Goal: Task Accomplishment & Management: Manage account settings

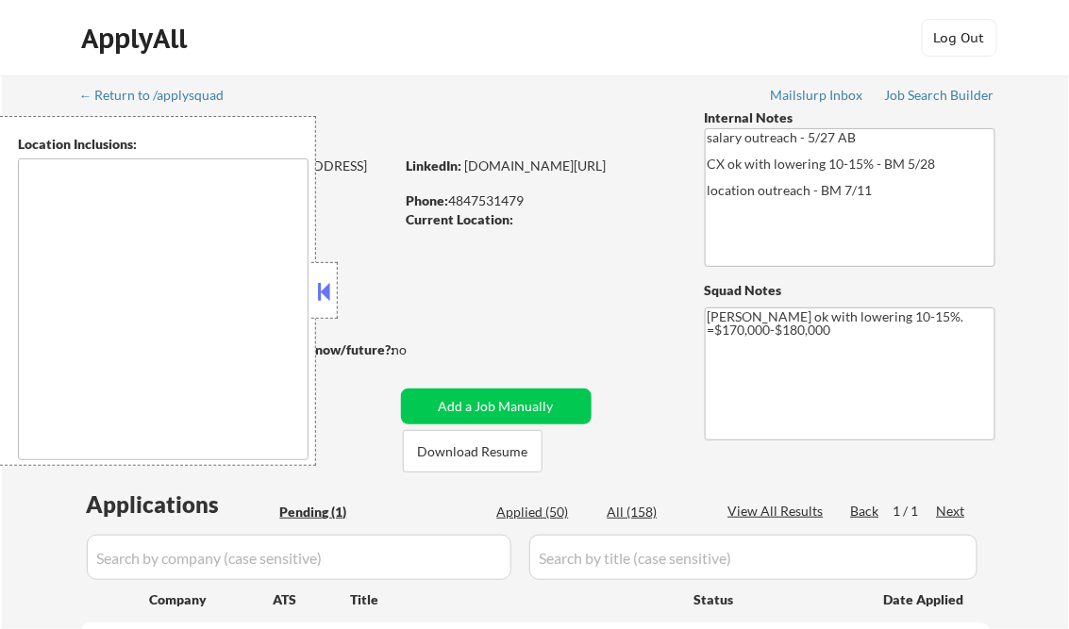
click at [332, 287] on button at bounding box center [324, 291] width 21 height 28
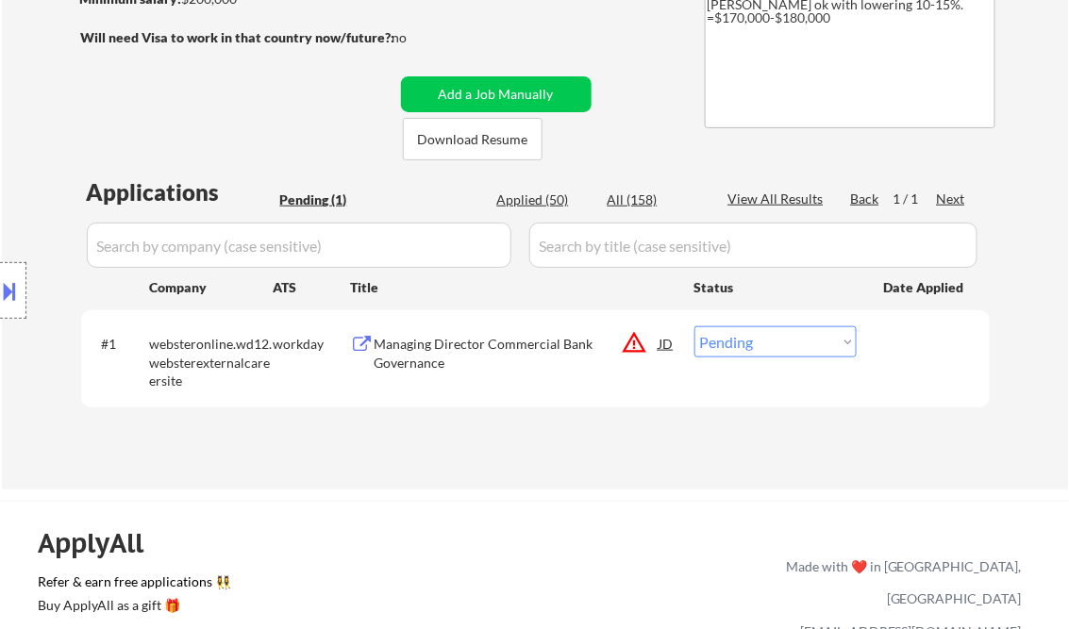
scroll to position [377, 0]
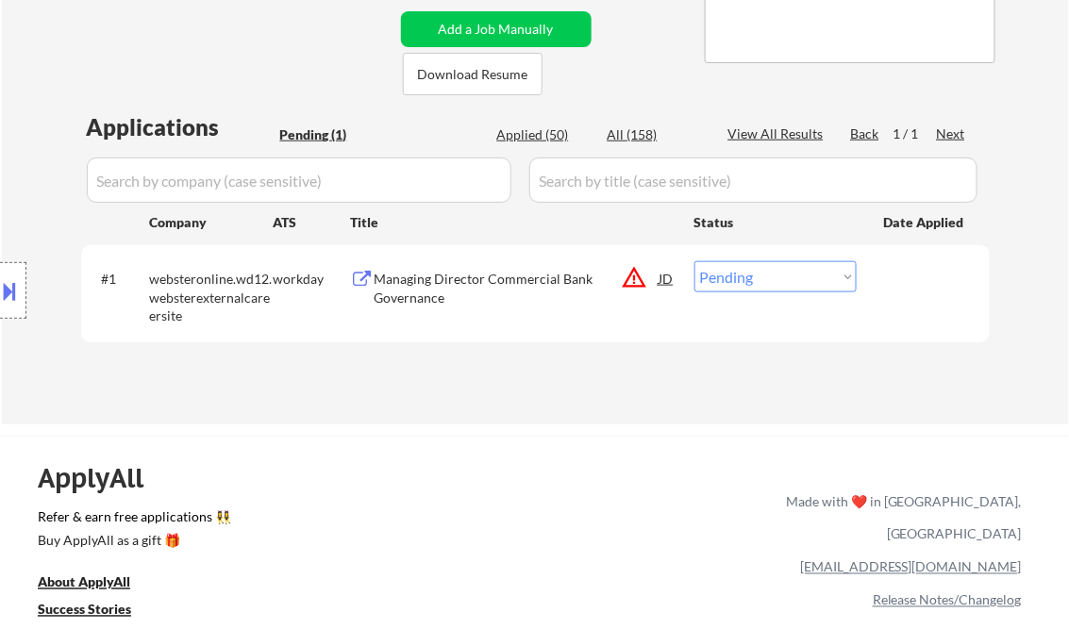
click at [434, 285] on div "Managing Director Commercial Bank Governance" at bounding box center [516, 288] width 285 height 37
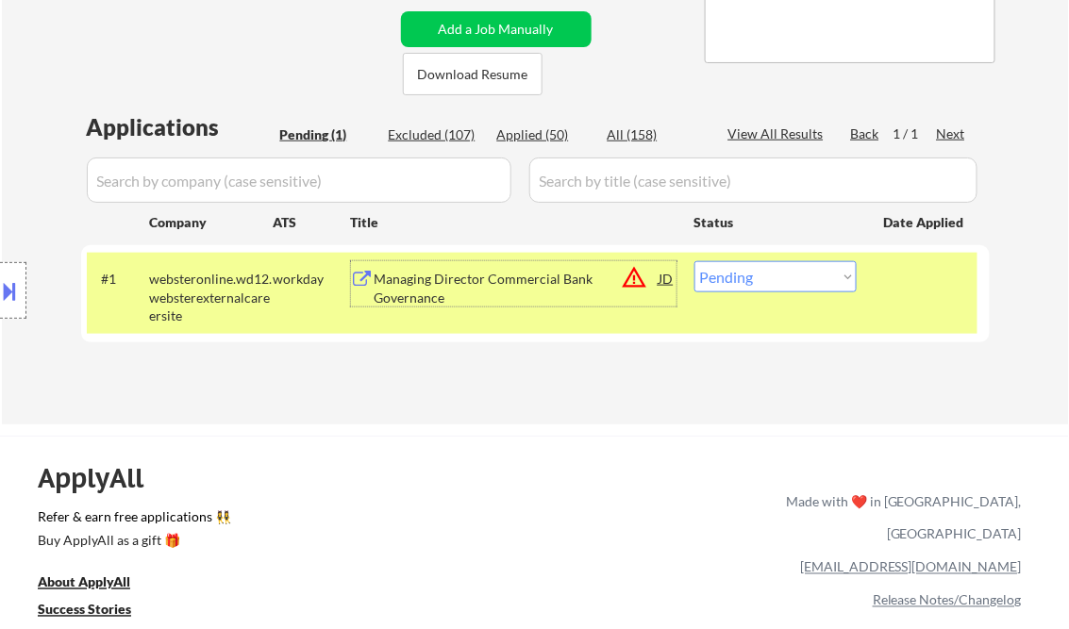
click at [727, 274] on select "Choose an option... Pending Applied Excluded (Questions) Excluded (Expired) Exc…" at bounding box center [775, 276] width 162 height 31
select select ""excluded__bad_match_""
click at [694, 261] on select "Choose an option... Pending Applied Excluded (Questions) Excluded (Expired) Exc…" at bounding box center [775, 276] width 162 height 31
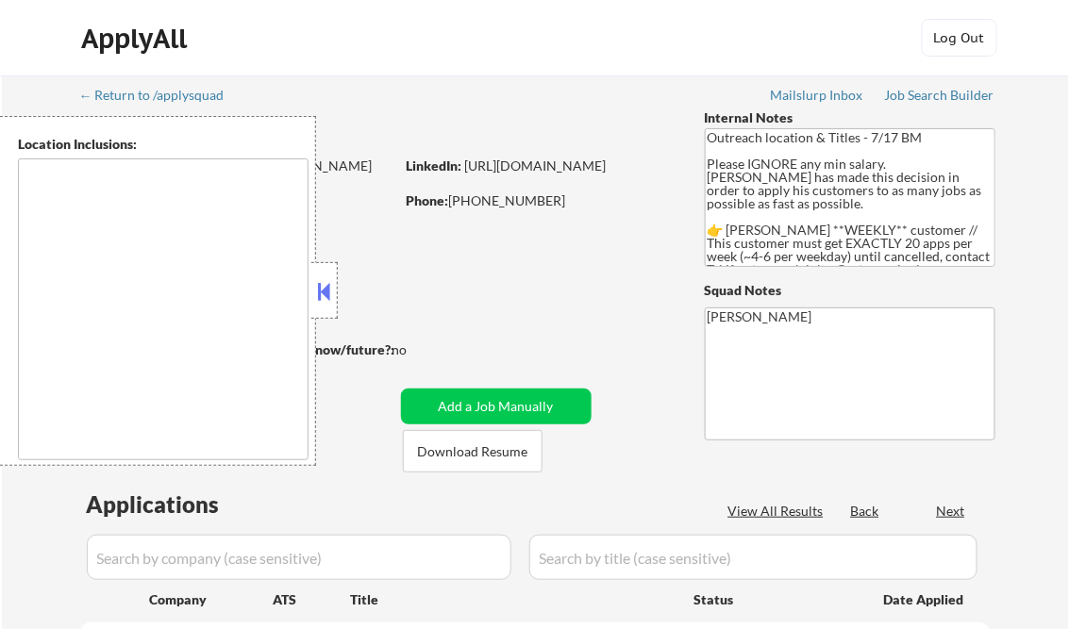
click at [328, 279] on button at bounding box center [324, 291] width 21 height 28
select select ""pending""
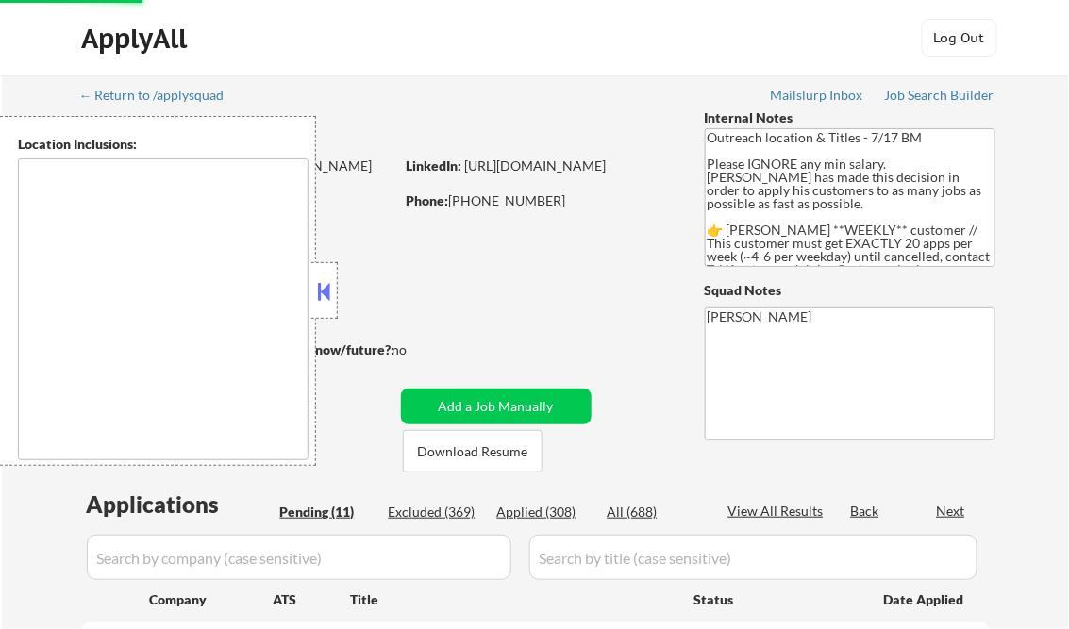
select select ""pending""
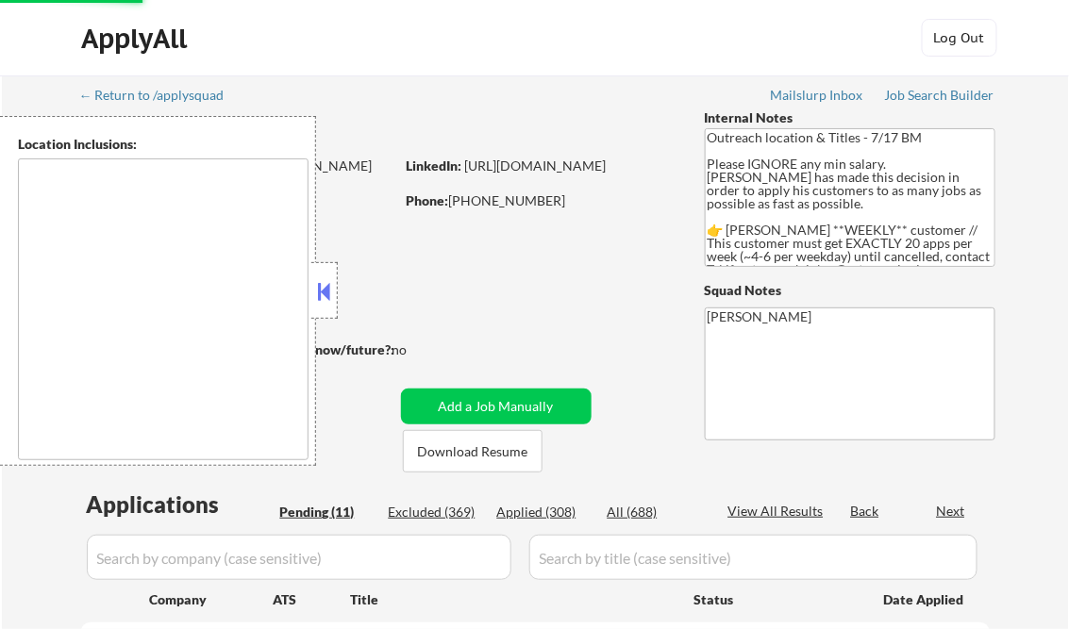
select select ""pending""
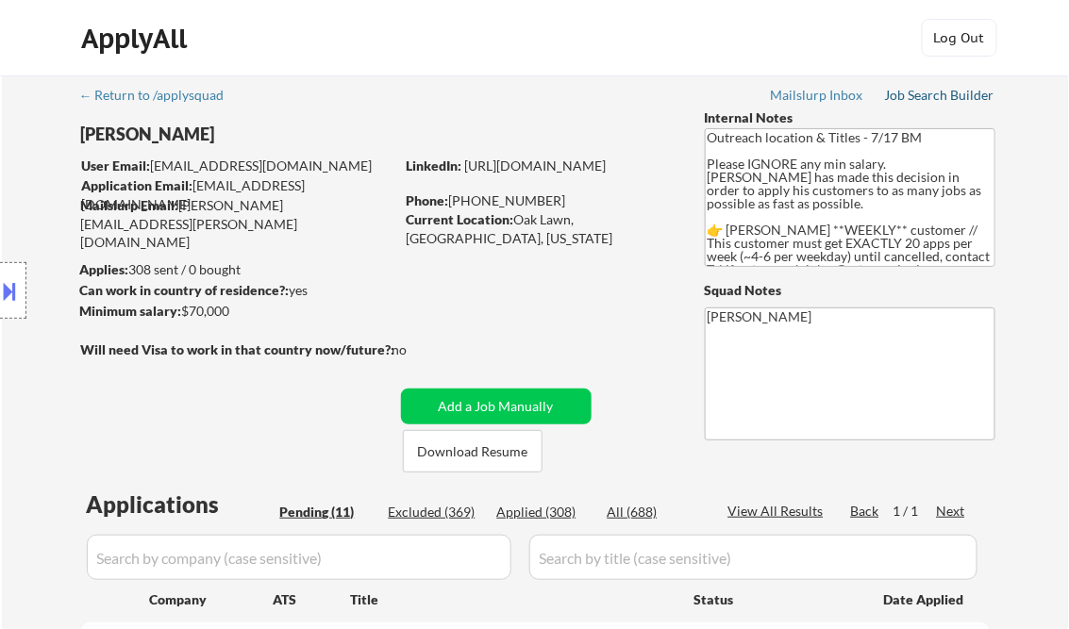
click at [951, 104] on link "Job Search Builder" at bounding box center [940, 97] width 110 height 19
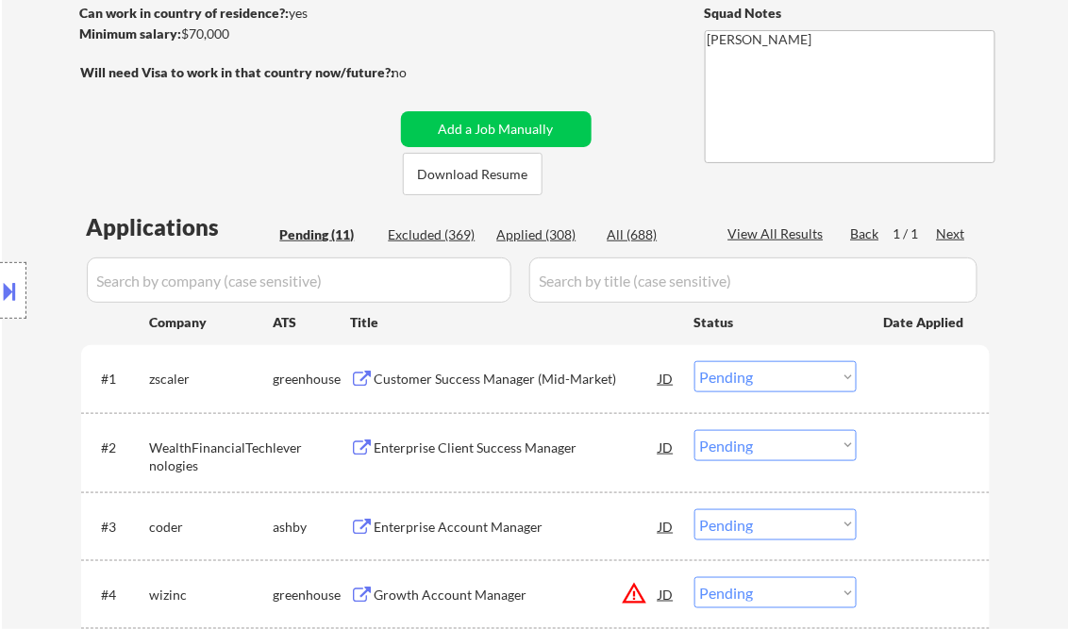
scroll to position [377, 0]
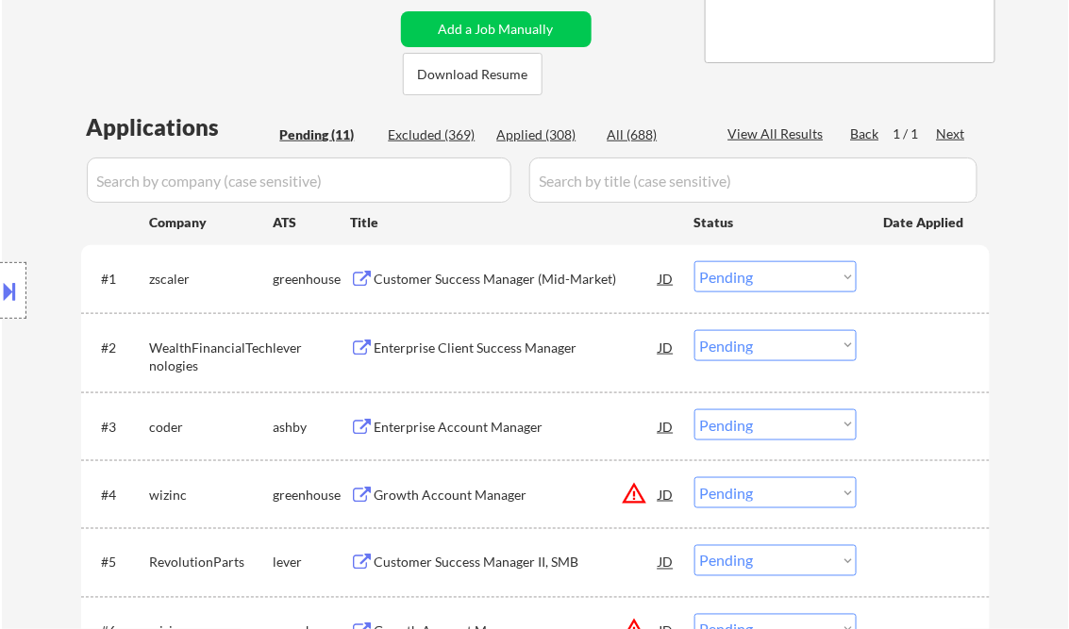
click at [432, 284] on div "Customer Success Manager (Mid-Market)" at bounding box center [516, 279] width 285 height 19
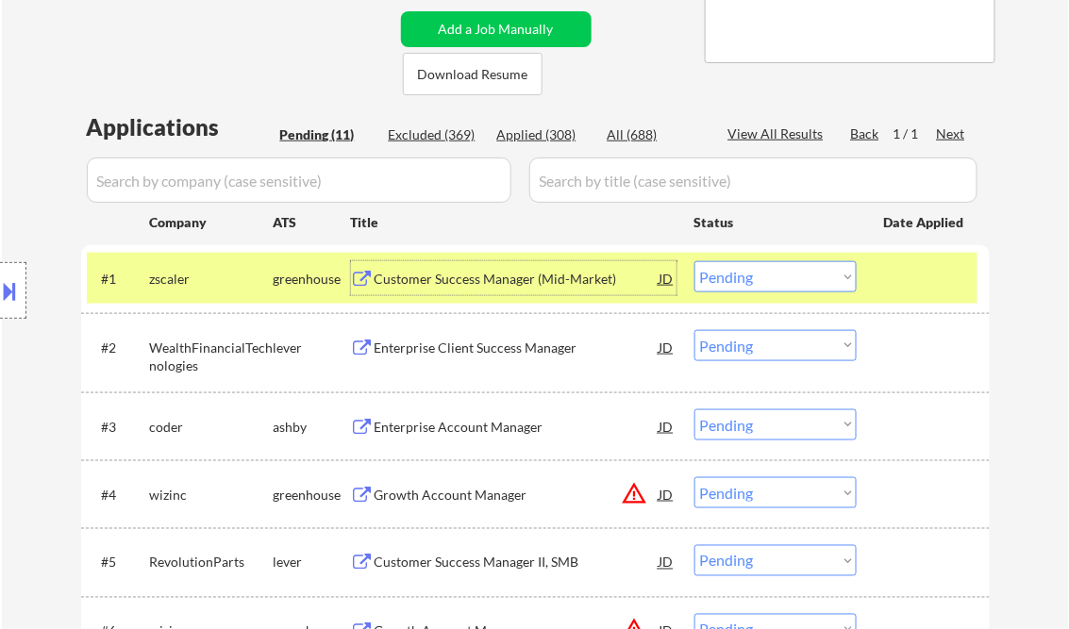
click at [743, 272] on select "Choose an option... Pending Applied Excluded (Questions) Excluded (Expired) Exc…" at bounding box center [775, 276] width 162 height 31
click at [694, 261] on select "Choose an option... Pending Applied Excluded (Questions) Excluded (Expired) Exc…" at bounding box center [775, 276] width 162 height 31
click at [509, 344] on div "Enterprise Client Success Manager" at bounding box center [516, 348] width 285 height 19
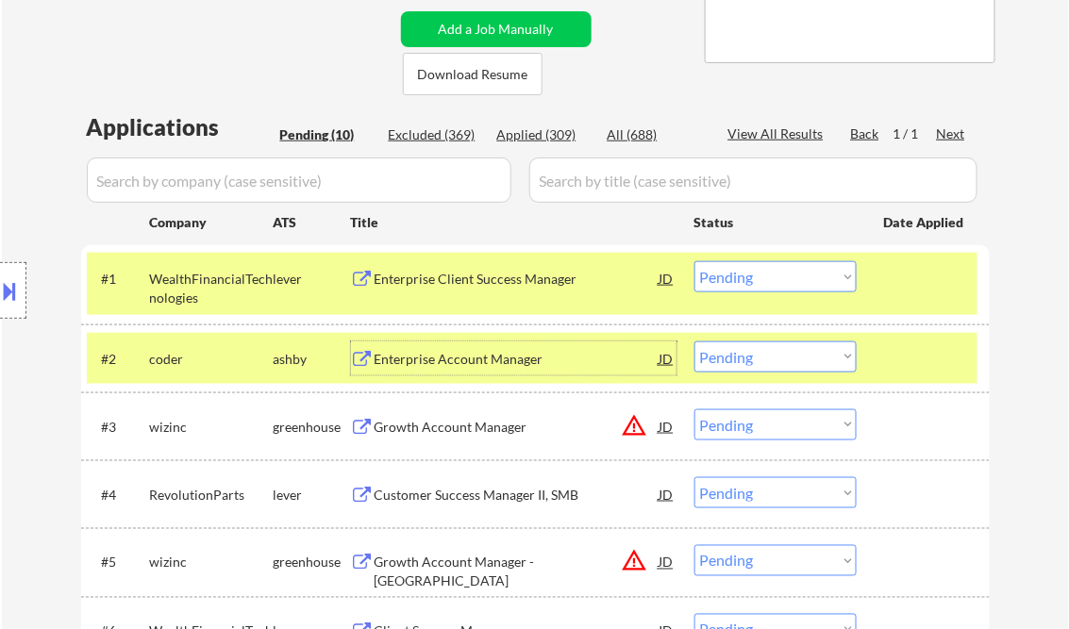
click at [927, 280] on div at bounding box center [925, 278] width 83 height 34
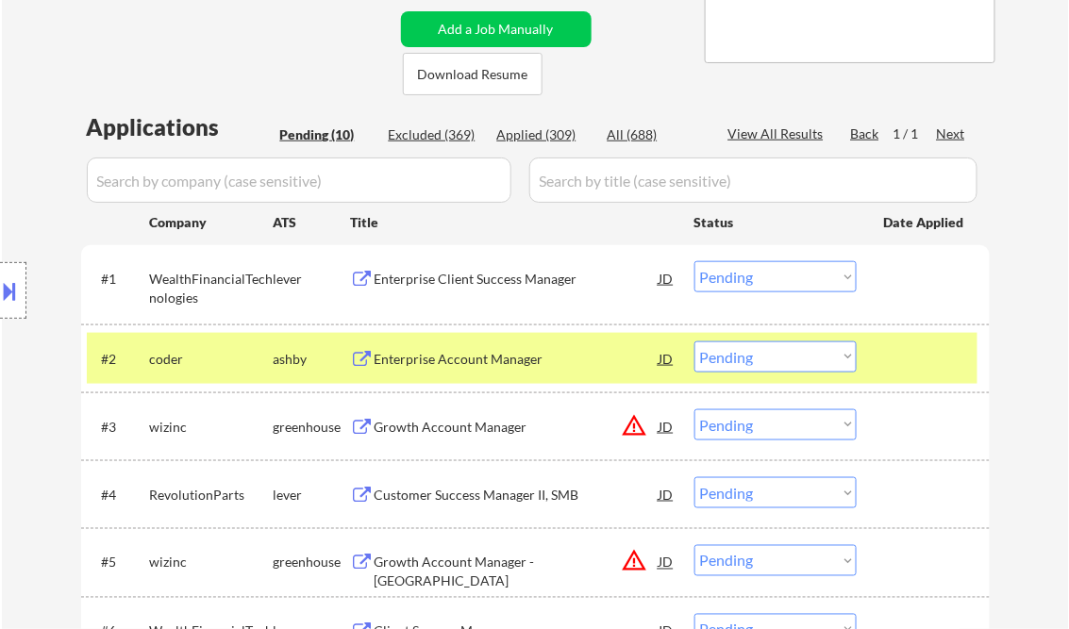
click at [904, 360] on div at bounding box center [925, 358] width 83 height 34
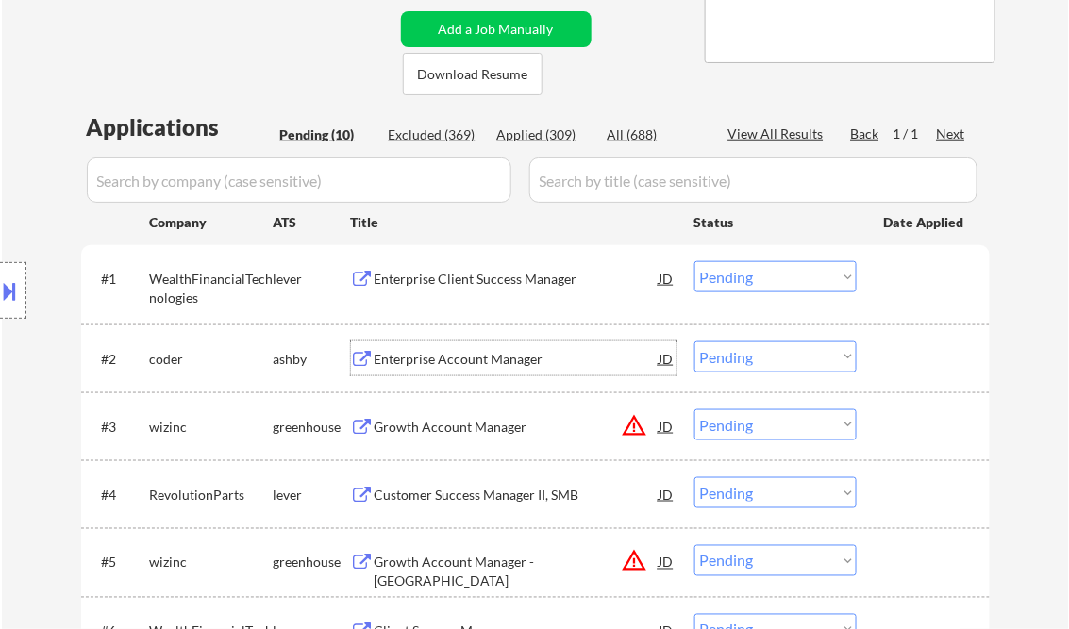
click at [471, 353] on div "Enterprise Account Manager" at bounding box center [516, 359] width 285 height 19
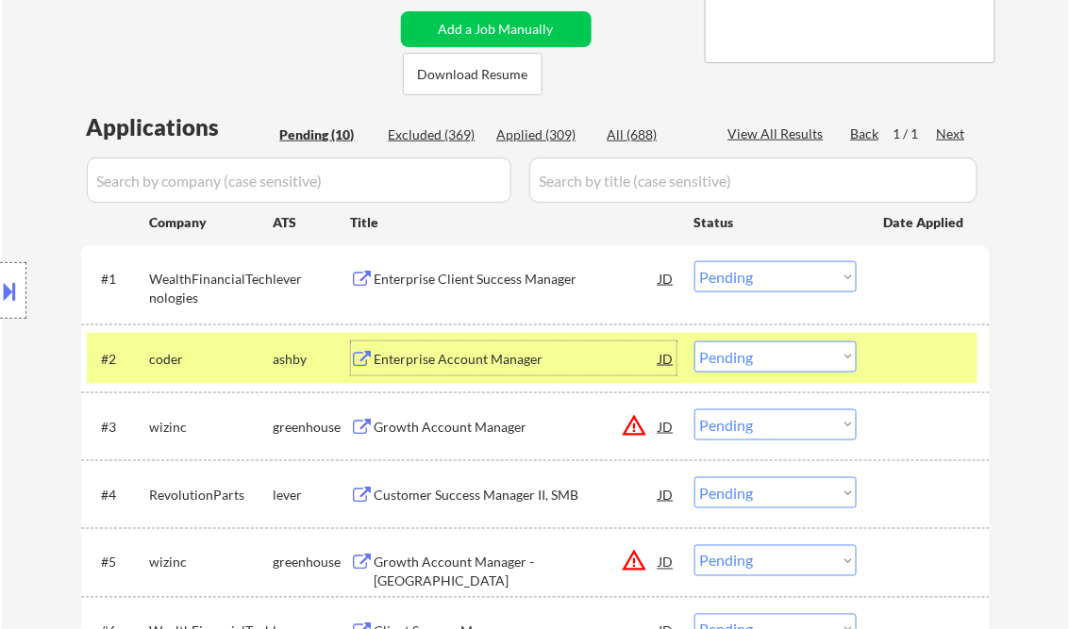
click at [764, 269] on select "Choose an option... Pending Applied Excluded (Questions) Excluded (Expired) Exc…" at bounding box center [775, 276] width 162 height 31
click at [694, 261] on select "Choose an option... Pending Applied Excluded (Questions) Excluded (Expired) Exc…" at bounding box center [775, 276] width 162 height 31
select select ""pending""
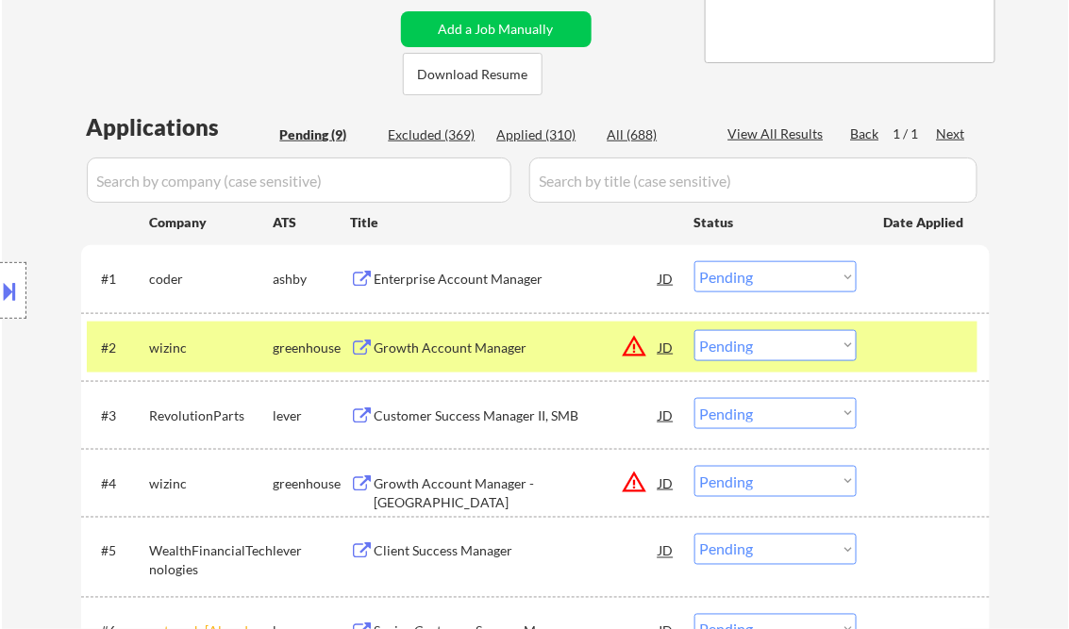
click at [955, 339] on div at bounding box center [925, 347] width 83 height 34
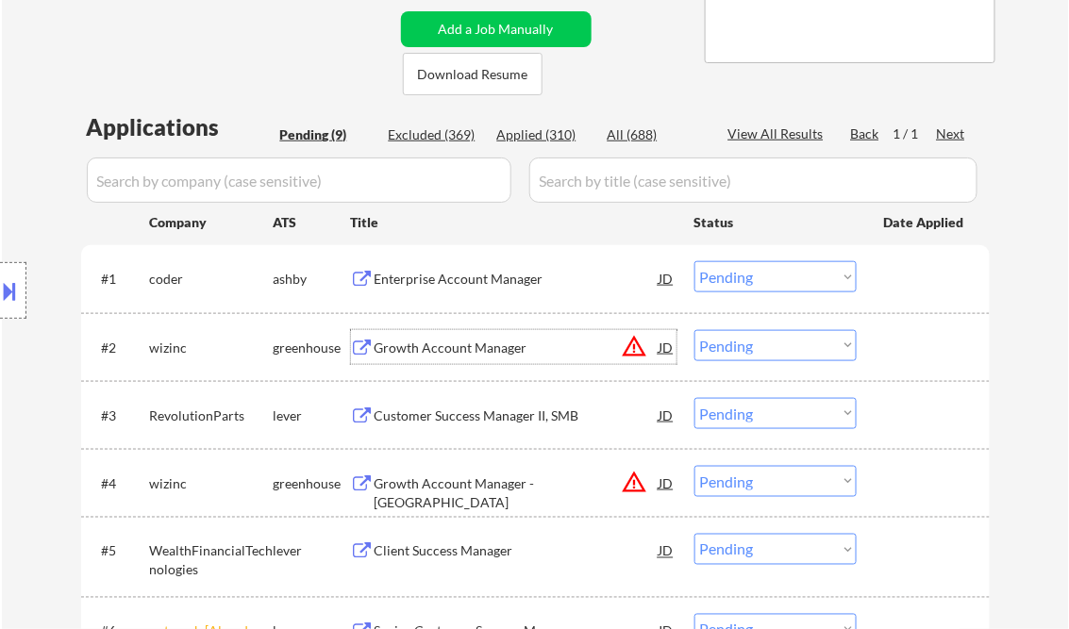
click at [469, 347] on div "Growth Account Manager" at bounding box center [516, 348] width 285 height 19
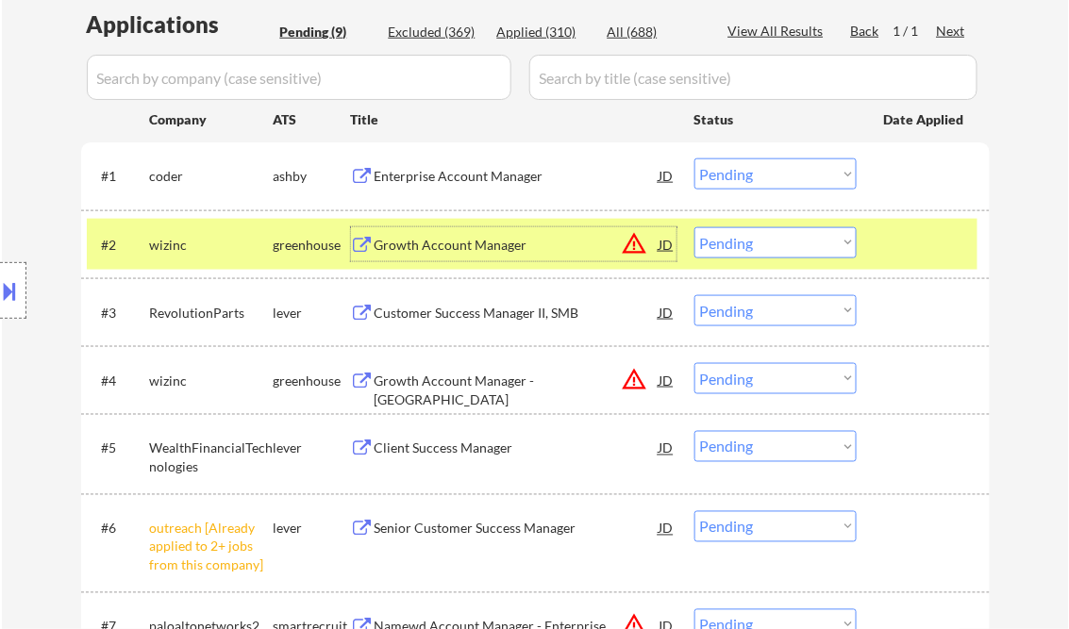
scroll to position [528, 0]
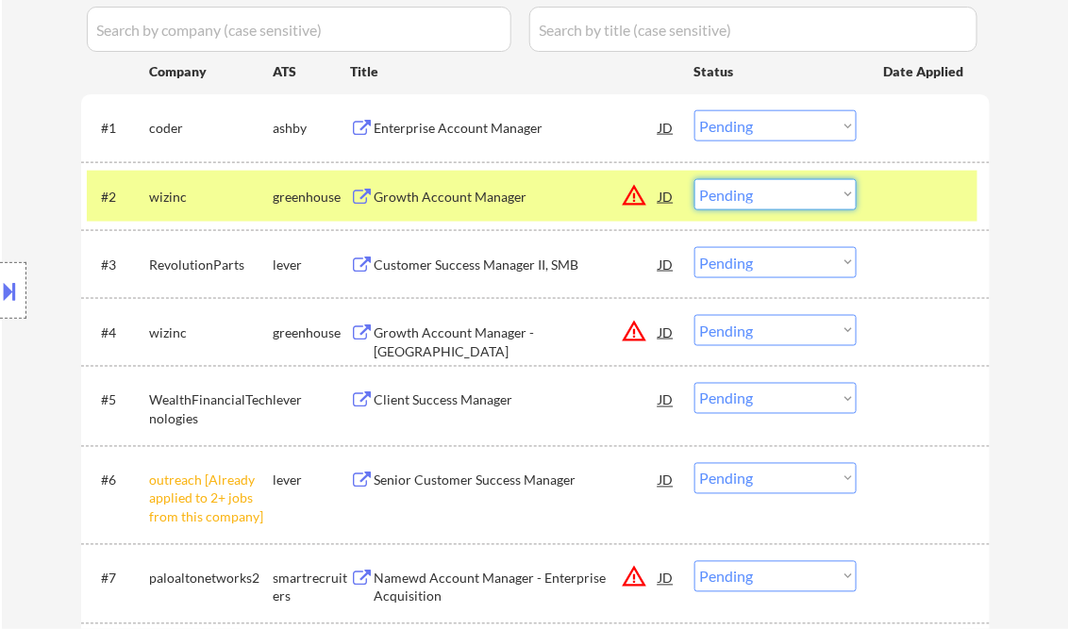
click at [735, 184] on select "Choose an option... Pending Applied Excluded (Questions) Excluded (Expired) Exc…" at bounding box center [775, 194] width 162 height 31
click at [694, 179] on select "Choose an option... Pending Applied Excluded (Questions) Excluded (Expired) Exc…" at bounding box center [775, 194] width 162 height 31
select select ""pending""
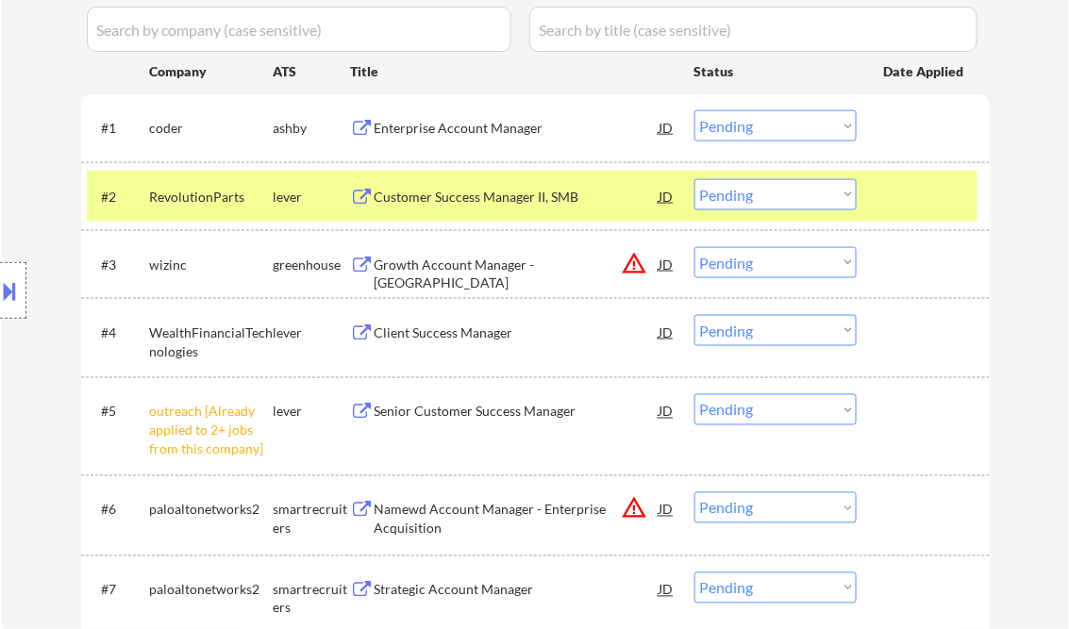
click at [885, 191] on div at bounding box center [925, 196] width 83 height 34
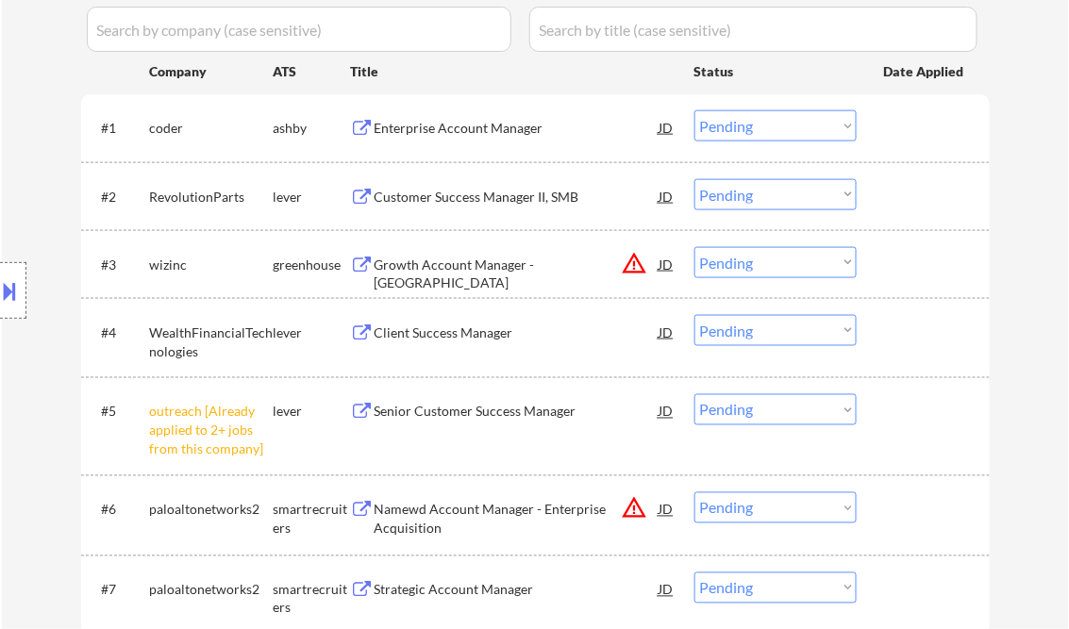
click at [525, 199] on div "Customer Success Manager II, SMB" at bounding box center [516, 197] width 285 height 19
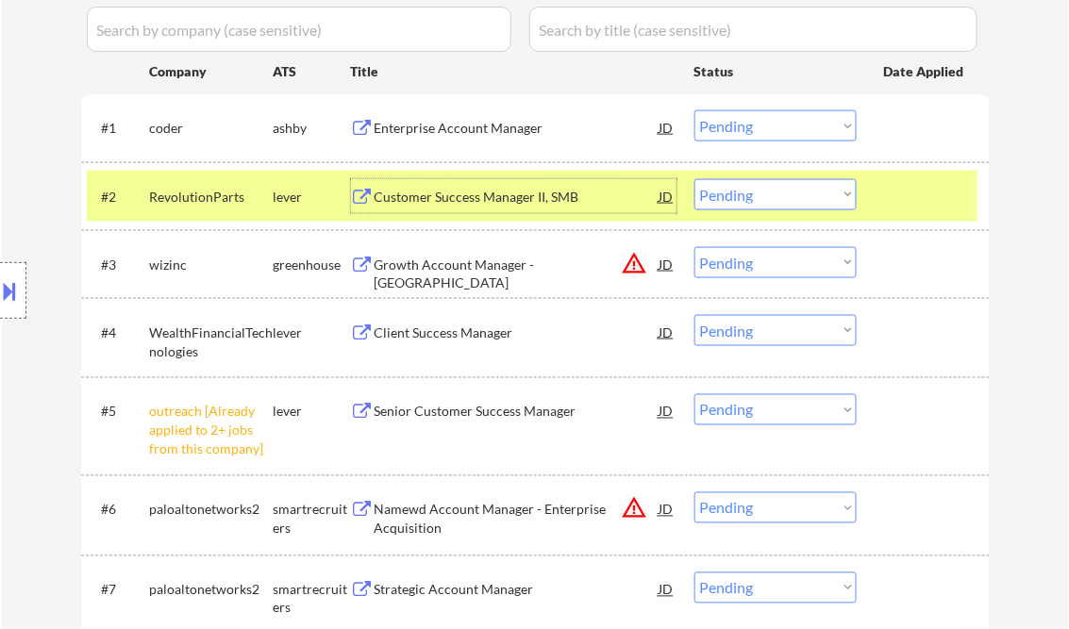
click at [428, 331] on div "Client Success Manager" at bounding box center [516, 332] width 285 height 19
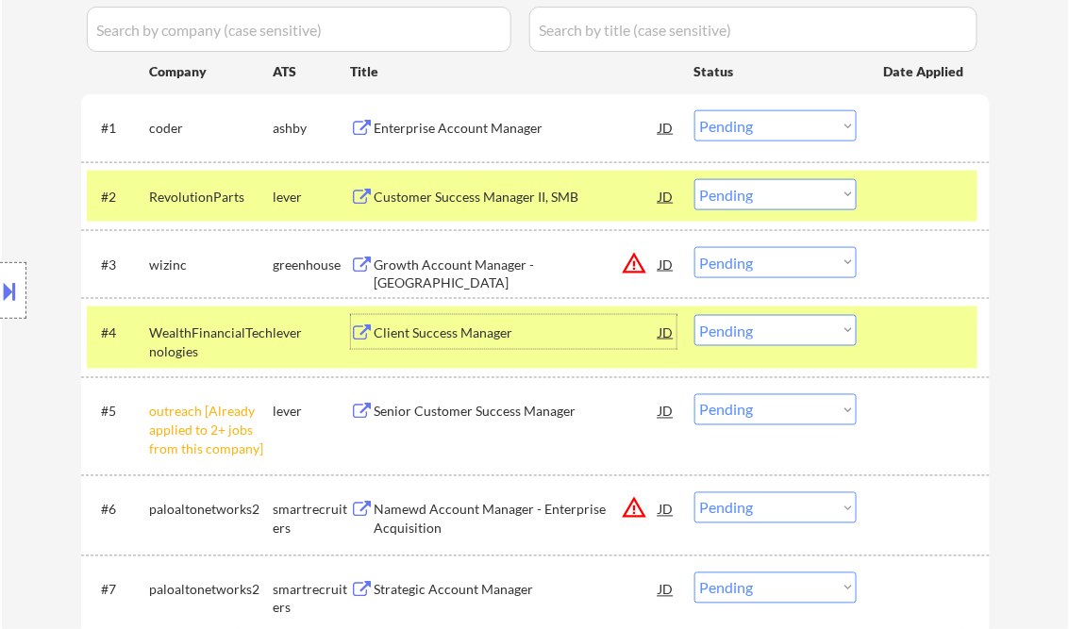
drag, startPoint x: 762, startPoint y: 408, endPoint x: 756, endPoint y: 418, distance: 11.0
click at [762, 408] on select "Choose an option... Pending Applied Excluded (Questions) Excluded (Expired) Exc…" at bounding box center [775, 409] width 162 height 31
click at [694, 394] on select "Choose an option... Pending Applied Excluded (Questions) Excluded (Expired) Exc…" at bounding box center [775, 409] width 162 height 31
select select ""pending""
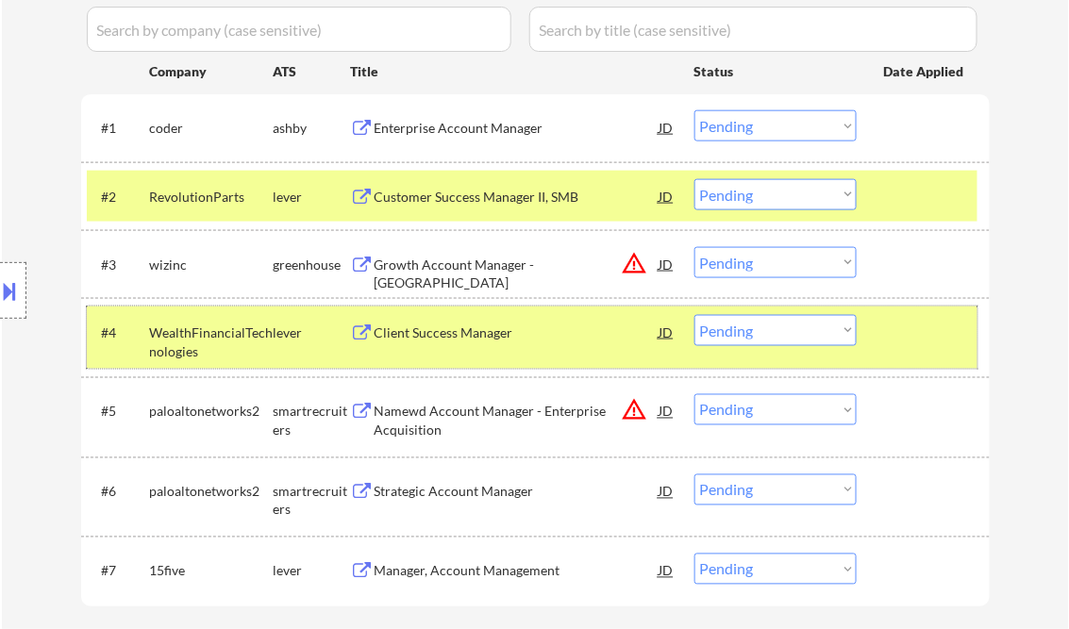
drag, startPoint x: 867, startPoint y: 332, endPoint x: 882, endPoint y: 325, distance: 16.5
click at [870, 331] on div "#4 WealthFinancialTechnologies lever Client Success Manager JD warning_amber Ch…" at bounding box center [532, 338] width 890 height 62
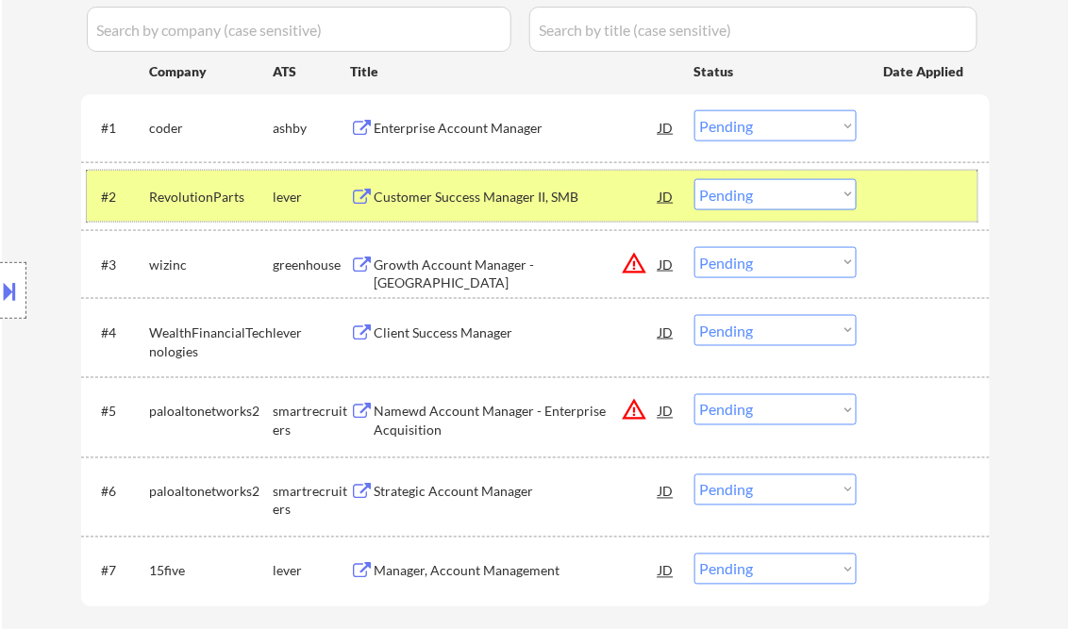
drag, startPoint x: 882, startPoint y: 325, endPoint x: 894, endPoint y: 186, distance: 140.1
click at [894, 186] on div at bounding box center [925, 196] width 83 height 34
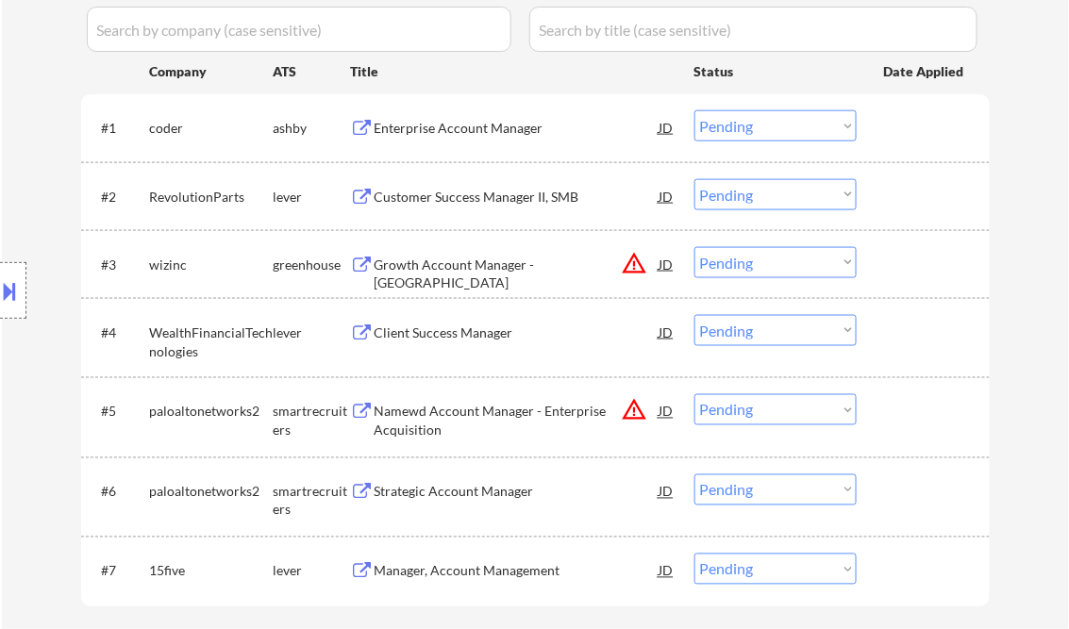
scroll to position [679, 0]
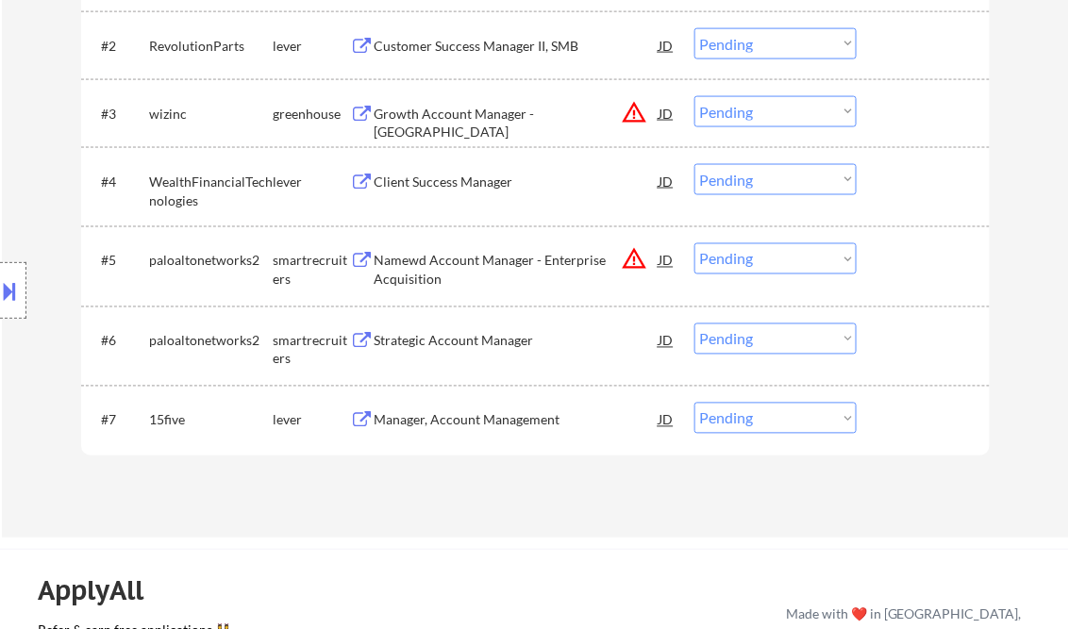
click at [436, 420] on div "Manager, Account Management" at bounding box center [516, 420] width 285 height 19
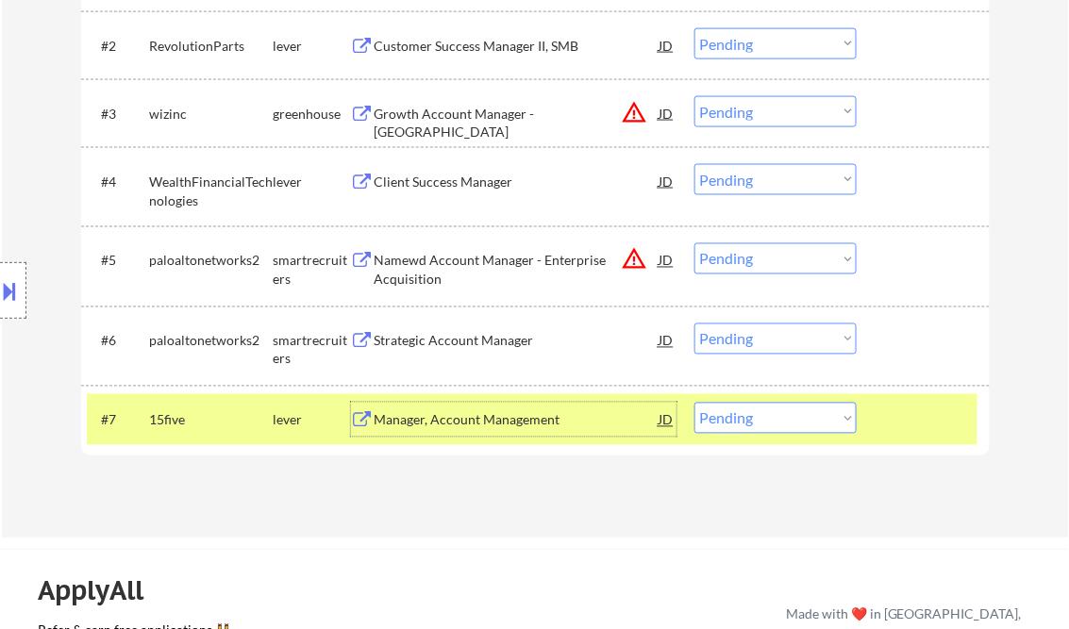
drag, startPoint x: 727, startPoint y: 415, endPoint x: 724, endPoint y: 456, distance: 41.6
click at [727, 415] on select "Choose an option... Pending Applied Excluded (Questions) Excluded (Expired) Exc…" at bounding box center [775, 418] width 162 height 31
select select ""excluded__bad_match_""
click at [694, 403] on select "Choose an option... Pending Applied Excluded (Questions) Excluded (Expired) Exc…" at bounding box center [775, 418] width 162 height 31
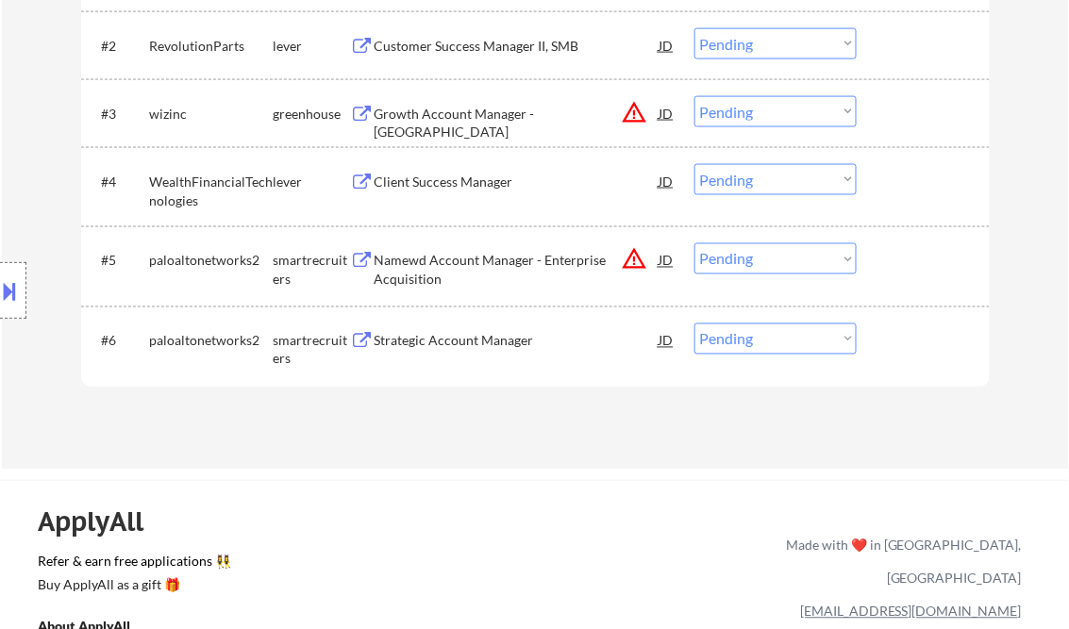
click at [482, 341] on div "Strategic Account Manager" at bounding box center [516, 341] width 285 height 19
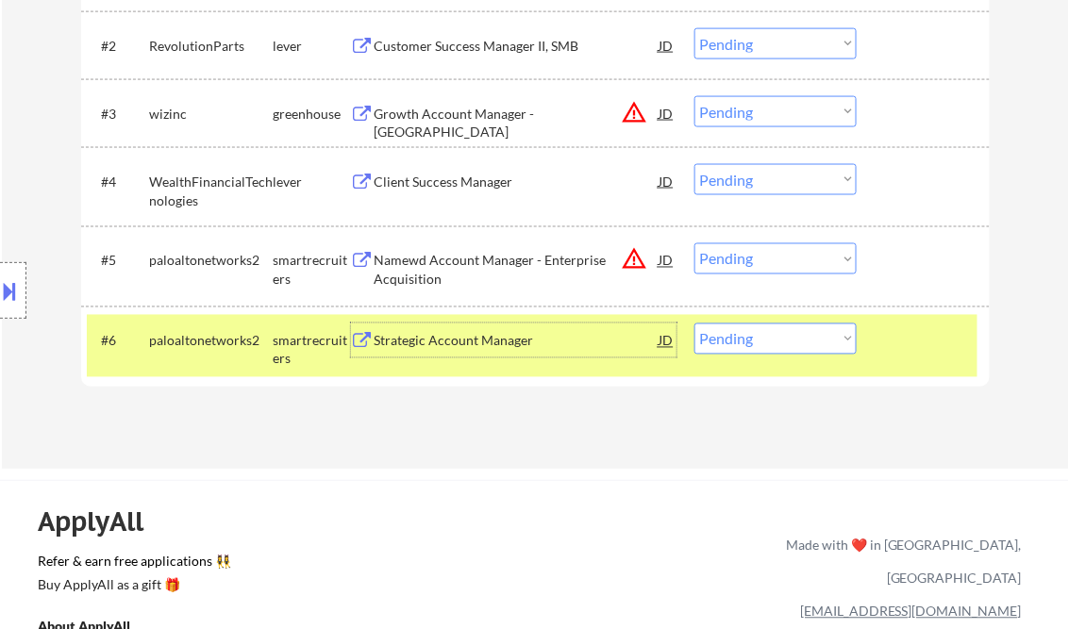
click at [712, 338] on select "Choose an option... Pending Applied Excluded (Questions) Excluded (Expired) Exc…" at bounding box center [775, 338] width 162 height 31
select select ""excluded__bad_match_""
click at [694, 323] on select "Choose an option... Pending Applied Excluded (Questions) Excluded (Expired) Exc…" at bounding box center [775, 338] width 162 height 31
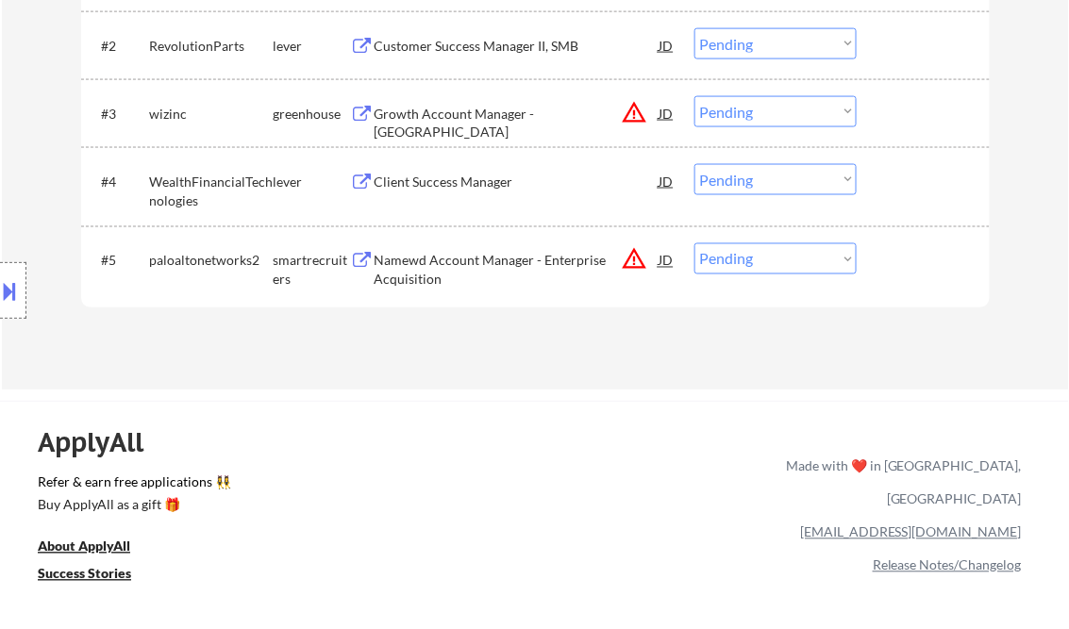
click at [480, 266] on div "Namewd Account Manager - Enterprise Acquisition" at bounding box center [516, 270] width 285 height 37
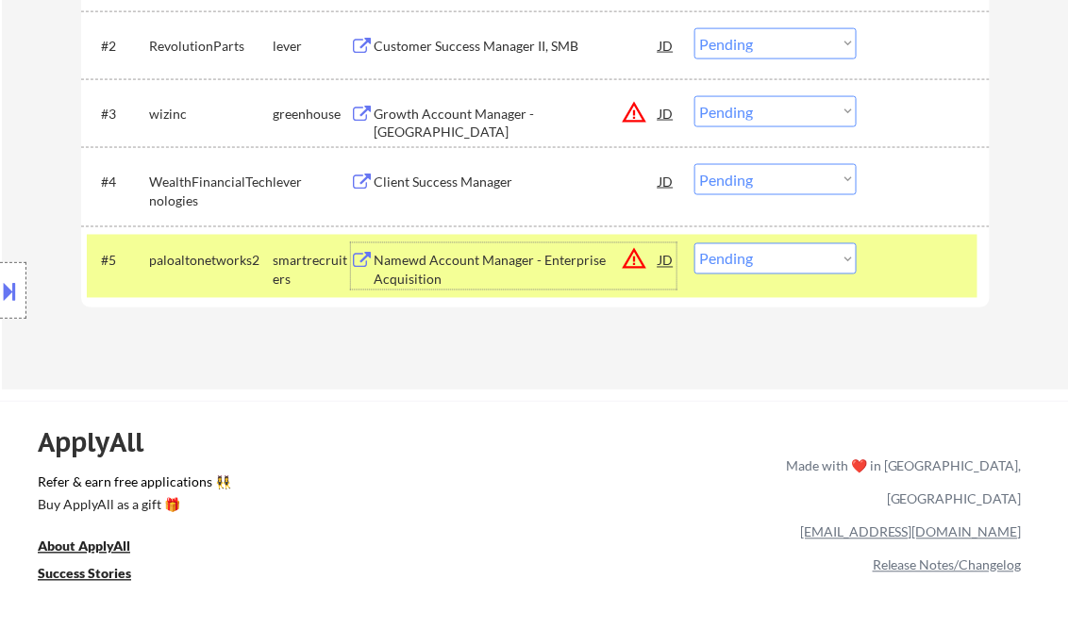
drag, startPoint x: 802, startPoint y: 266, endPoint x: 797, endPoint y: 276, distance: 11.4
click at [802, 266] on select "Choose an option... Pending Applied Excluded (Questions) Excluded (Expired) Exc…" at bounding box center [775, 258] width 162 height 31
select select ""excluded__bad_match_""
click at [694, 243] on select "Choose an option... Pending Applied Excluded (Questions) Excluded (Expired) Exc…" at bounding box center [775, 258] width 162 height 31
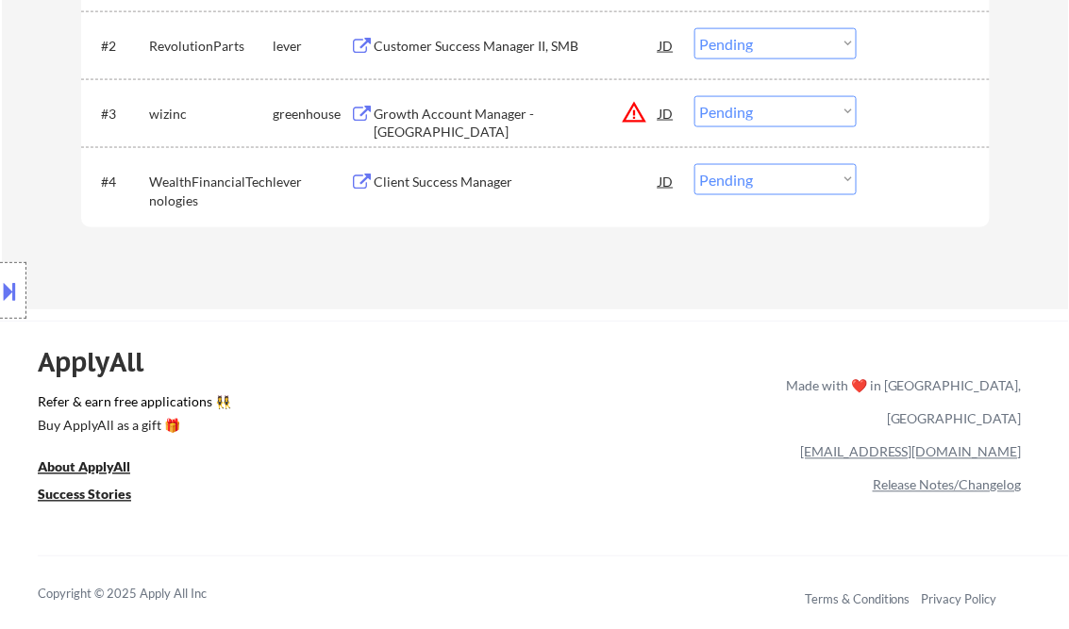
click at [454, 40] on div "Customer Success Manager II, SMB" at bounding box center [516, 46] width 285 height 19
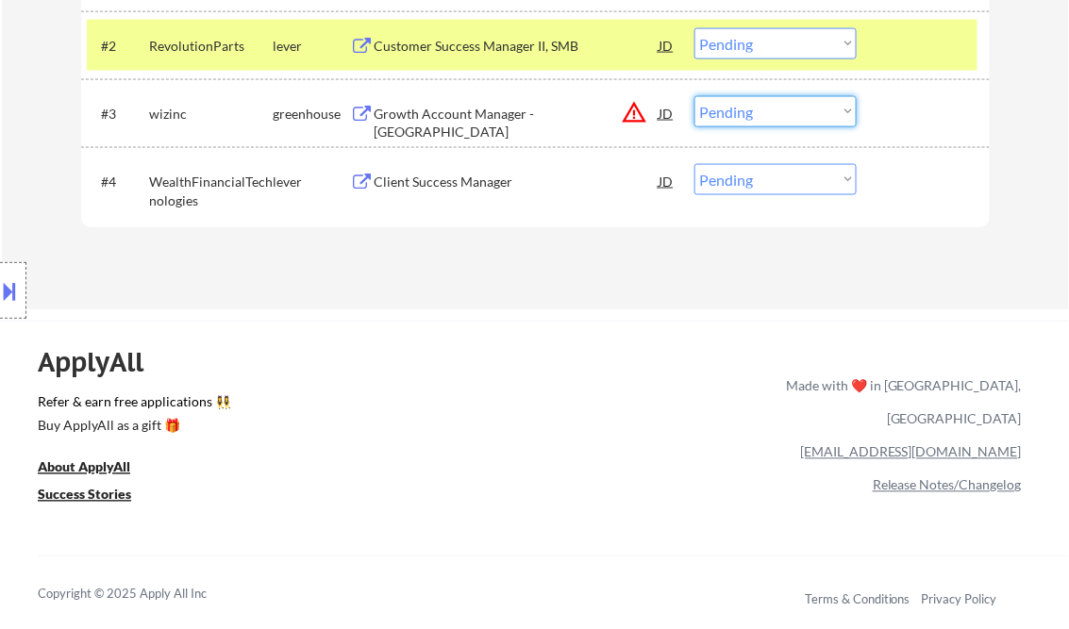
click at [740, 108] on select "Choose an option... Pending Applied Excluded (Questions) Excluded (Expired) Exc…" at bounding box center [775, 111] width 162 height 31
click at [694, 96] on select "Choose an option... Pending Applied Excluded (Questions) Excluded (Expired) Exc…" at bounding box center [775, 111] width 162 height 31
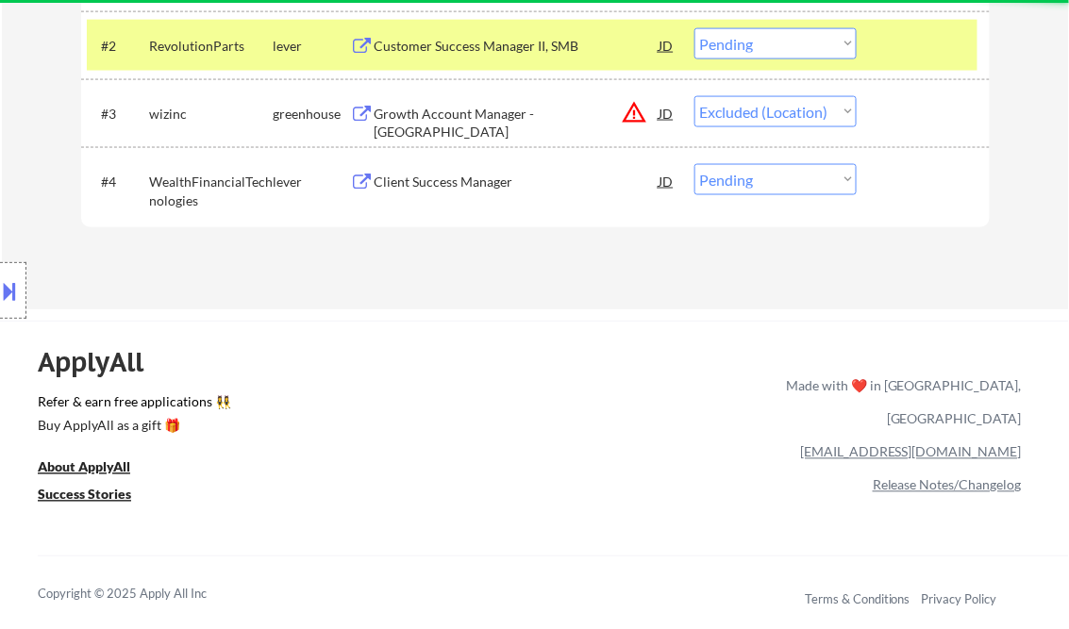
select select ""pending""
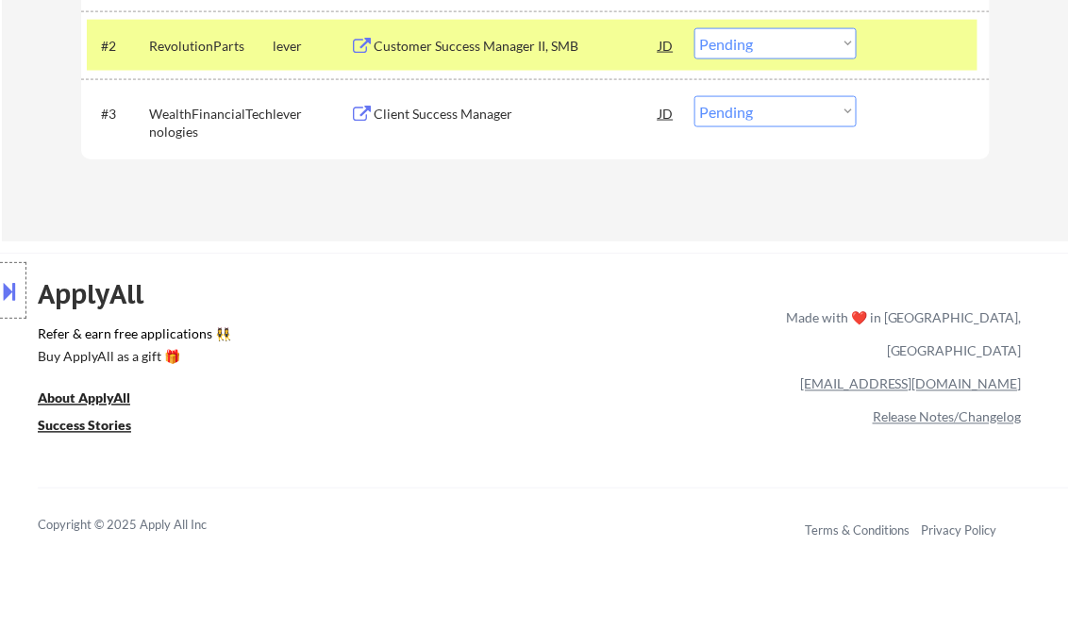
click at [450, 47] on div "Customer Success Manager II, SMB" at bounding box center [516, 46] width 285 height 19
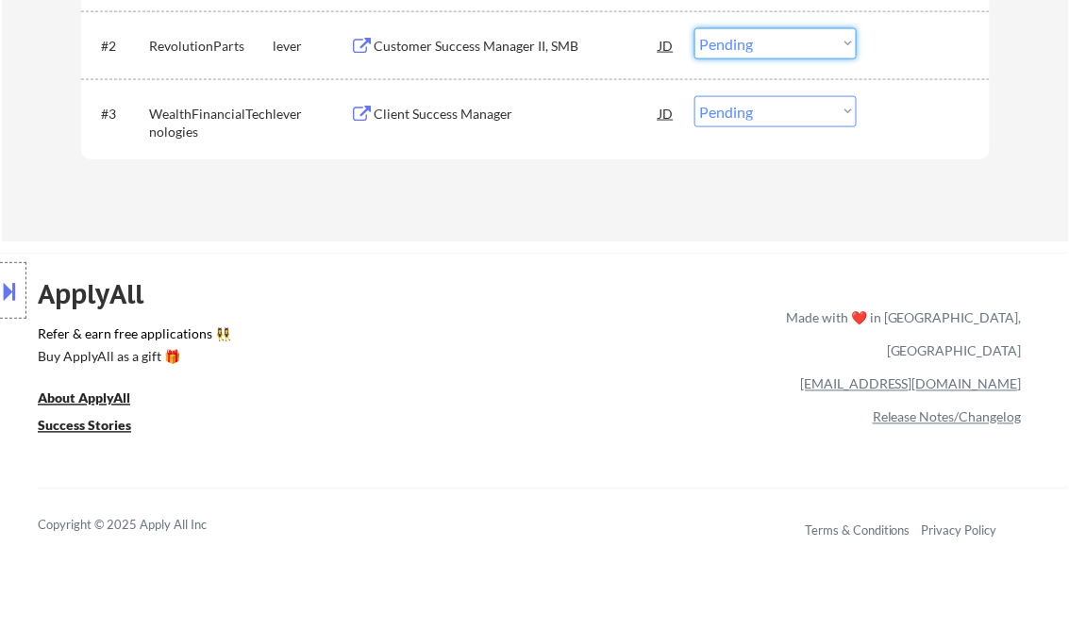
click at [788, 34] on select "Choose an option... Pending Applied Excluded (Questions) Excluded (Expired) Exc…" at bounding box center [775, 43] width 162 height 31
click at [694, 28] on select "Choose an option... Pending Applied Excluded (Questions) Excluded (Expired) Exc…" at bounding box center [775, 43] width 162 height 31
click at [455, 115] on div "Client Success Manager" at bounding box center [516, 114] width 285 height 19
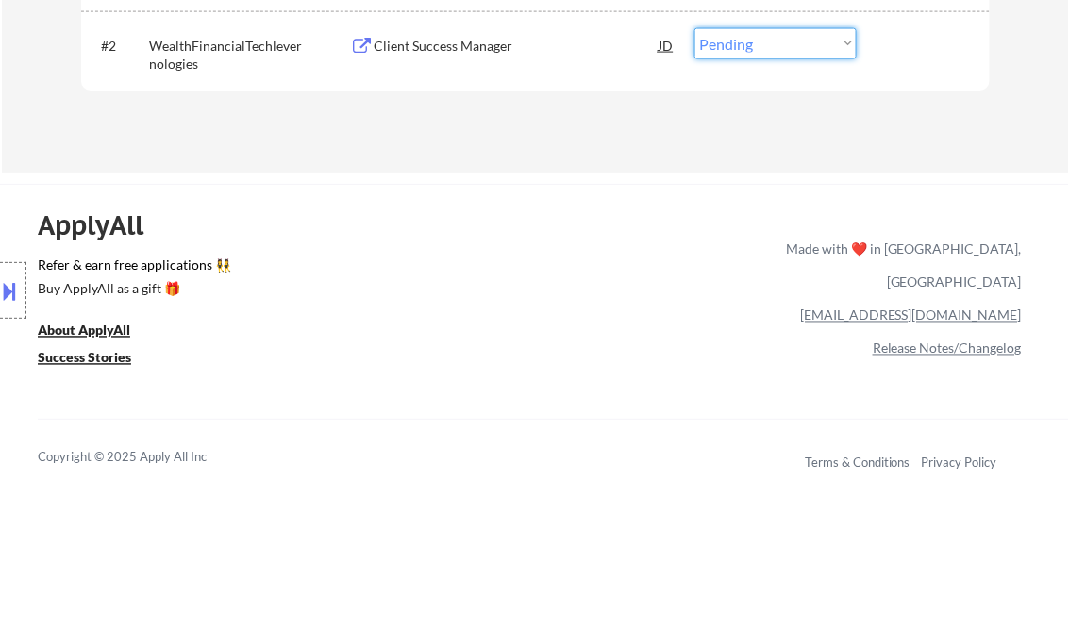
click at [798, 44] on select "Choose an option... Pending Applied Excluded (Questions) Excluded (Expired) Exc…" at bounding box center [775, 43] width 162 height 31
click at [694, 28] on select "Choose an option... Pending Applied Excluded (Questions) Excluded (Expired) Exc…" at bounding box center [775, 43] width 162 height 31
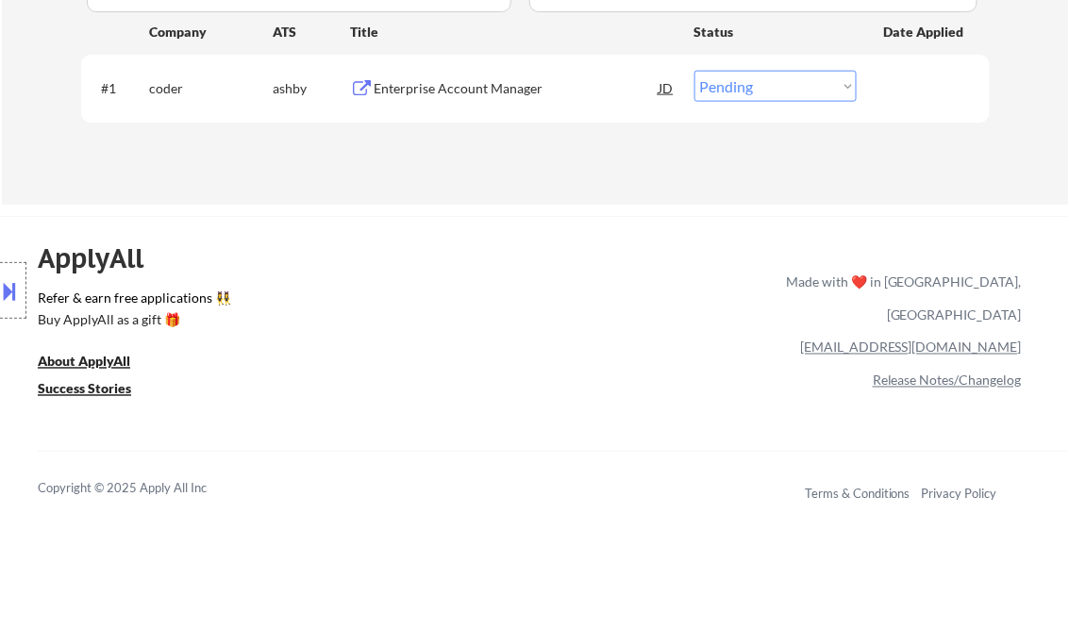
scroll to position [377, 0]
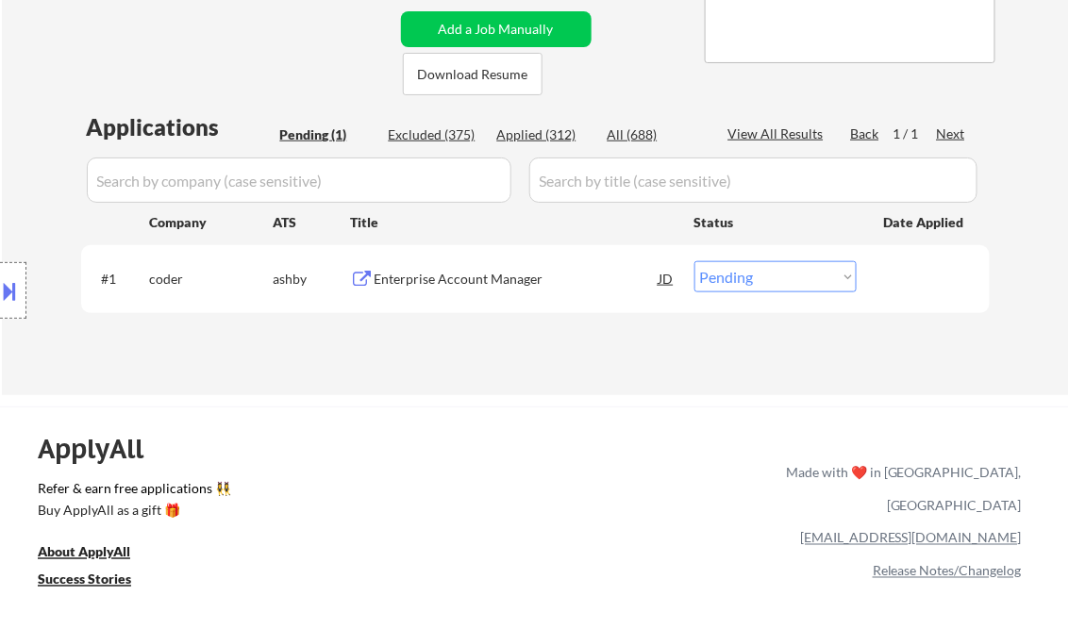
click at [506, 284] on div "Enterprise Account Manager" at bounding box center [516, 279] width 285 height 19
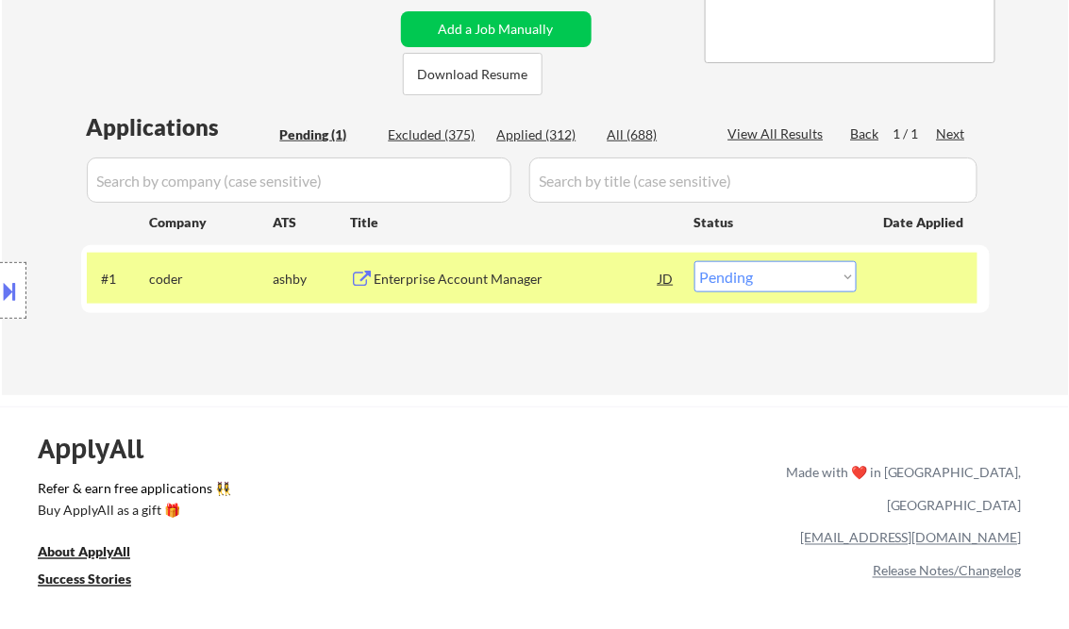
select select ""pending""
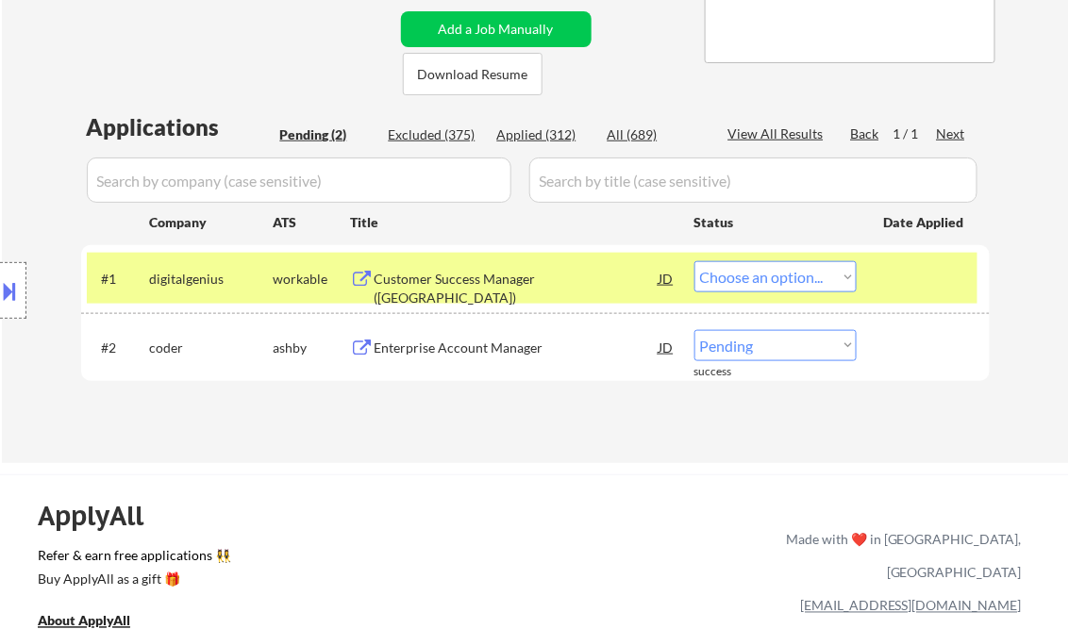
select select ""pending""
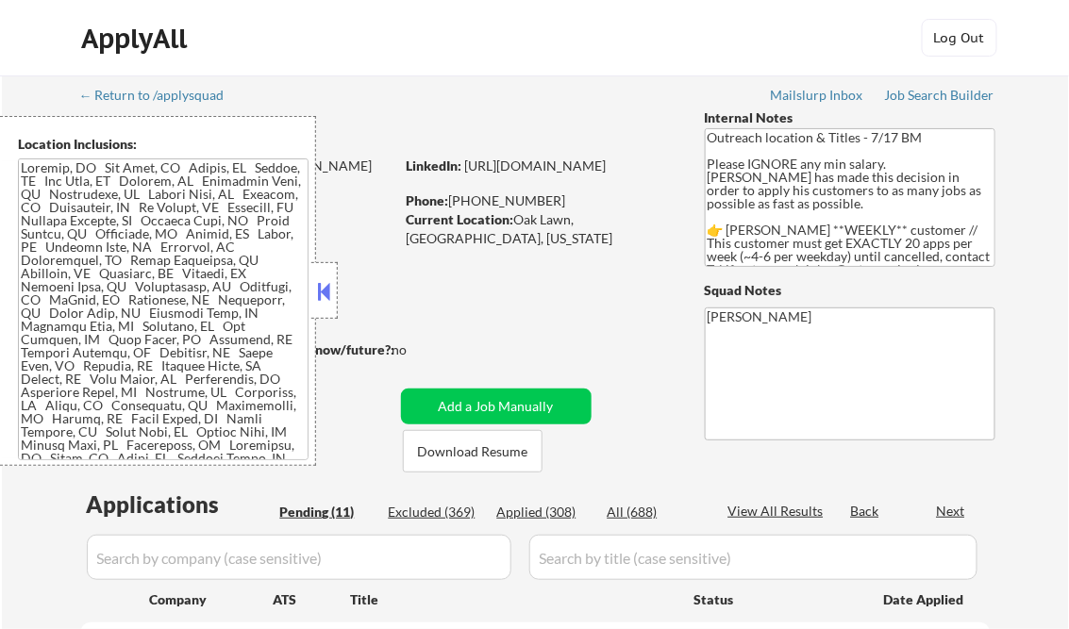
click at [333, 290] on button at bounding box center [324, 291] width 21 height 28
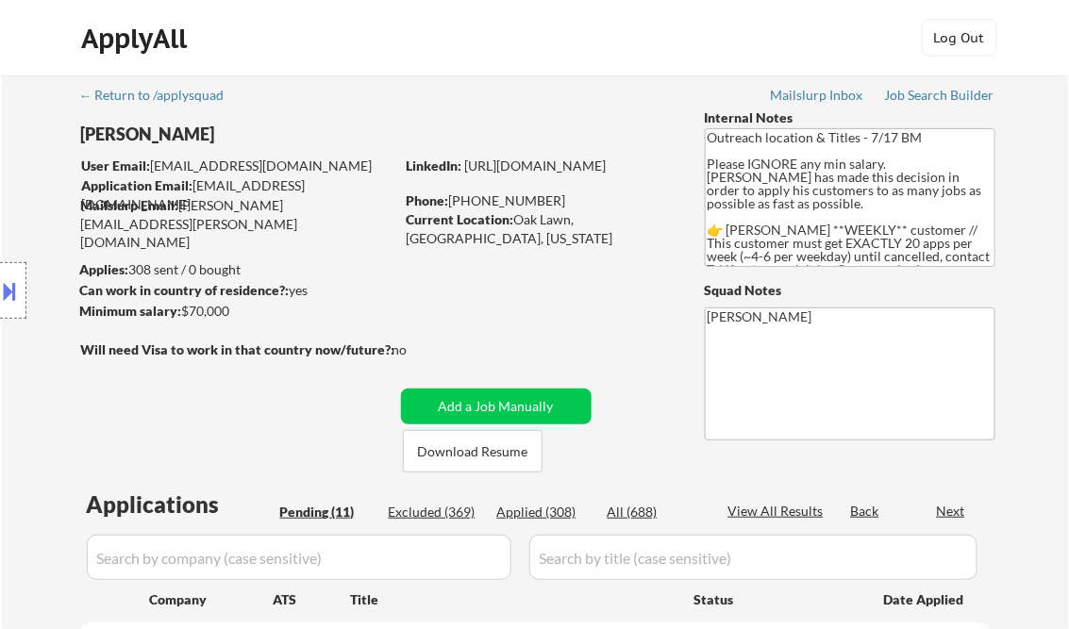
click at [557, 510] on div "Applied (308)" at bounding box center [544, 512] width 94 height 19
click at [770, 503] on div "View All Results" at bounding box center [778, 511] width 101 height 19
select select ""applied""
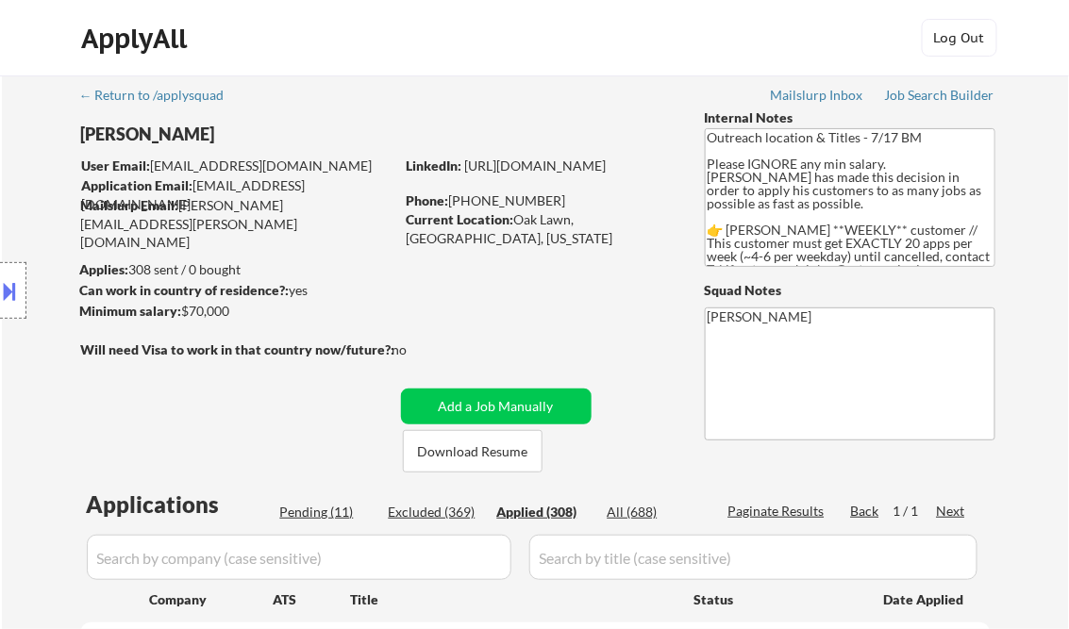
select select ""applied""
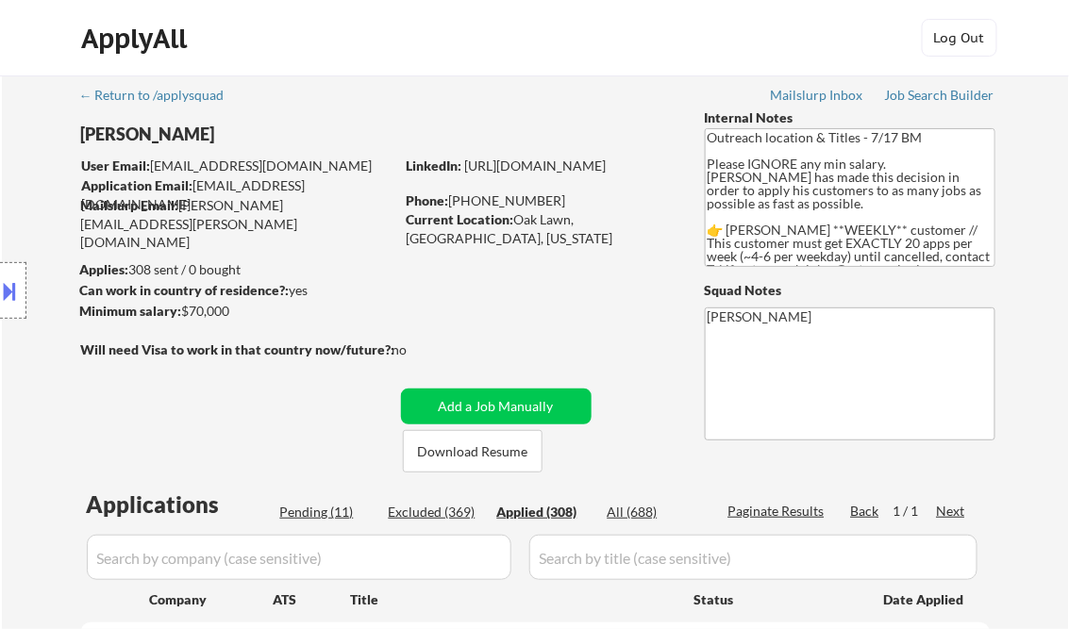
select select ""applied""
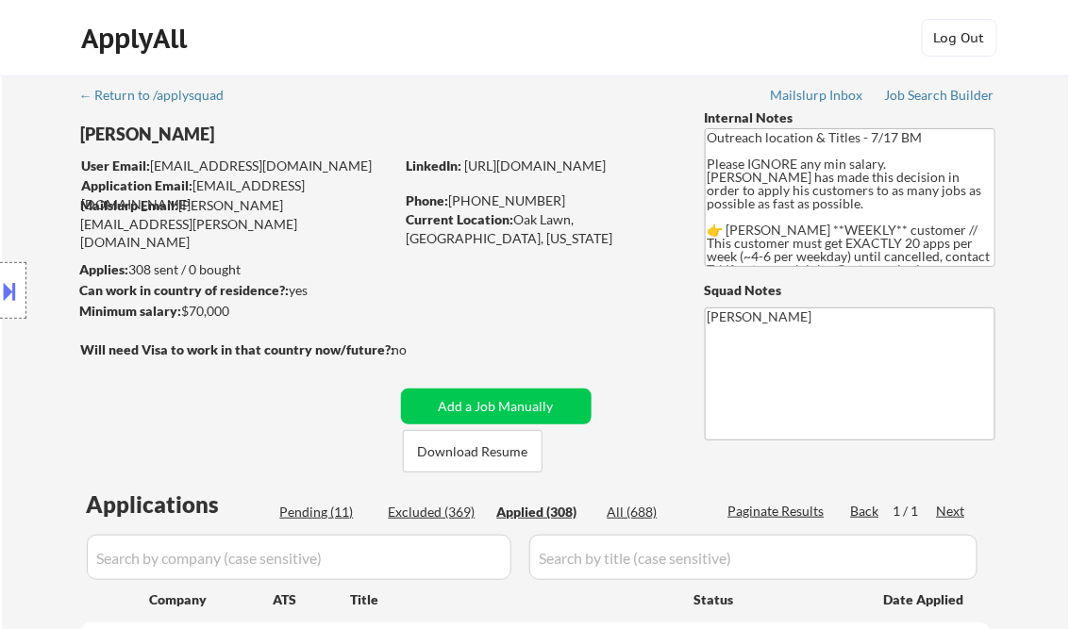
select select ""applied""
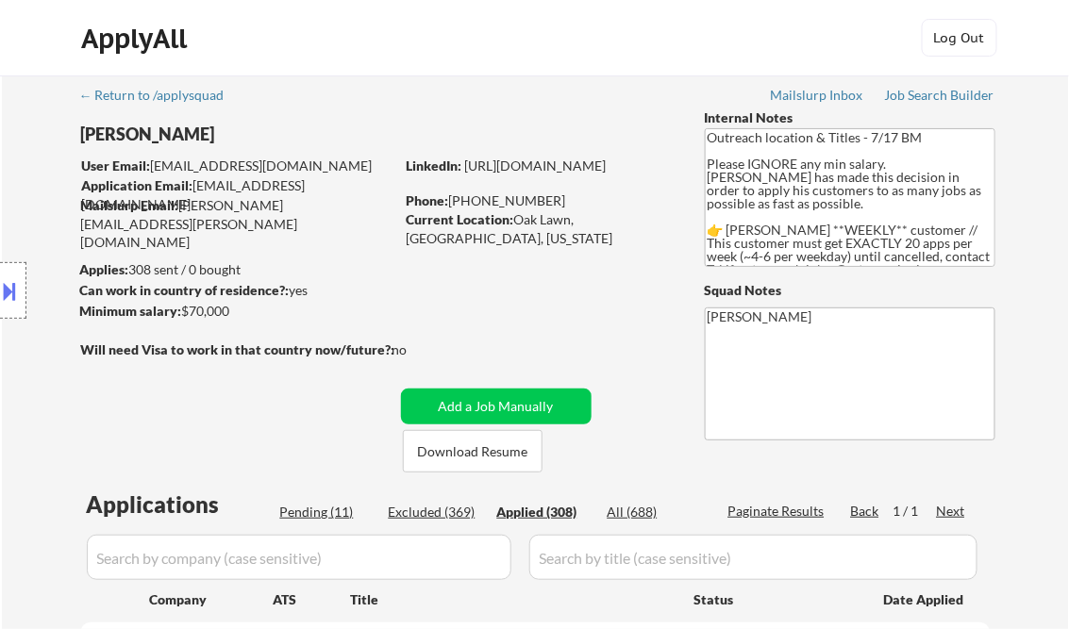
select select ""applied""
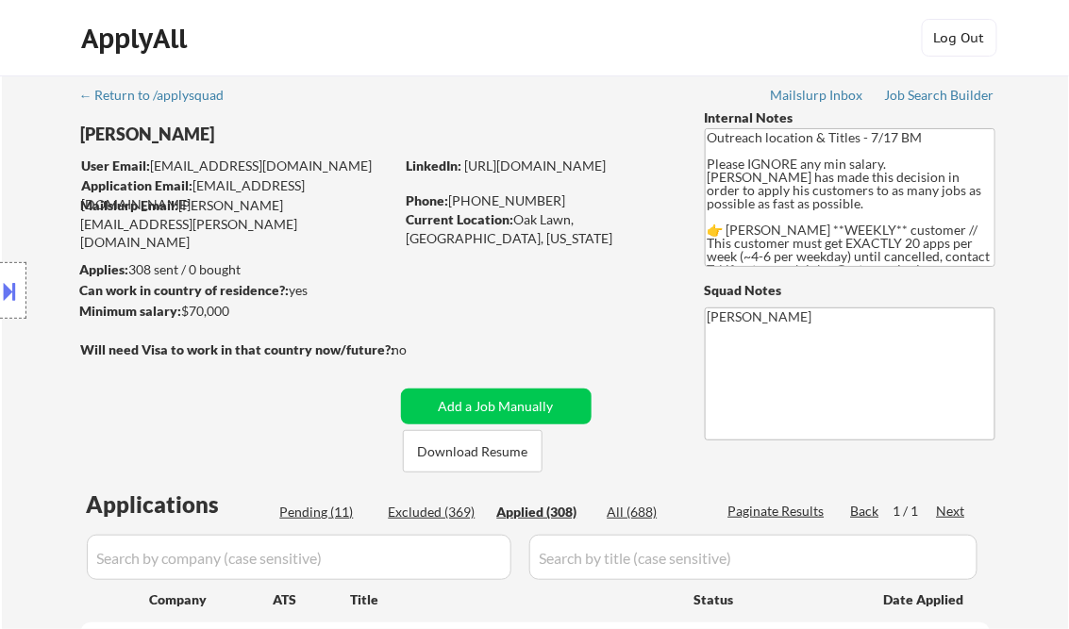
select select ""applied""
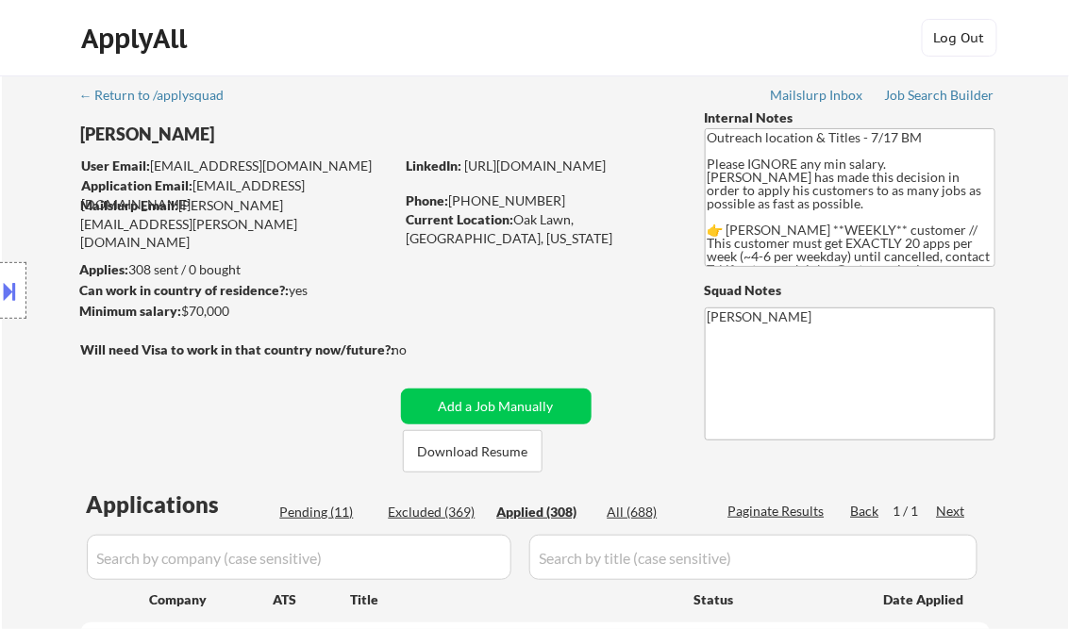
select select ""applied""
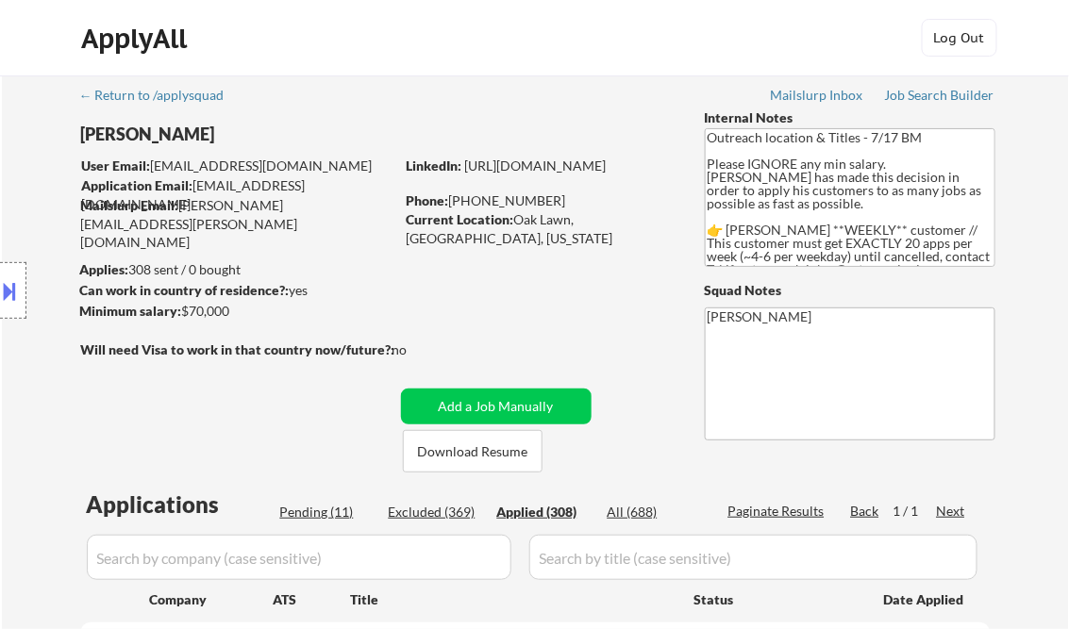
select select ""applied""
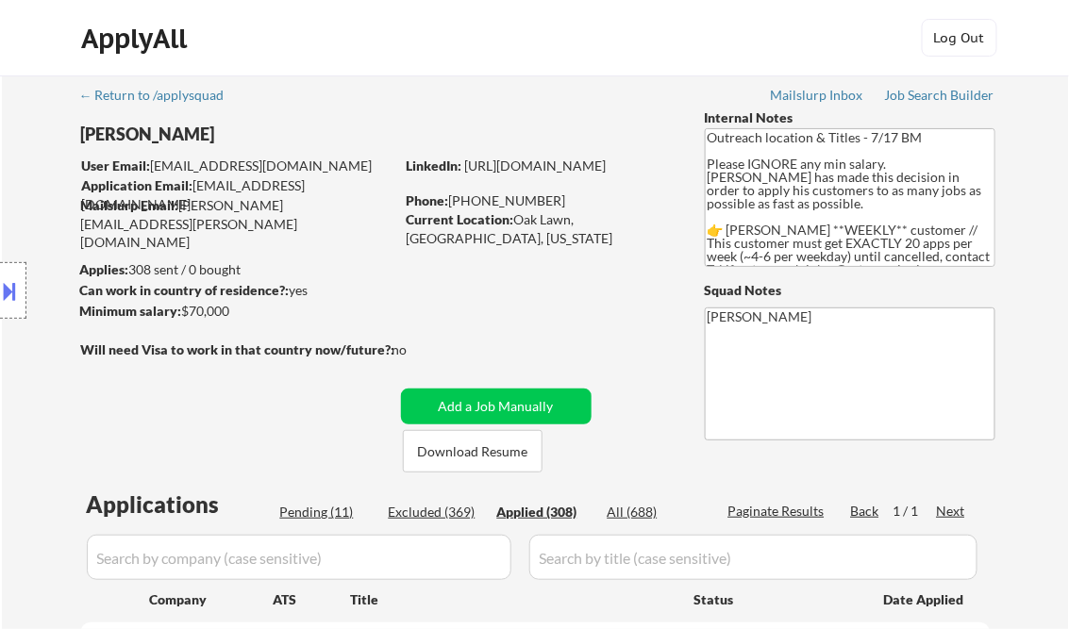
select select ""applied""
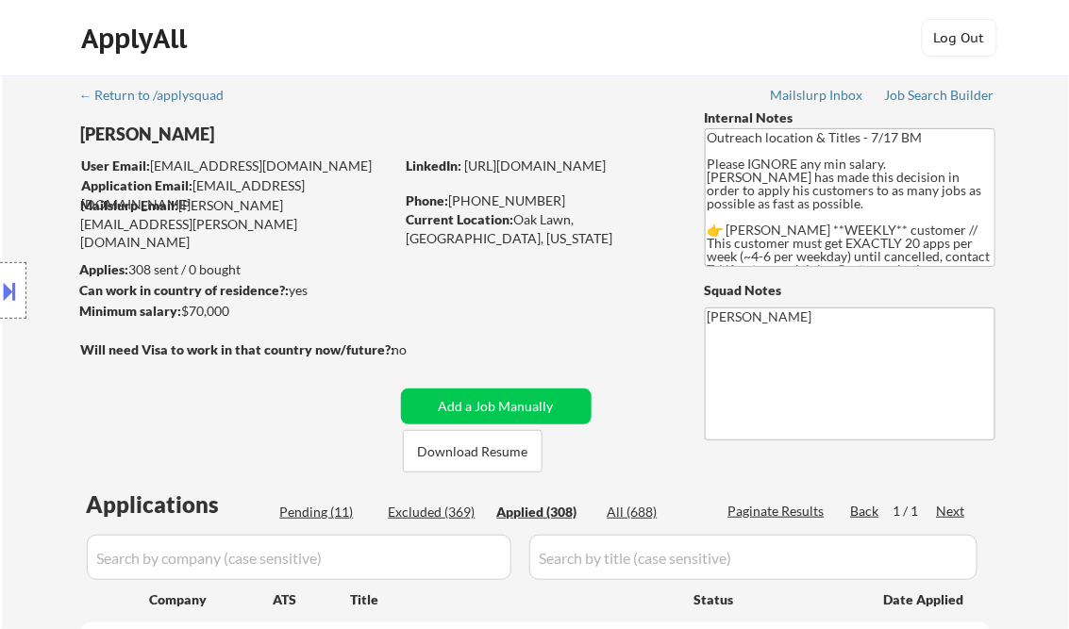
select select ""applied""
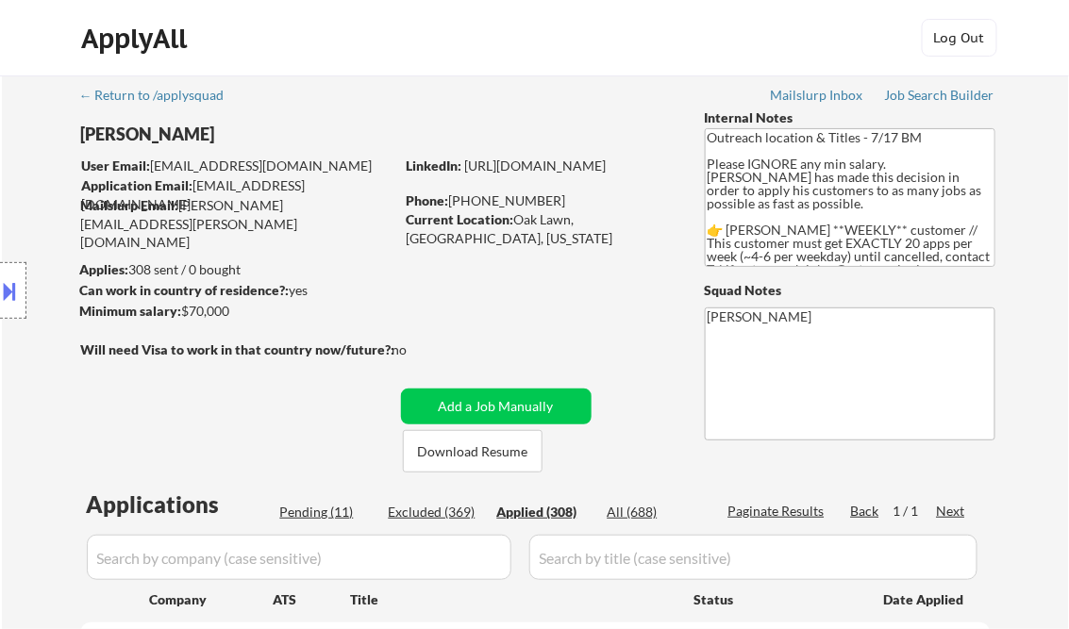
select select ""applied""
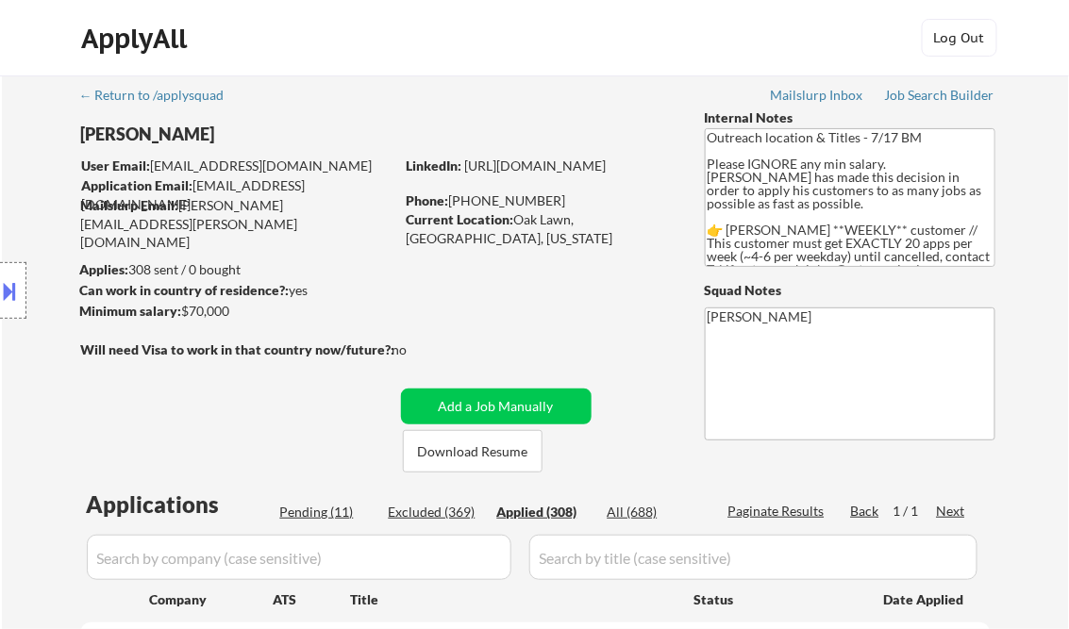
select select ""applied""
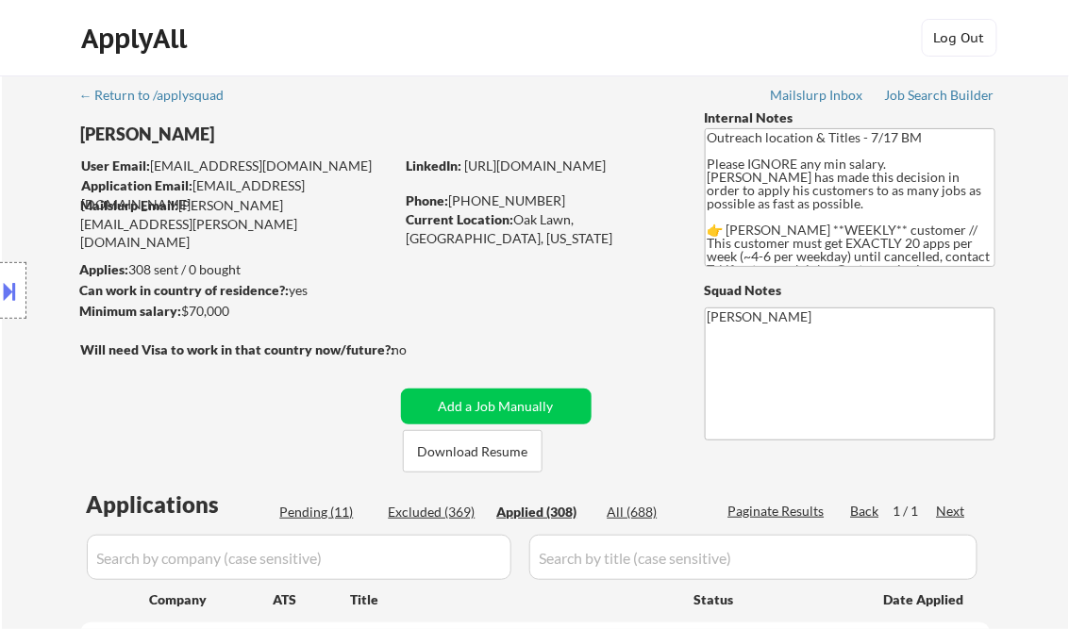
select select ""applied""
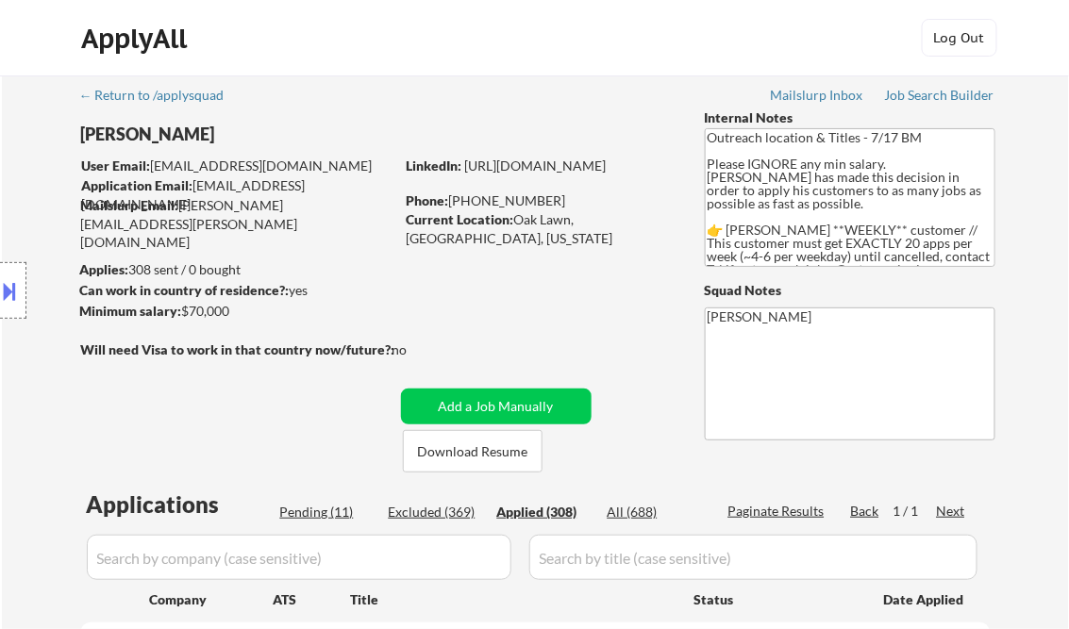
select select ""applied""
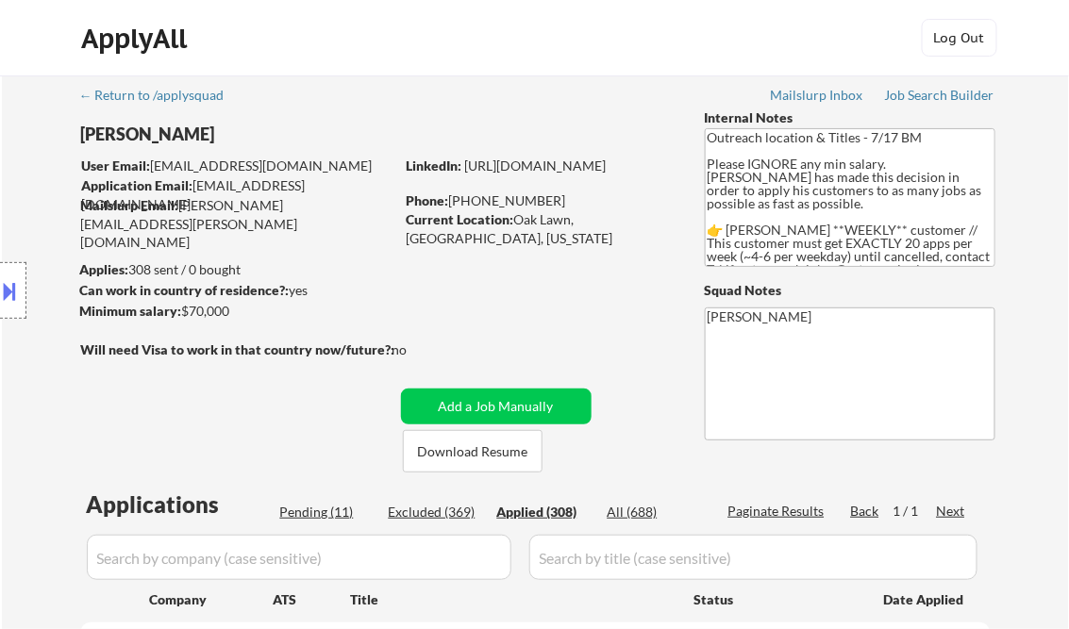
select select ""applied""
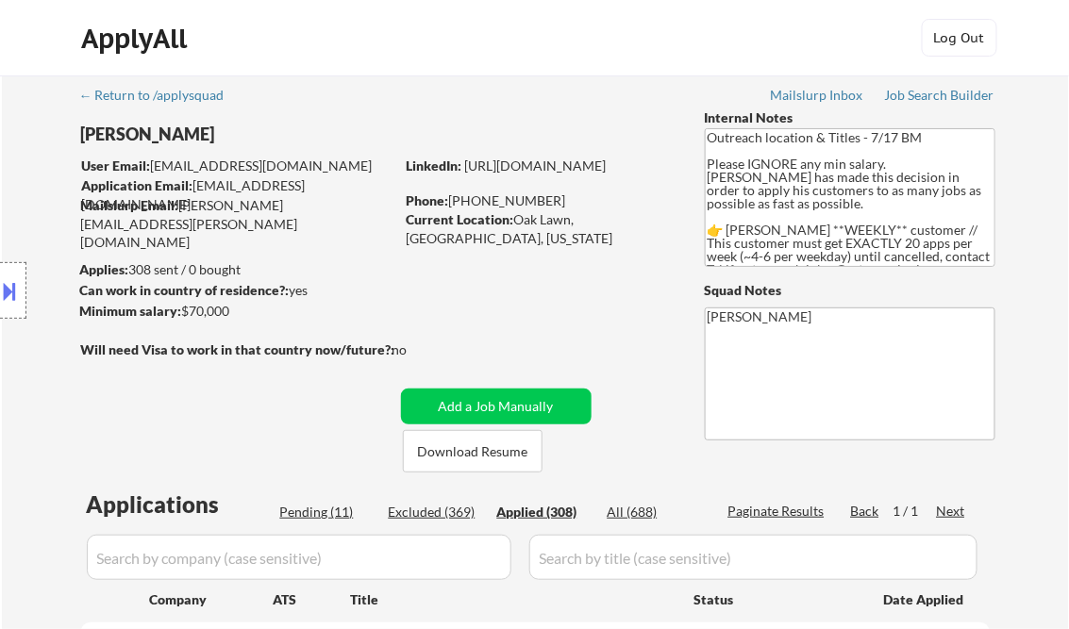
select select ""applied""
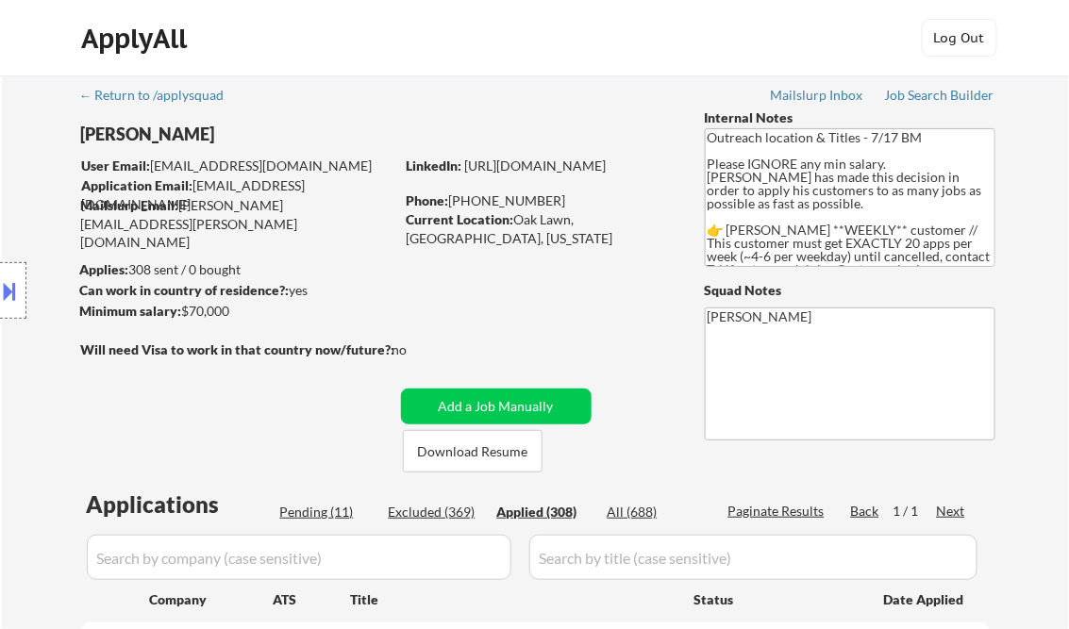
select select ""applied""
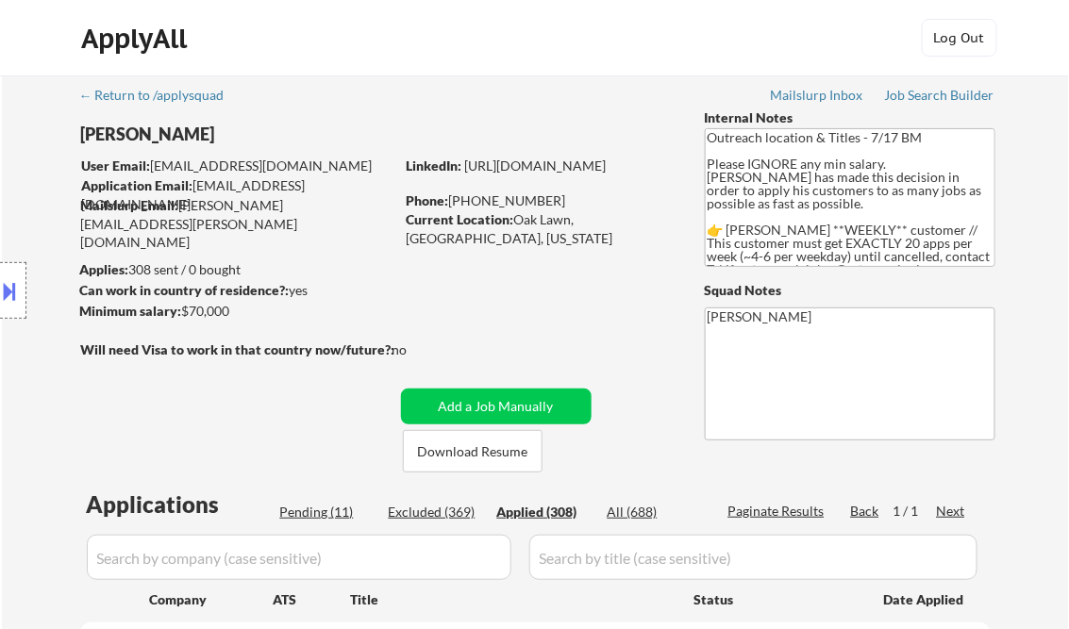
select select ""applied""
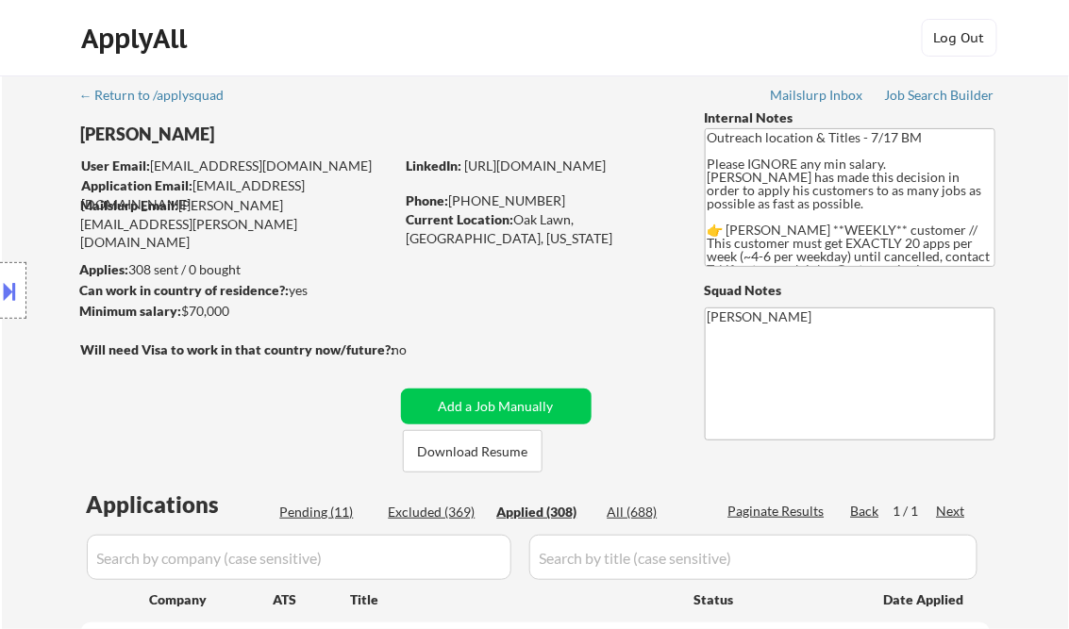
select select ""applied""
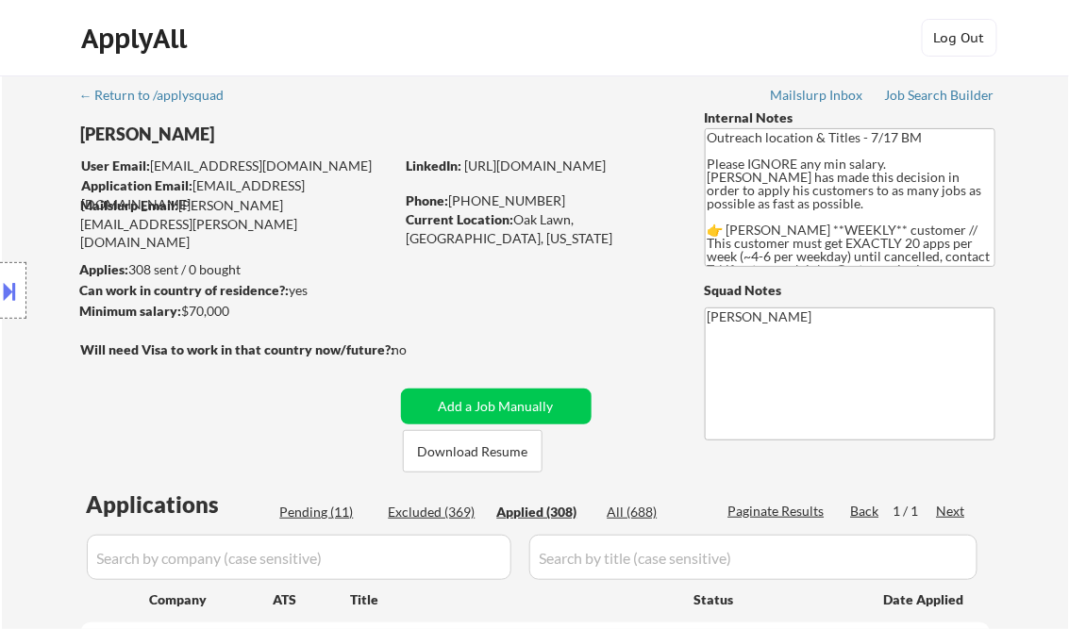
select select ""applied""
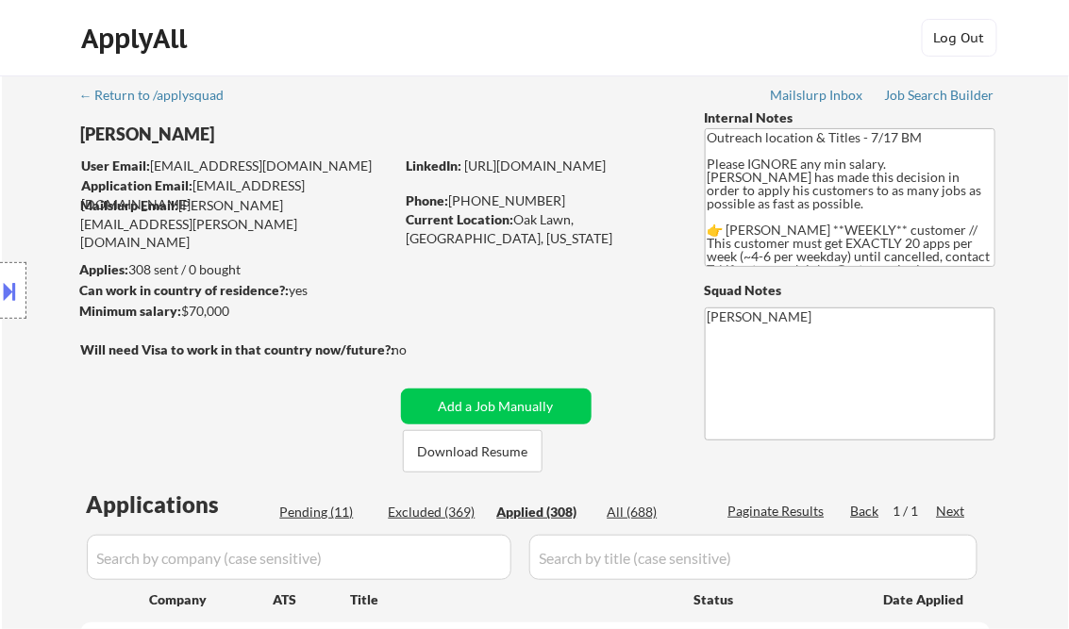
select select ""applied""
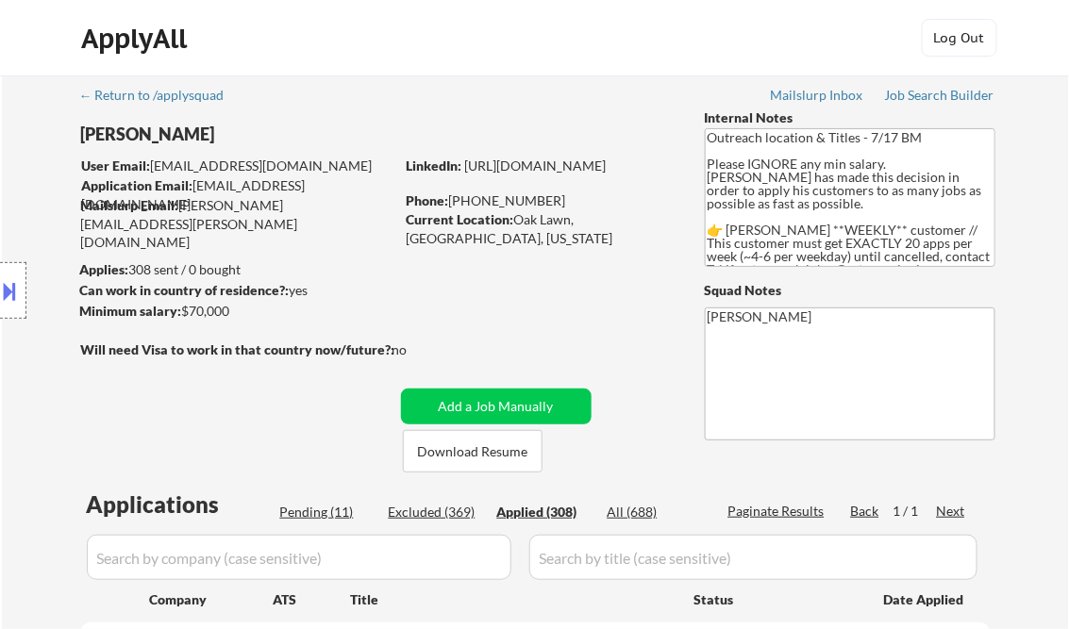
select select ""applied""
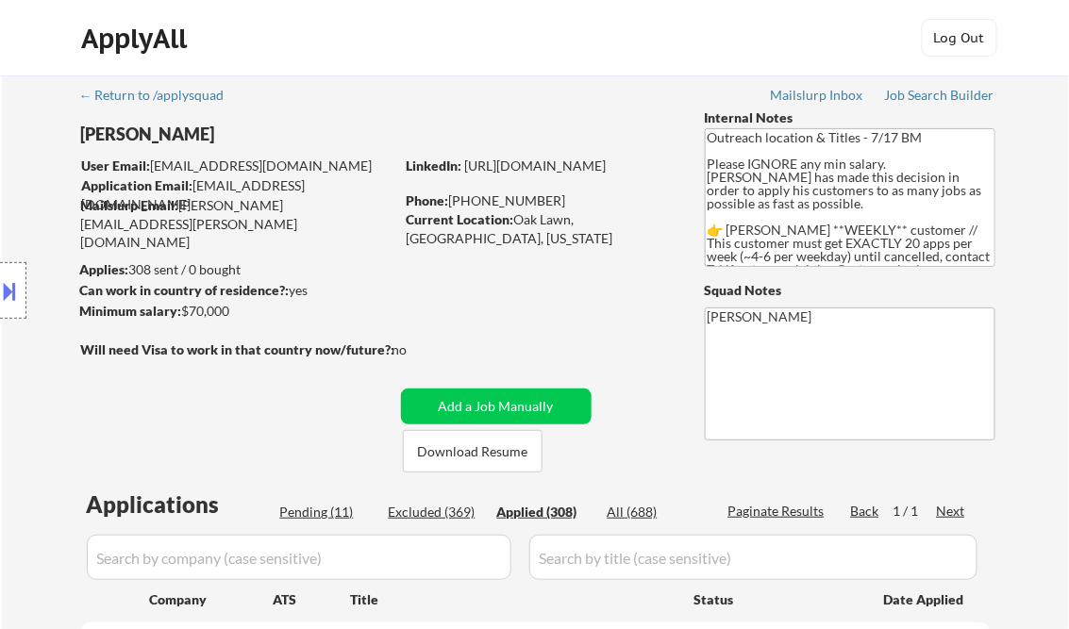
select select ""applied""
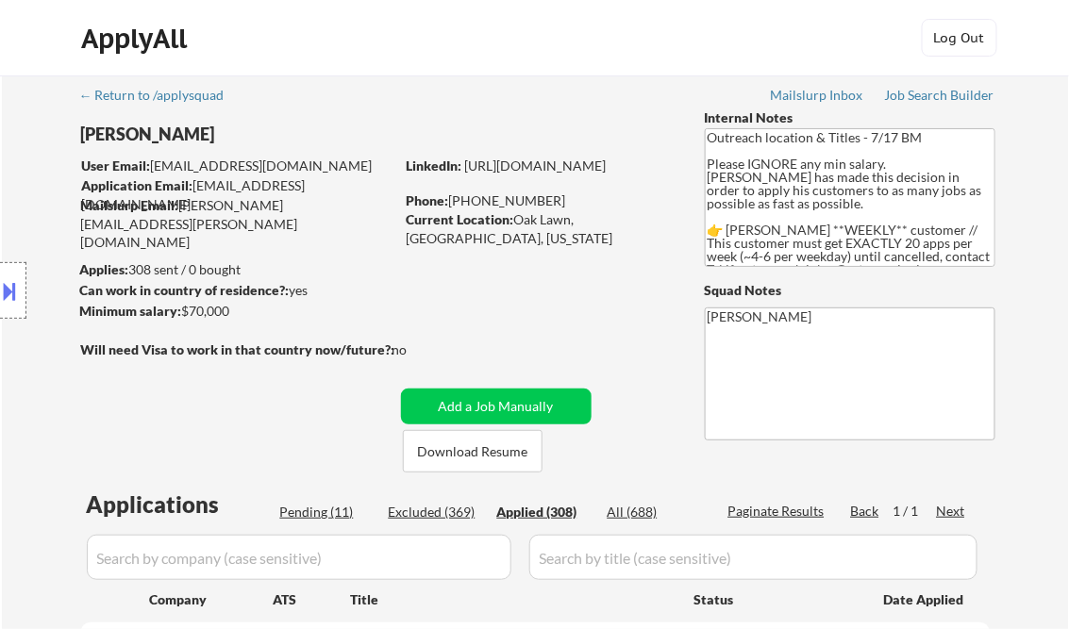
select select ""applied""
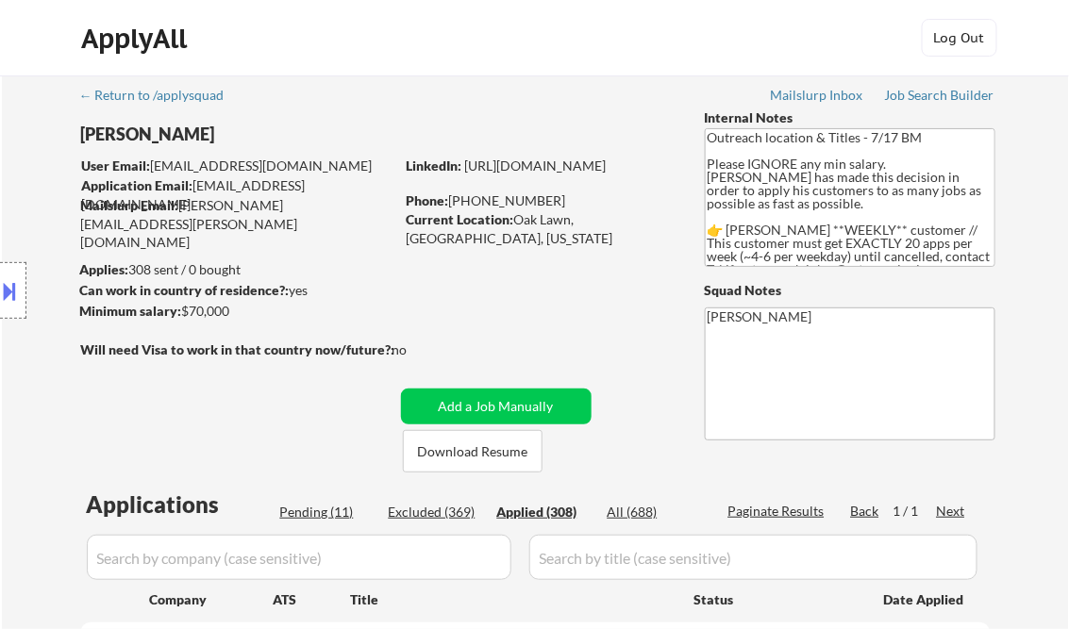
select select ""applied""
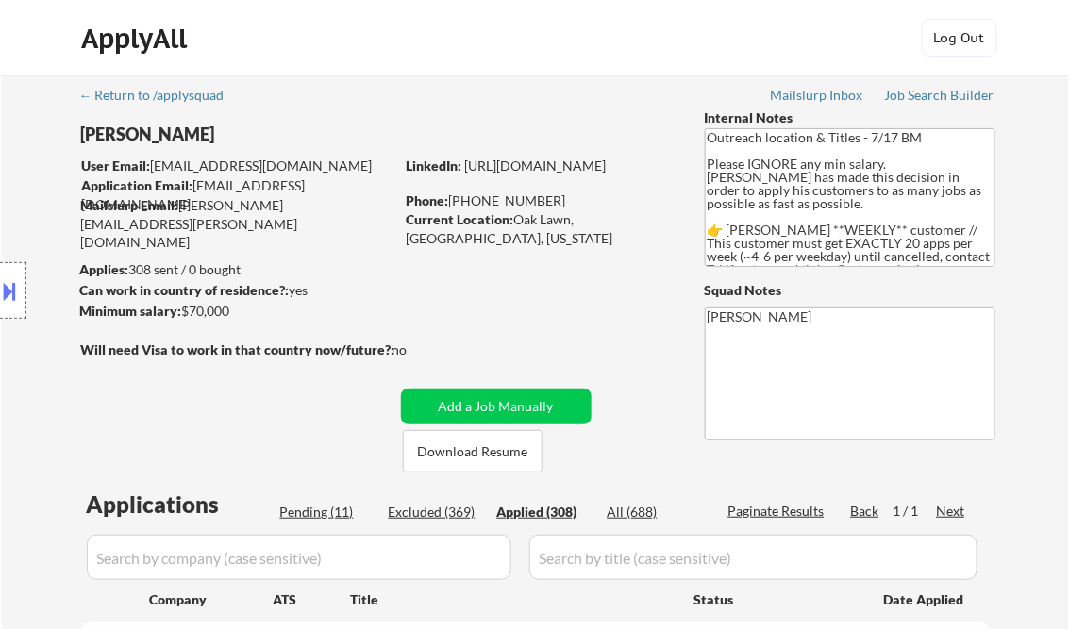
select select ""applied""
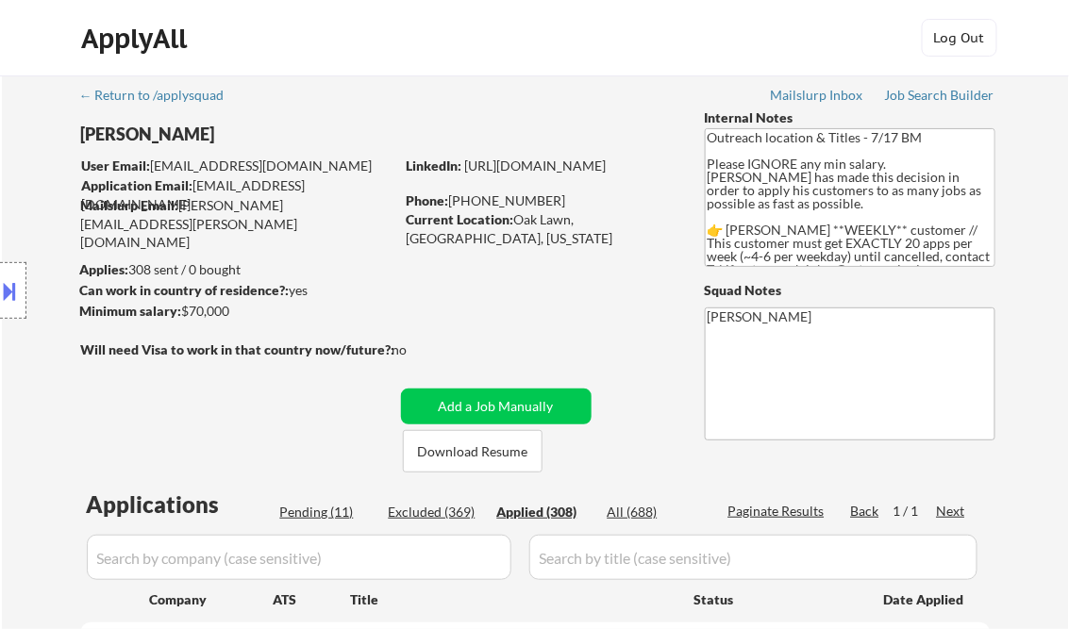
select select ""applied""
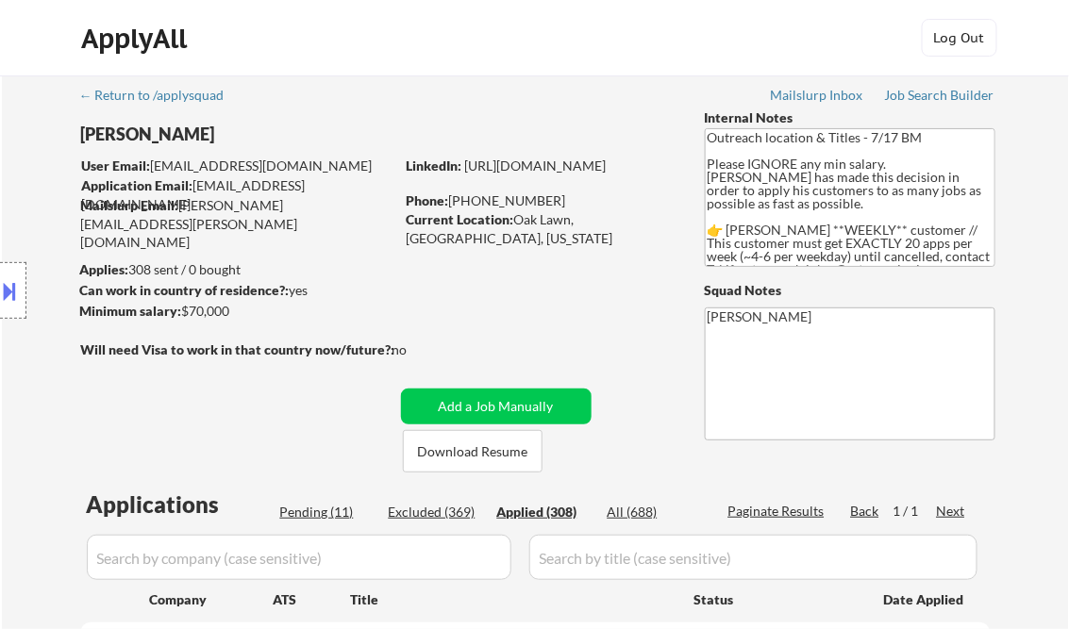
select select ""applied""
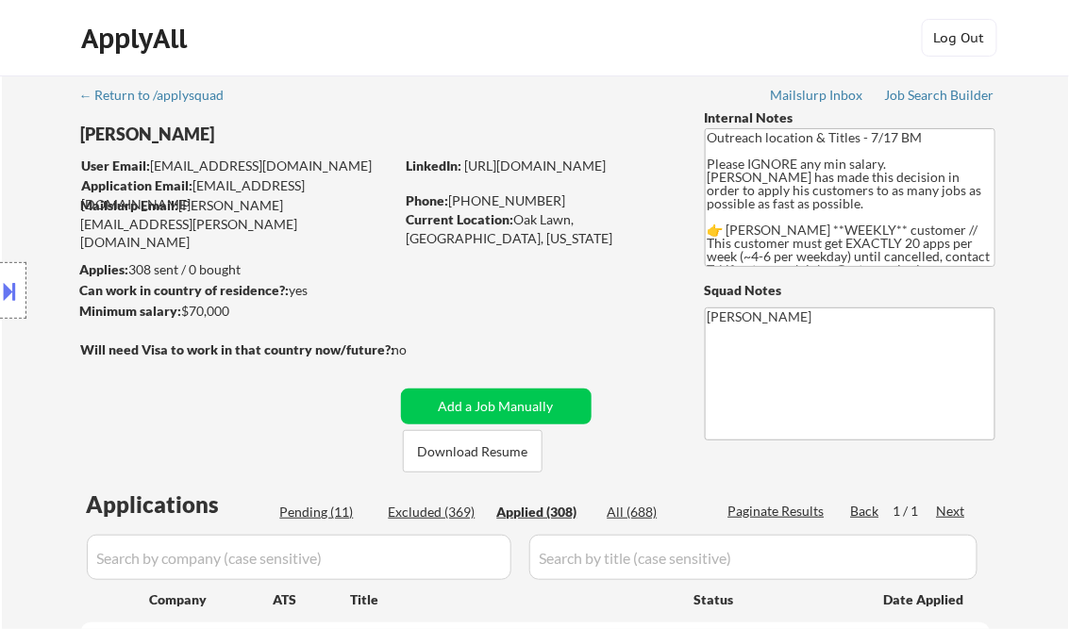
select select ""applied""
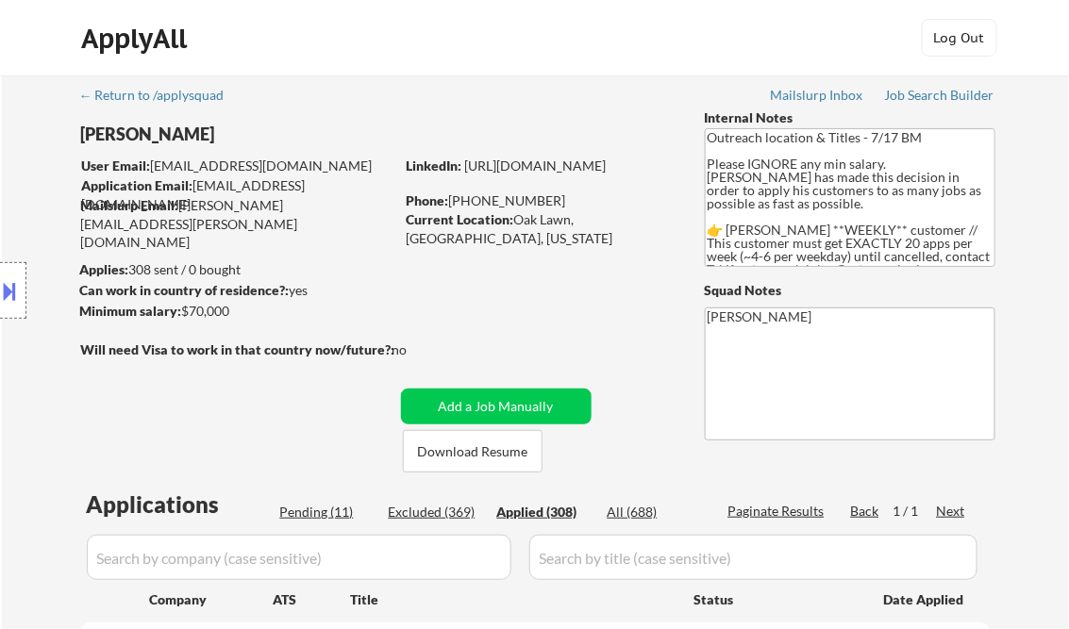
select select ""applied""
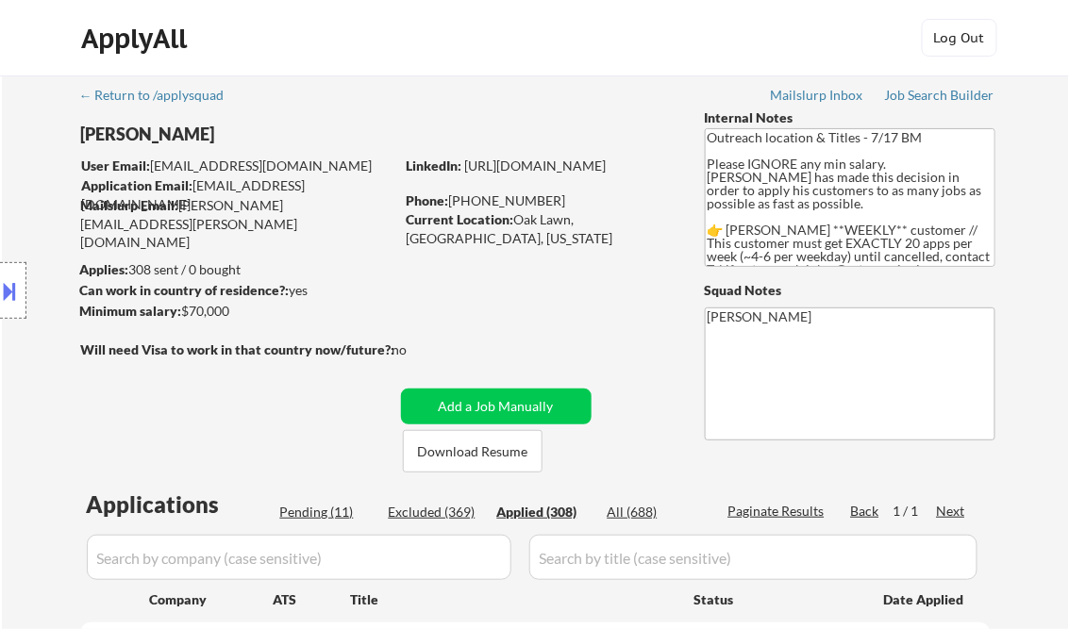
select select ""applied""
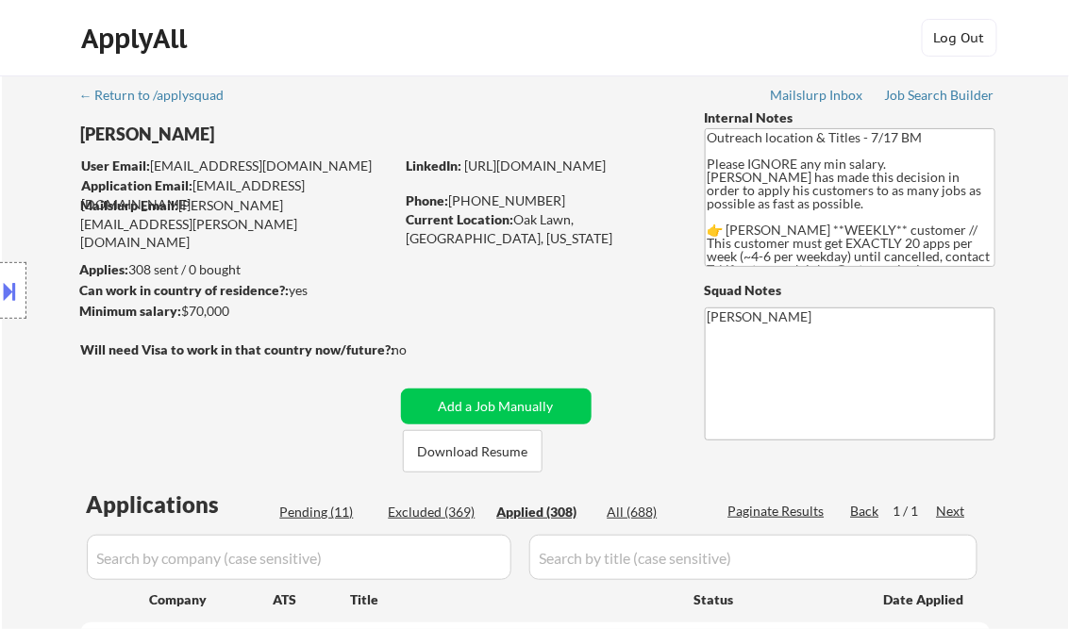
select select ""applied""
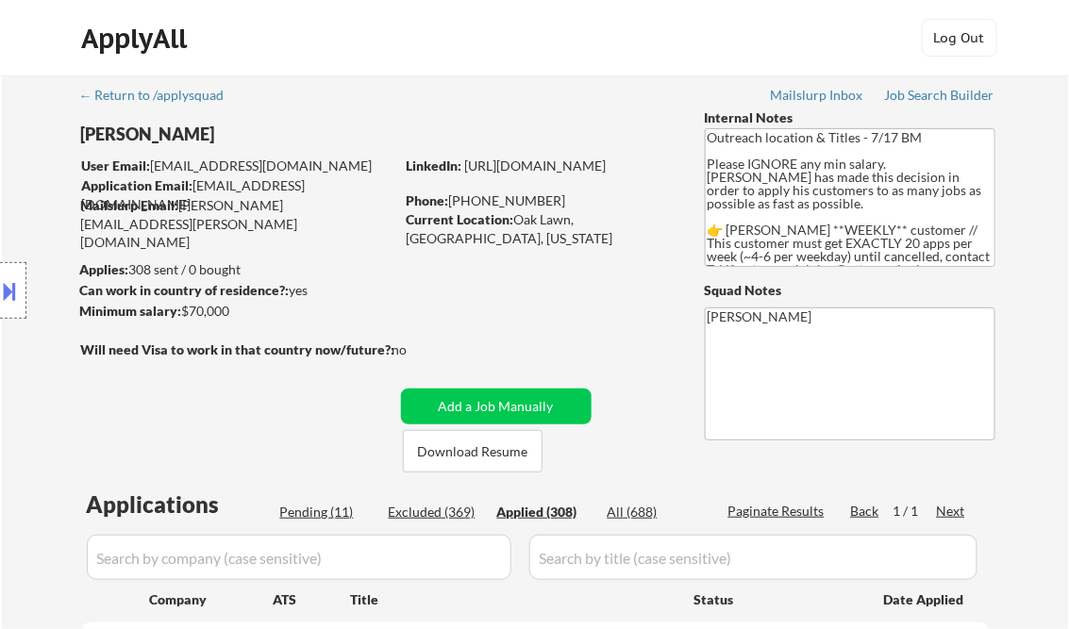
select select ""applied""
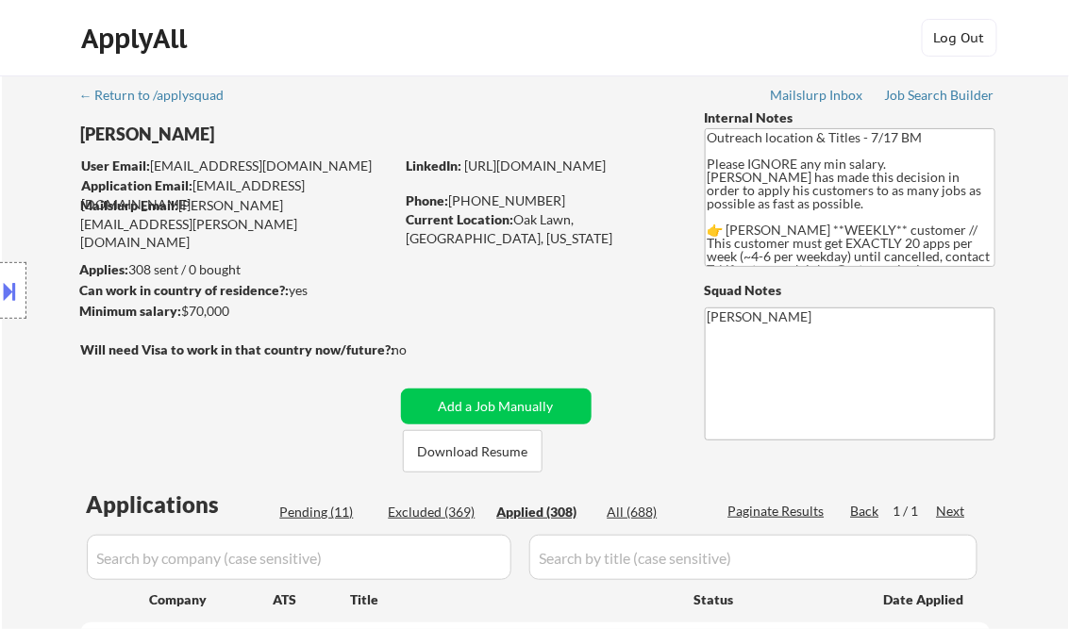
select select ""applied""
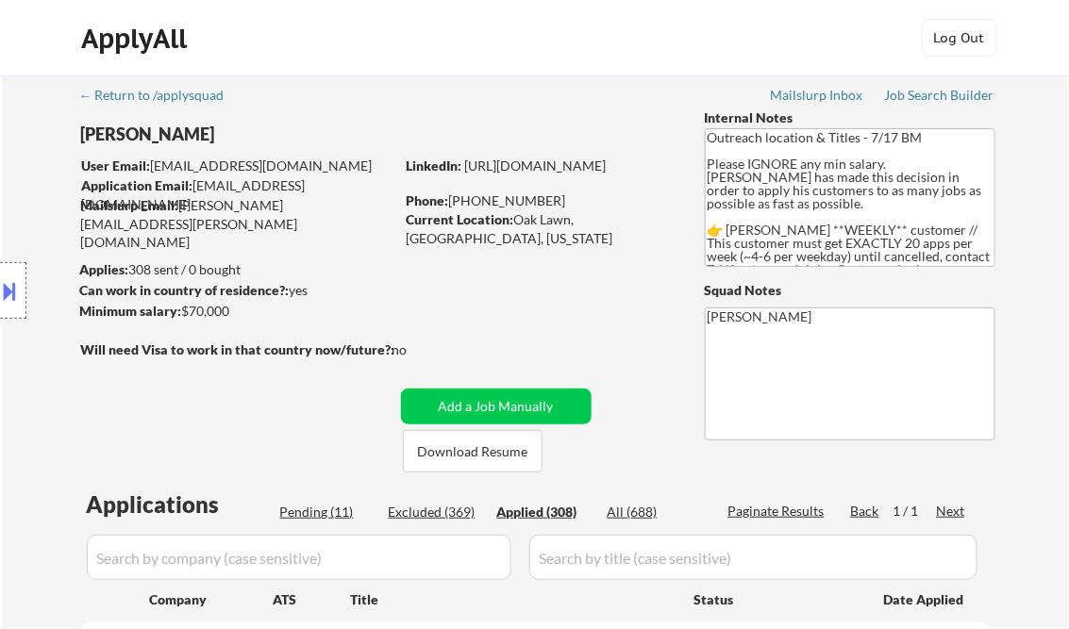
select select ""applied""
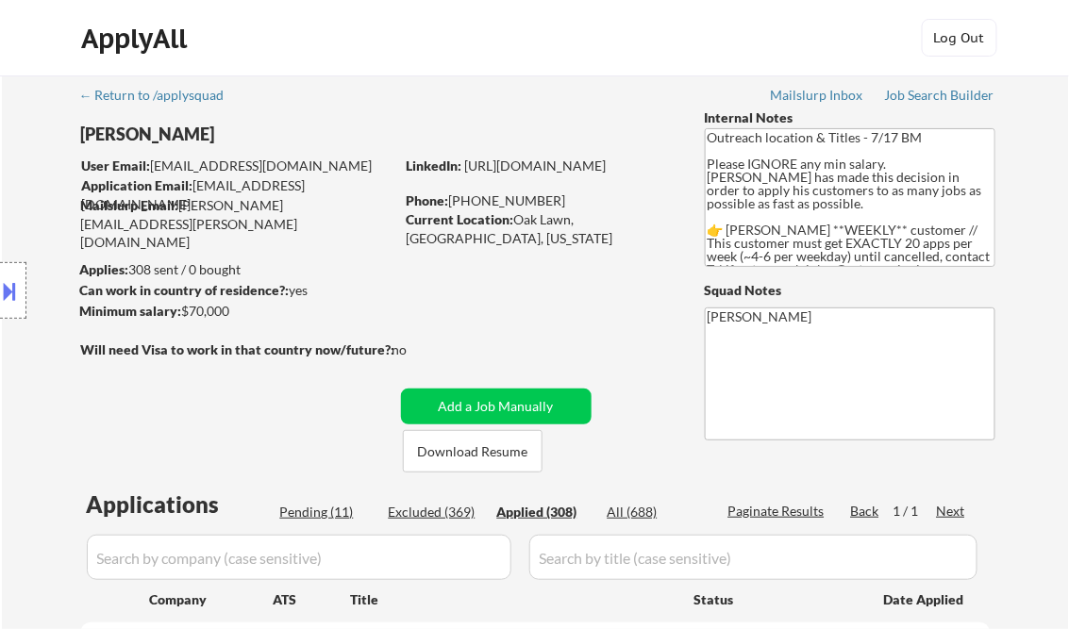
select select ""applied""
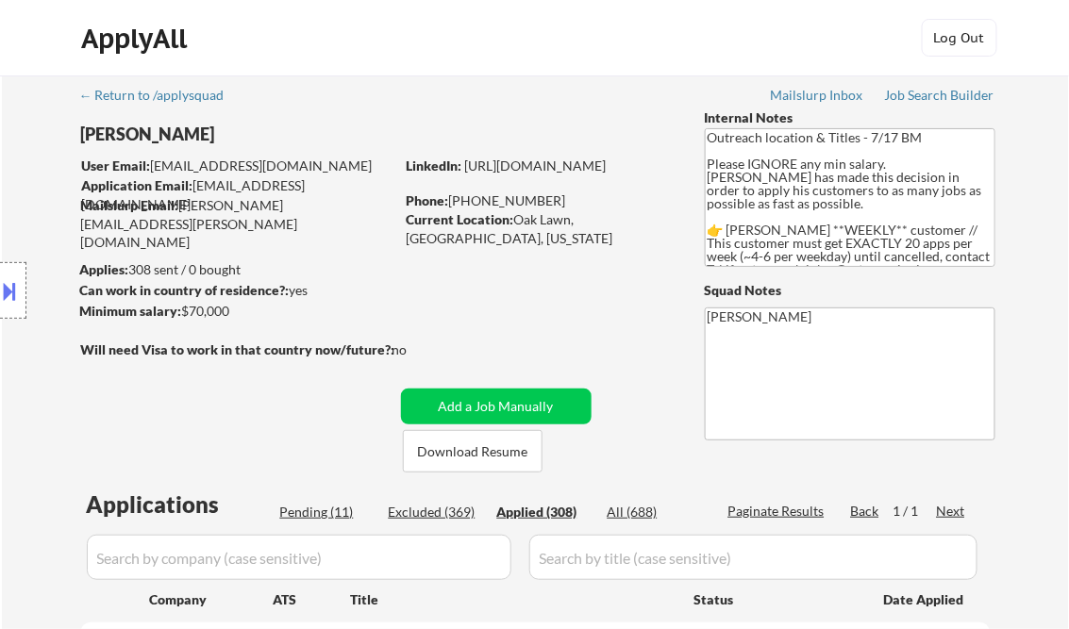
select select ""applied""
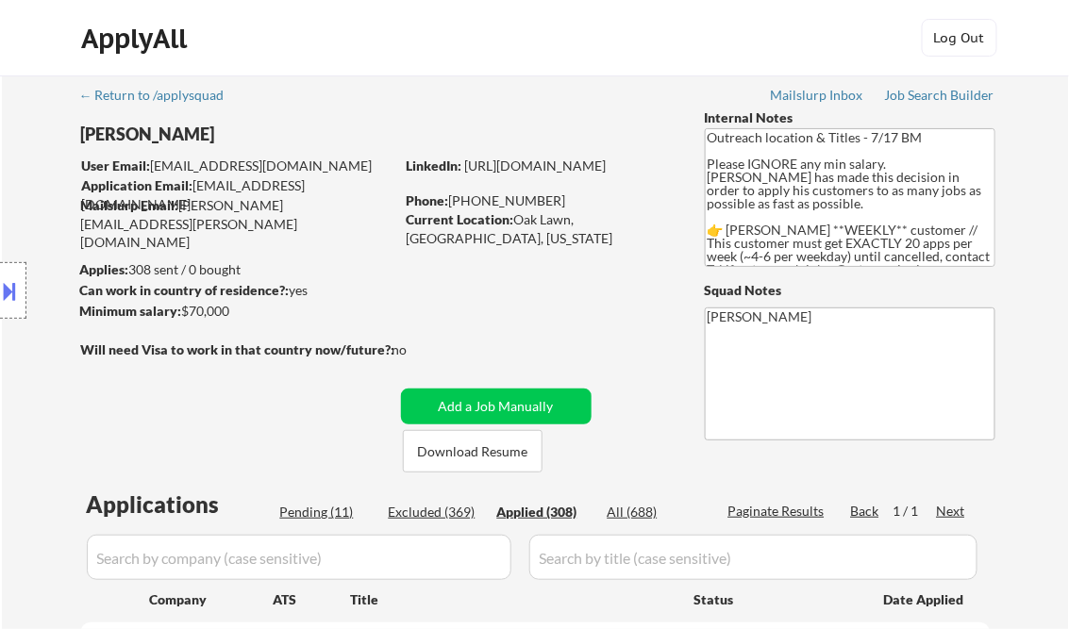
select select ""applied""
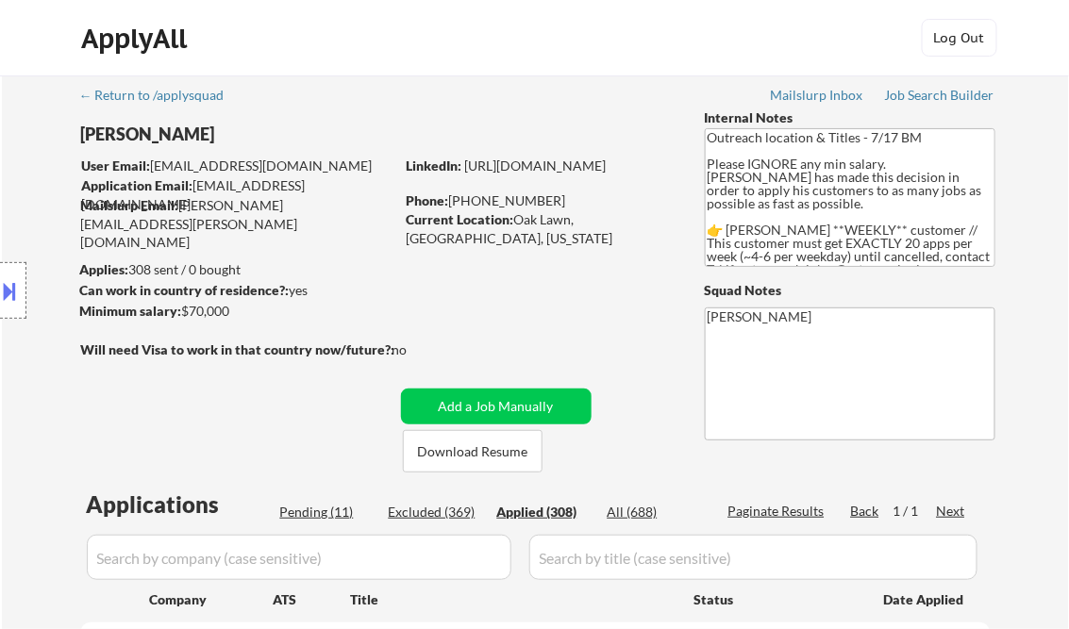
select select ""applied""
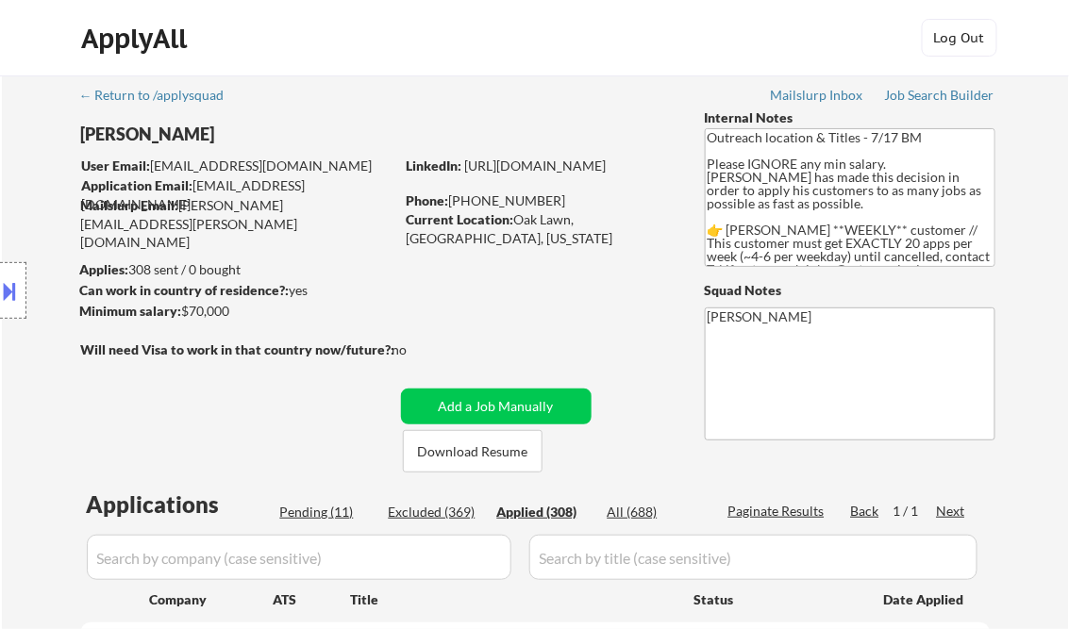
select select ""applied""
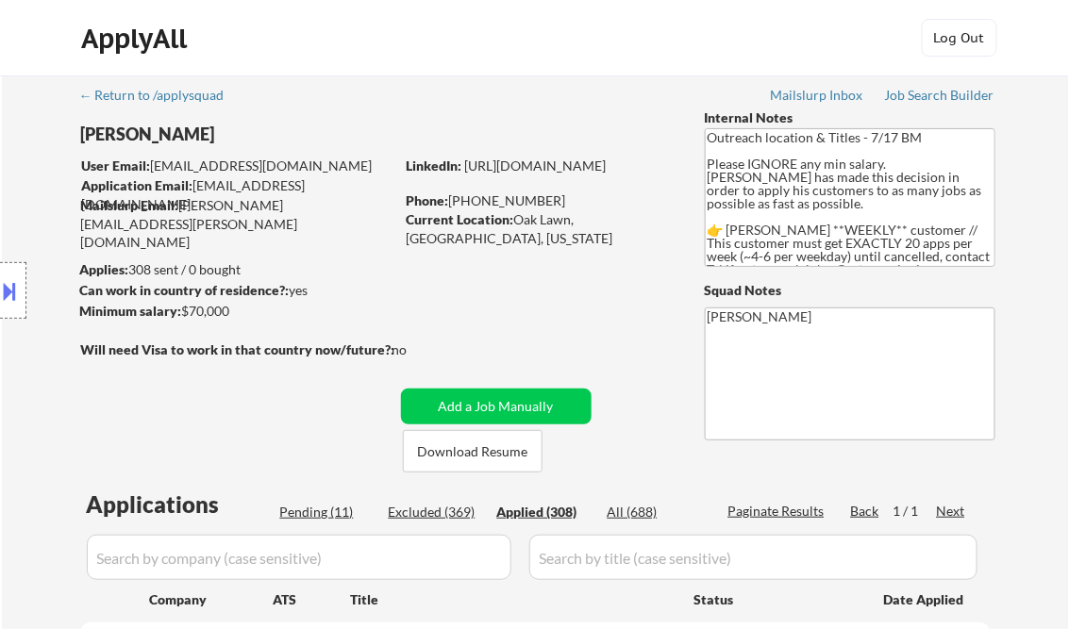
select select ""applied""
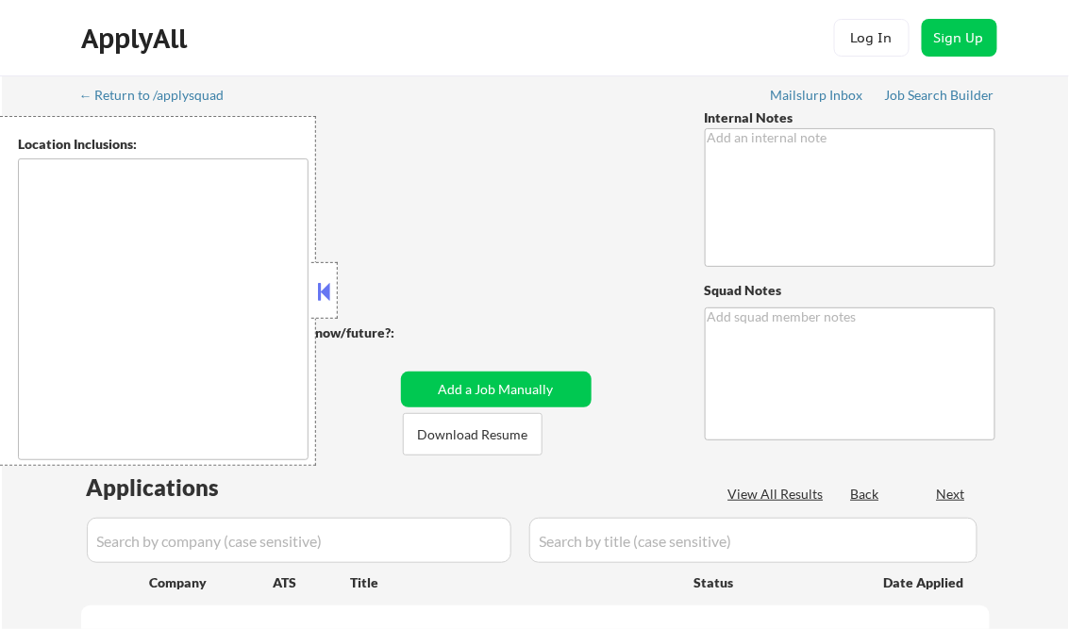
type textarea "Outreach location & Titles - 7/17 BM Please IGNORE any min salary. Noah has mad…"
type textarea "[PERSON_NAME]"
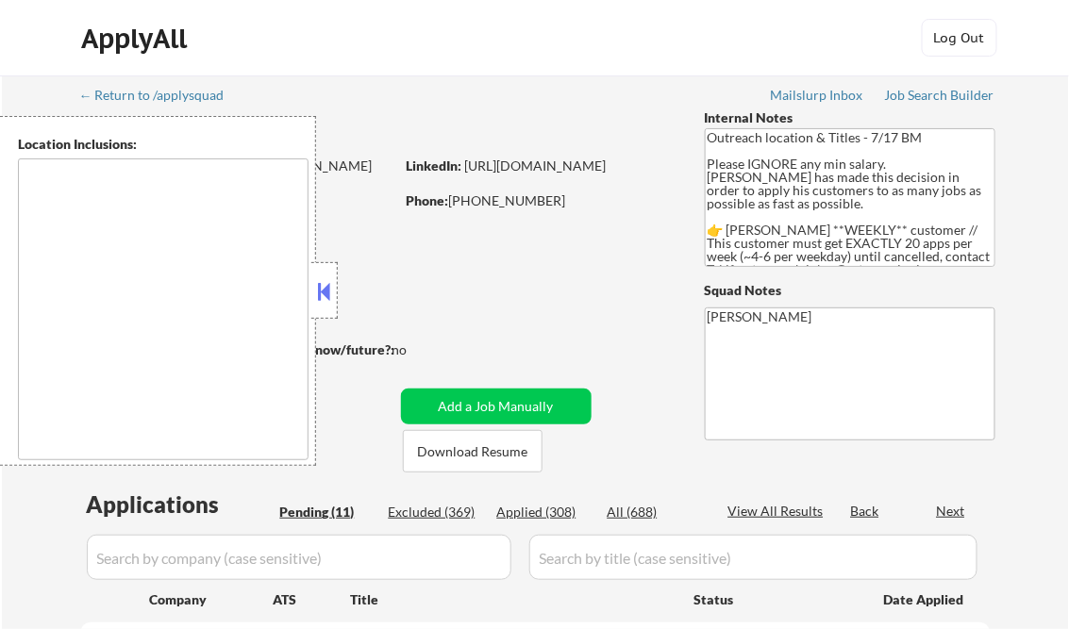
type textarea "Chicago, IL Oak Lawn, IL Cicero, IL Berwyn, IL Oak Park, IL Burbank, IL Evergre…"
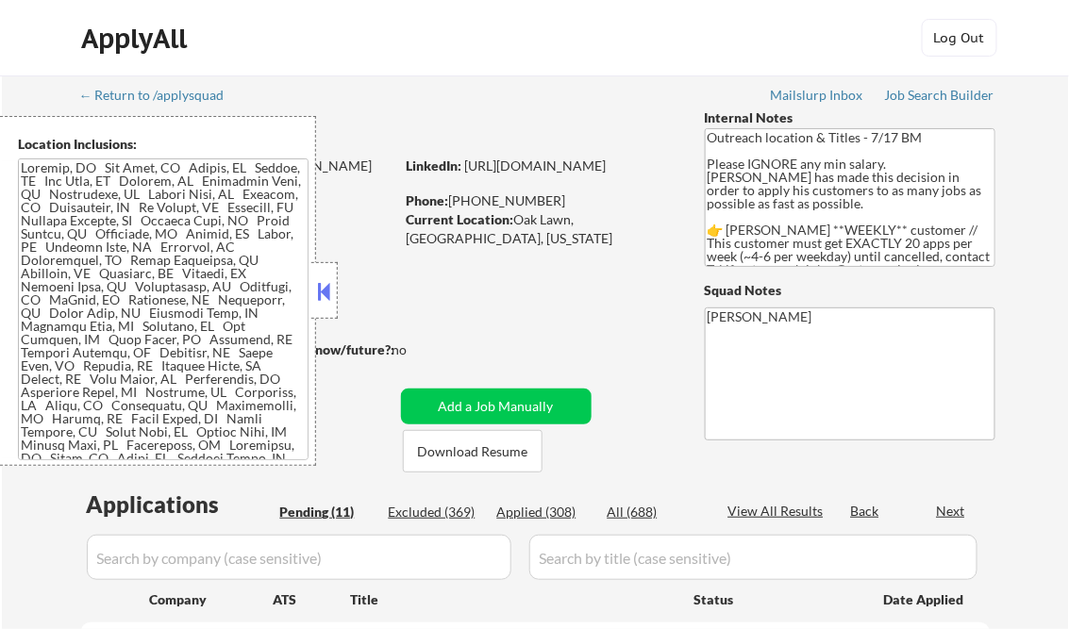
click at [527, 506] on div "Applied (308)" at bounding box center [544, 512] width 94 height 19
click at [800, 509] on div "View All Results" at bounding box center [778, 511] width 101 height 19
click at [328, 286] on button at bounding box center [324, 291] width 21 height 28
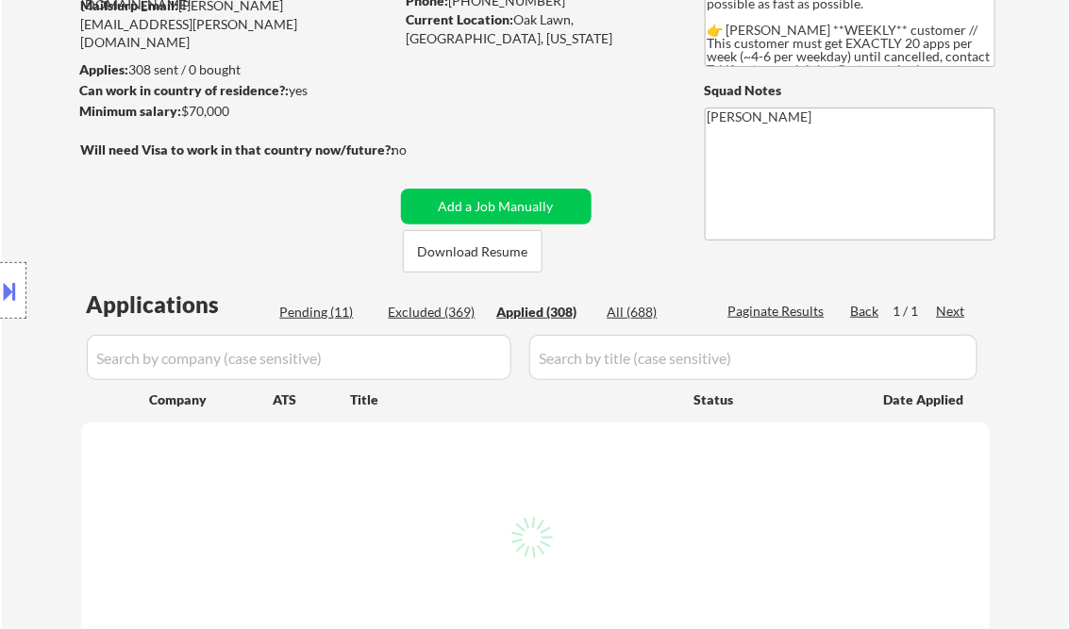
scroll to position [302, 0]
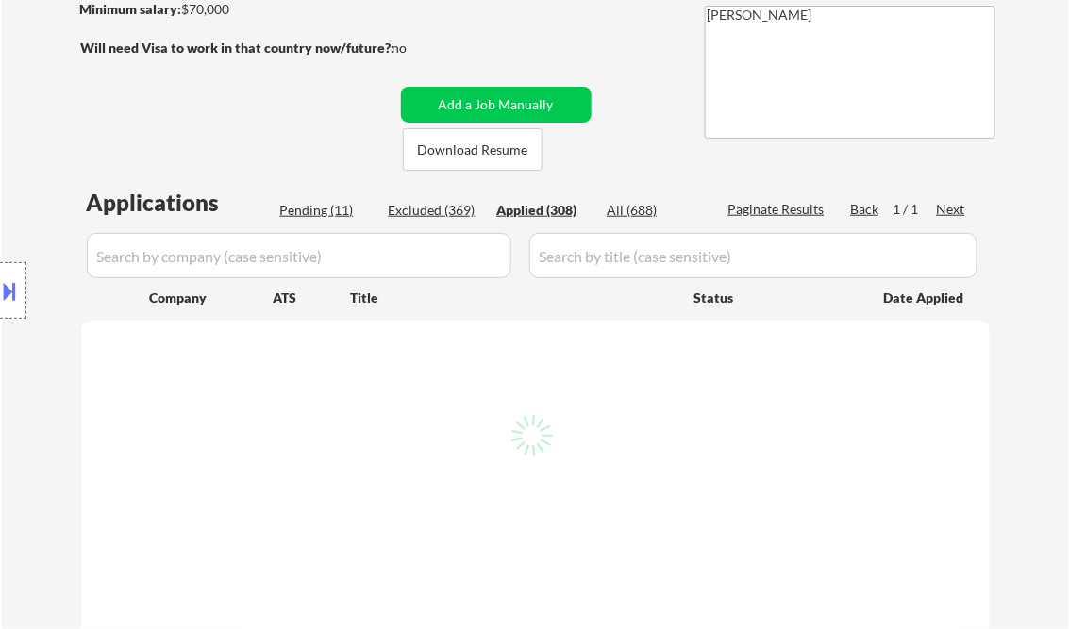
select select ""applied""
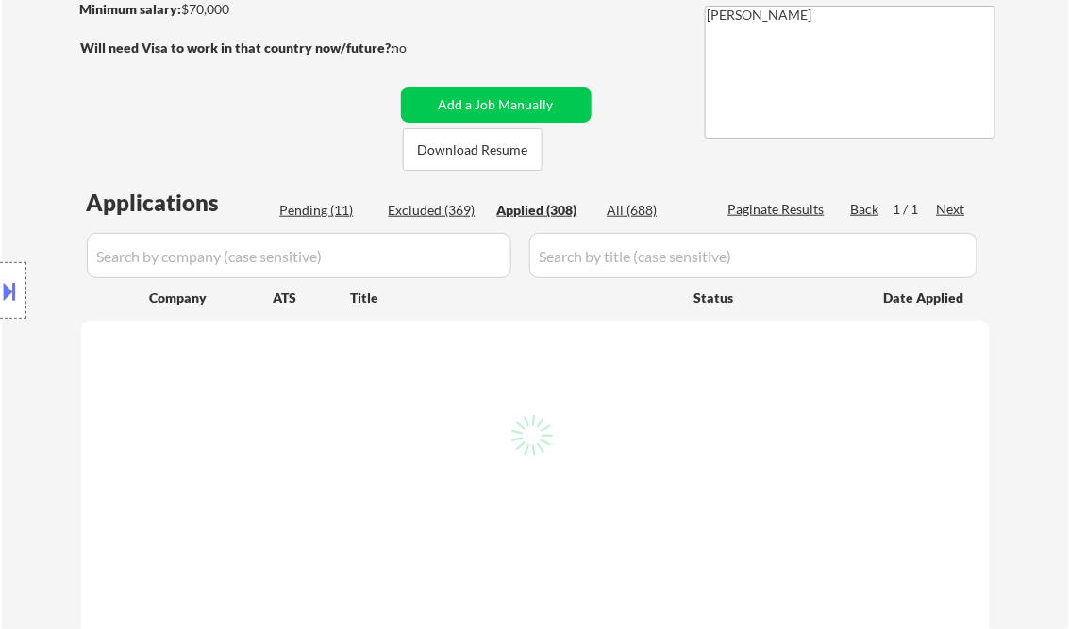
select select ""applied""
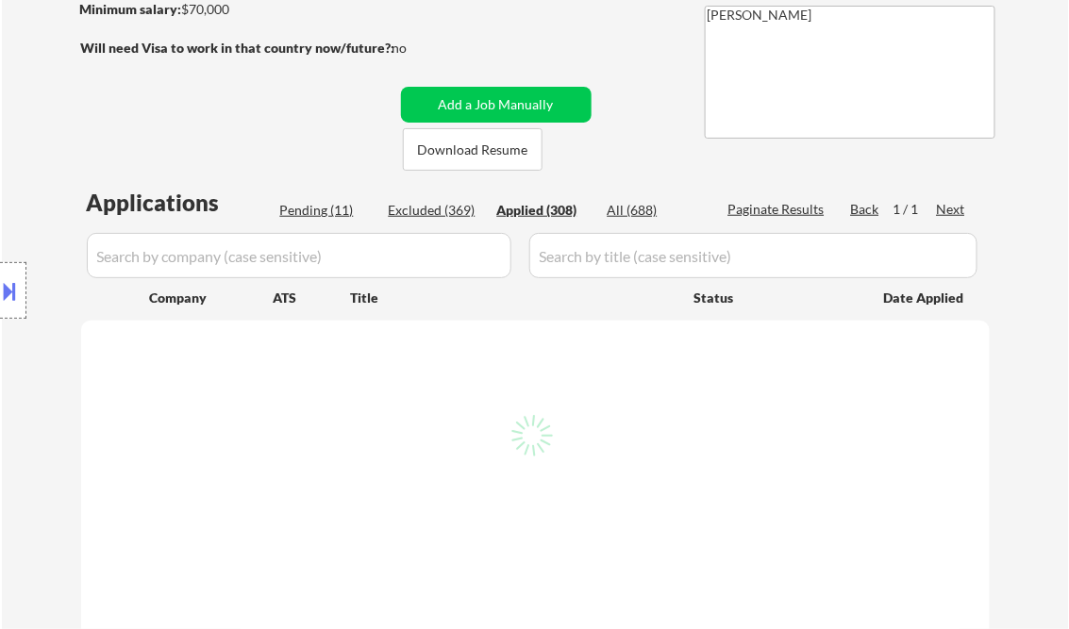
select select ""applied""
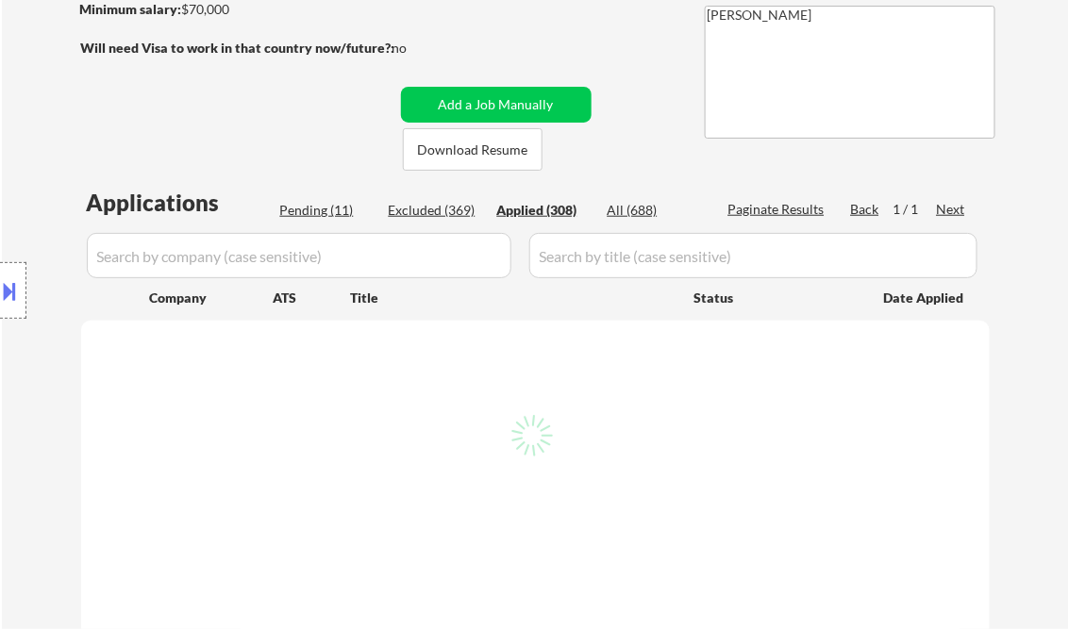
select select ""applied""
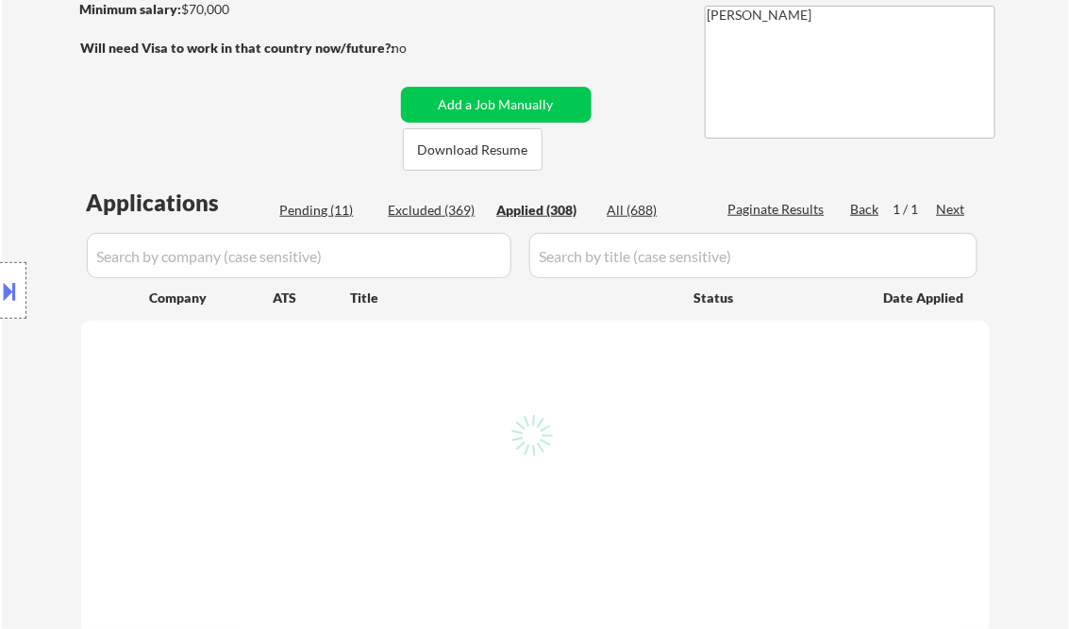
select select ""applied""
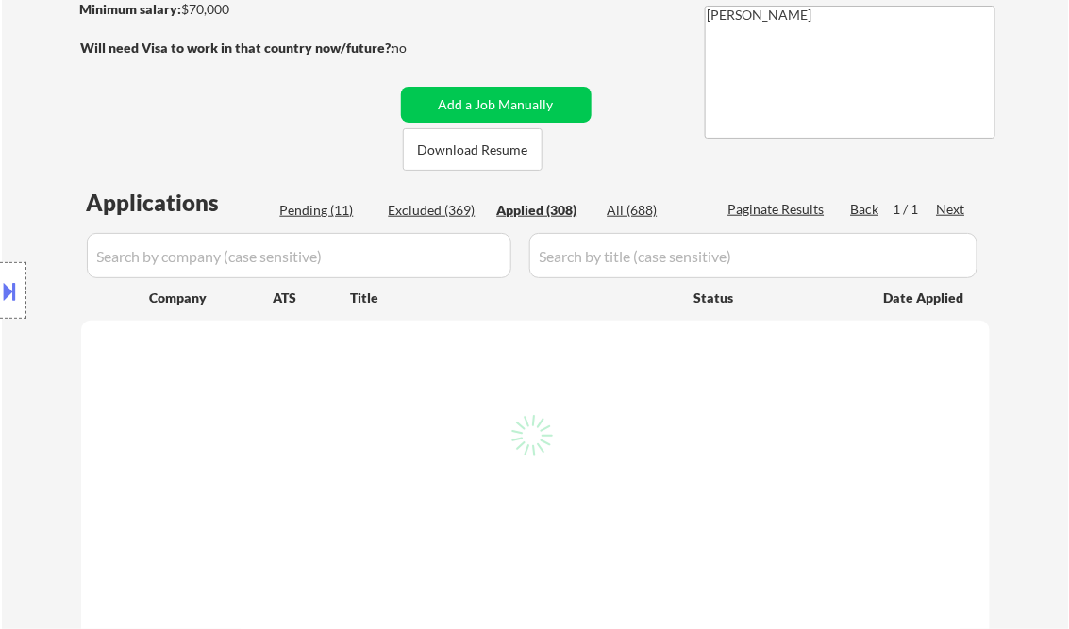
select select ""applied""
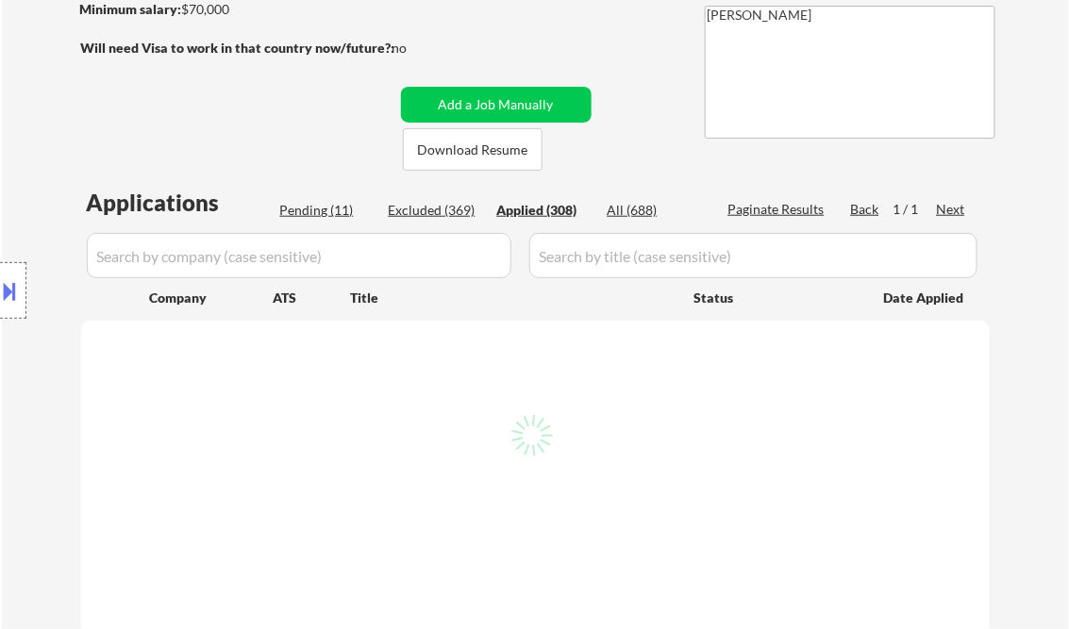
select select ""applied""
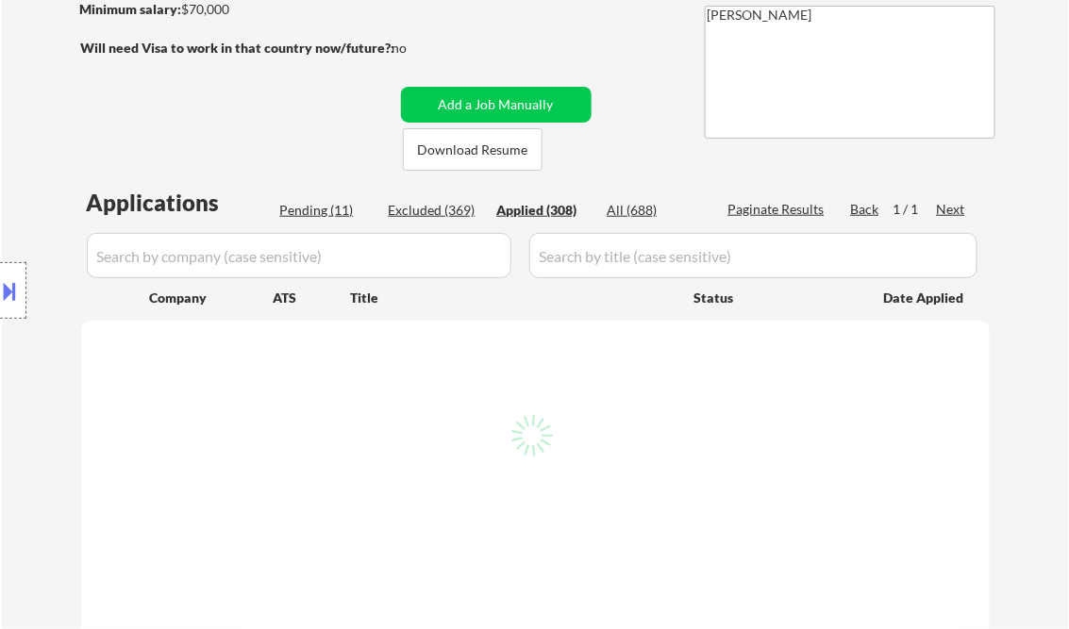
select select ""applied""
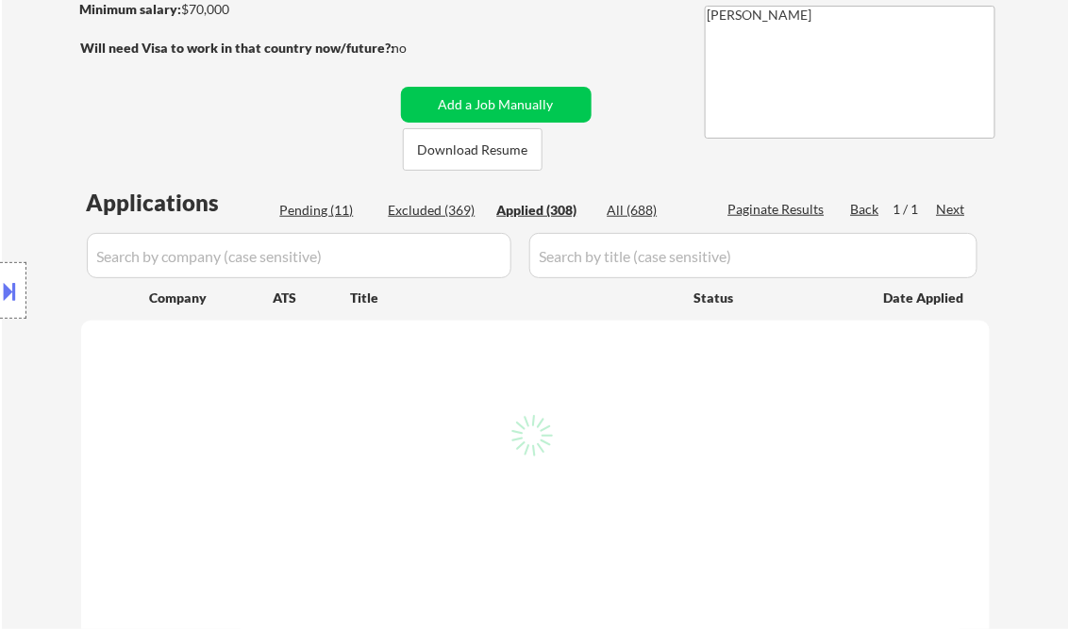
select select ""applied""
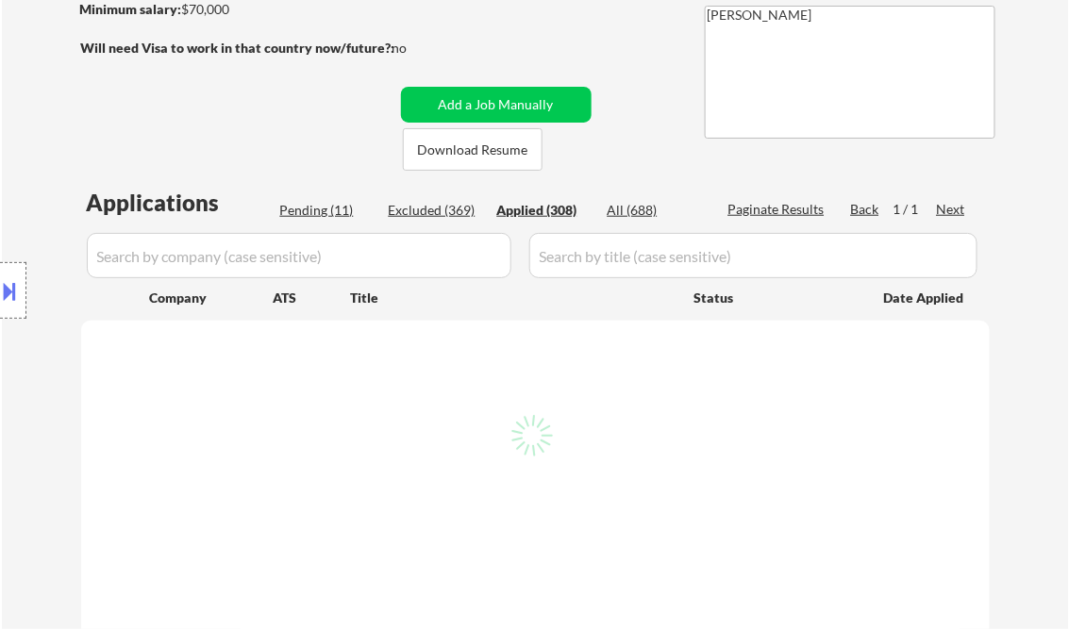
select select ""applied""
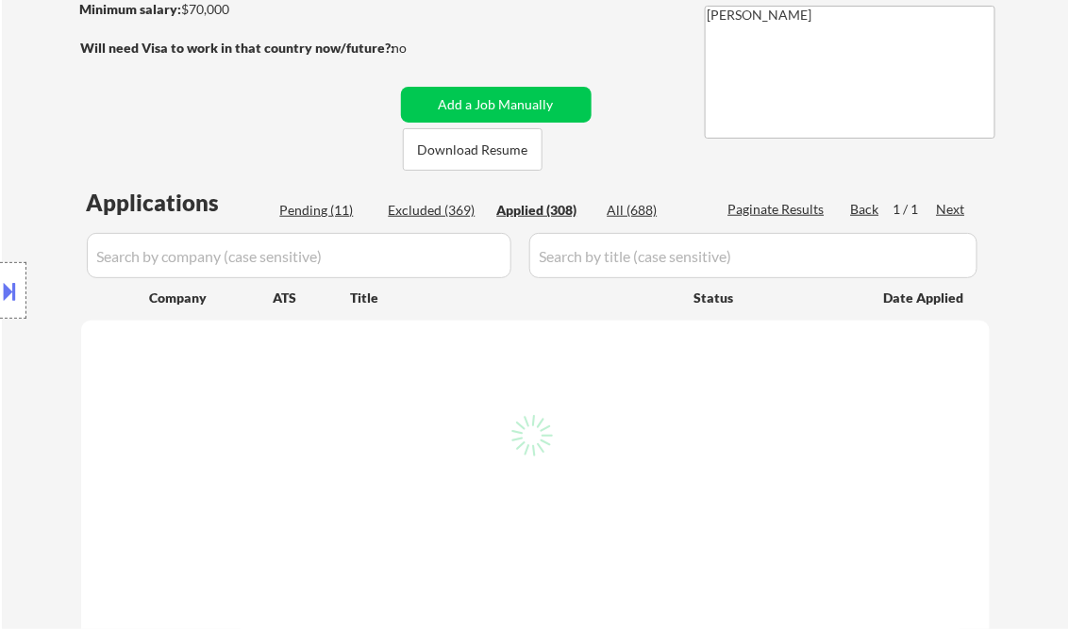
select select ""applied""
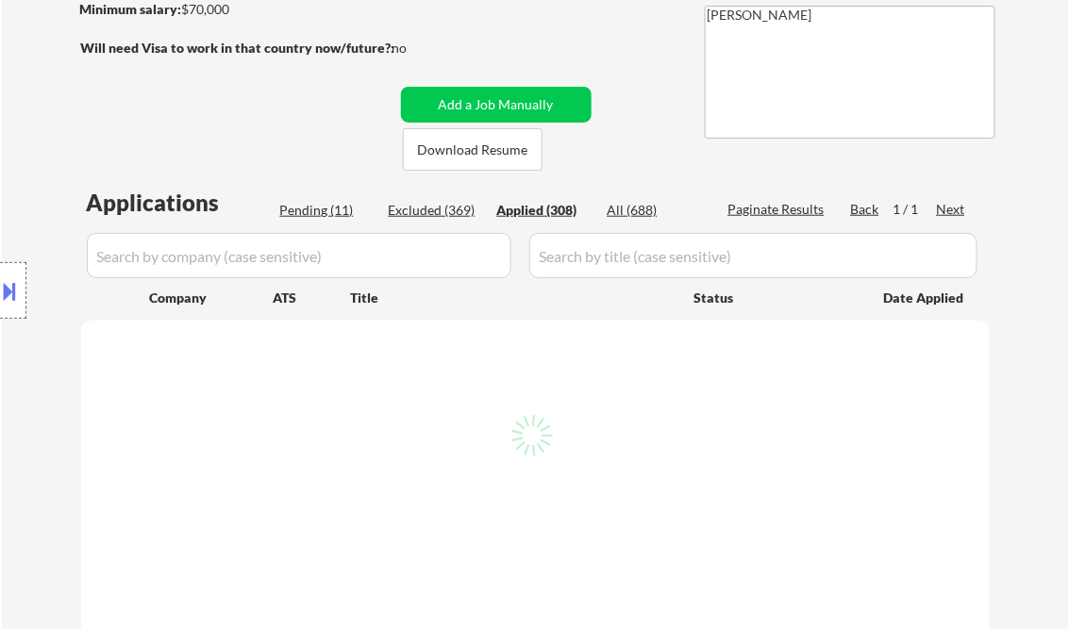
select select ""applied""
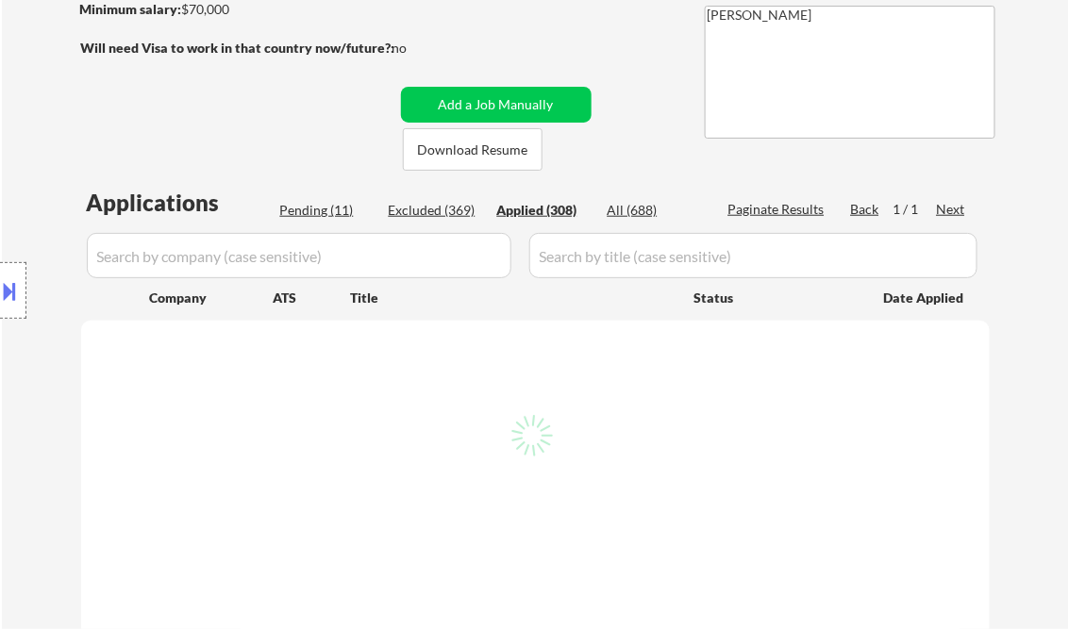
select select ""applied""
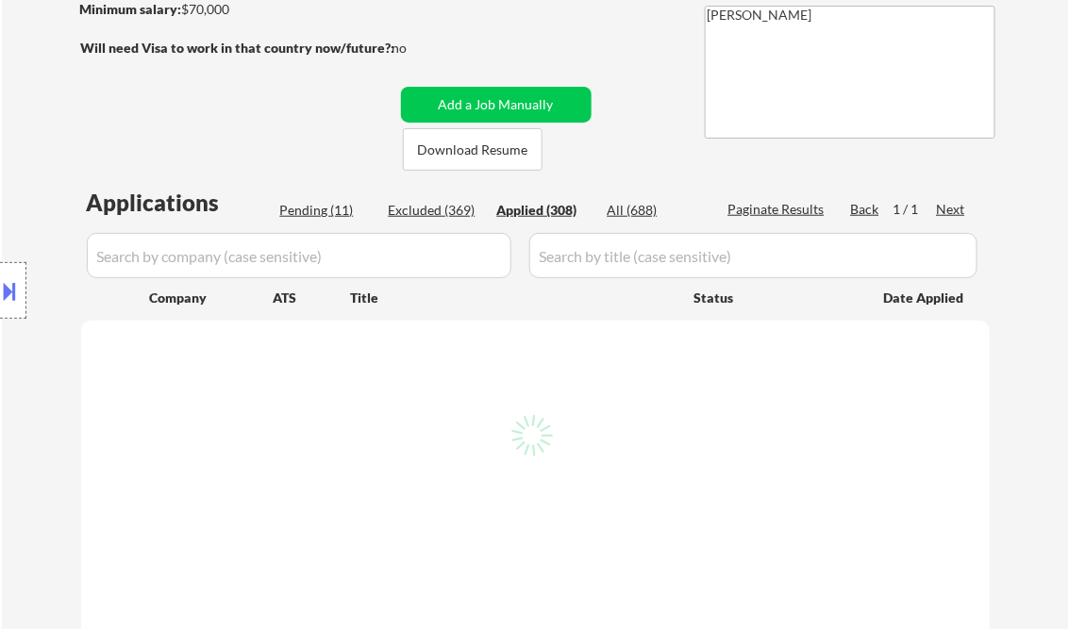
select select ""applied""
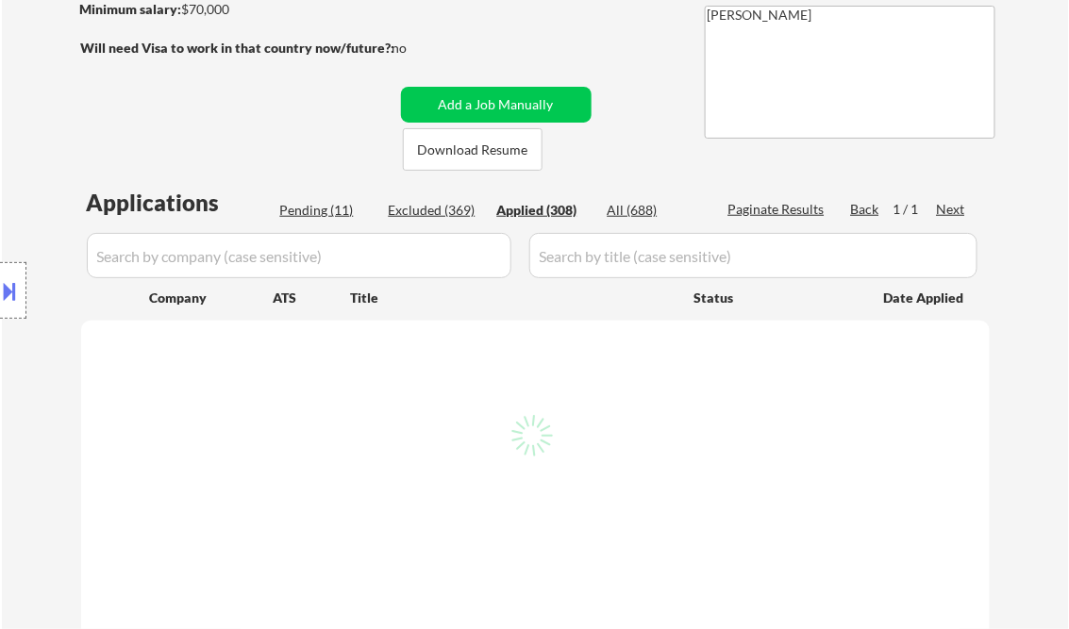
select select ""applied""
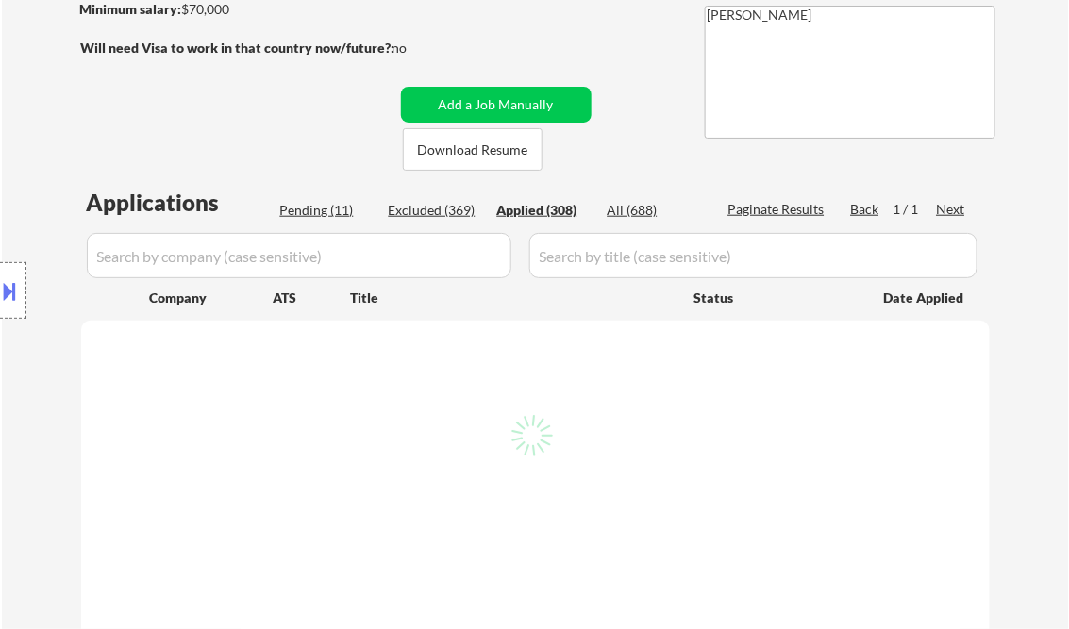
select select ""applied""
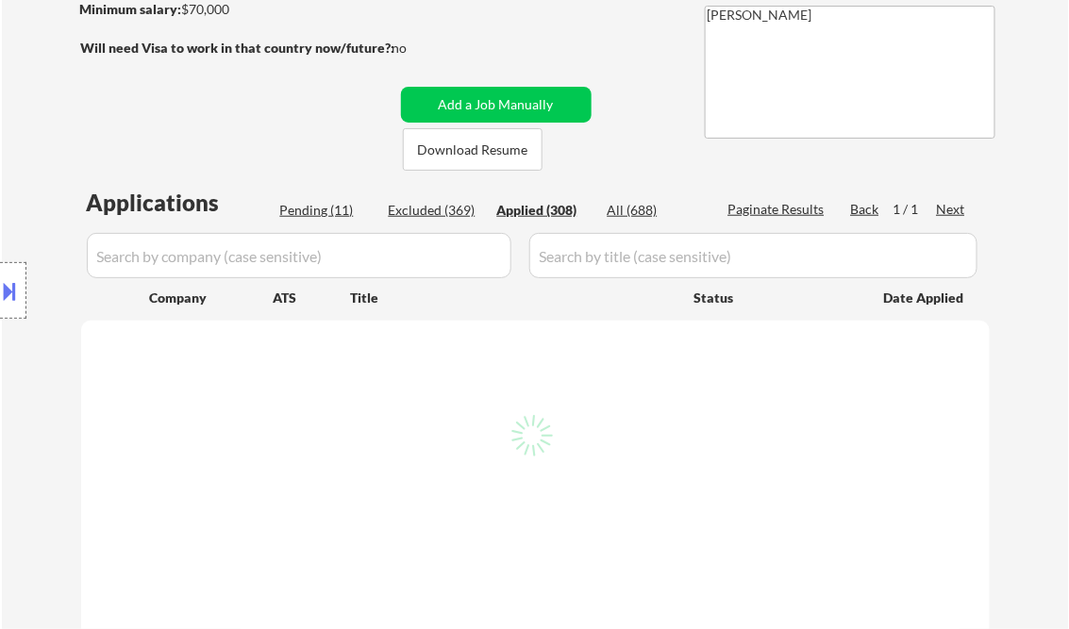
select select ""applied""
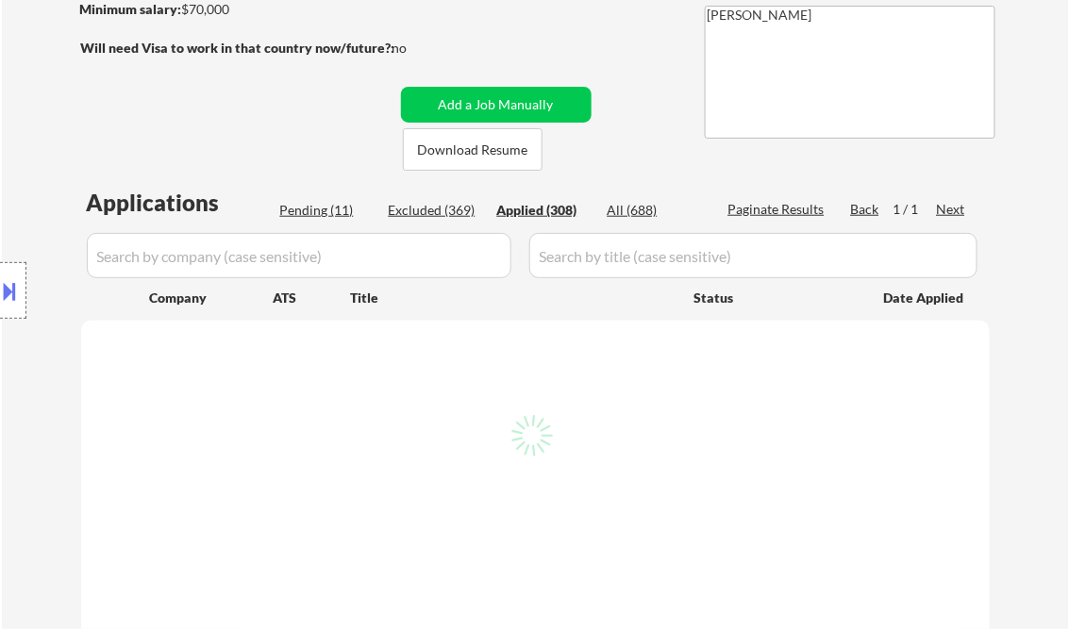
select select ""applied""
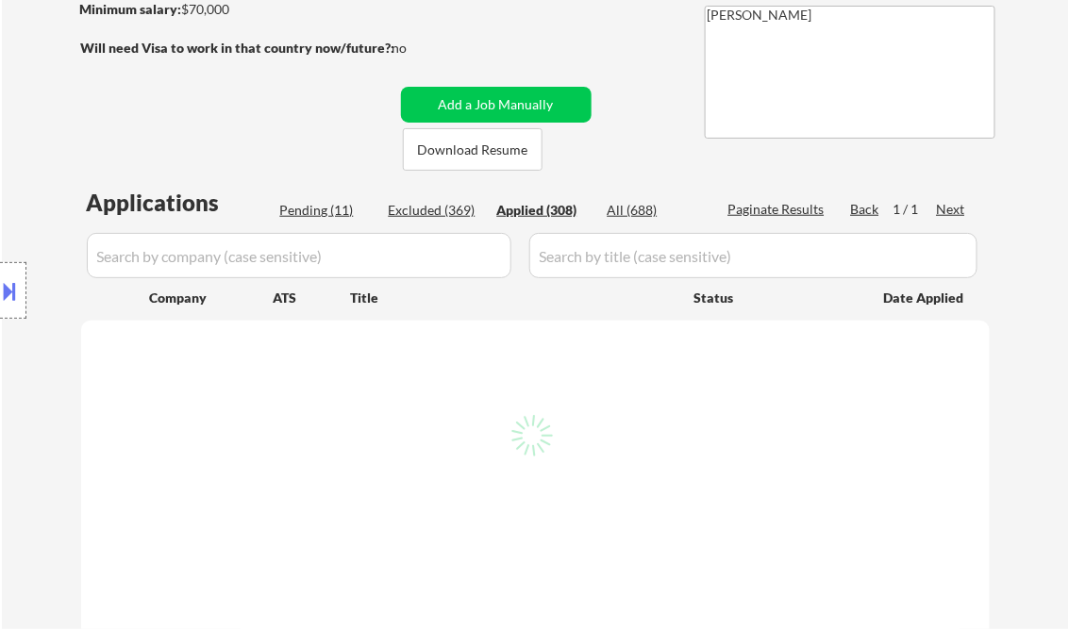
select select ""applied""
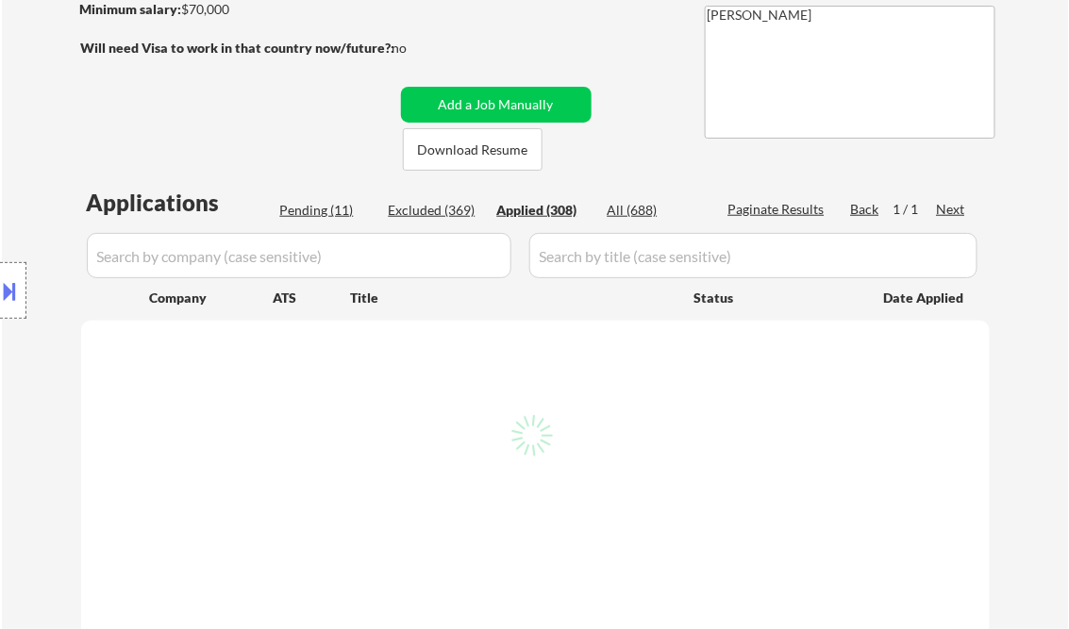
select select ""applied""
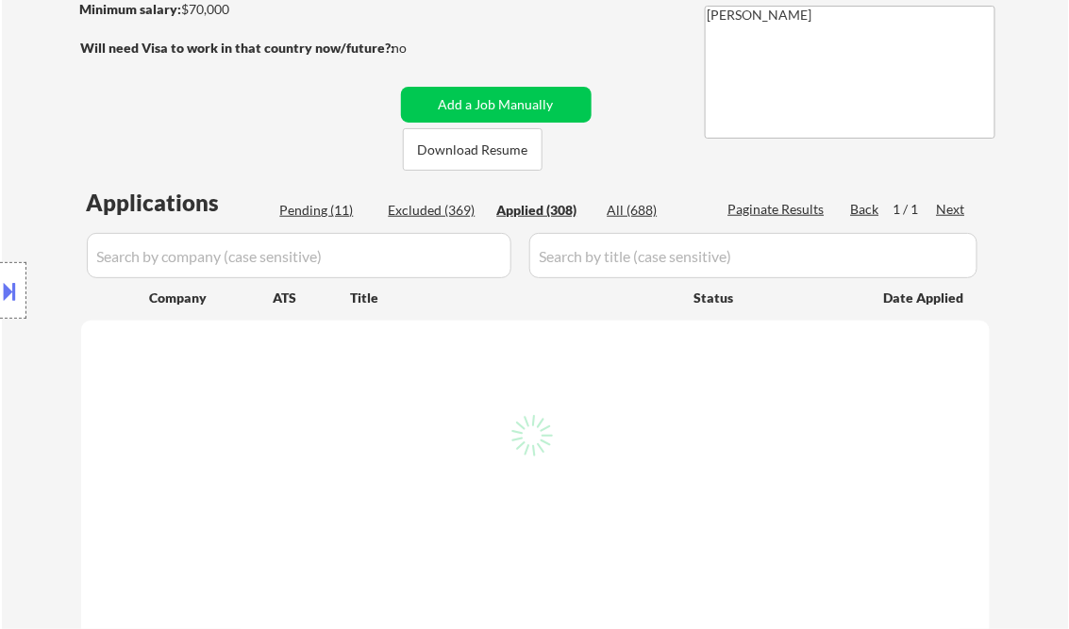
select select ""applied""
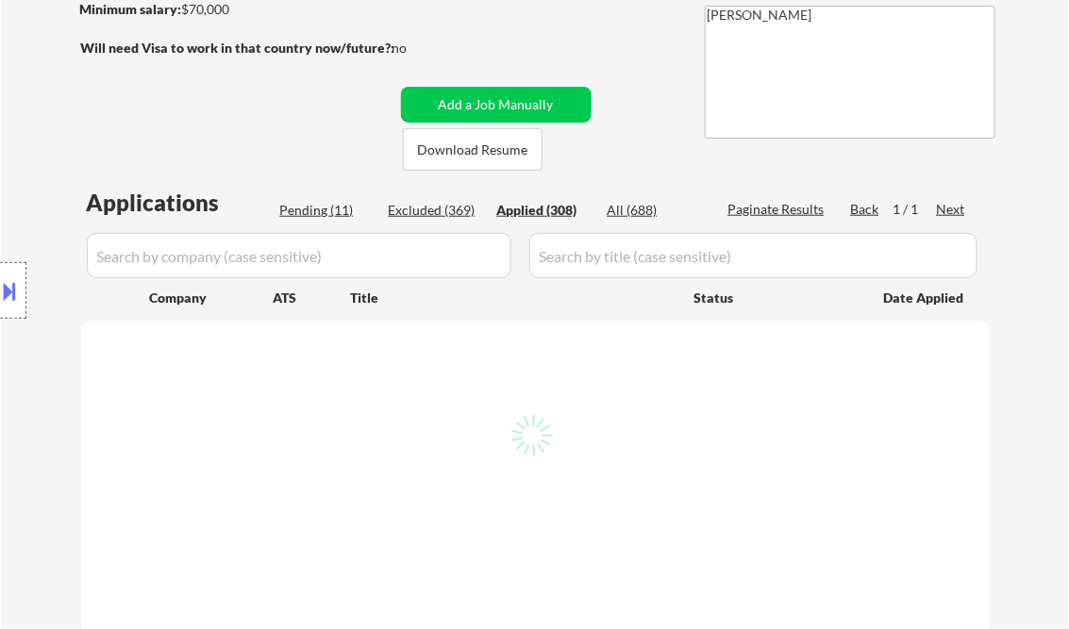
select select ""applied""
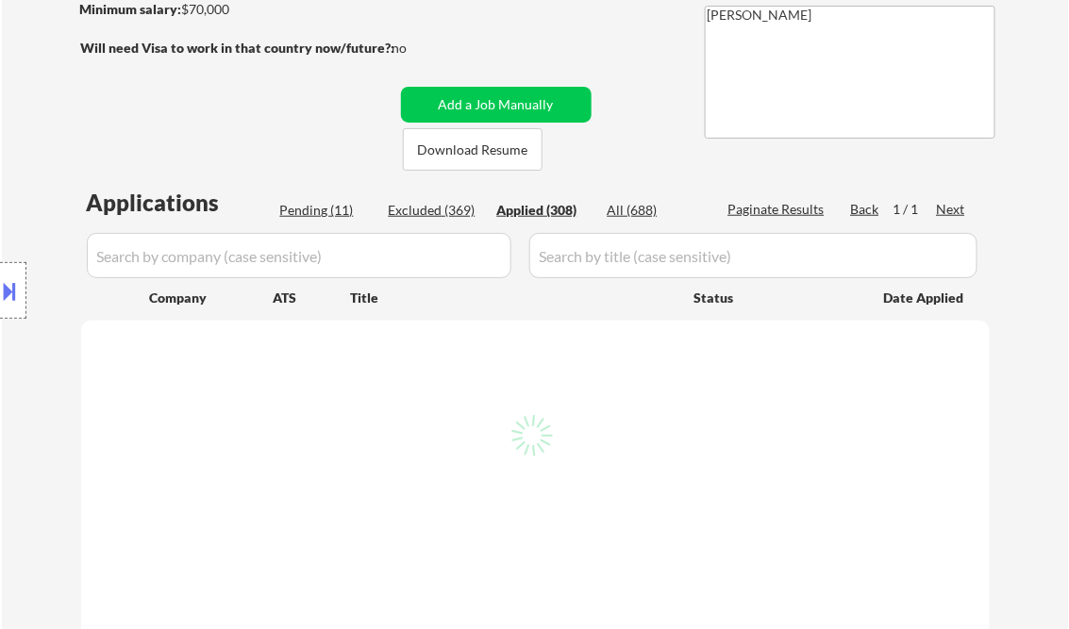
select select ""applied""
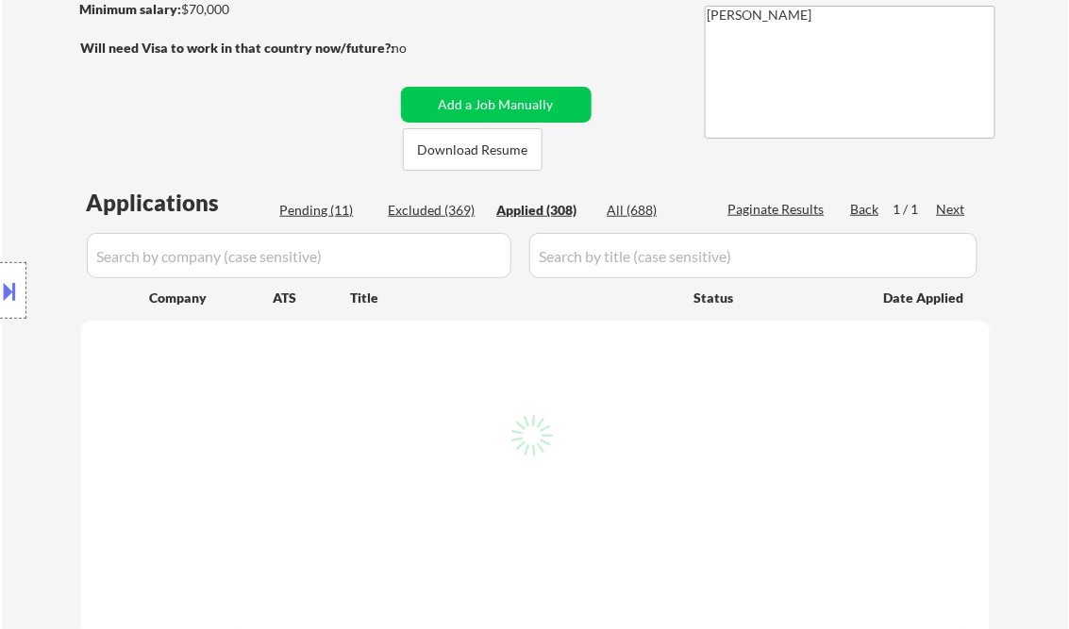
select select ""applied""
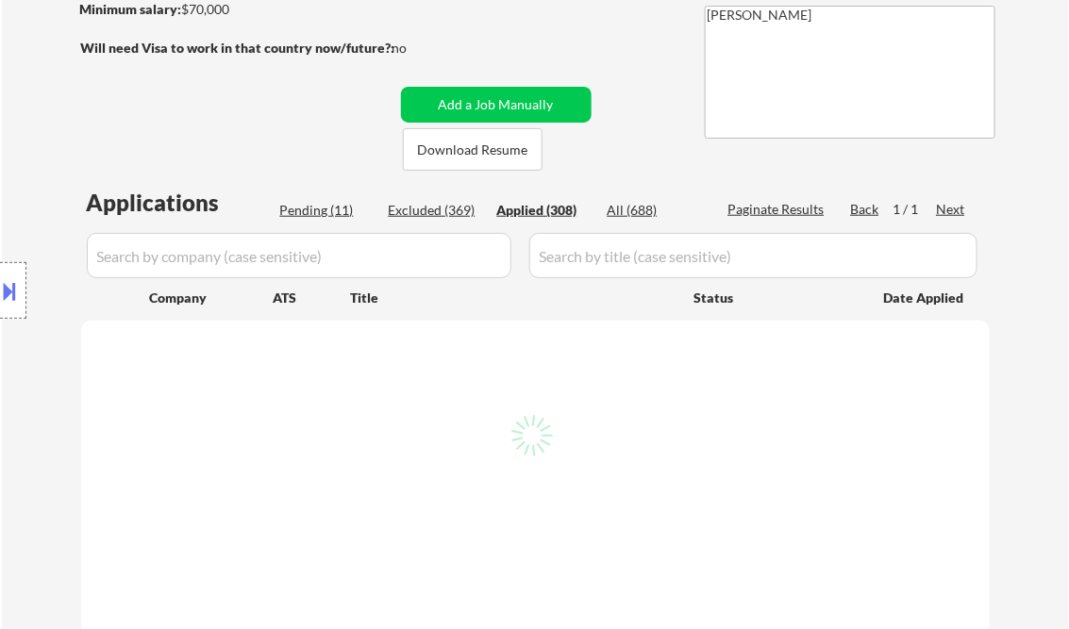
select select ""applied""
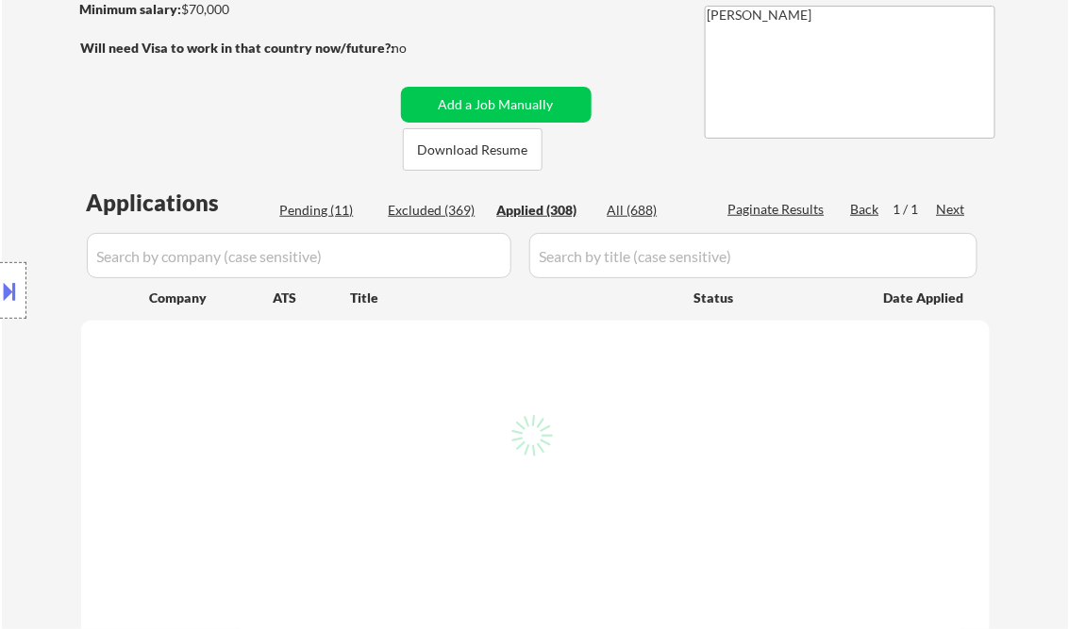
select select ""applied""
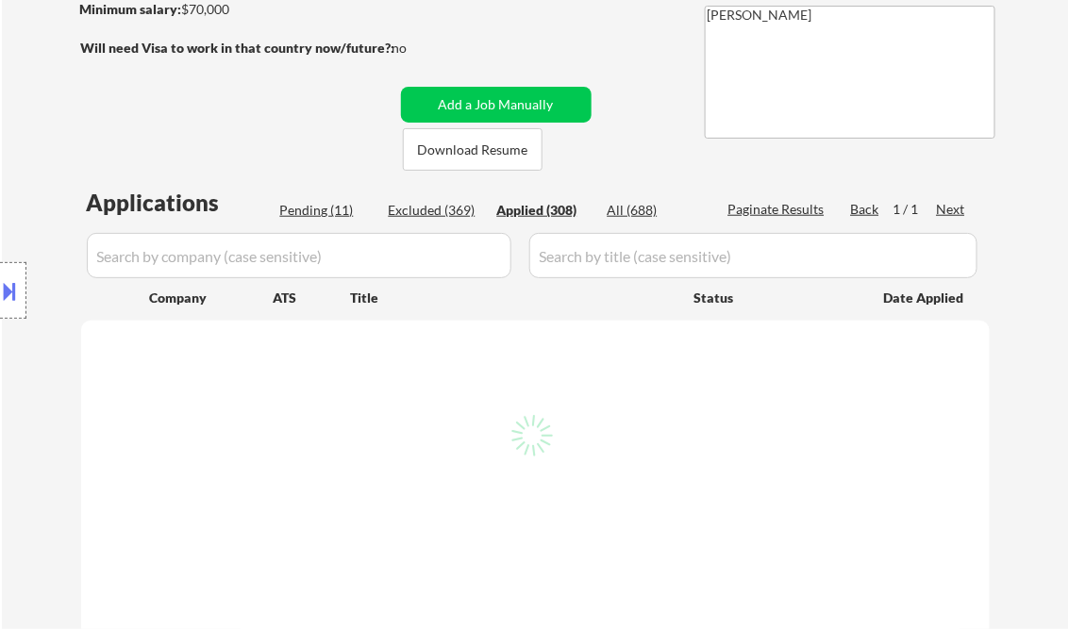
select select ""applied""
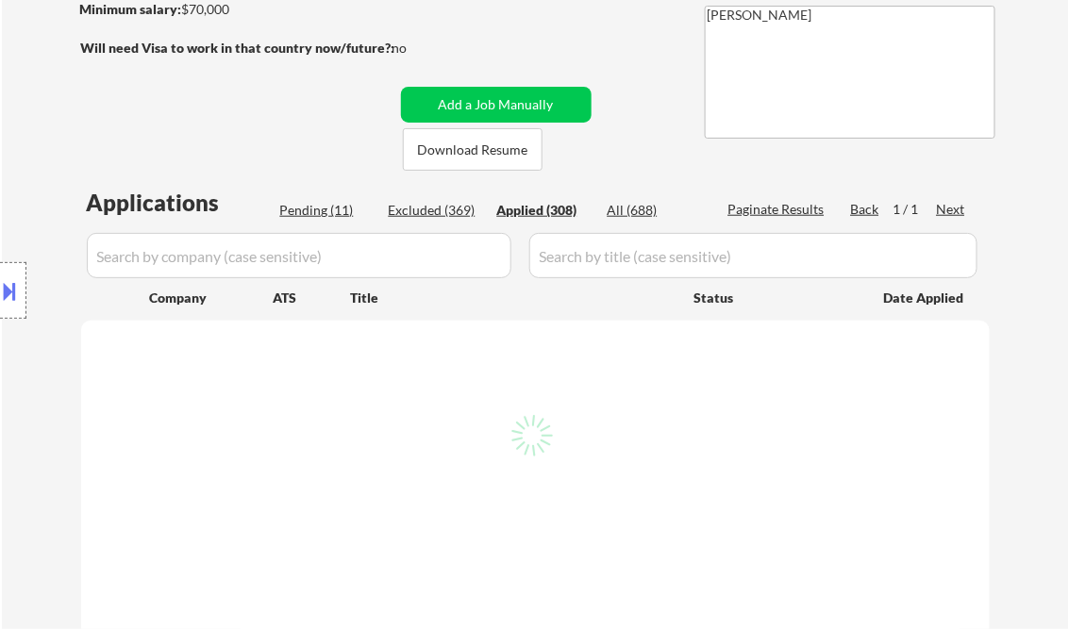
select select ""applied""
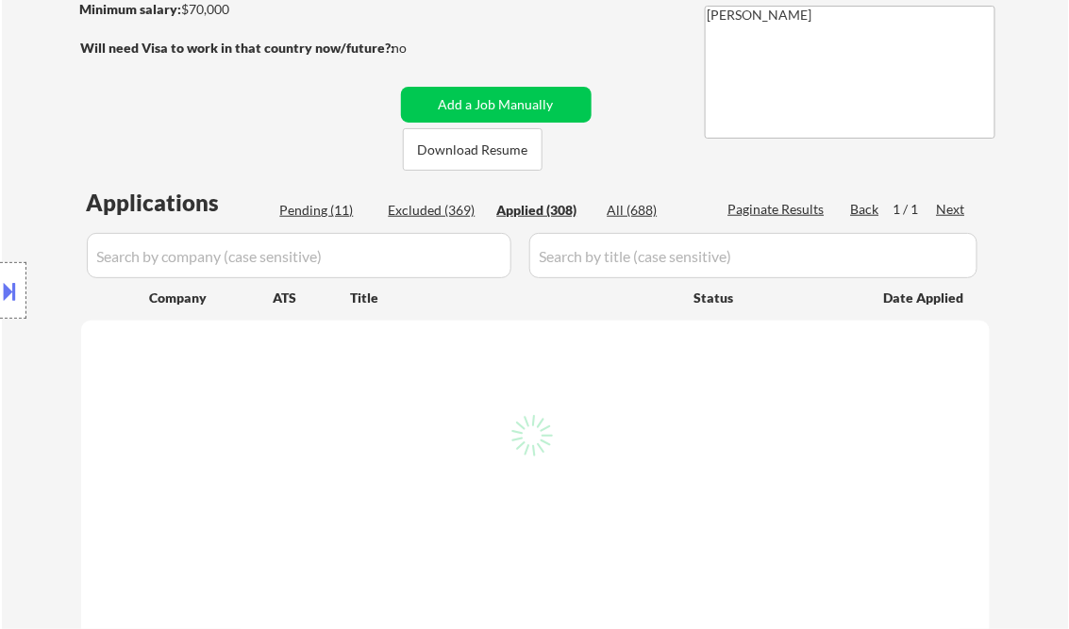
select select ""applied""
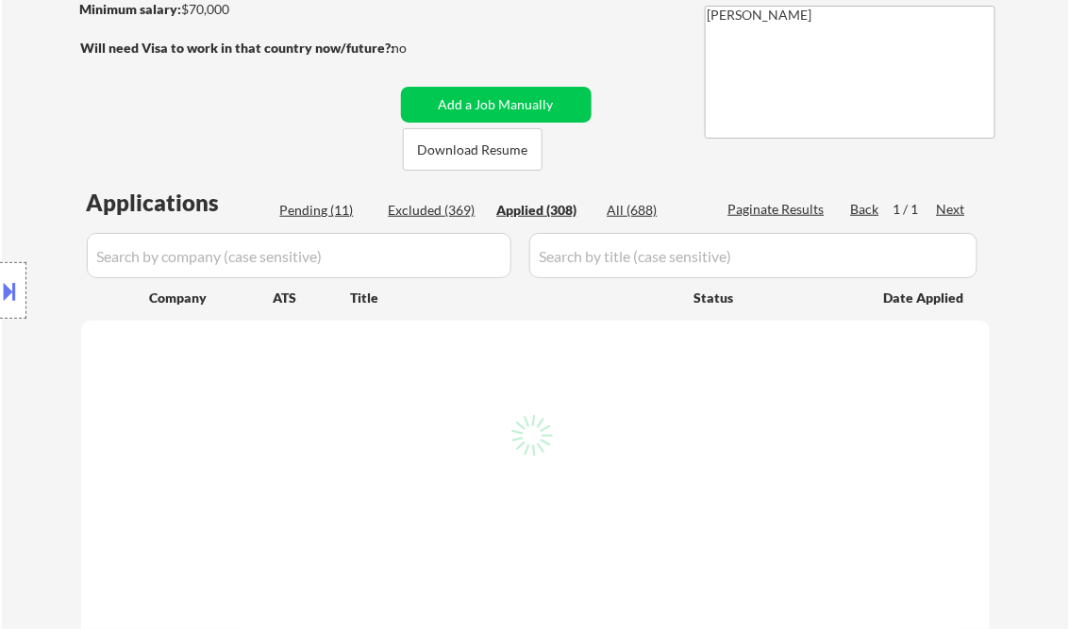
select select ""applied""
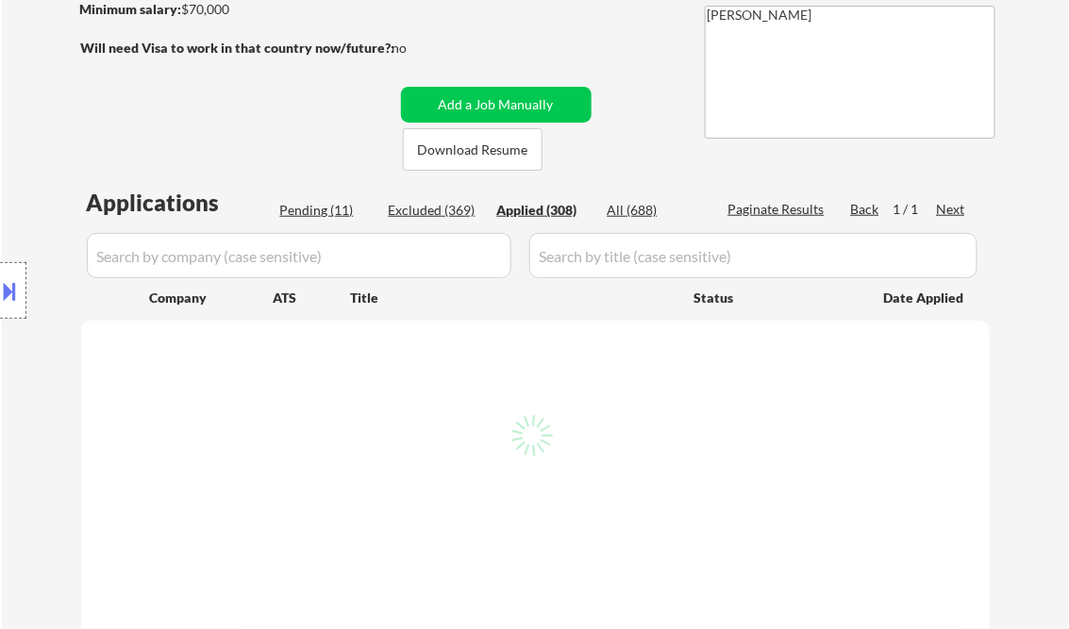
select select ""applied""
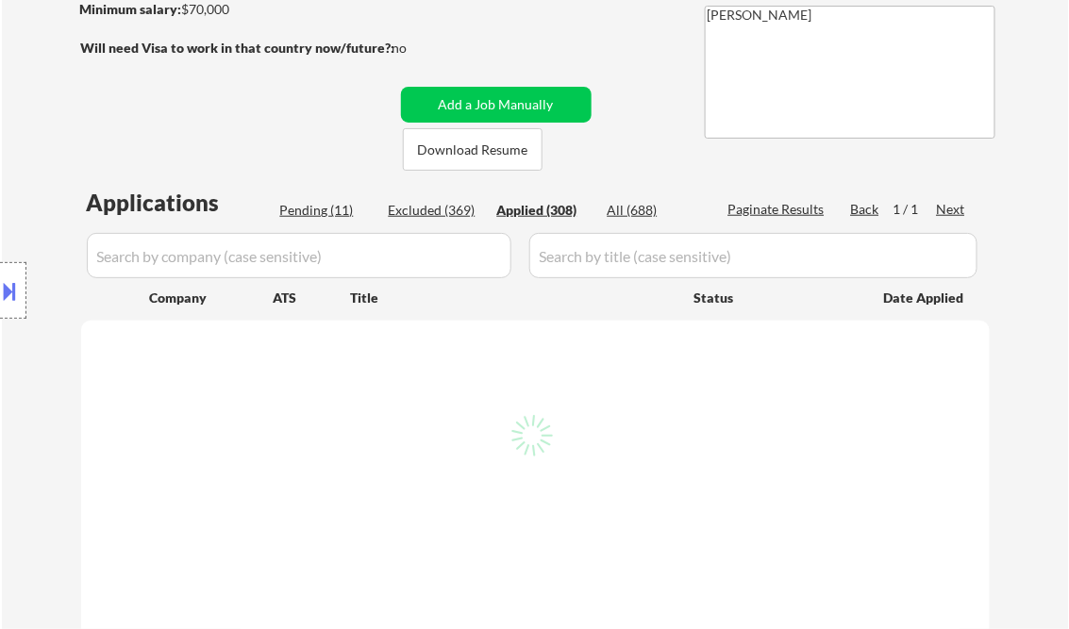
select select ""applied""
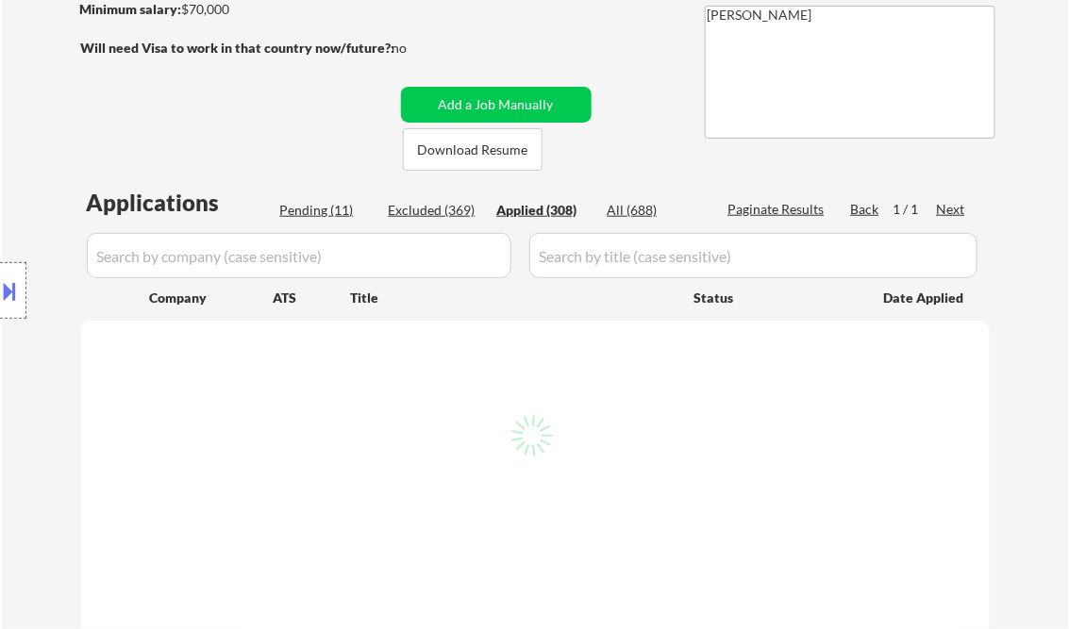
select select ""applied""
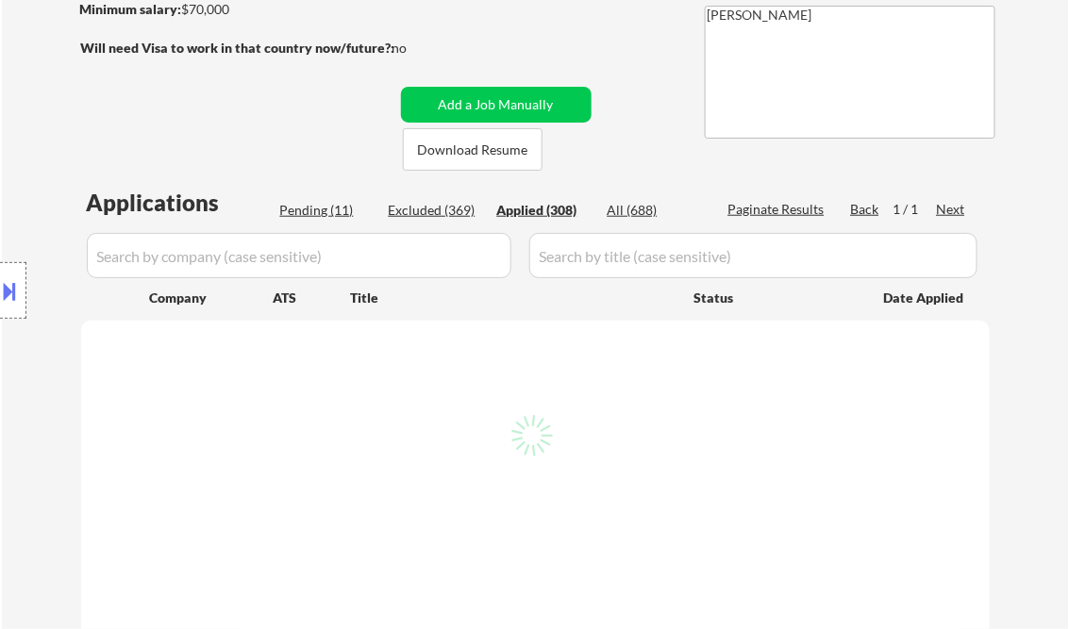
select select ""applied""
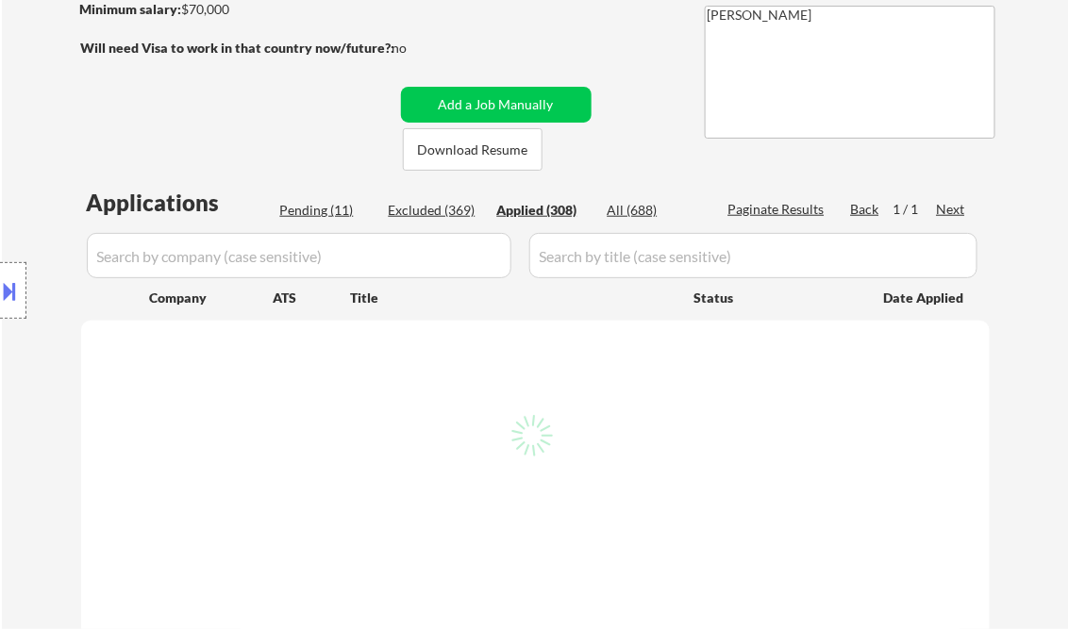
select select ""applied""
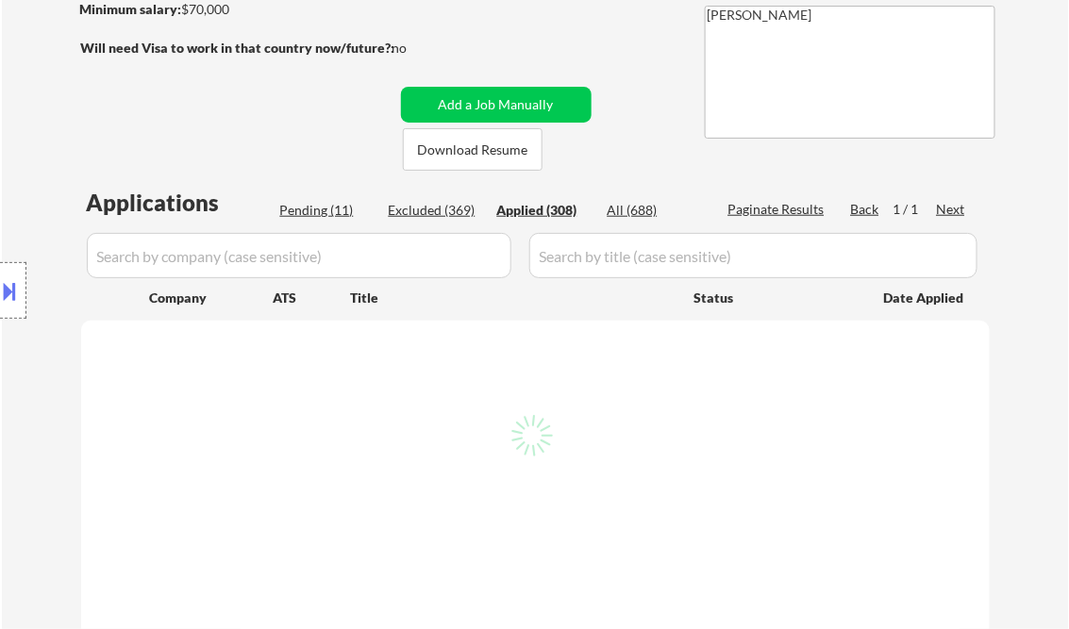
select select ""applied""
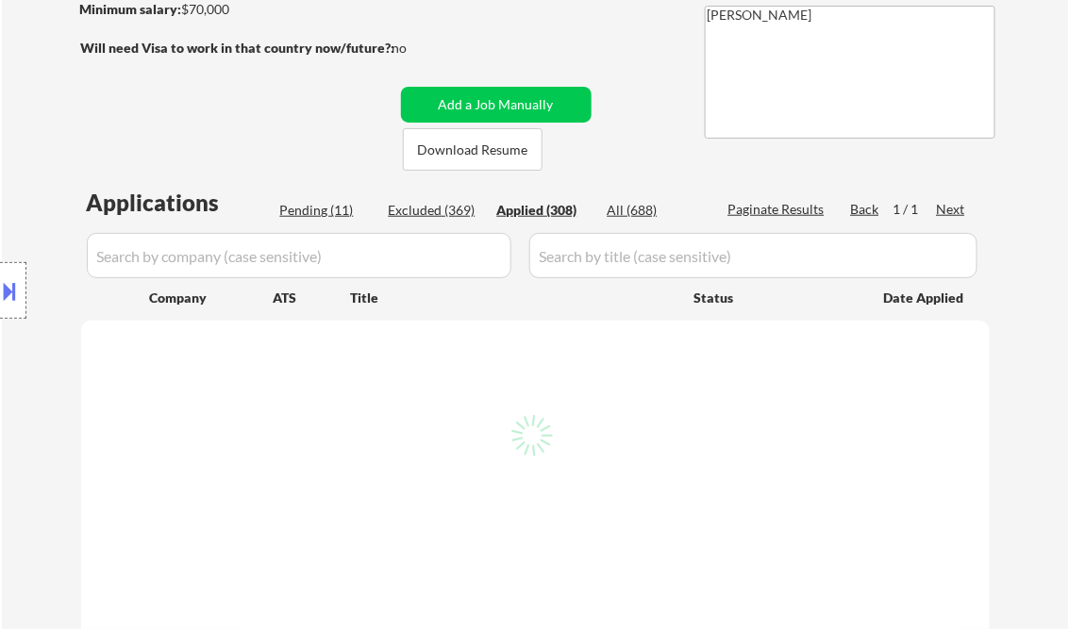
select select ""applied""
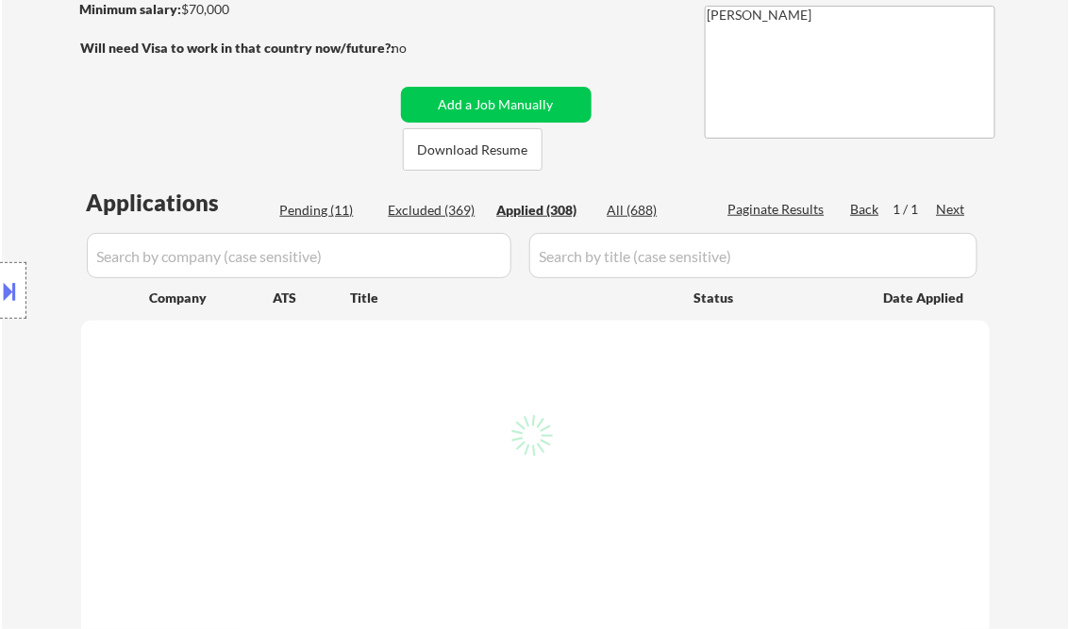
select select ""applied""
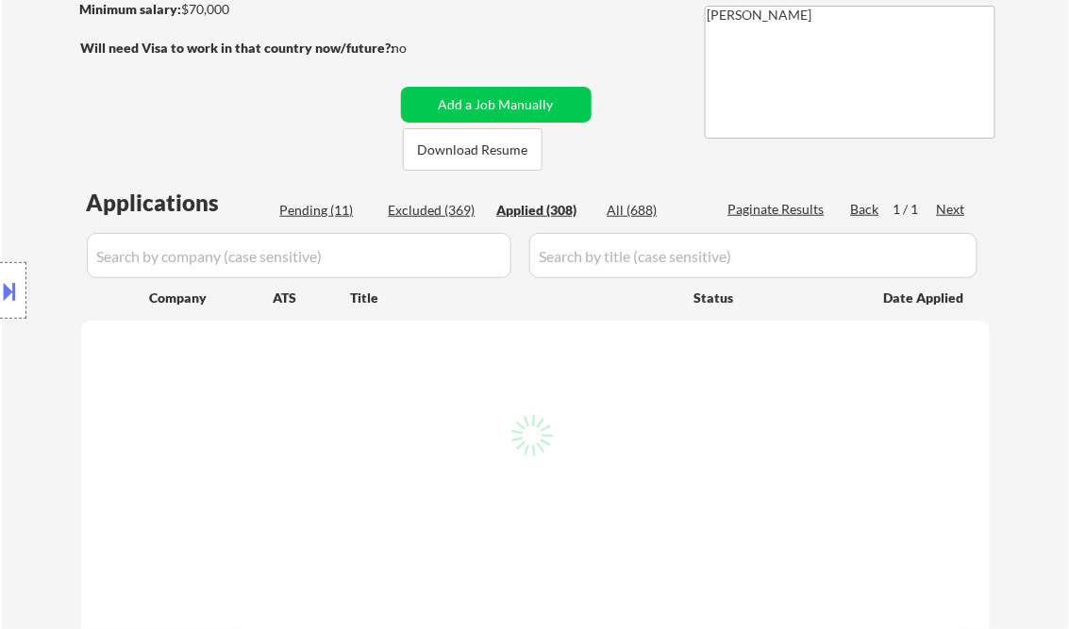
select select ""applied""
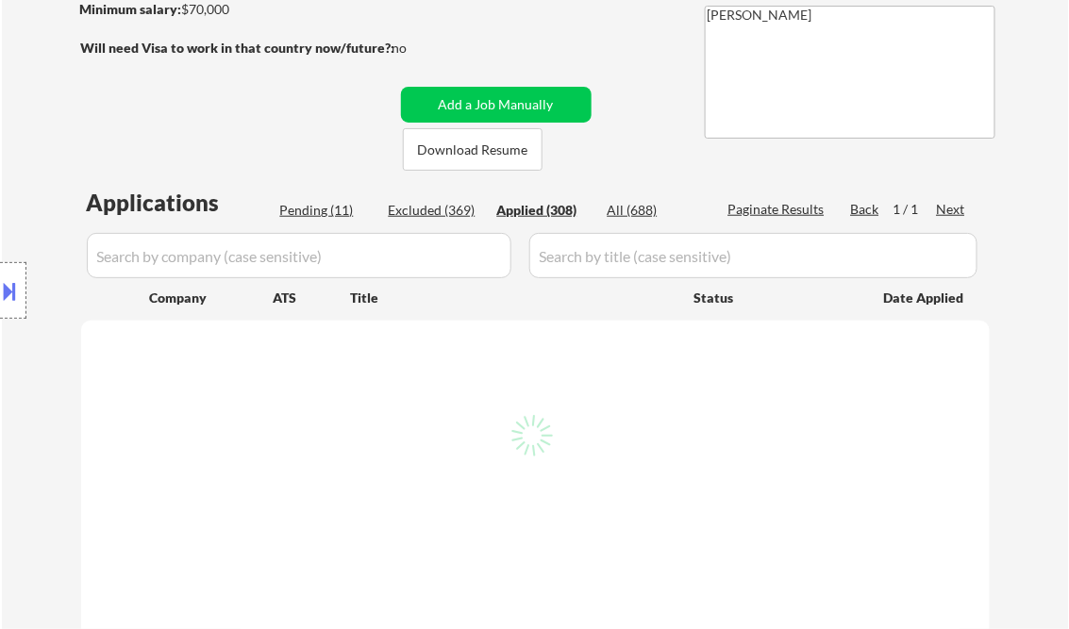
select select ""applied""
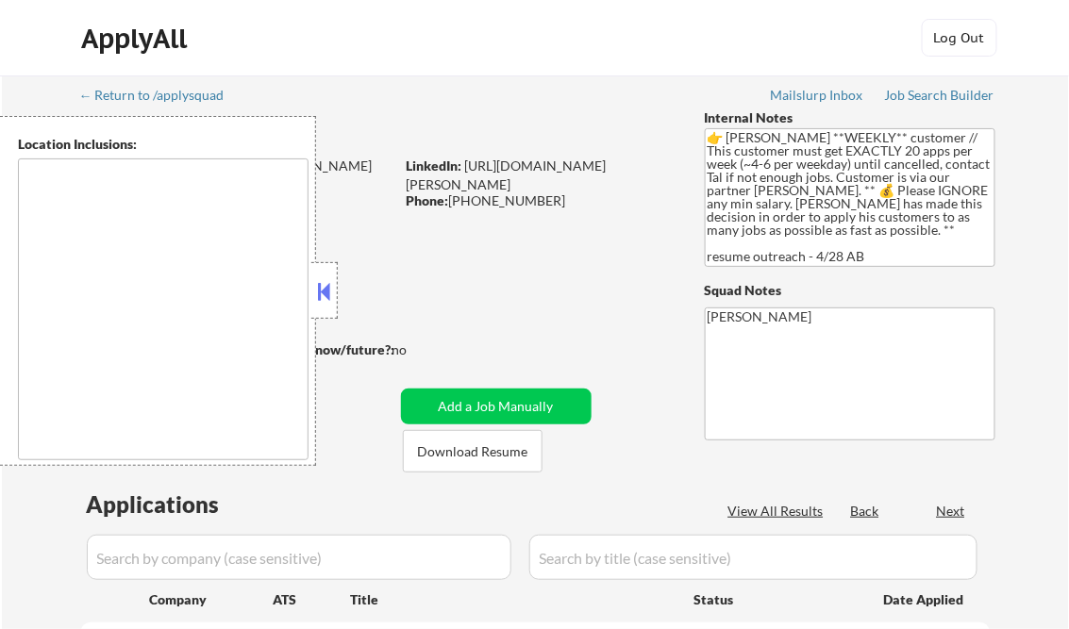
type textarea "[GEOGRAPHIC_DATA], [GEOGRAPHIC_DATA] [GEOGRAPHIC_DATA], [GEOGRAPHIC_DATA] [GEOG…"
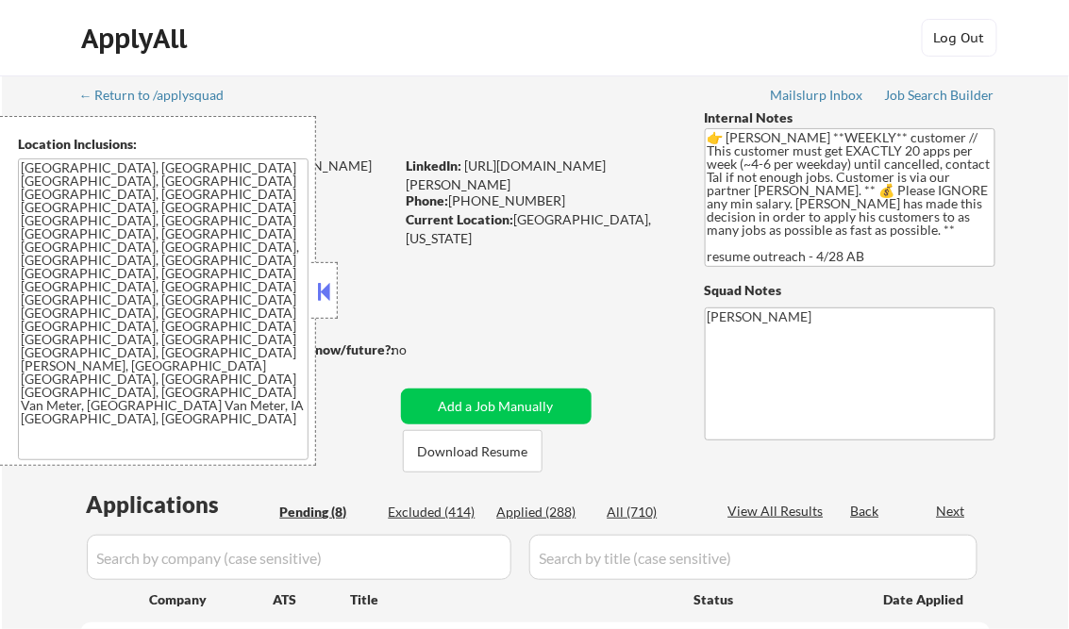
select select ""pending""
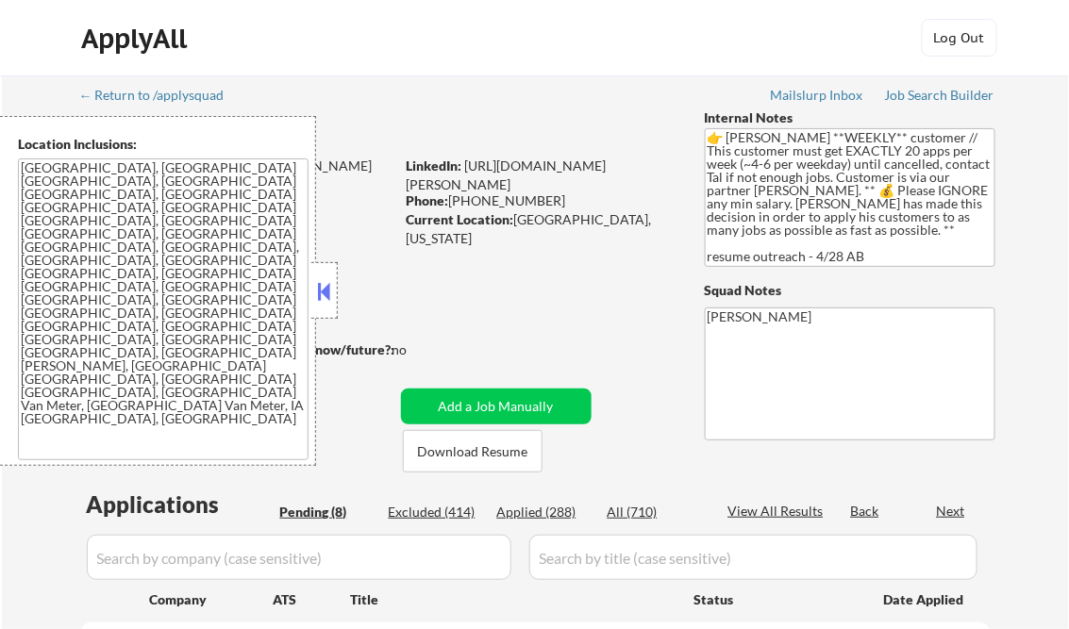
select select ""pending""
click at [324, 280] on button at bounding box center [324, 291] width 21 height 28
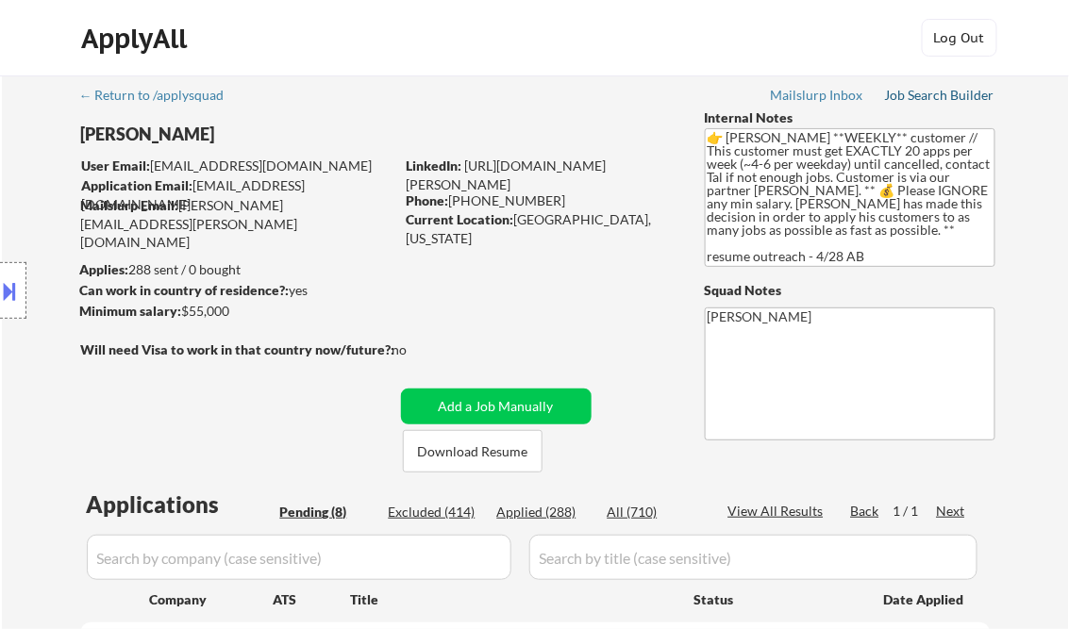
click at [932, 90] on div "Job Search Builder" at bounding box center [940, 95] width 110 height 13
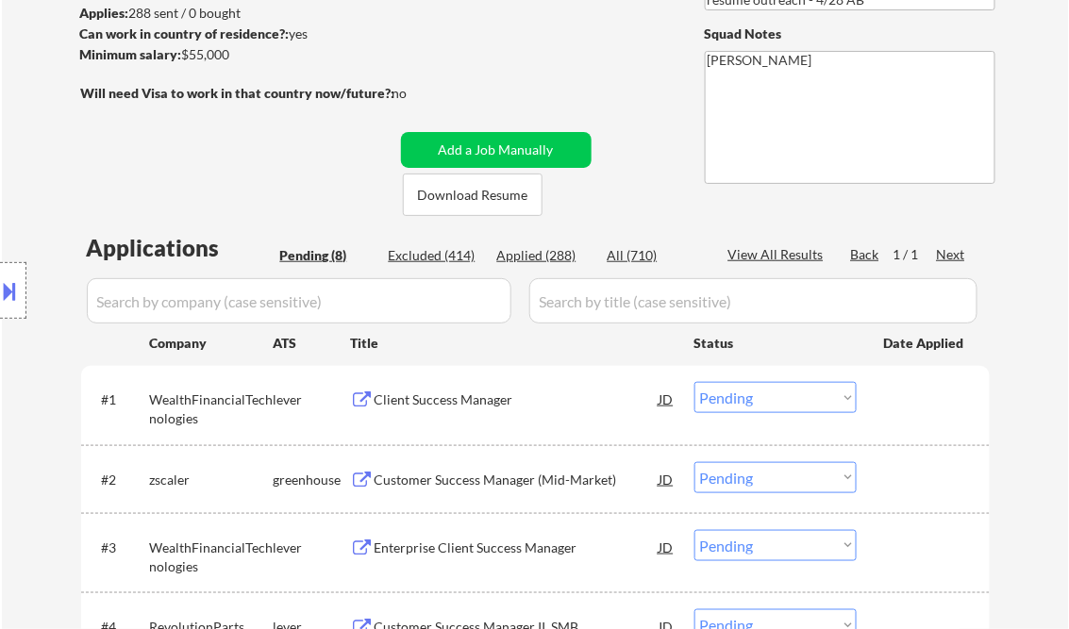
scroll to position [302, 0]
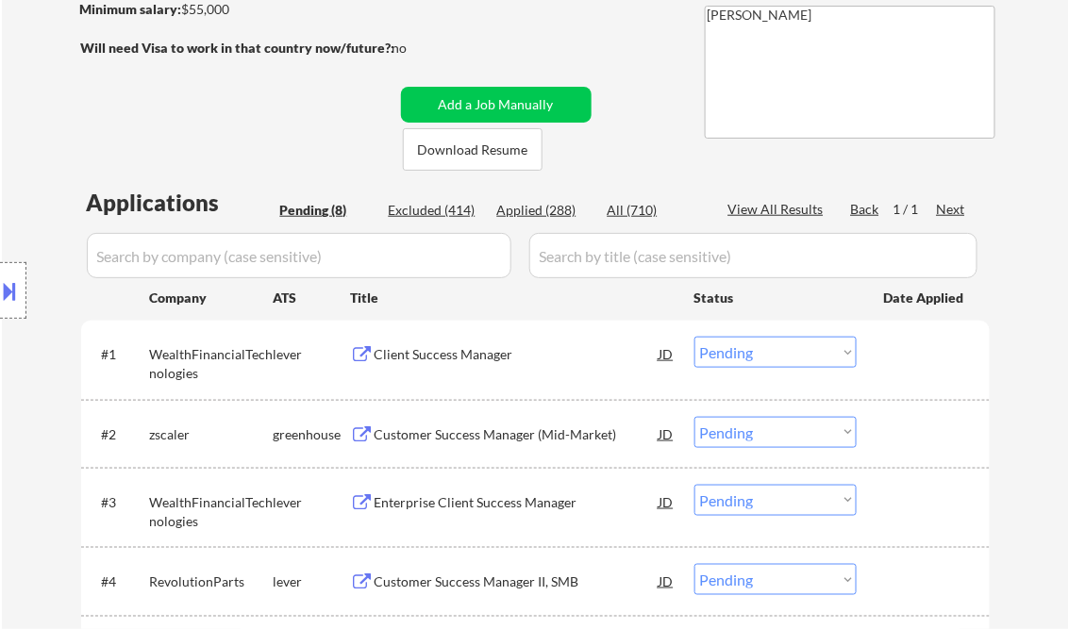
click at [448, 355] on div "Client Success Manager" at bounding box center [516, 354] width 285 height 19
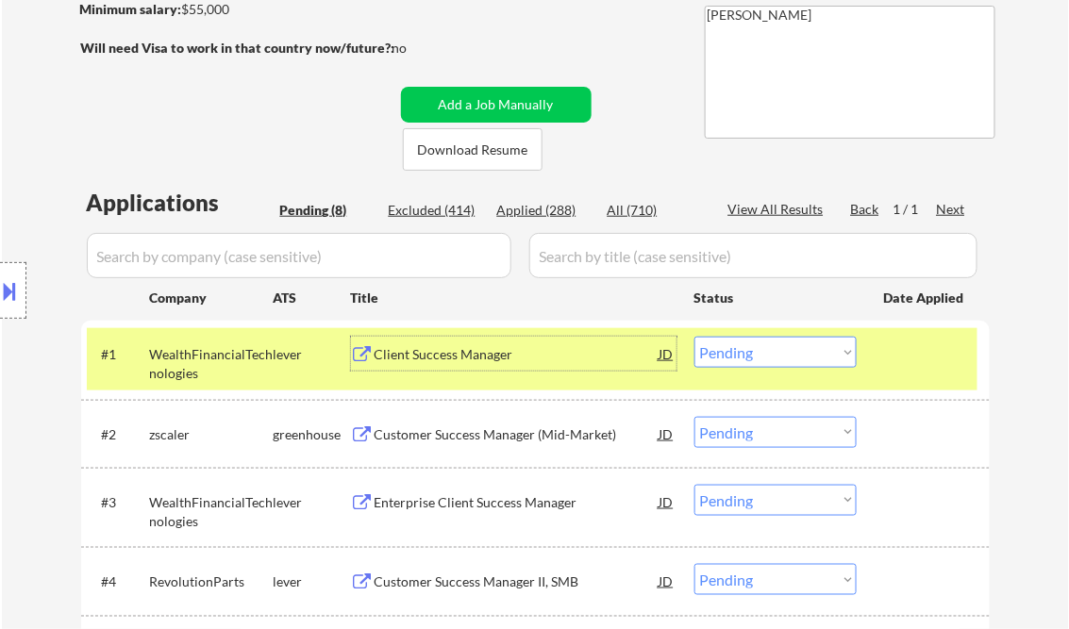
click at [471, 425] on div "Customer Success Manager (Mid-Market)" at bounding box center [516, 434] width 285 height 19
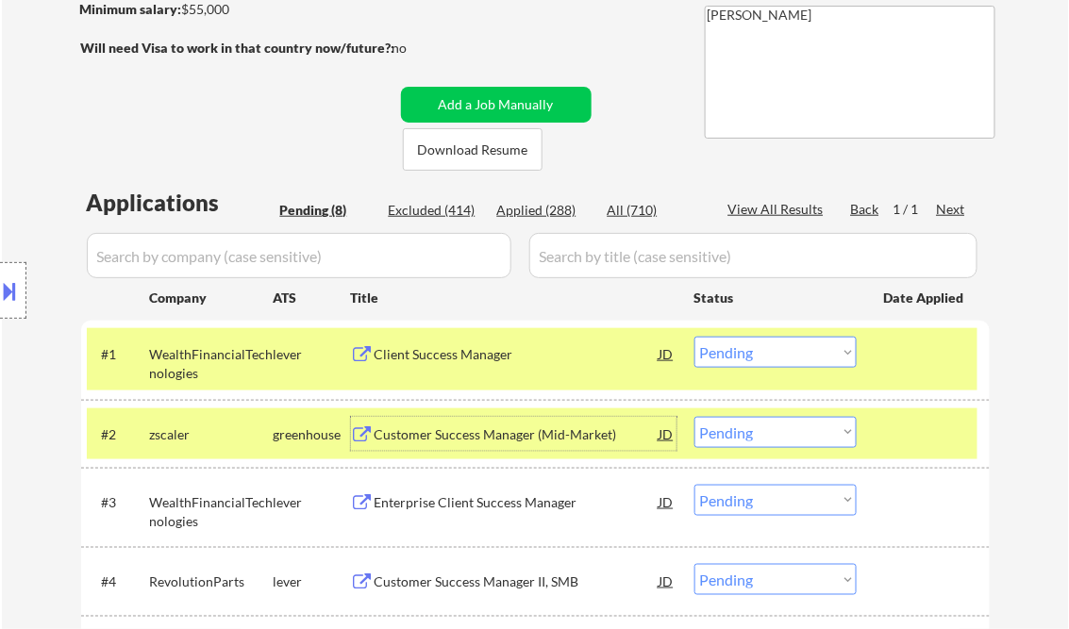
click at [744, 433] on select "Choose an option... Pending Applied Excluded (Questions) Excluded (Expired) Exc…" at bounding box center [775, 432] width 162 height 31
click at [694, 417] on select "Choose an option... Pending Applied Excluded (Questions) Excluded (Expired) Exc…" at bounding box center [775, 432] width 162 height 31
select select ""pending""
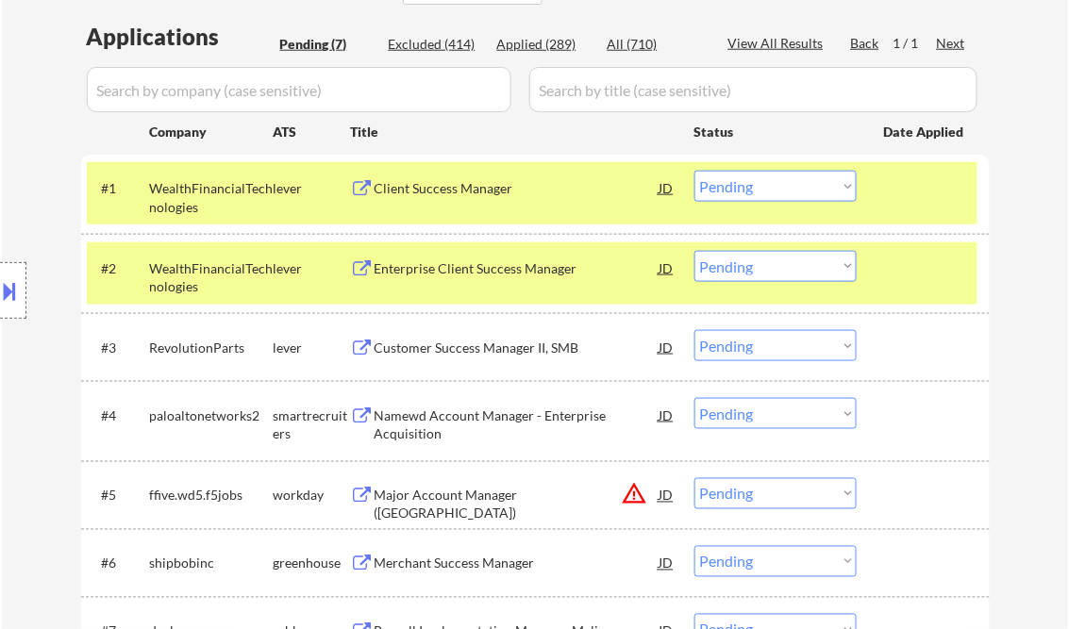
scroll to position [604, 0]
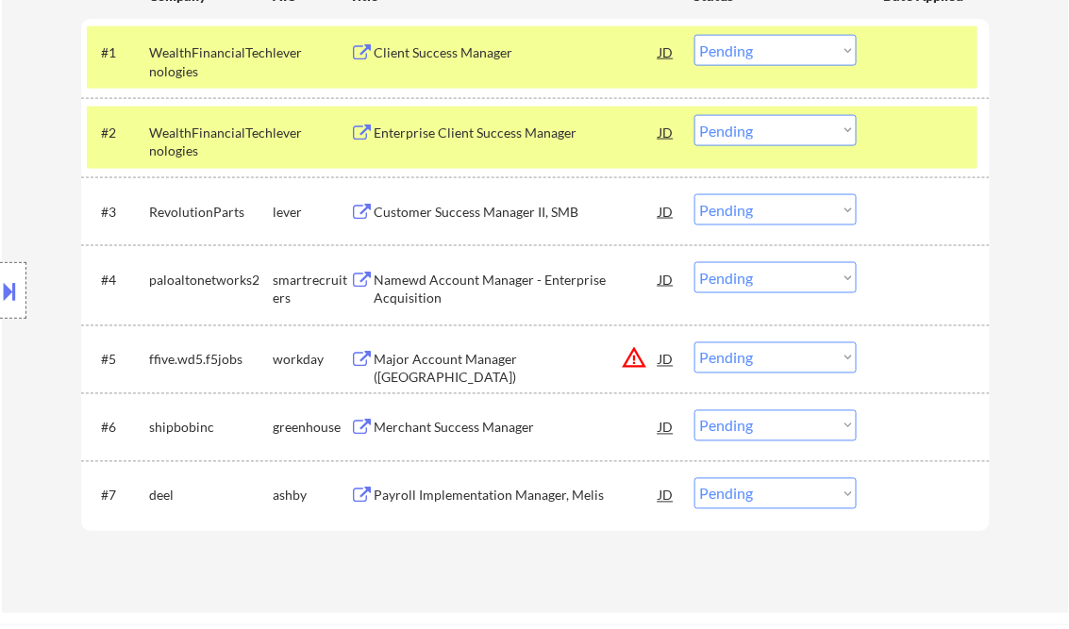
click at [479, 209] on div "Customer Success Manager II, SMB" at bounding box center [516, 212] width 285 height 19
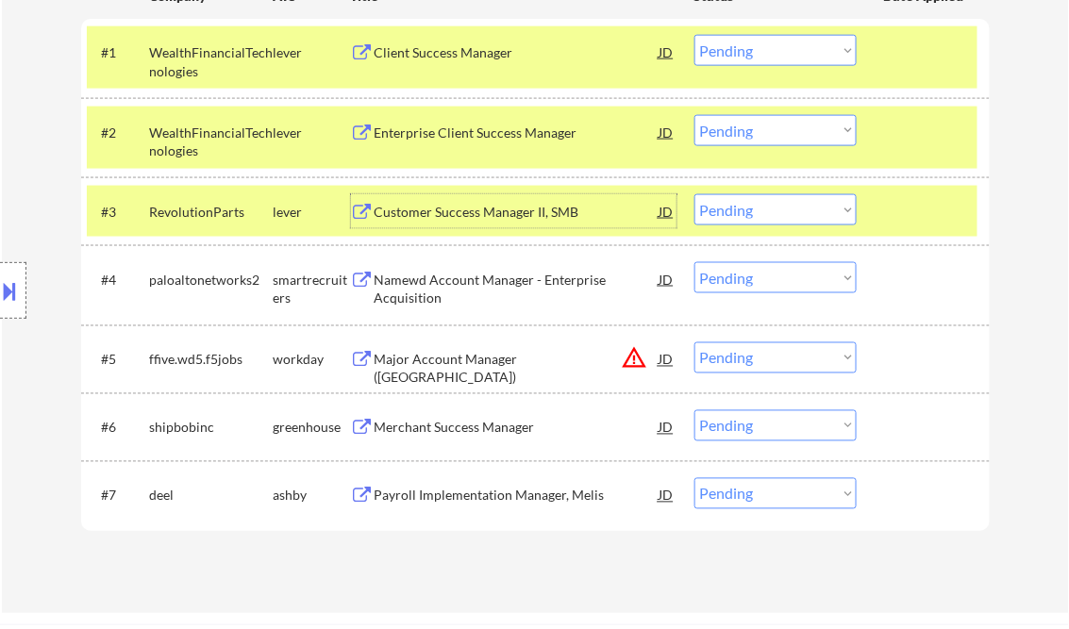
click at [502, 209] on div "Customer Success Manager II, SMB" at bounding box center [516, 212] width 285 height 19
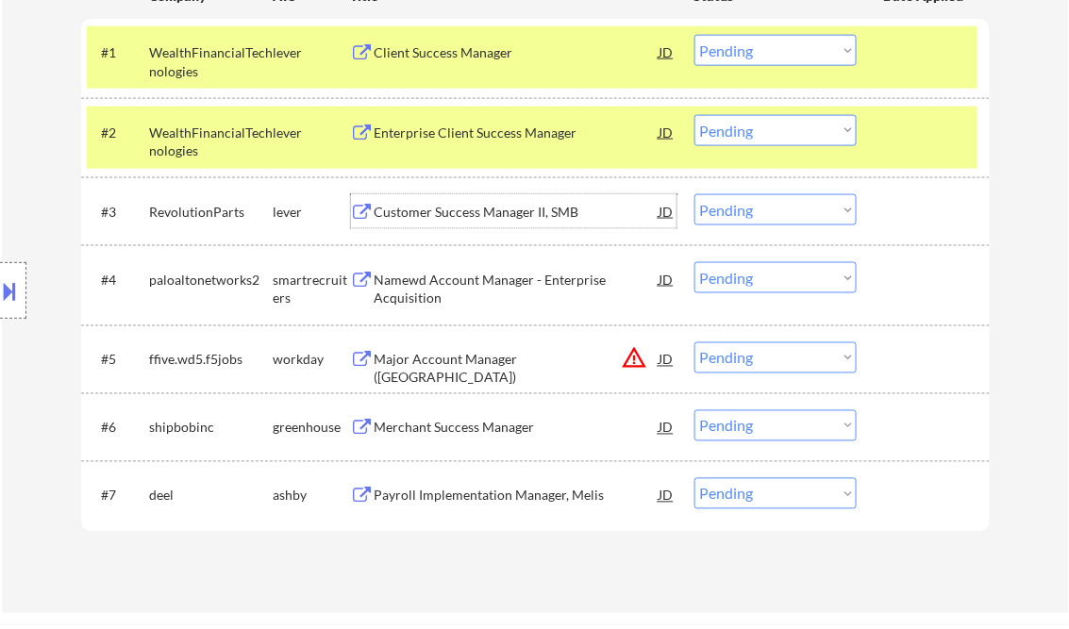
click at [726, 195] on select "Choose an option... Pending Applied Excluded (Questions) Excluded (Expired) Exc…" at bounding box center [775, 209] width 162 height 31
click at [694, 194] on select "Choose an option... Pending Applied Excluded (Questions) Excluded (Expired) Exc…" at bounding box center [775, 209] width 162 height 31
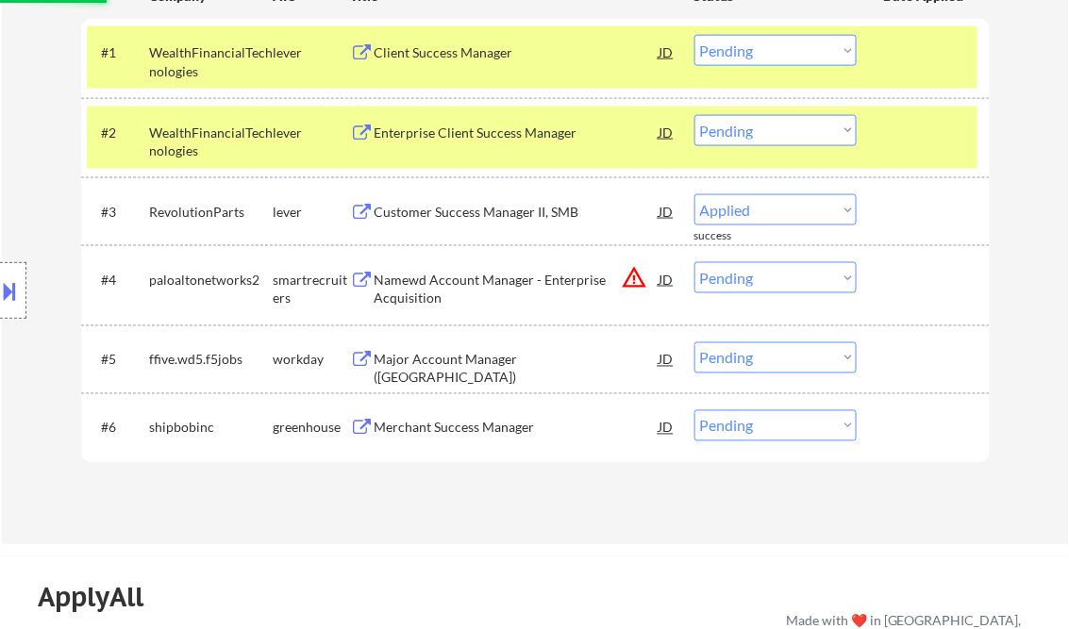
select select ""pending""
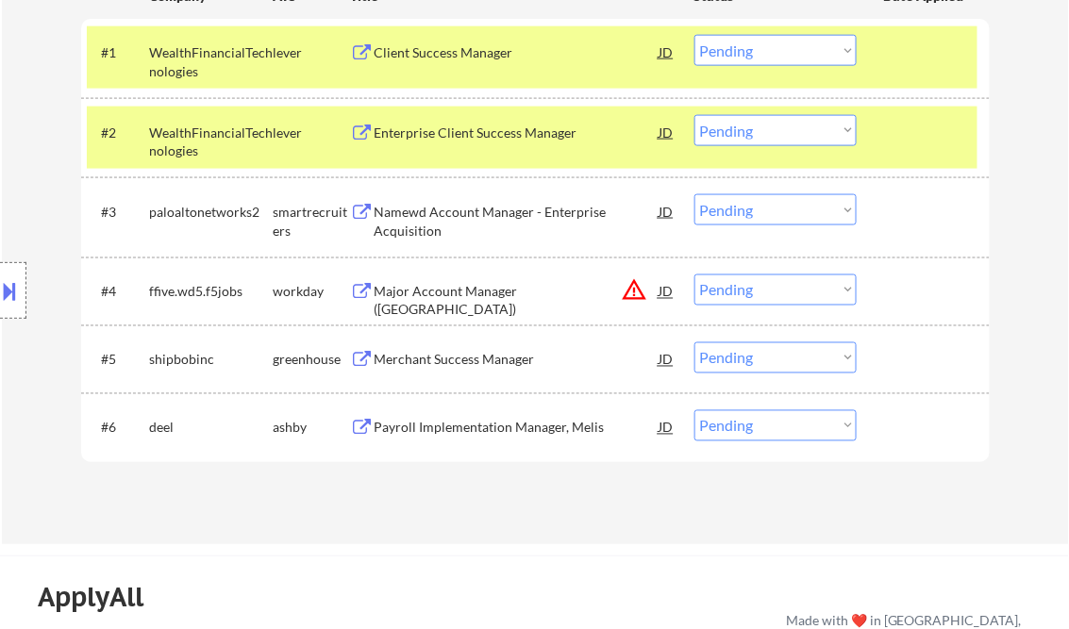
scroll to position [528, 0]
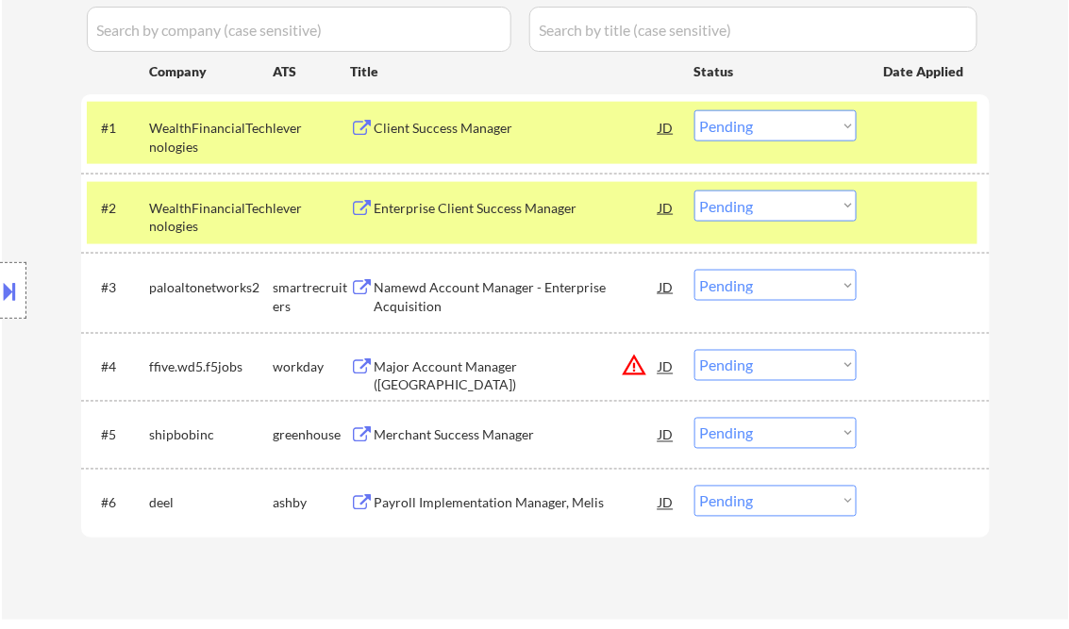
drag, startPoint x: 747, startPoint y: 133, endPoint x: 747, endPoint y: 144, distance: 11.3
click at [747, 132] on select "Choose an option... Pending Applied Excluded (Questions) Excluded (Expired) Exc…" at bounding box center [775, 125] width 162 height 31
click at [694, 110] on select "Choose an option... Pending Applied Excluded (Questions) Excluded (Expired) Exc…" at bounding box center [775, 125] width 162 height 31
select select ""pending""
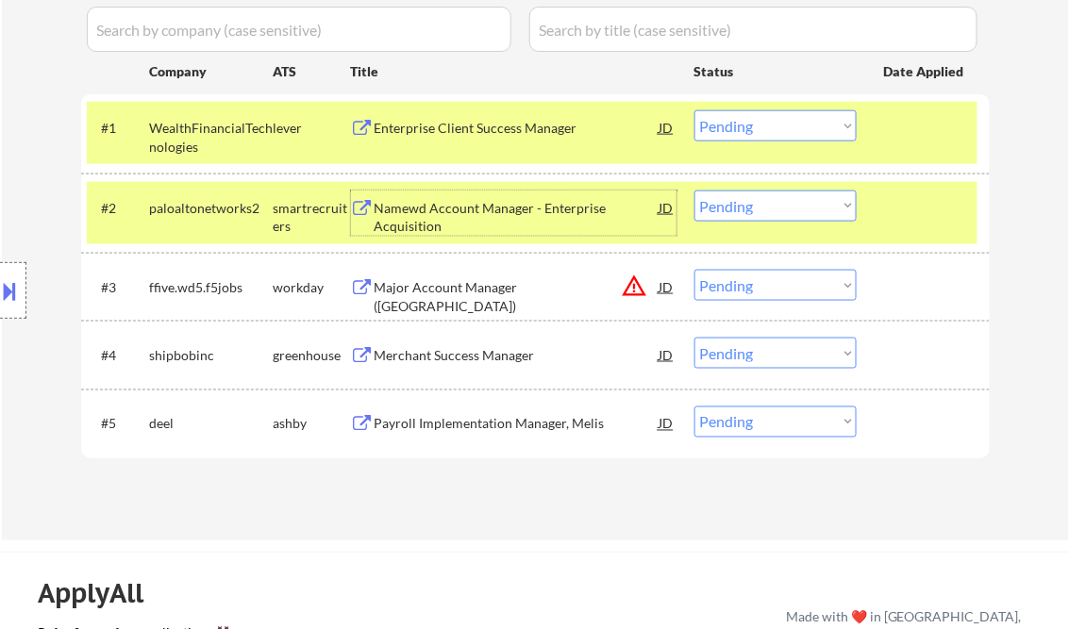
click at [502, 212] on div "Namewd Account Manager - Enterprise Acquisition" at bounding box center [516, 217] width 285 height 37
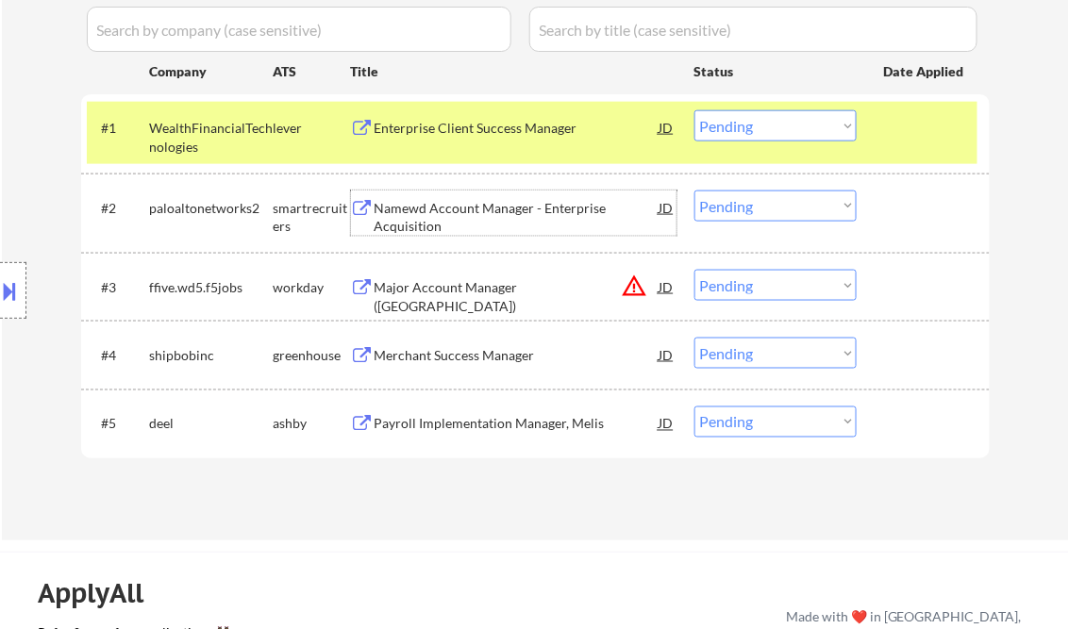
click at [749, 211] on select "Choose an option... Pending Applied Excluded (Questions) Excluded (Expired) Exc…" at bounding box center [775, 206] width 162 height 31
click at [694, 191] on select "Choose an option... Pending Applied Excluded (Questions) Excluded (Expired) Exc…" at bounding box center [775, 206] width 162 height 31
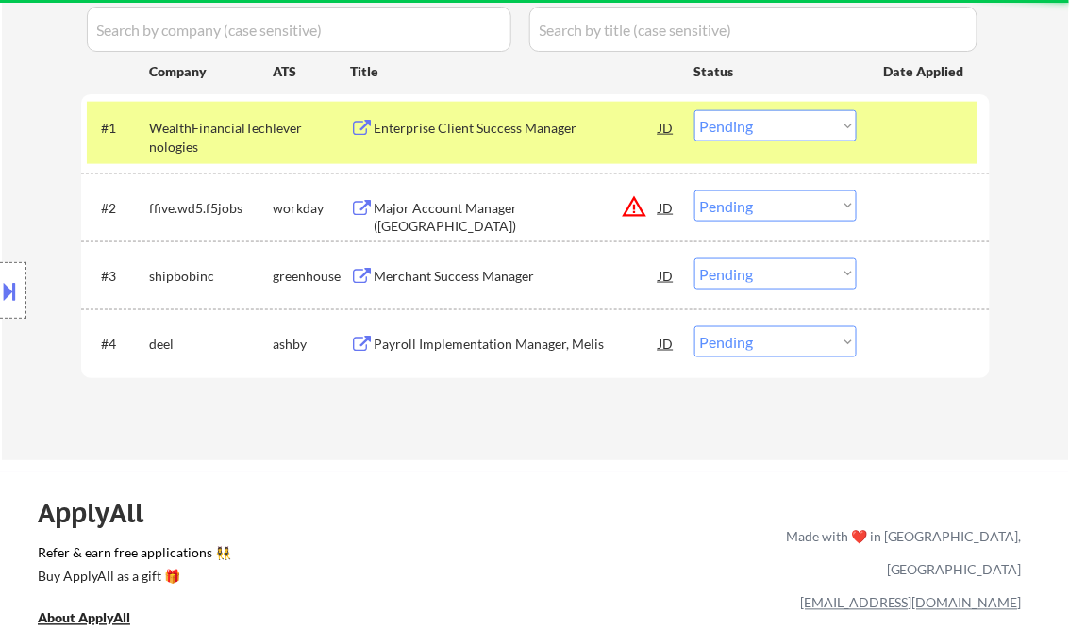
click at [755, 209] on select "Choose an option... Pending Applied Excluded (Questions) Excluded (Expired) Exc…" at bounding box center [775, 206] width 162 height 31
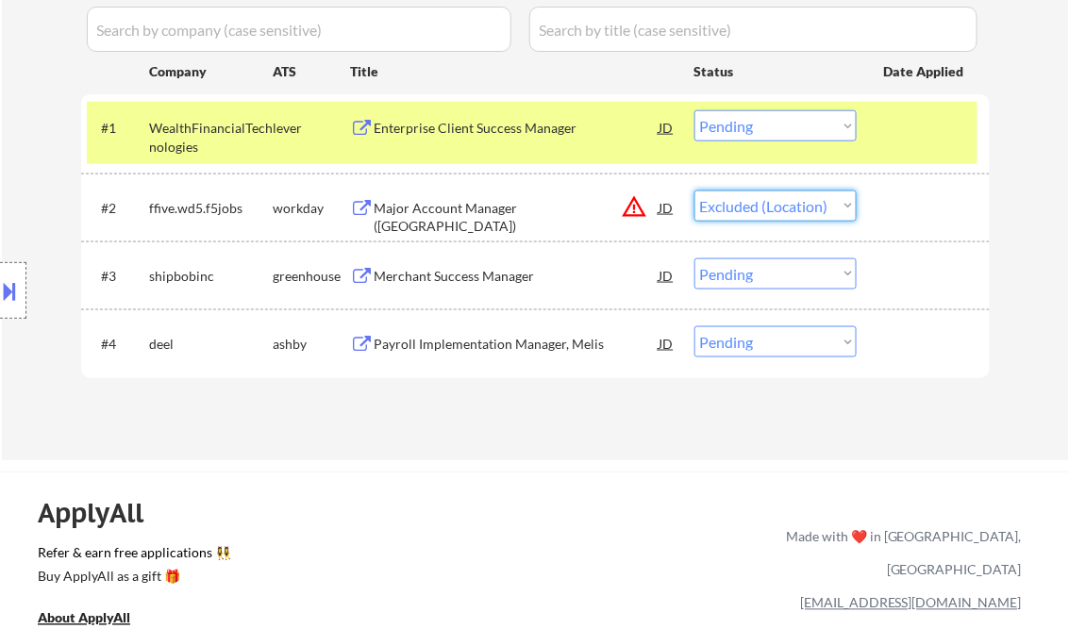
click at [694, 191] on select "Choose an option... Pending Applied Excluded (Questions) Excluded (Expired) Exc…" at bounding box center [775, 206] width 162 height 31
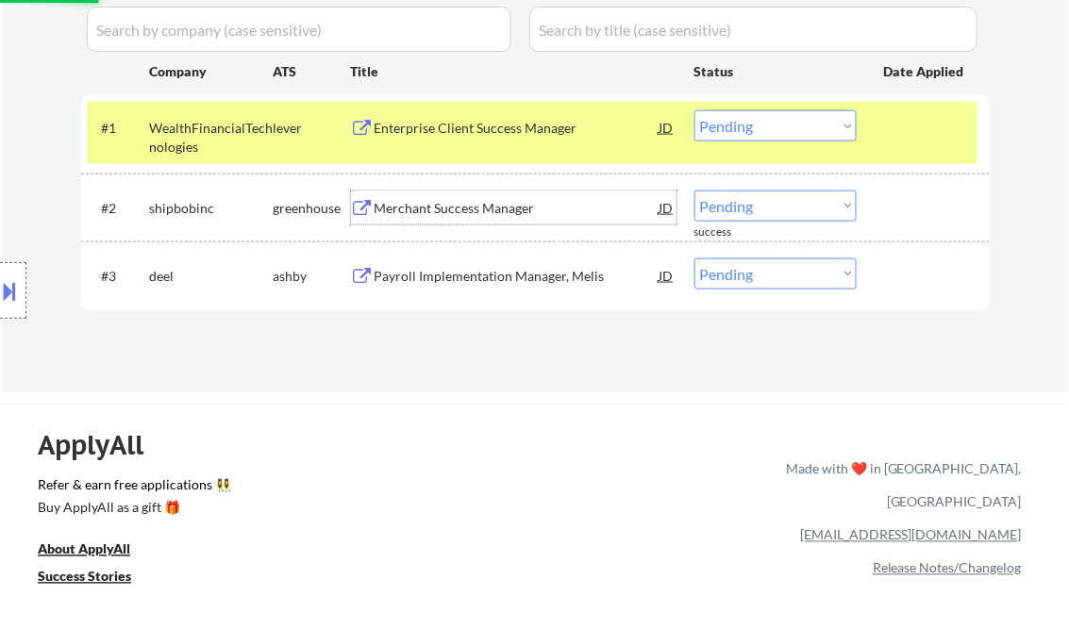
click at [505, 205] on div "Merchant Success Manager" at bounding box center [516, 208] width 285 height 19
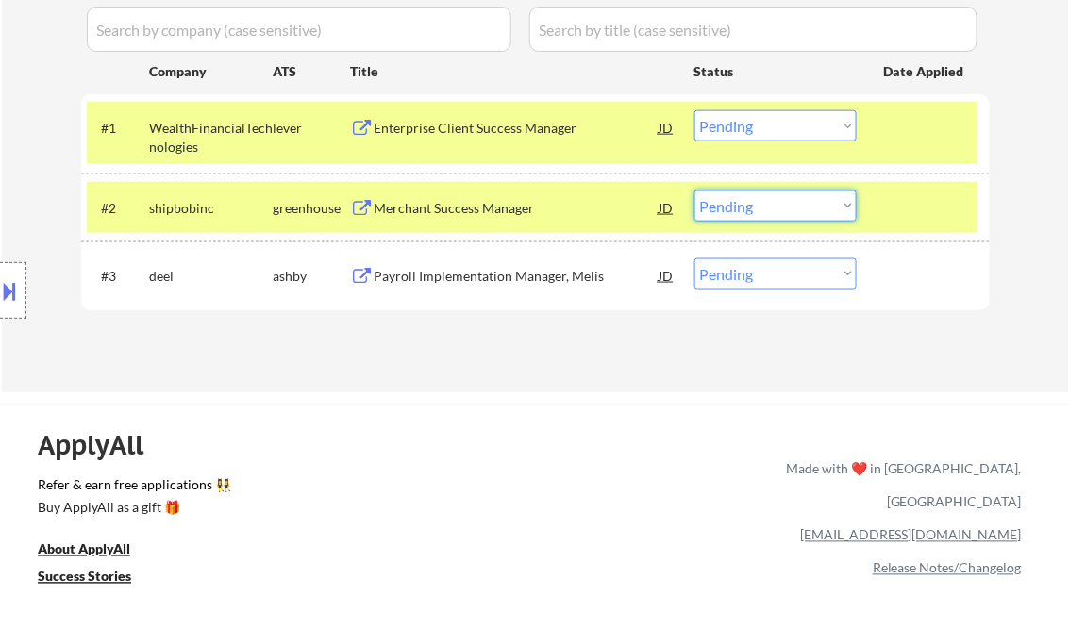
drag, startPoint x: 791, startPoint y: 209, endPoint x: 792, endPoint y: 222, distance: 12.3
click at [791, 209] on select "Choose an option... Pending Applied Excluded (Questions) Excluded (Expired) Exc…" at bounding box center [775, 206] width 162 height 31
click at [694, 191] on select "Choose an option... Pending Applied Excluded (Questions) Excluded (Expired) Exc…" at bounding box center [775, 206] width 162 height 31
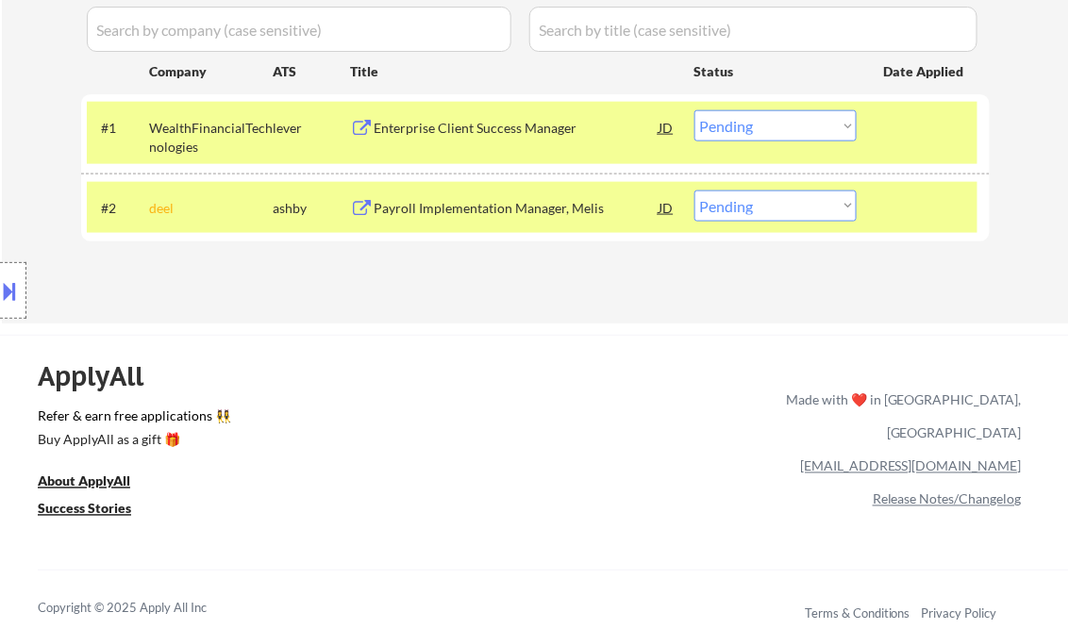
click at [464, 210] on div "Payroll Implementation Manager, Melis" at bounding box center [516, 208] width 285 height 19
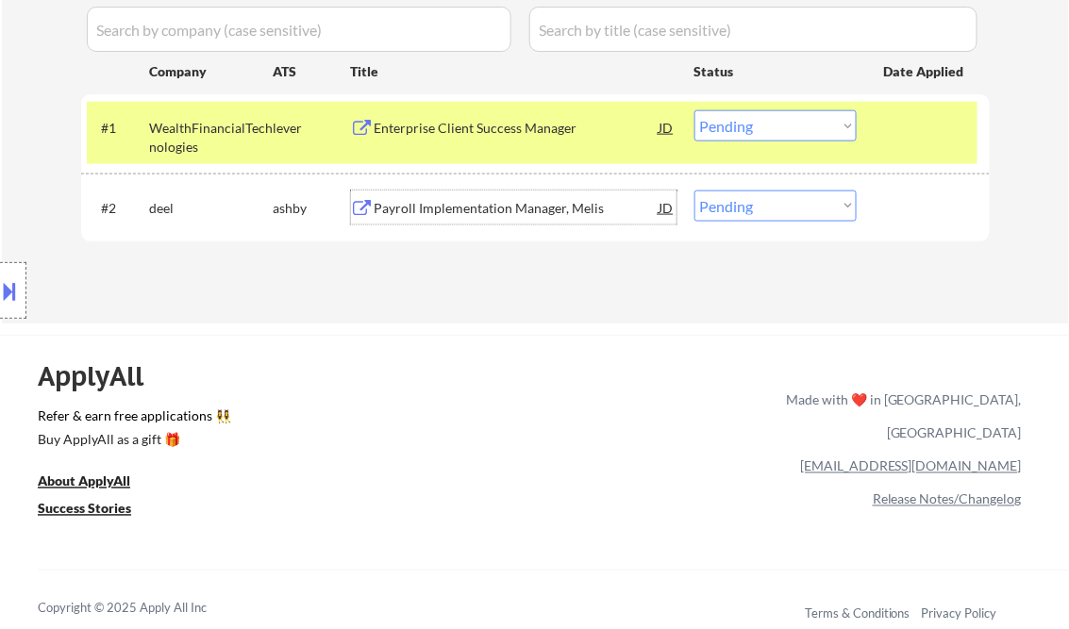
click at [763, 203] on select "Choose an option... Pending Applied Excluded (Questions) Excluded (Expired) Exc…" at bounding box center [775, 206] width 162 height 31
select select ""excluded__bad_match_""
click at [694, 191] on select "Choose an option... Pending Applied Excluded (Questions) Excluded (Expired) Exc…" at bounding box center [775, 206] width 162 height 31
click at [462, 133] on div "Enterprise Client Success Manager" at bounding box center [516, 128] width 285 height 19
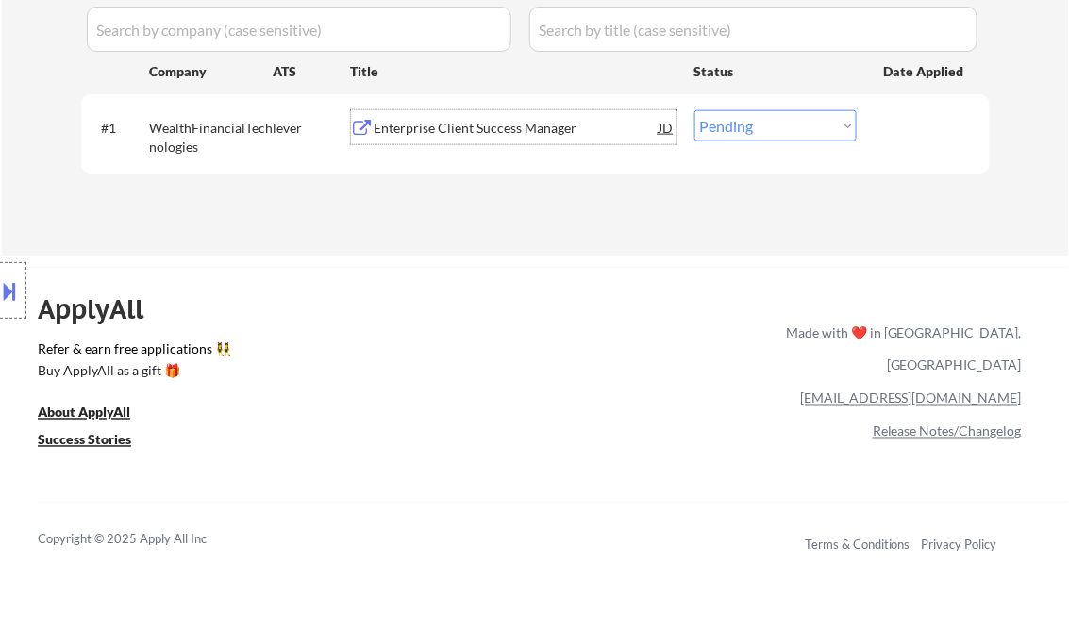
drag, startPoint x: 740, startPoint y: 124, endPoint x: 740, endPoint y: 141, distance: 17.0
click at [740, 124] on select "Choose an option... Pending Applied Excluded (Questions) Excluded (Expired) Exc…" at bounding box center [775, 125] width 162 height 31
select select ""applied""
click at [694, 110] on select "Choose an option... Pending Applied Excluded (Questions) Excluded (Expired) Exc…" at bounding box center [775, 125] width 162 height 31
click at [508, 187] on div "Applications Pending (1) Excluded (417) Applied (292) All (710) View All Result…" at bounding box center [535, 89] width 908 height 259
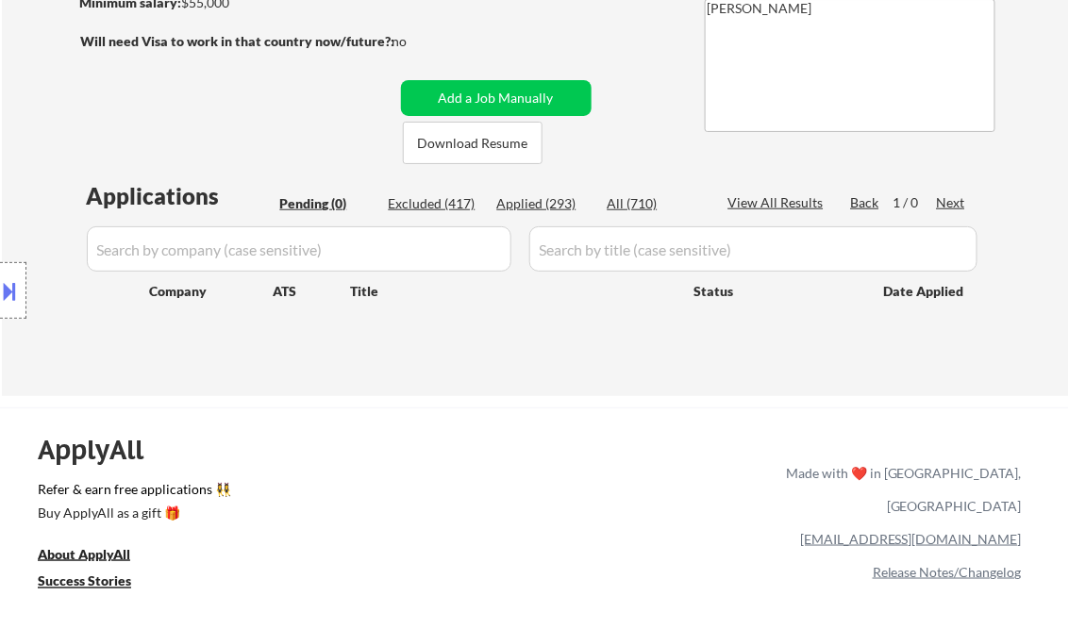
scroll to position [302, 0]
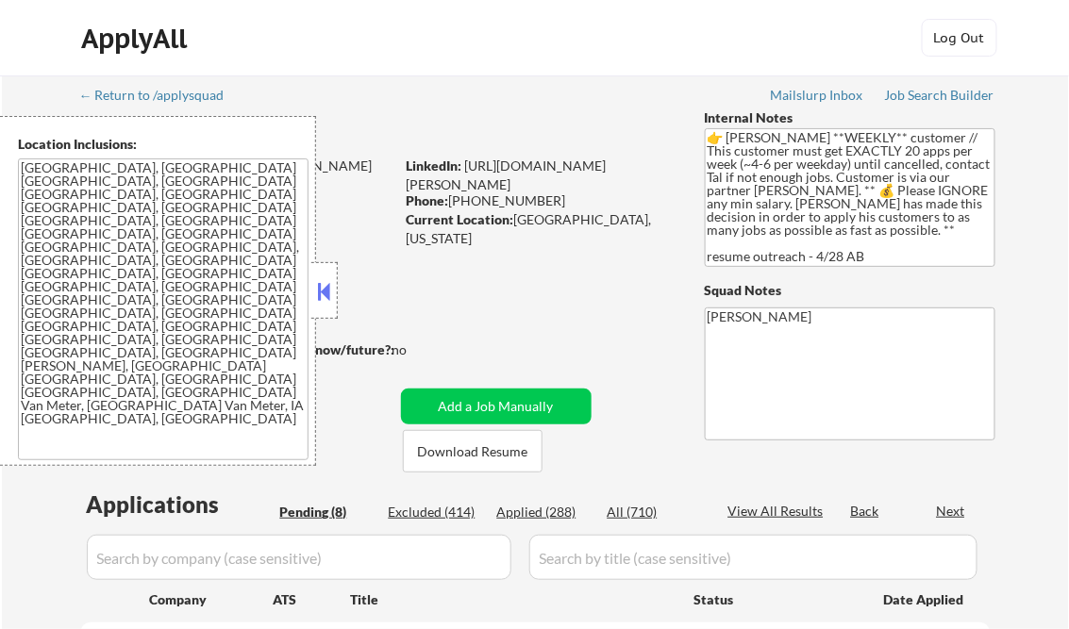
select select ""pending""
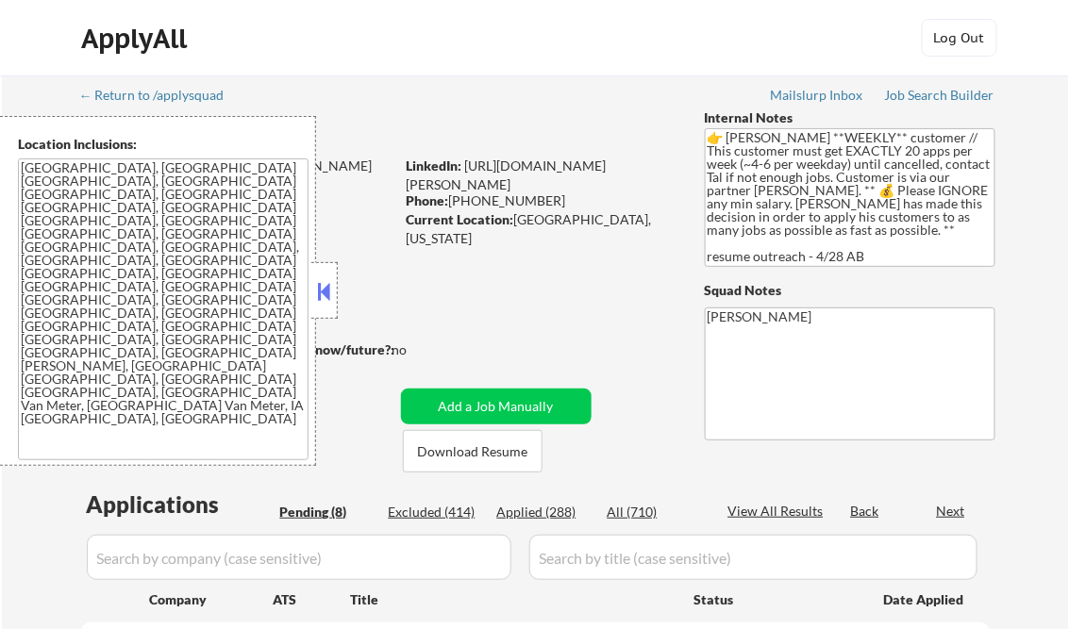
select select ""pending""
click at [531, 506] on div "Applied (288)" at bounding box center [544, 512] width 94 height 19
select select ""applied""
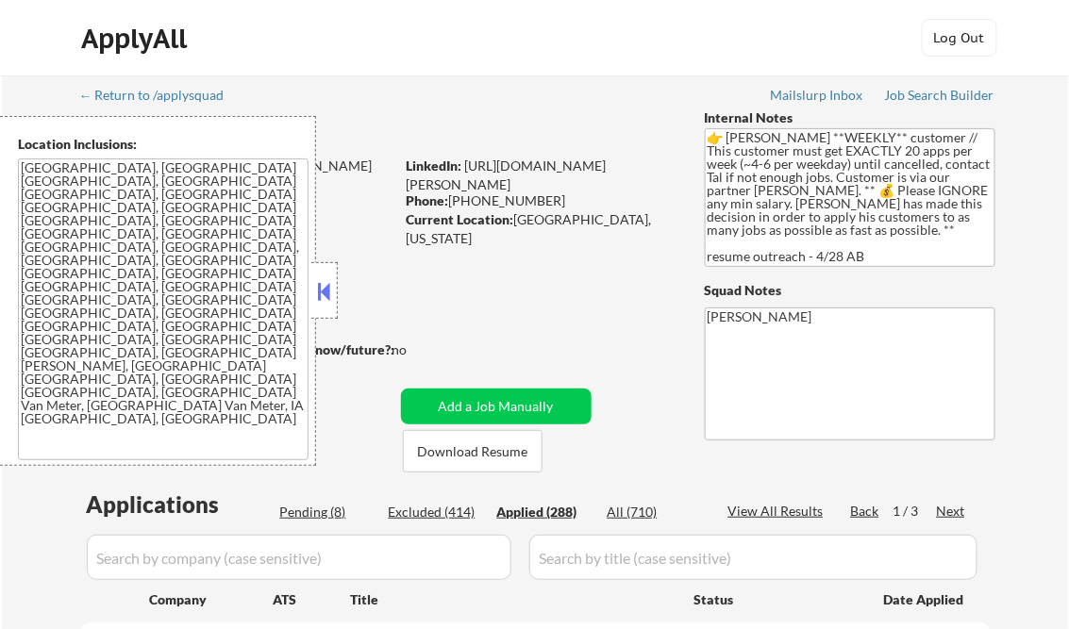
select select ""applied""
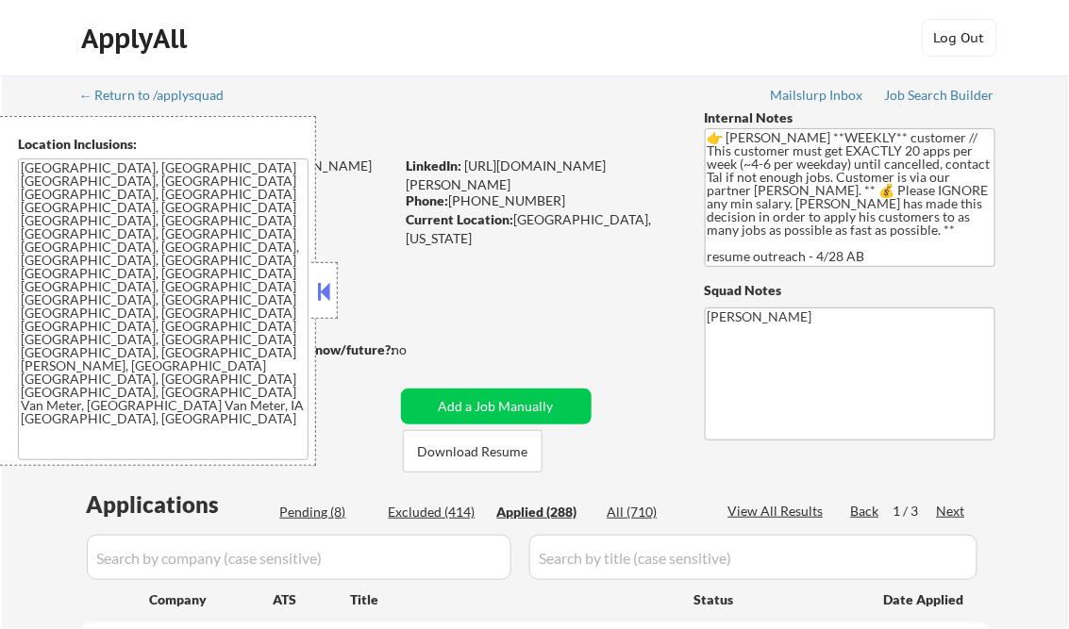
select select ""applied""
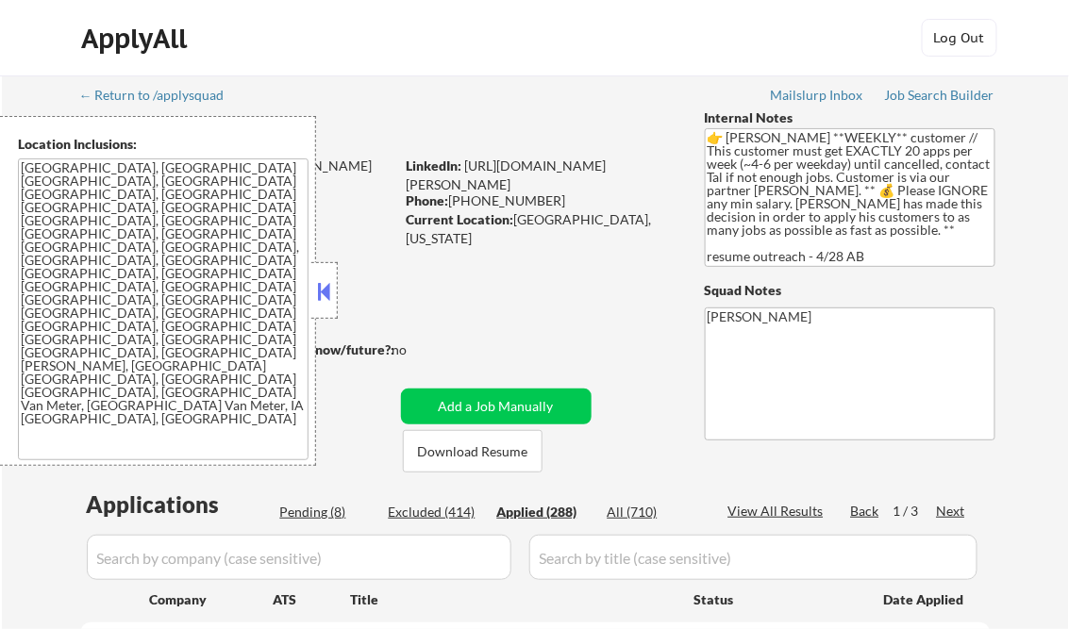
select select ""applied""
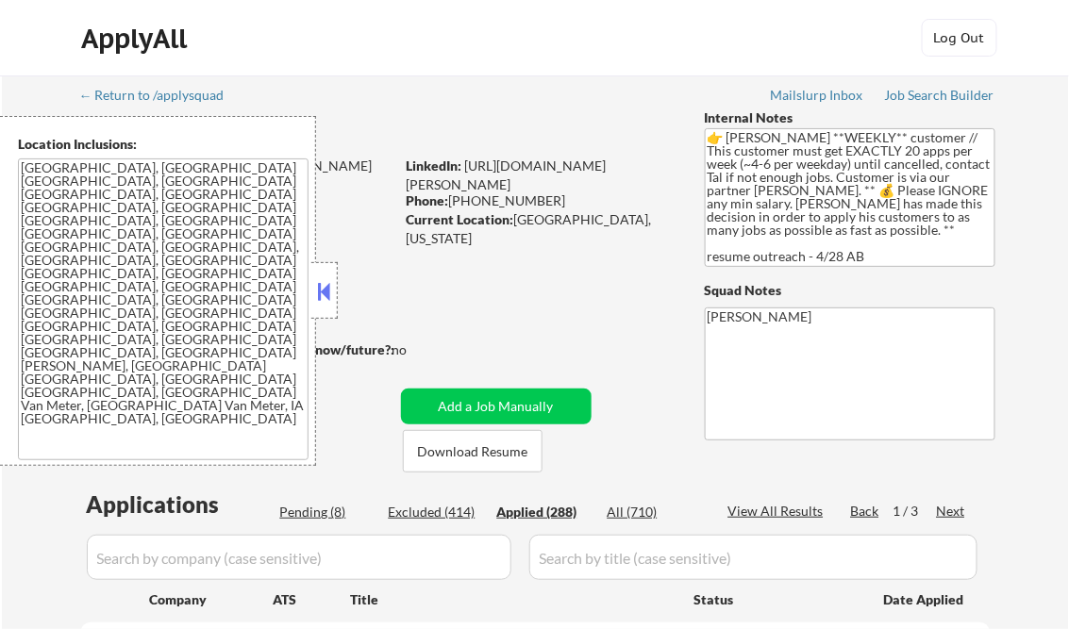
select select ""applied""
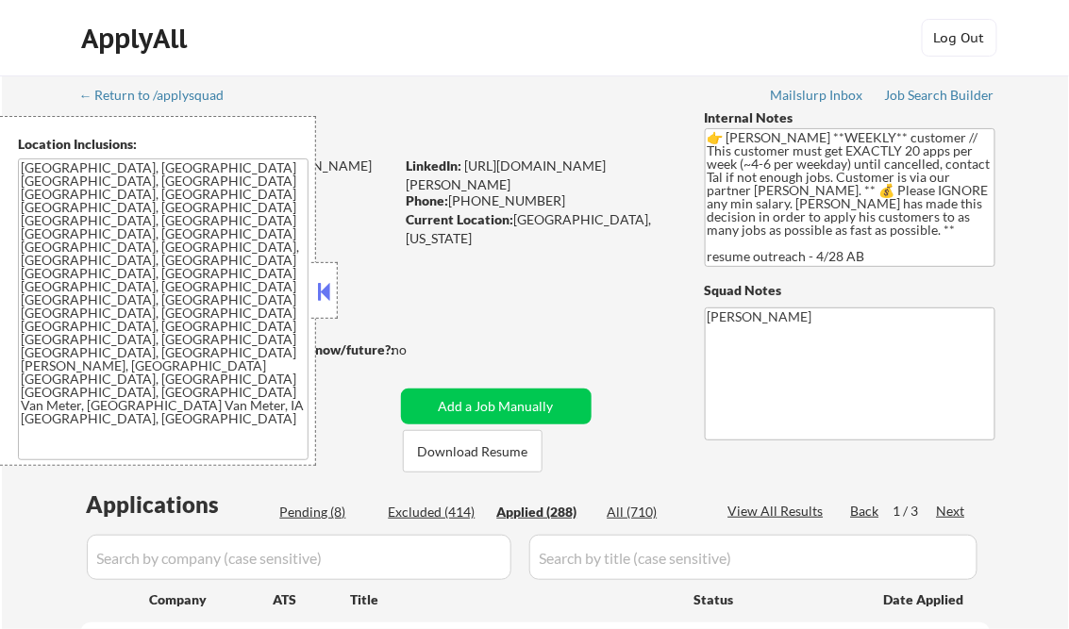
select select ""applied""
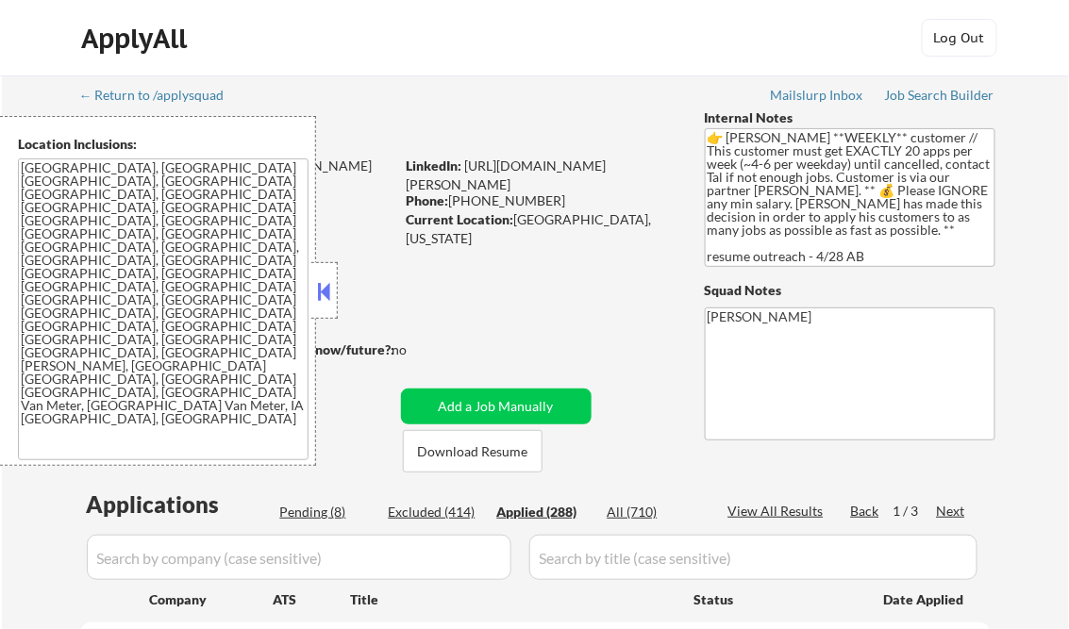
select select ""applied""
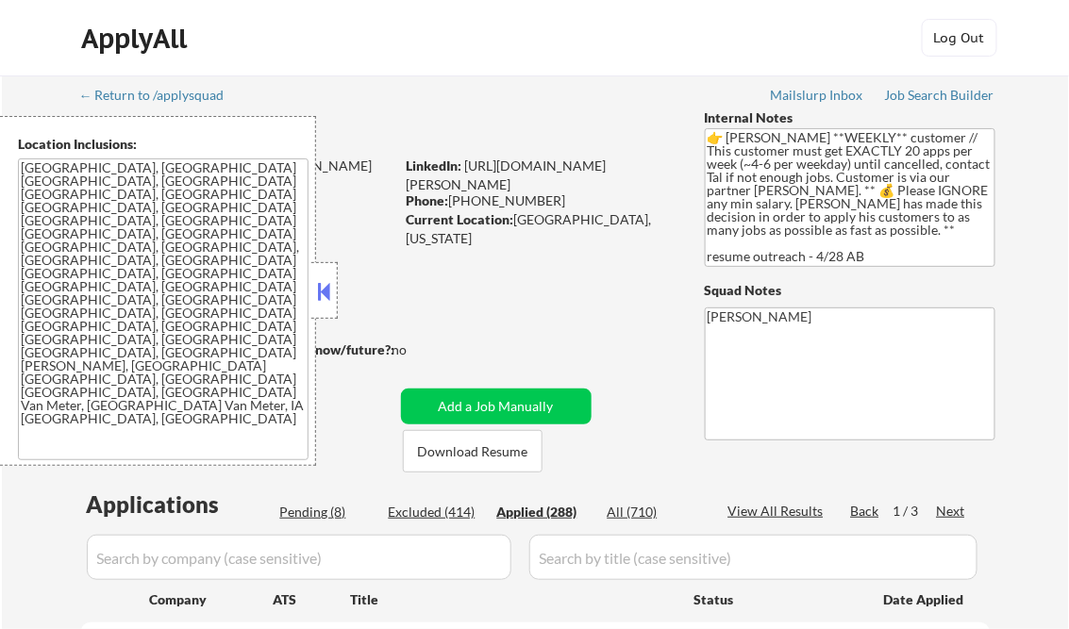
select select ""applied""
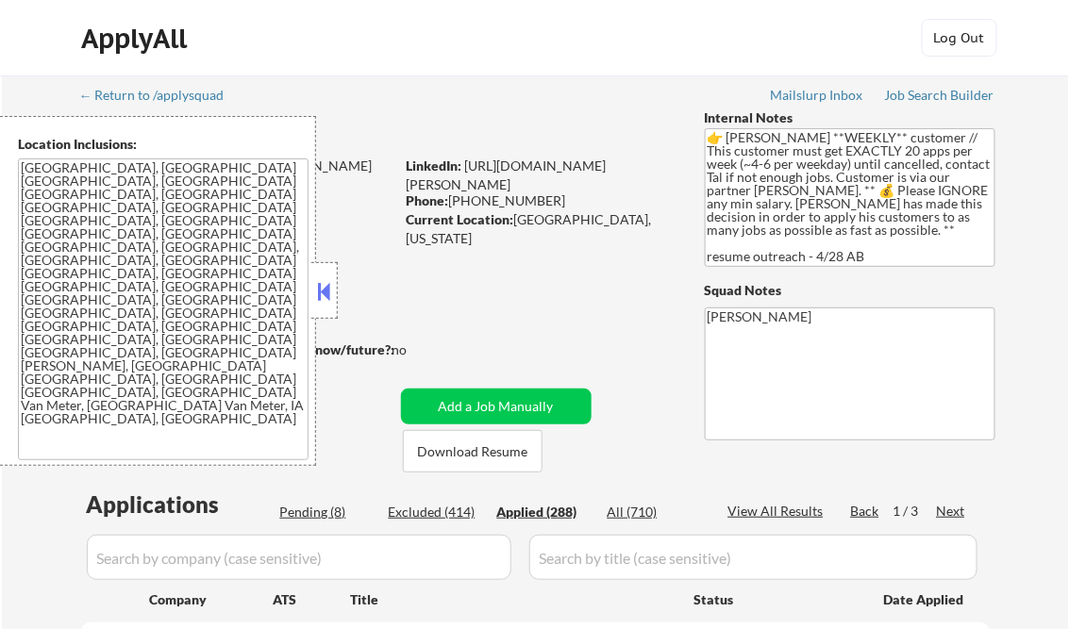
select select ""applied""
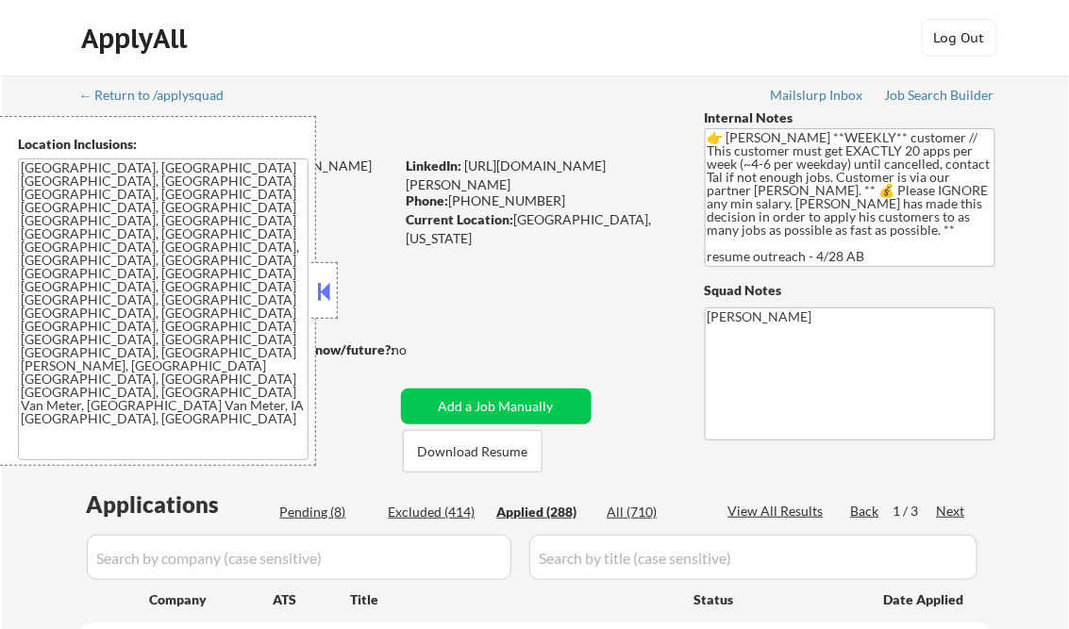
select select ""applied""
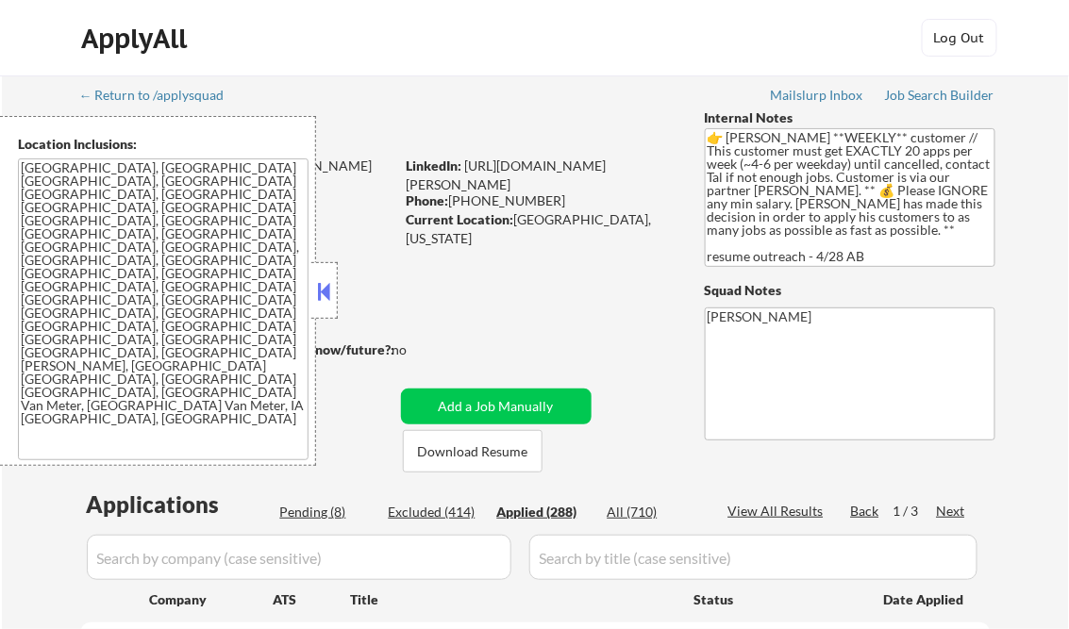
select select ""applied""
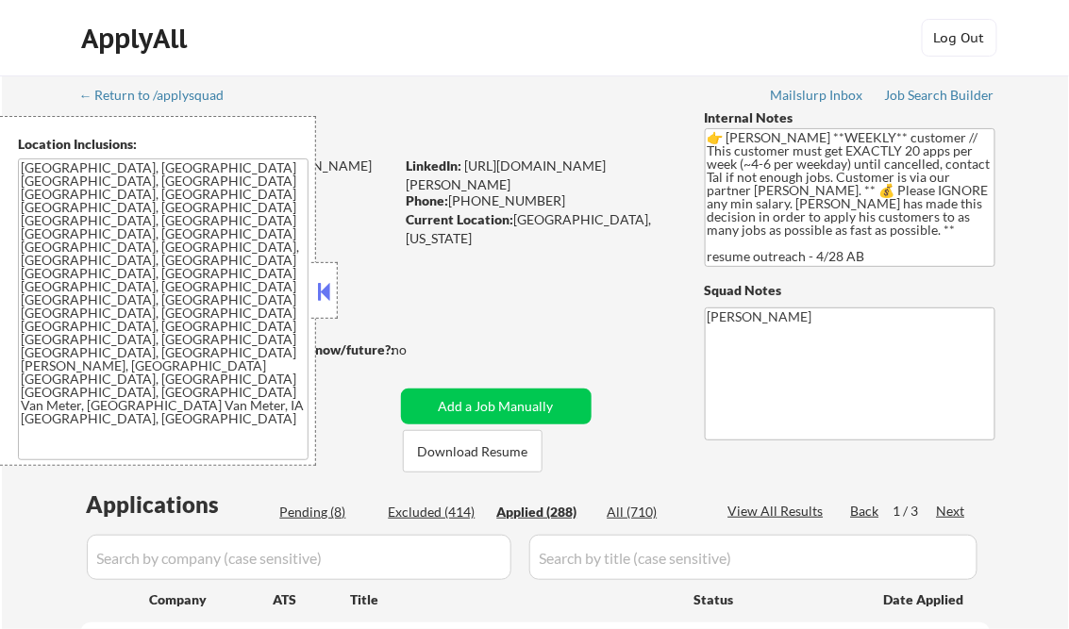
select select ""applied""
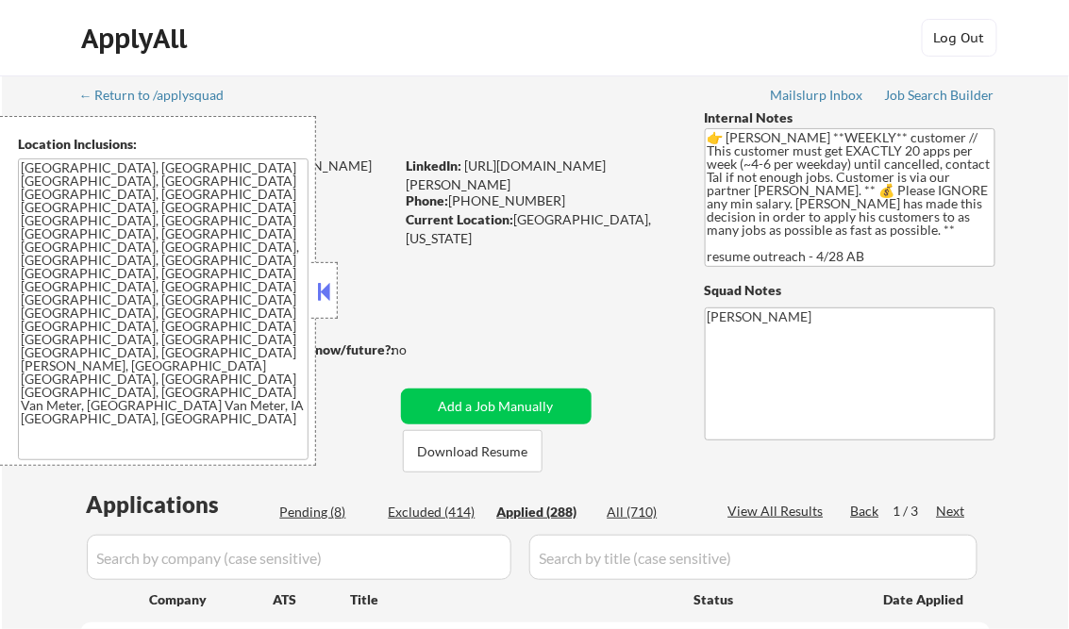
select select ""applied""
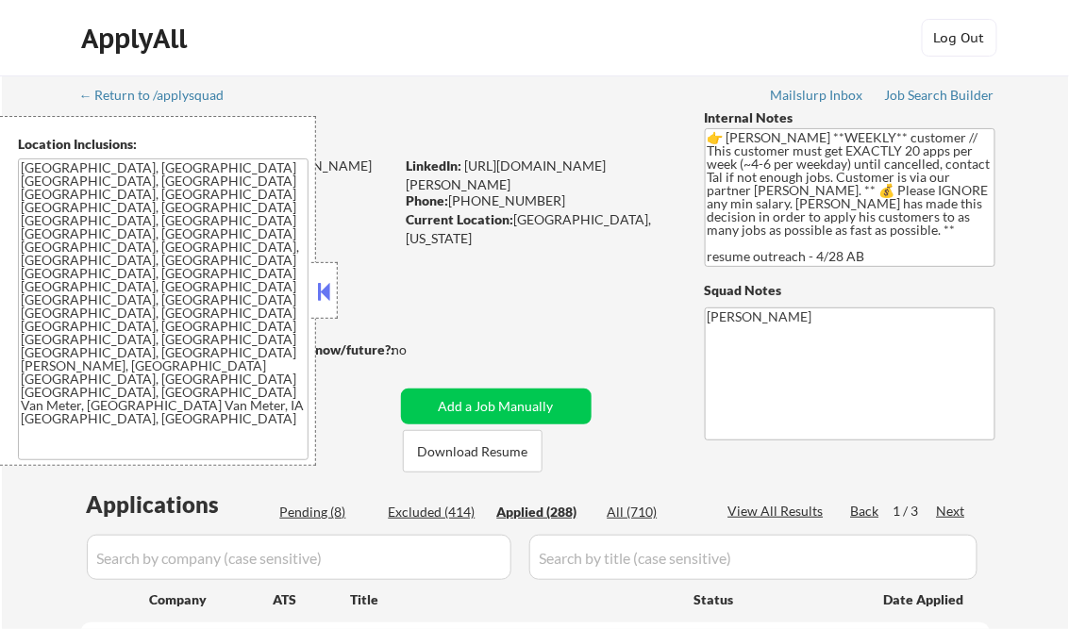
select select ""applied""
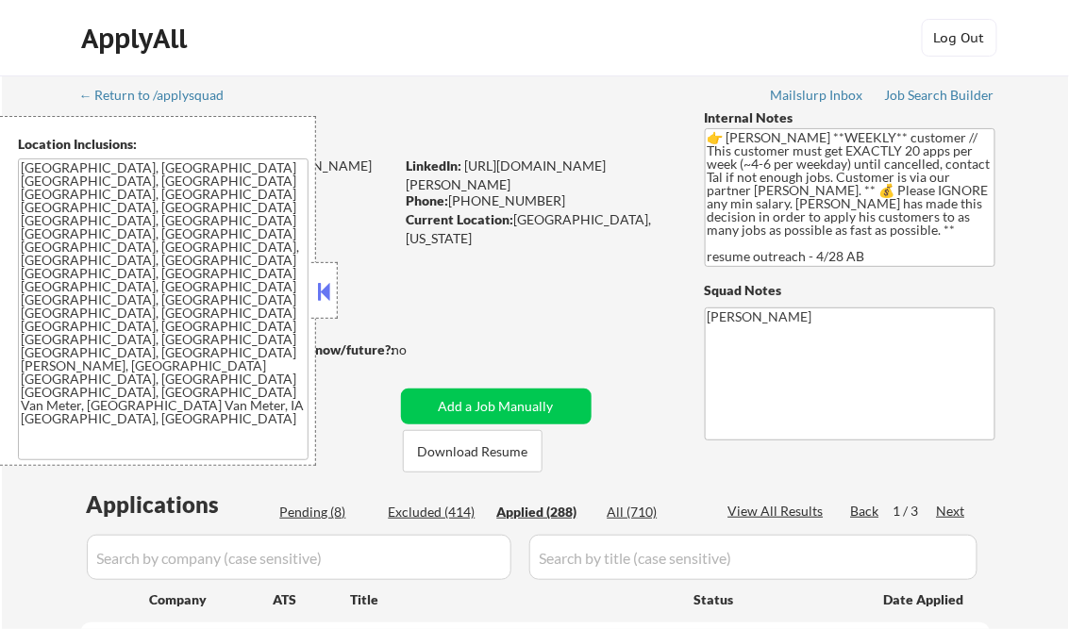
select select ""applied""
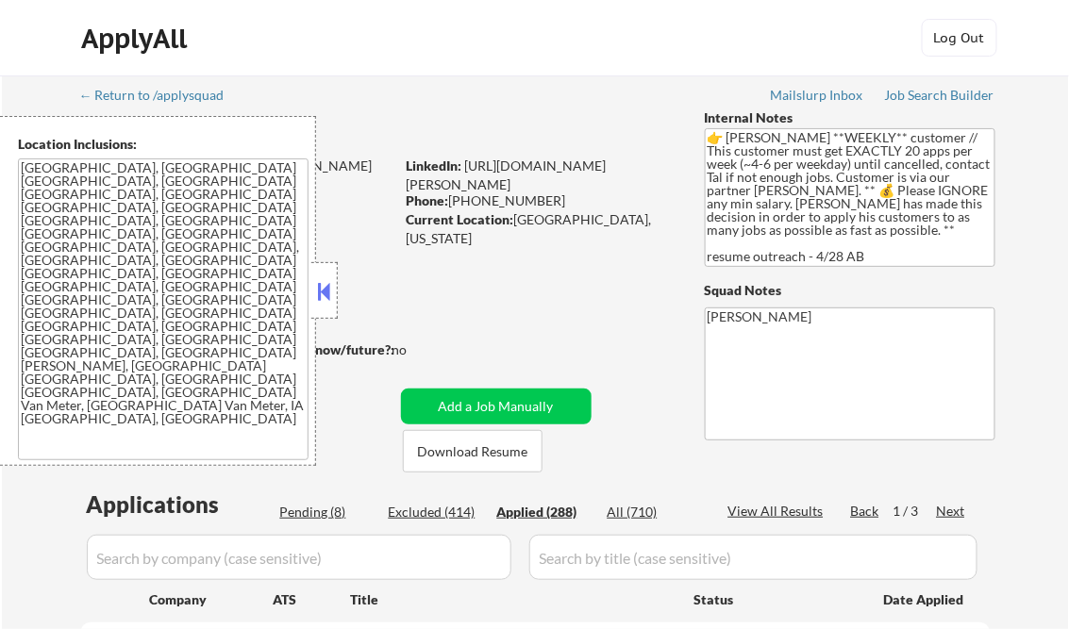
select select ""applied""
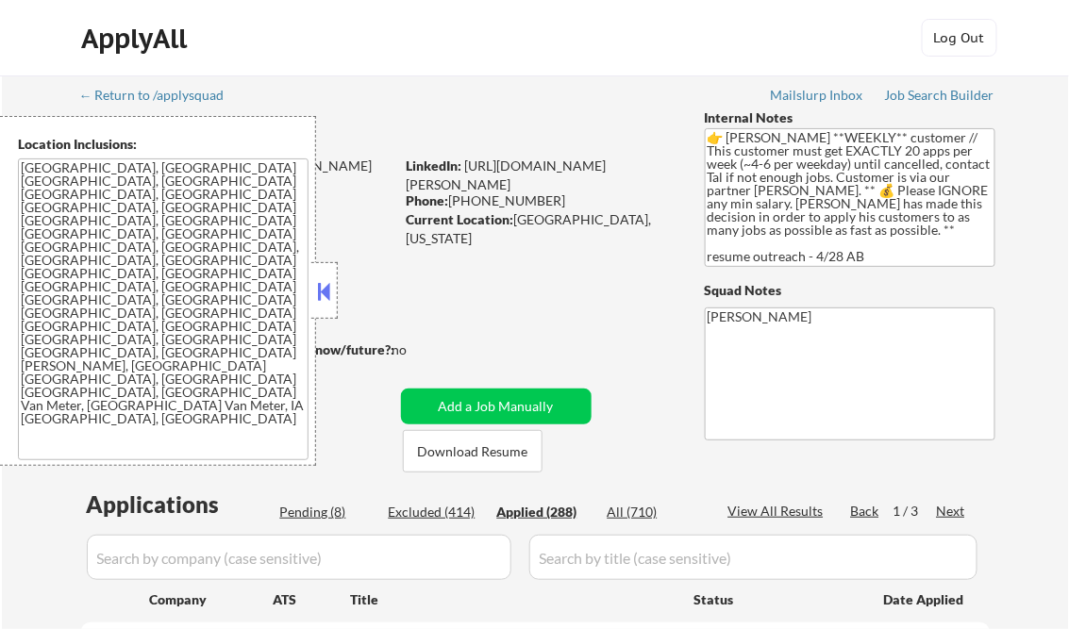
select select ""applied""
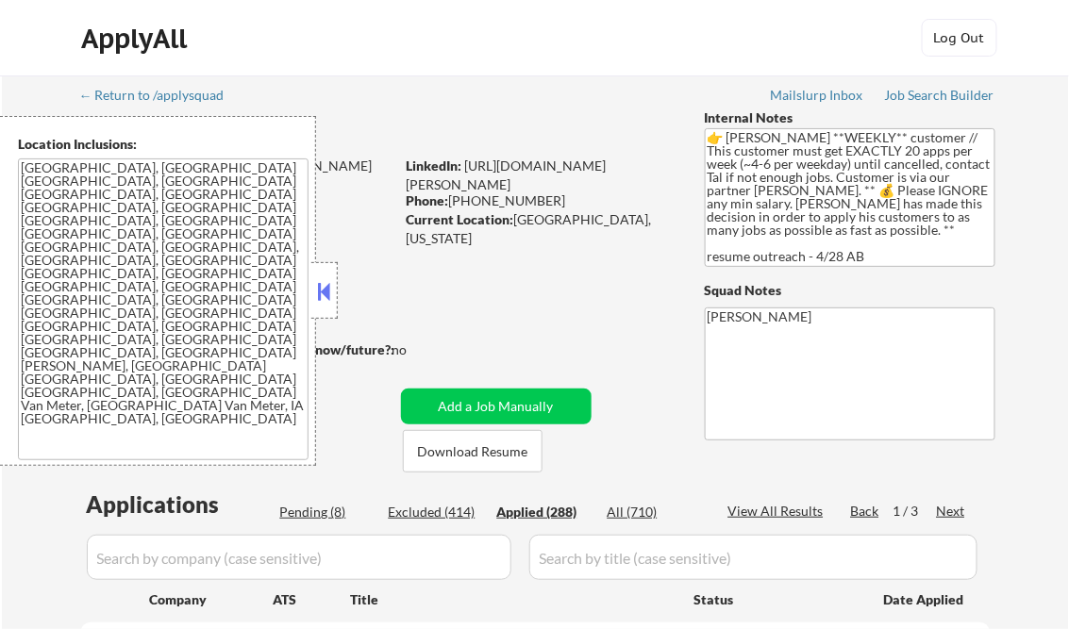
select select ""applied""
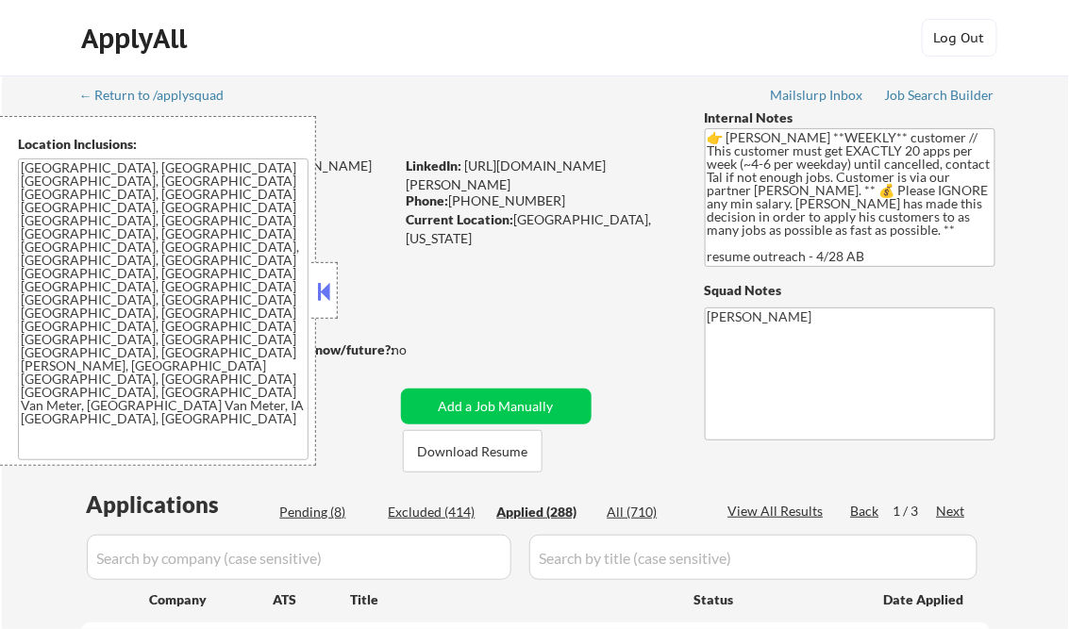
select select ""applied""
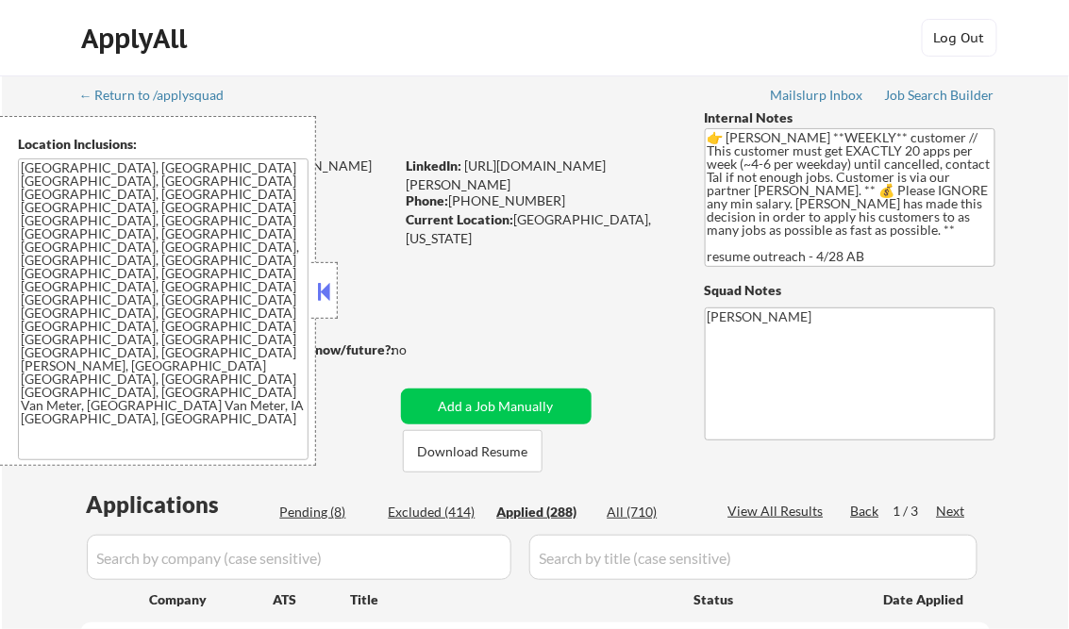
select select ""applied""
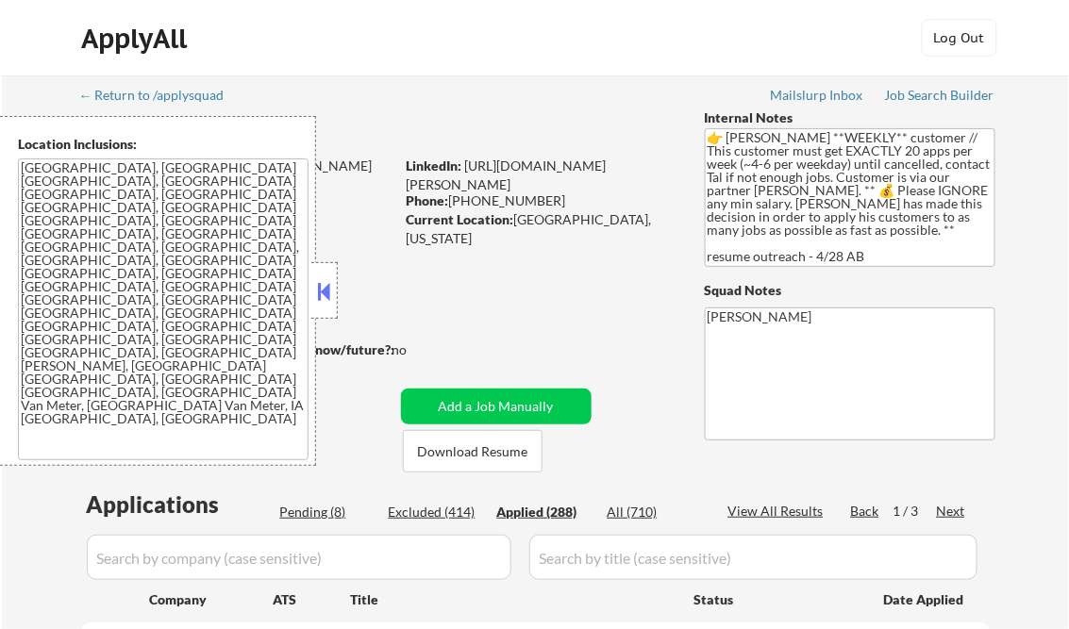
select select ""applied""
click at [773, 507] on div "View All Results" at bounding box center [778, 511] width 101 height 19
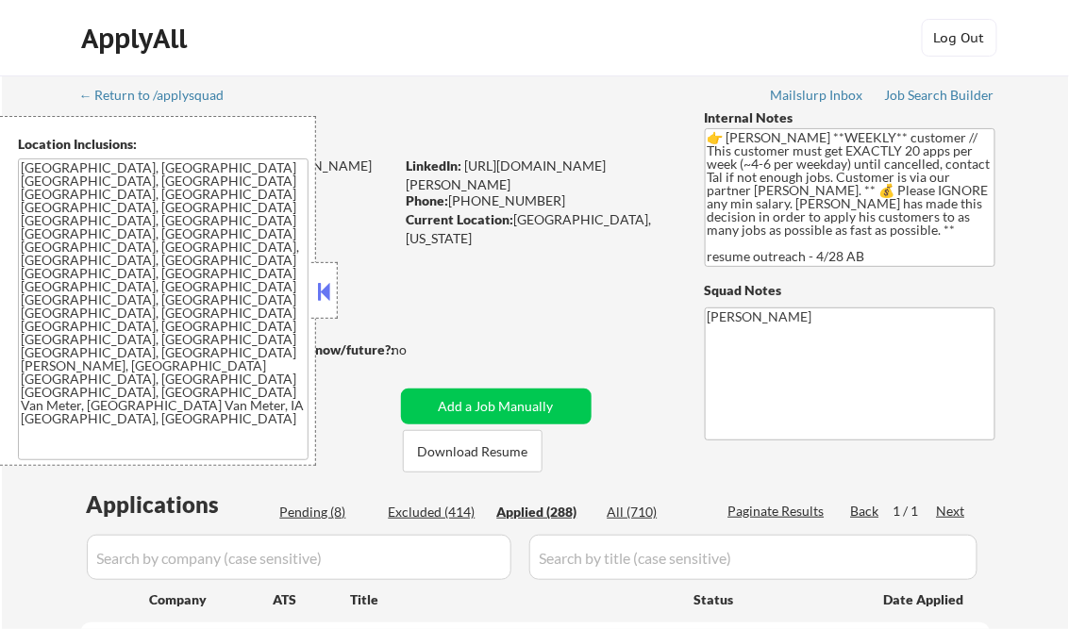
click at [329, 285] on button at bounding box center [324, 291] width 21 height 28
select select ""applied""
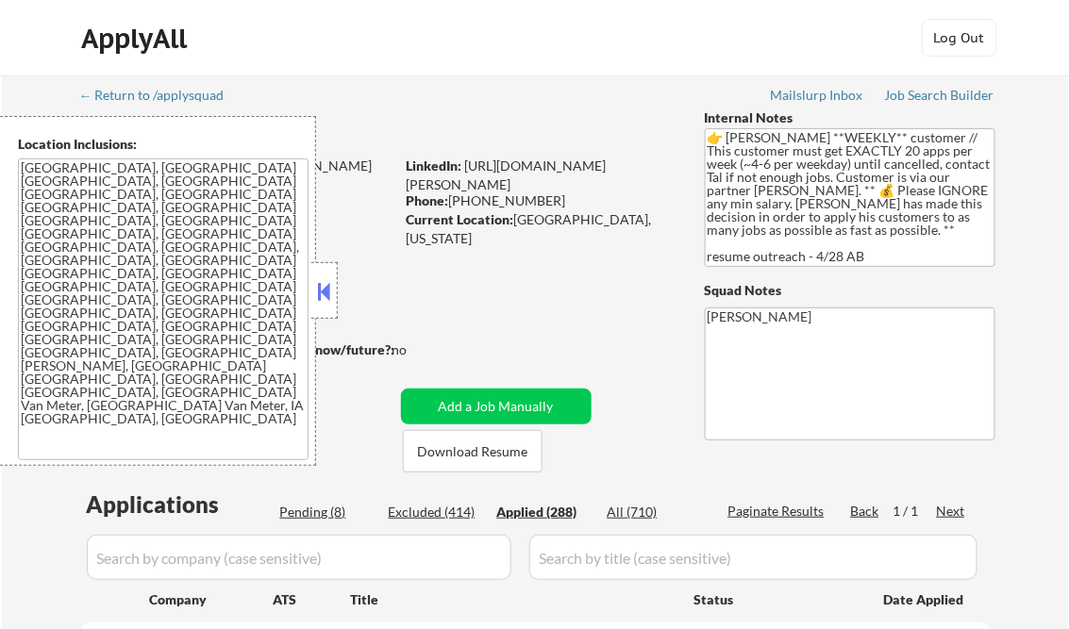
select select ""applied""
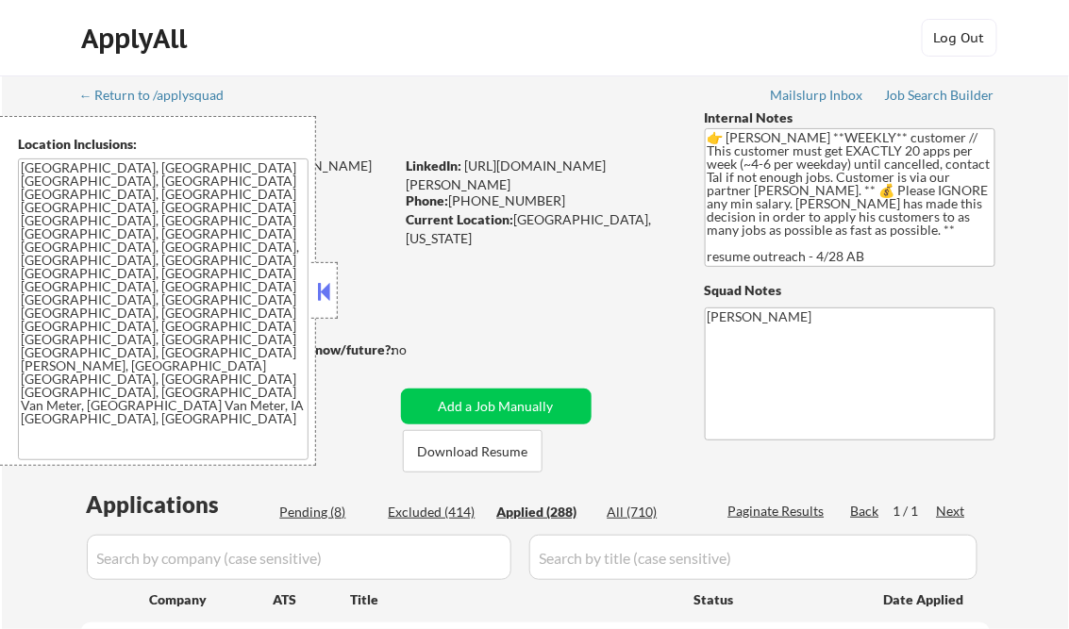
select select ""applied""
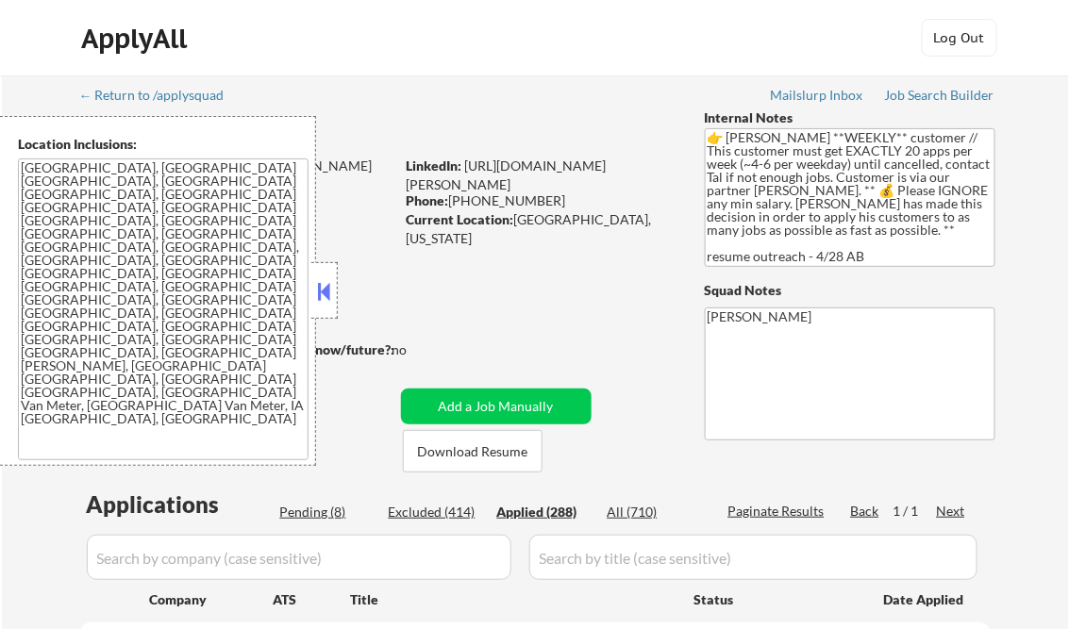
select select ""applied""
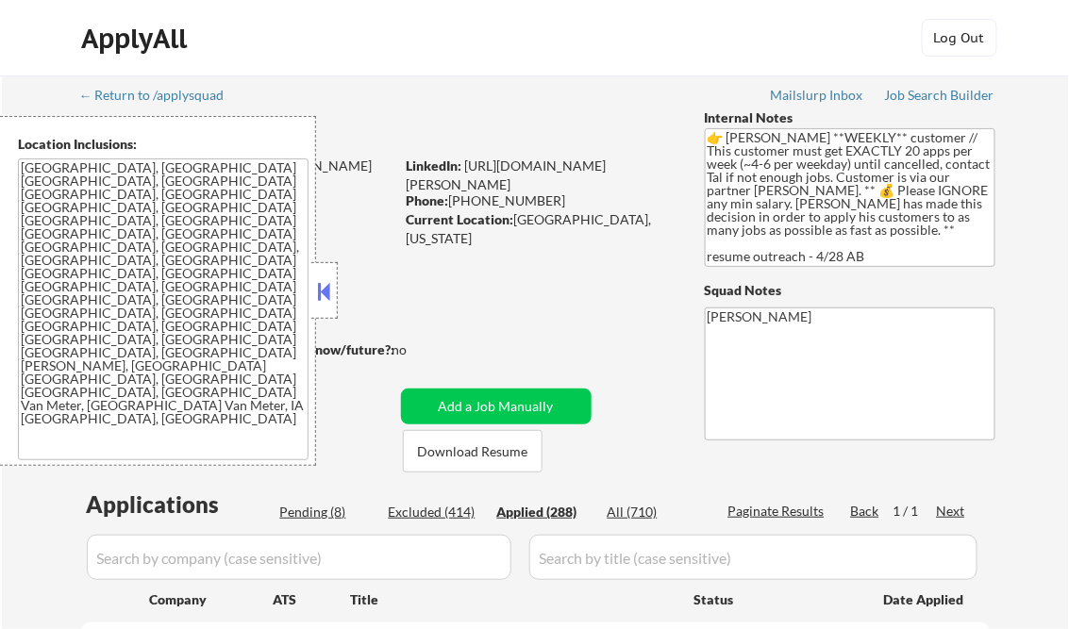
select select ""applied""
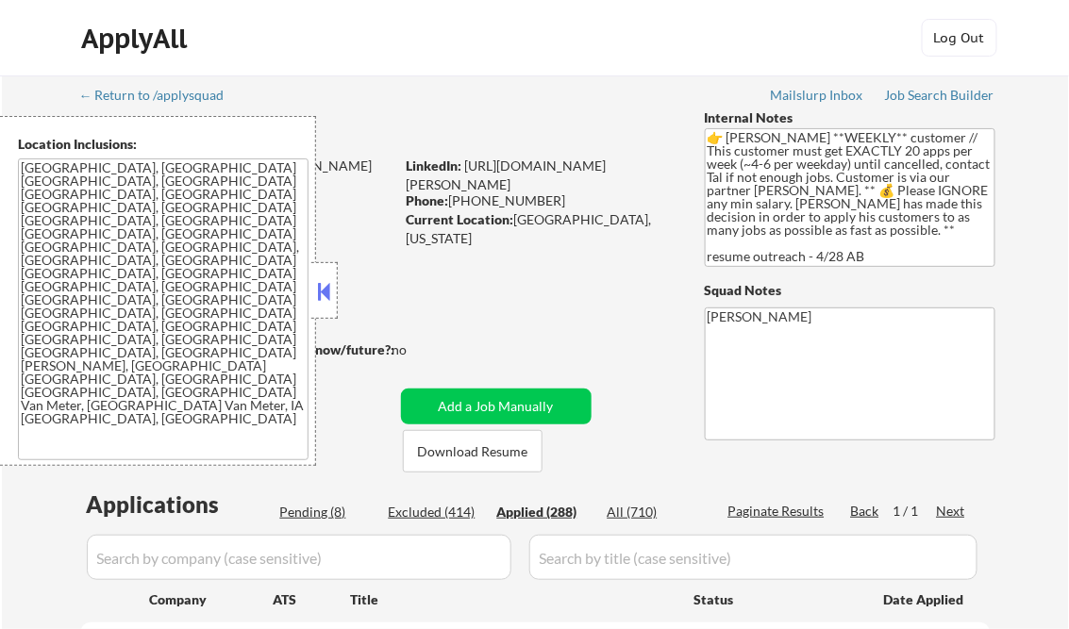
select select ""applied""
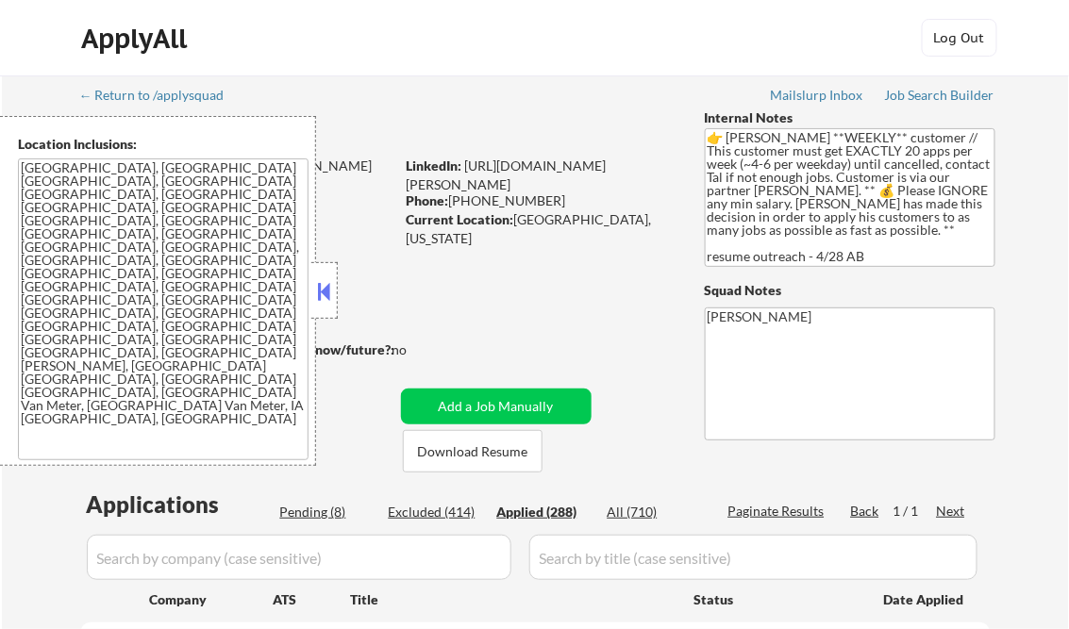
select select ""applied""
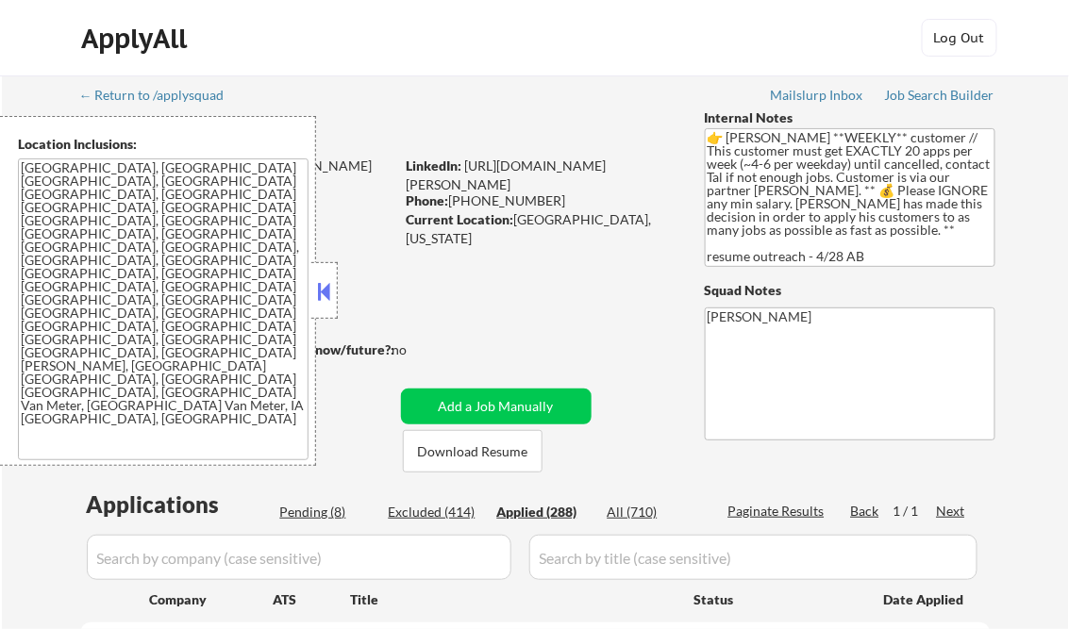
select select ""applied""
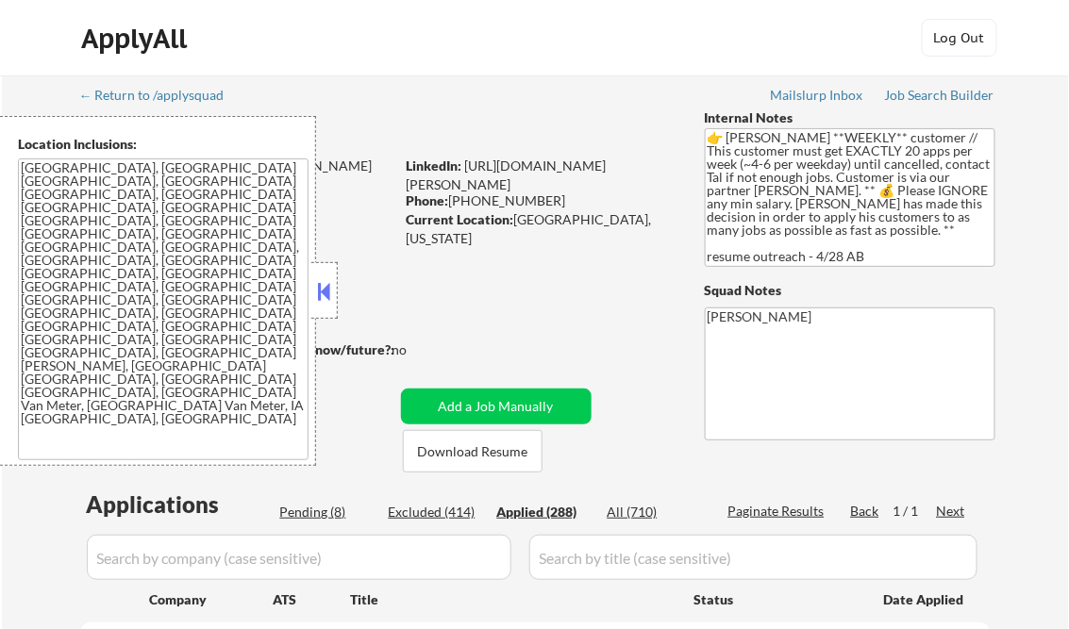
select select ""applied""
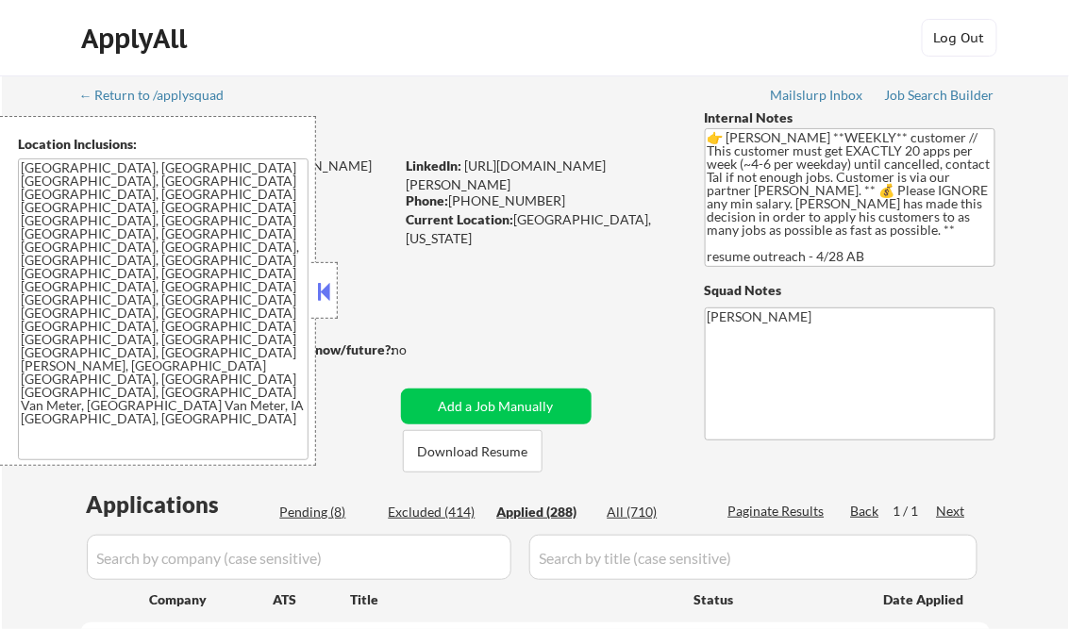
select select ""applied""
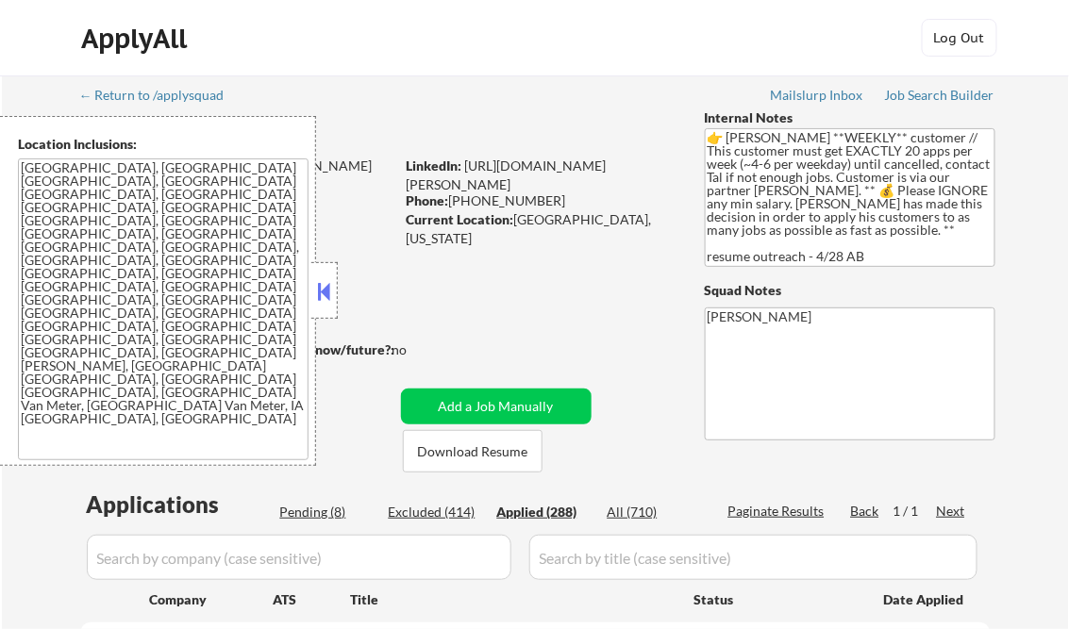
select select ""applied""
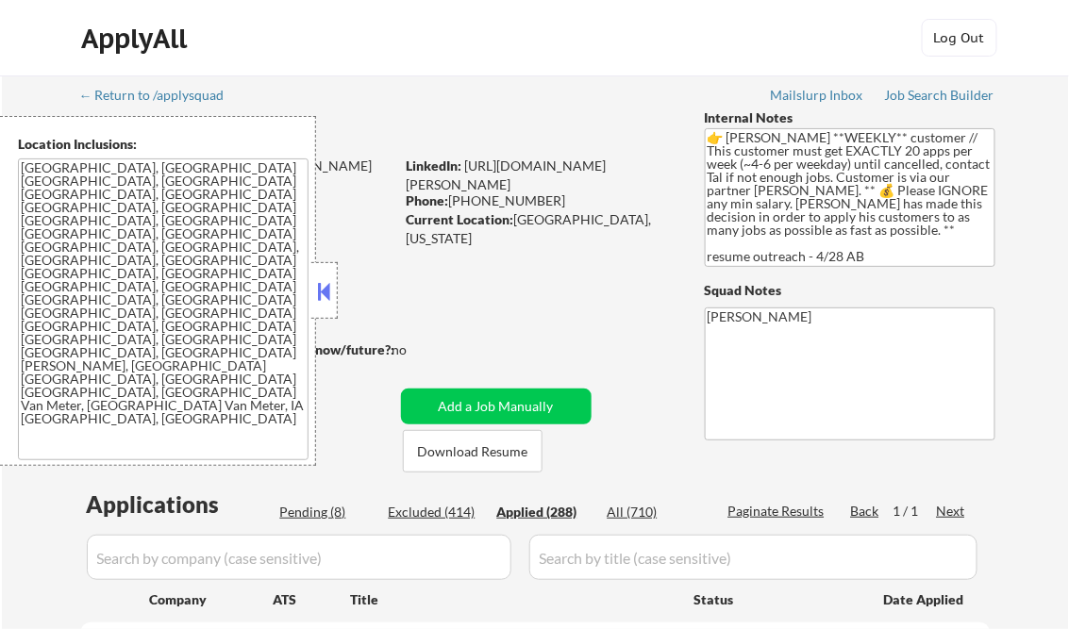
select select ""applied""
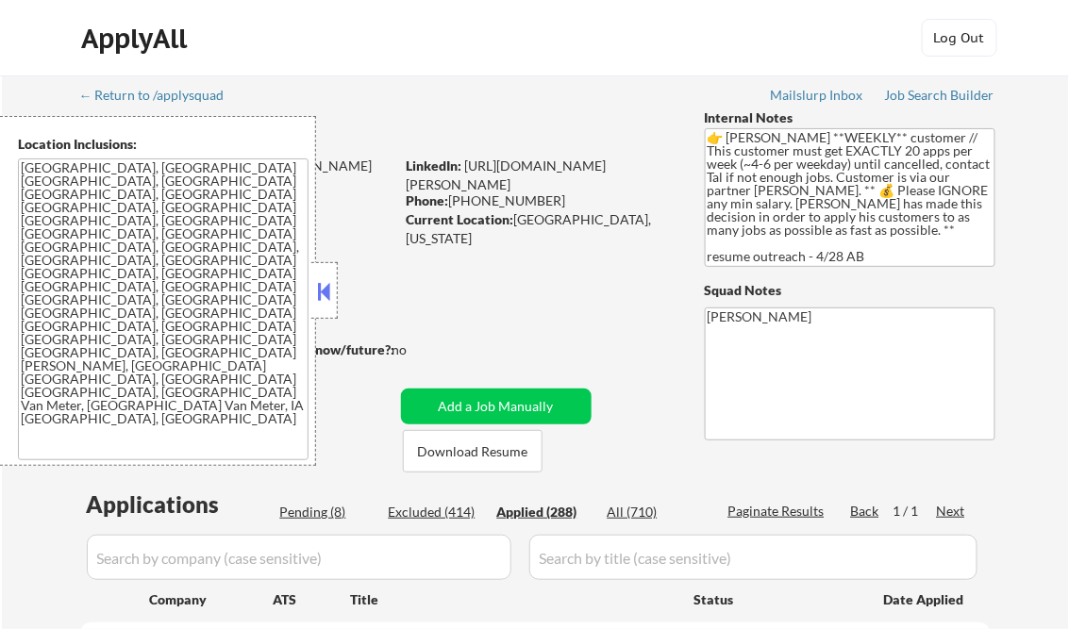
select select ""applied""
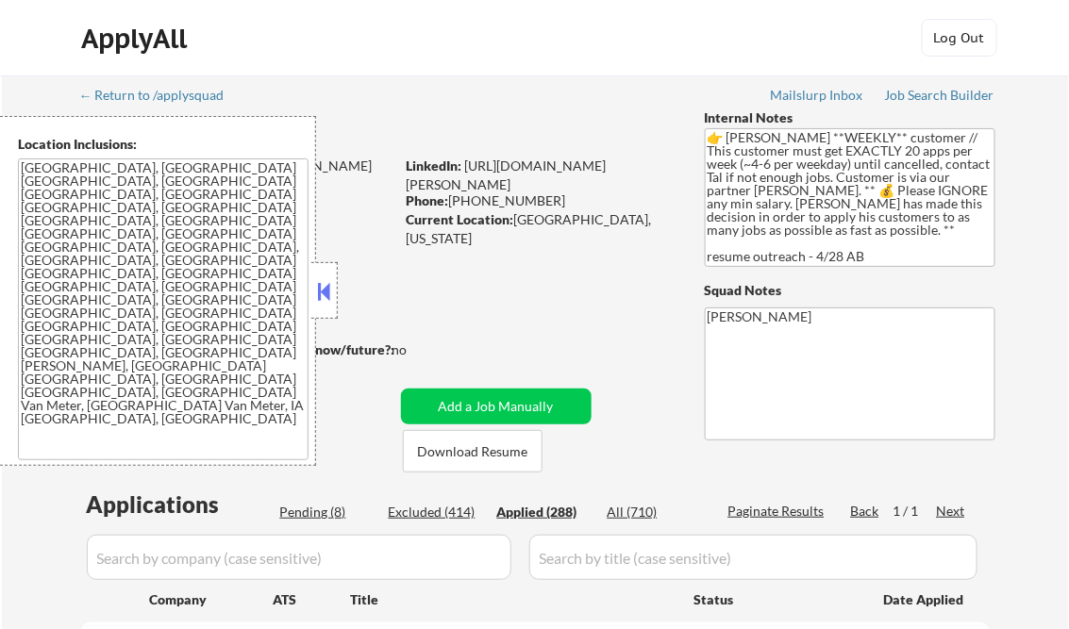
select select ""applied""
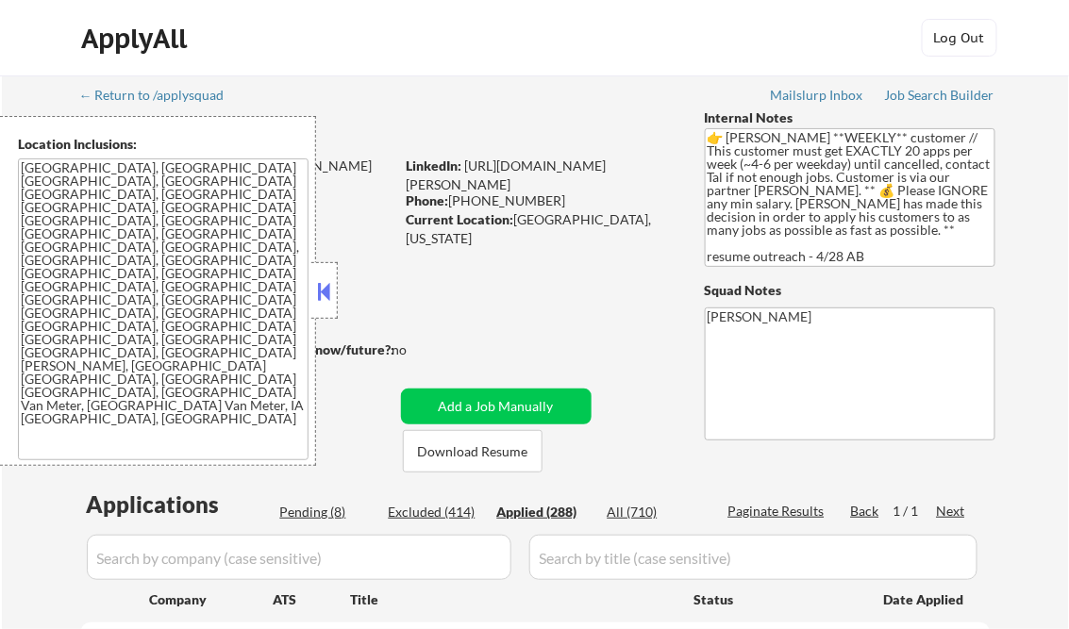
select select ""applied""
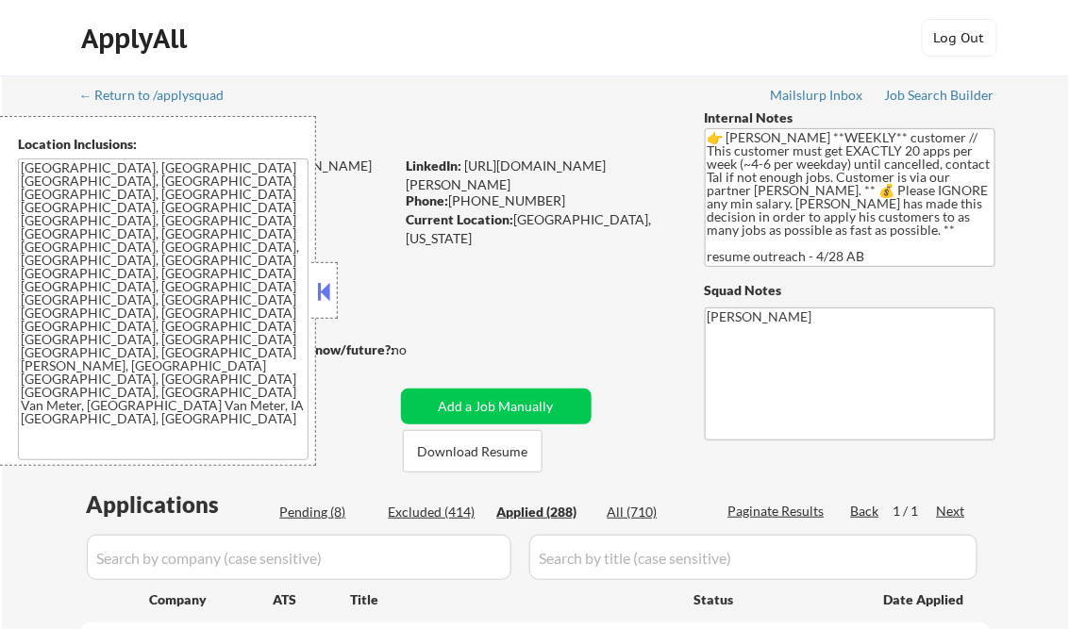
select select ""applied""
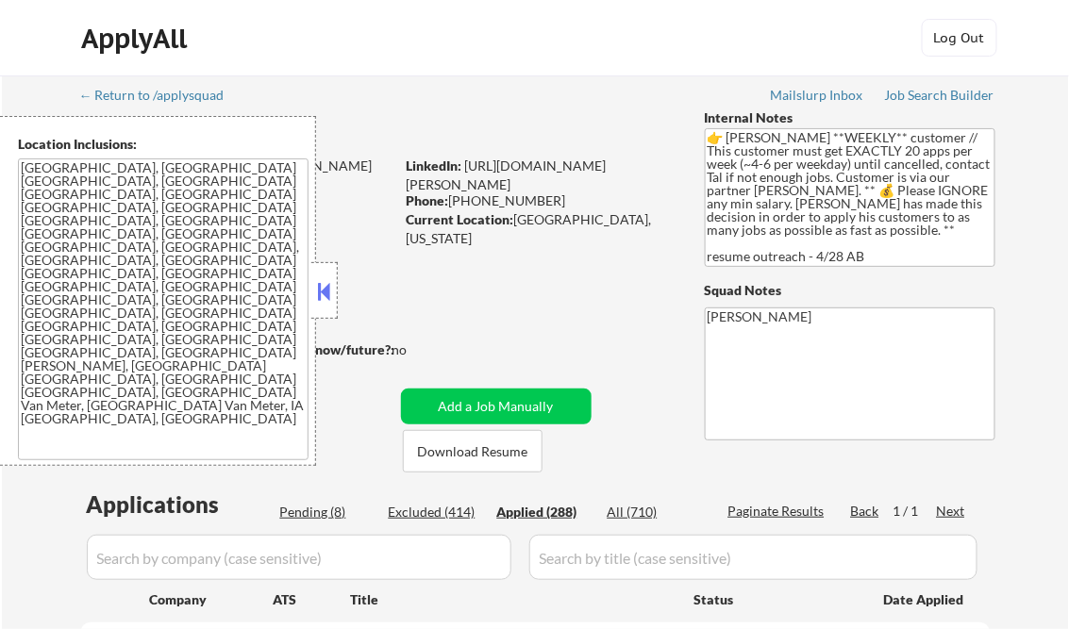
select select ""applied""
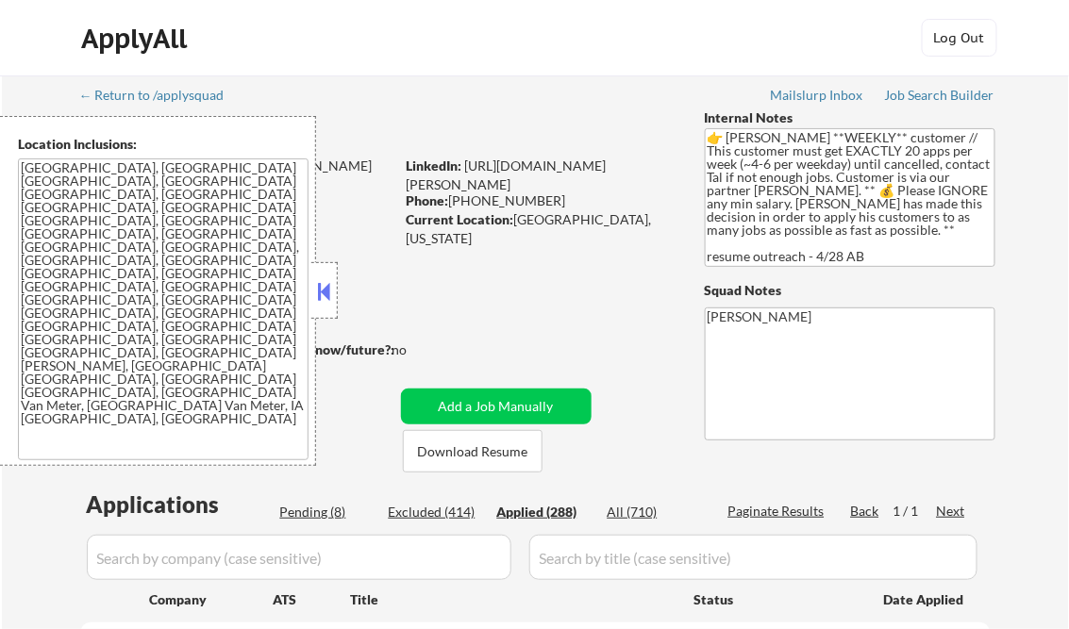
select select ""applied""
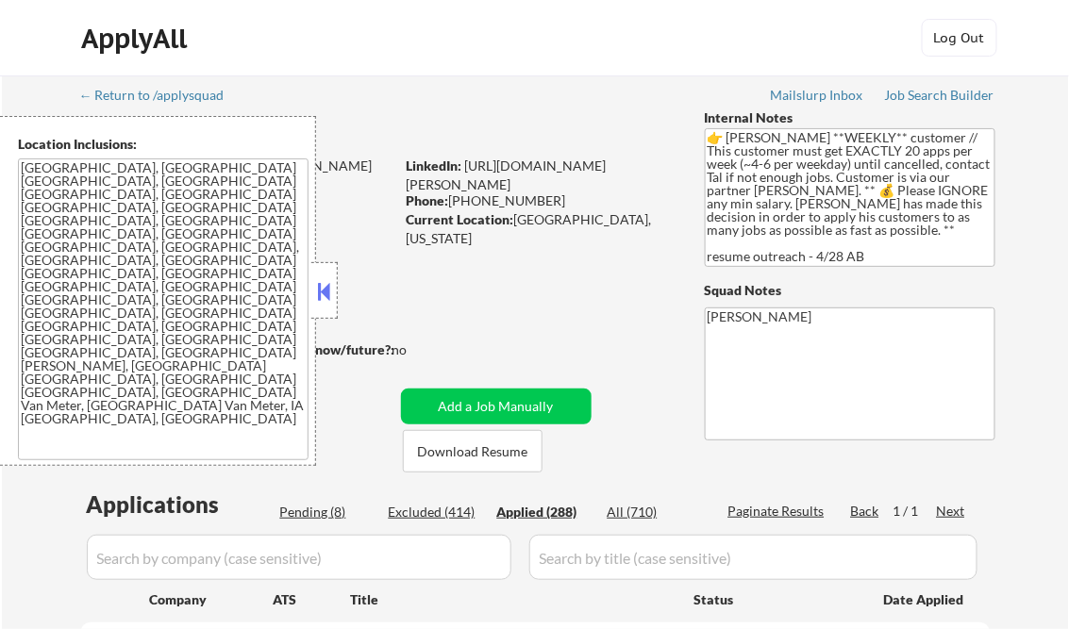
select select ""applied""
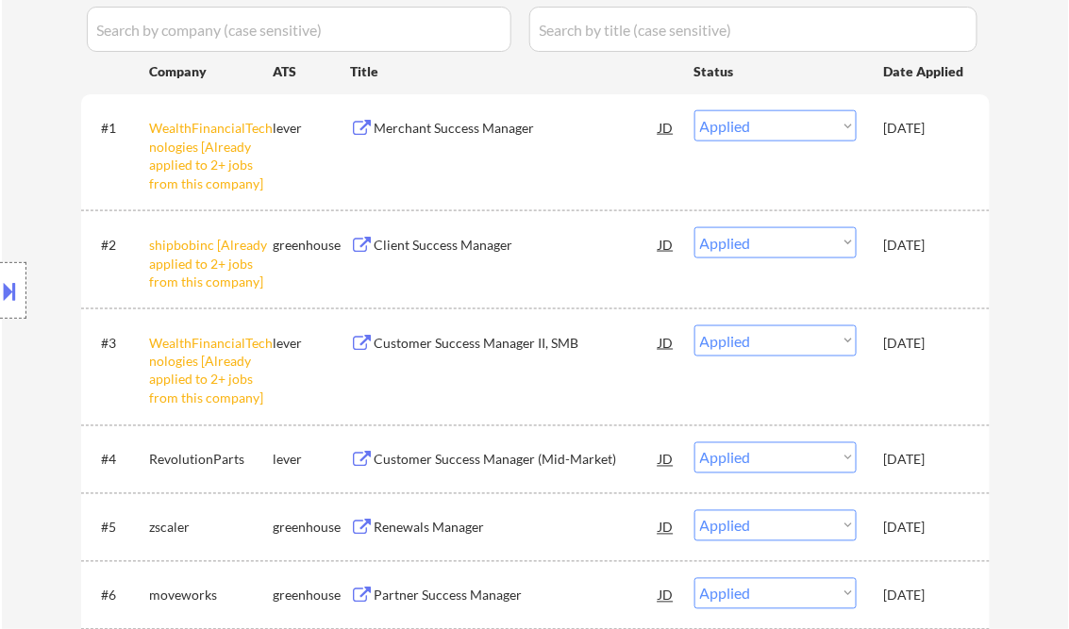
scroll to position [302, 0]
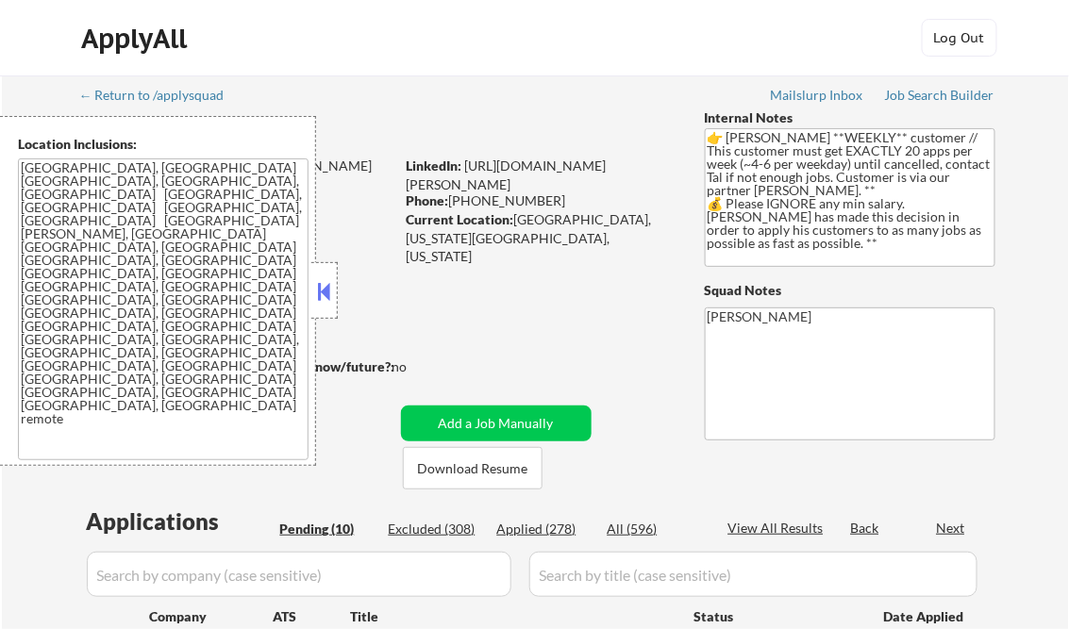
select select ""pending""
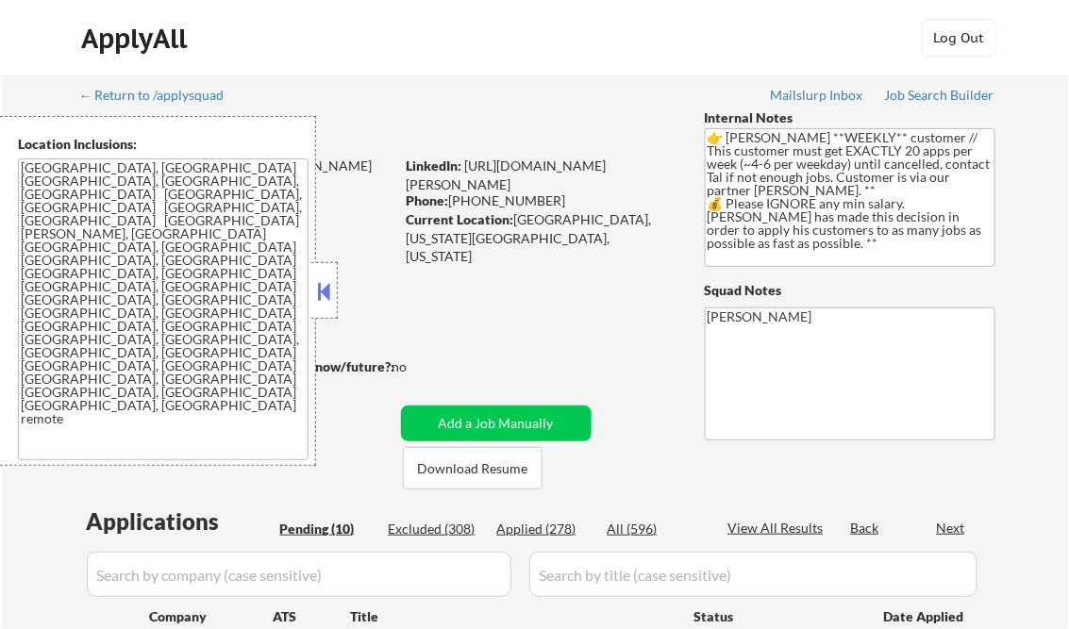
select select ""pending""
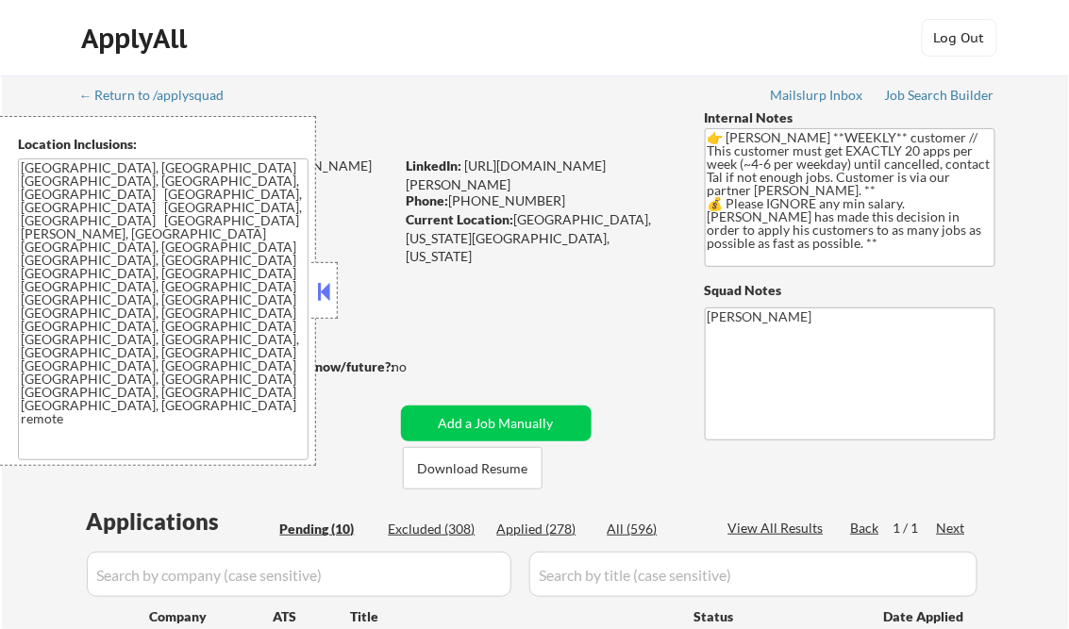
click at [326, 282] on button at bounding box center [324, 291] width 21 height 28
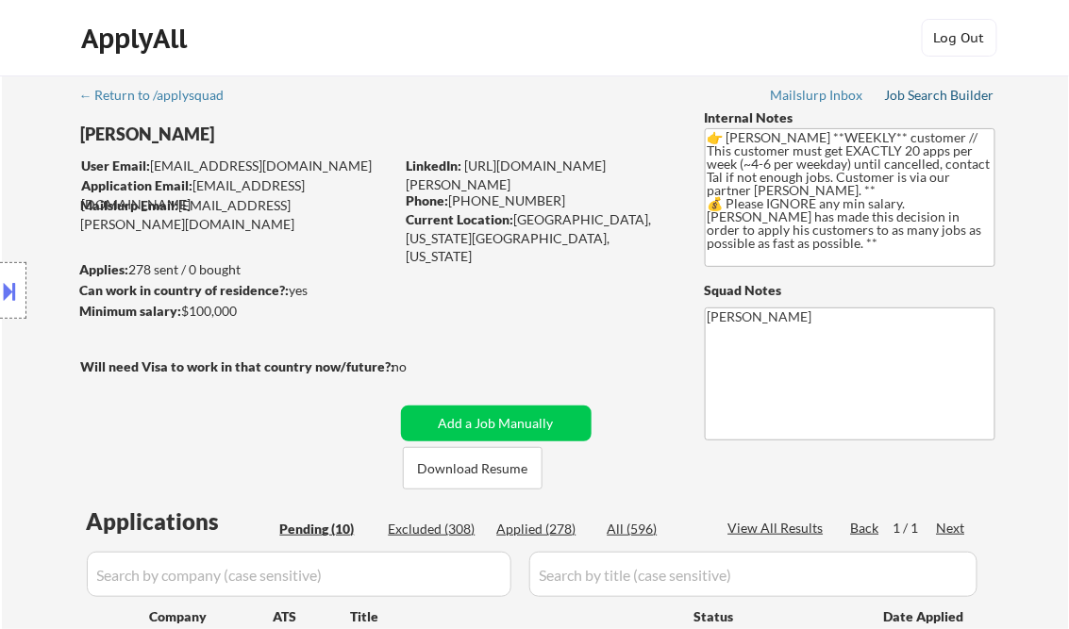
click at [949, 92] on div "Job Search Builder" at bounding box center [940, 95] width 110 height 13
click at [903, 95] on div "Job Search Builder" at bounding box center [940, 95] width 110 height 13
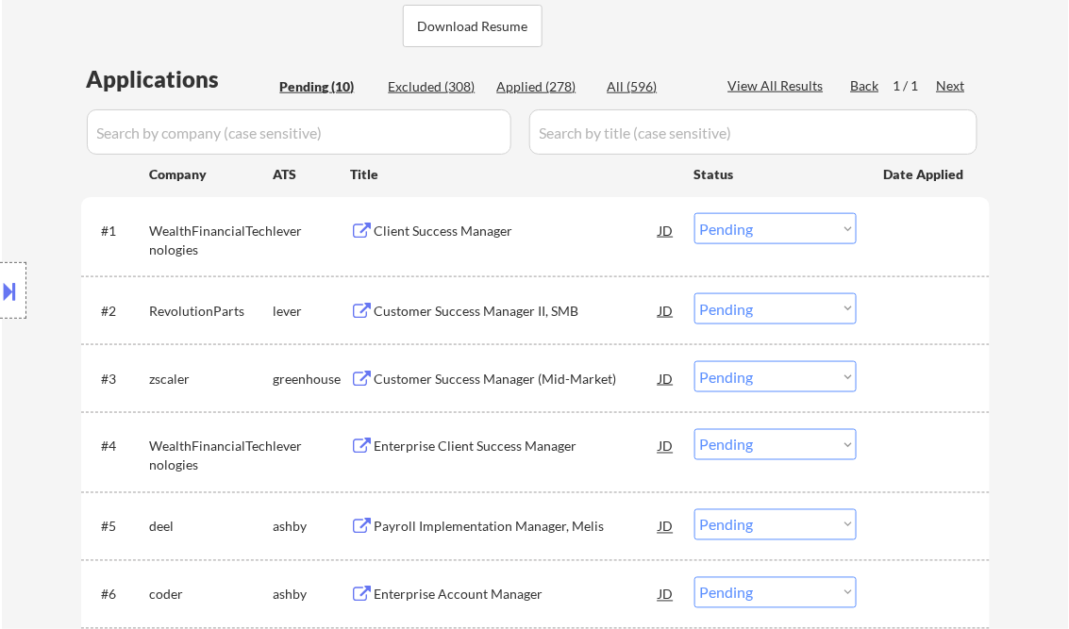
scroll to position [377, 0]
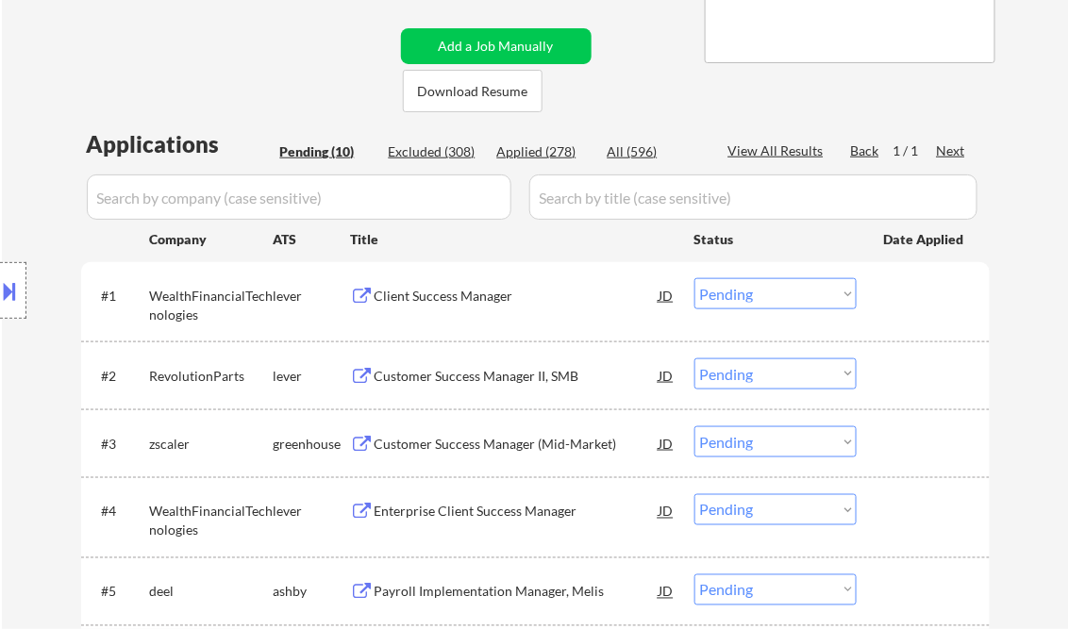
click at [481, 304] on div "Client Success Manager" at bounding box center [516, 296] width 285 height 19
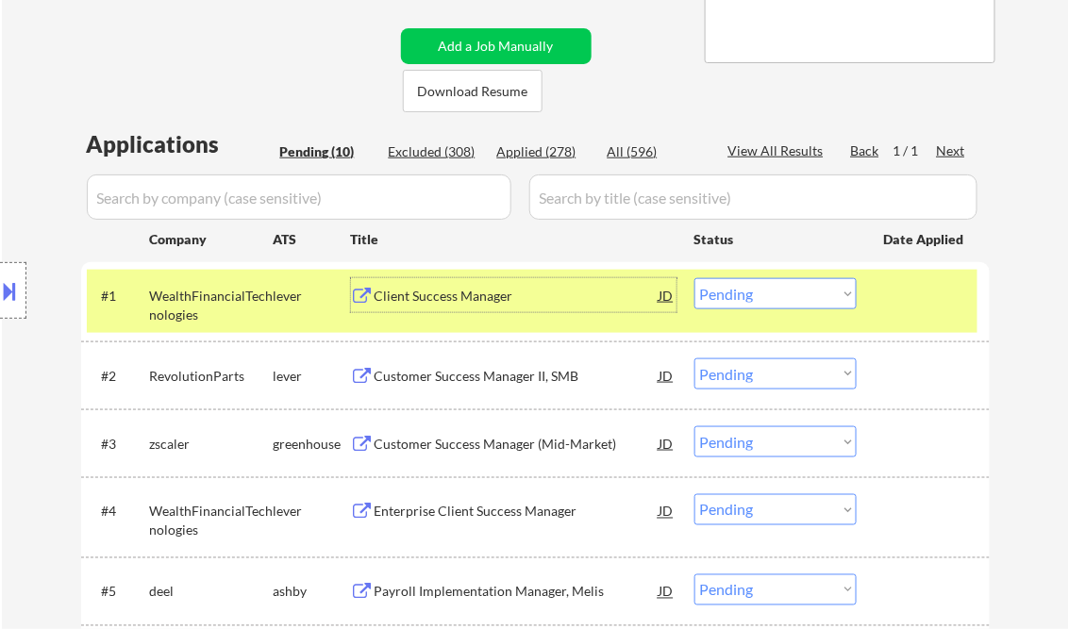
drag, startPoint x: 734, startPoint y: 292, endPoint x: 737, endPoint y: 311, distance: 19.1
click at [734, 292] on select "Choose an option... Pending Applied Excluded (Questions) Excluded (Expired) Exc…" at bounding box center [775, 293] width 162 height 31
click at [694, 278] on select "Choose an option... Pending Applied Excluded (Questions) Excluded (Expired) Exc…" at bounding box center [775, 293] width 162 height 31
select select ""pending""
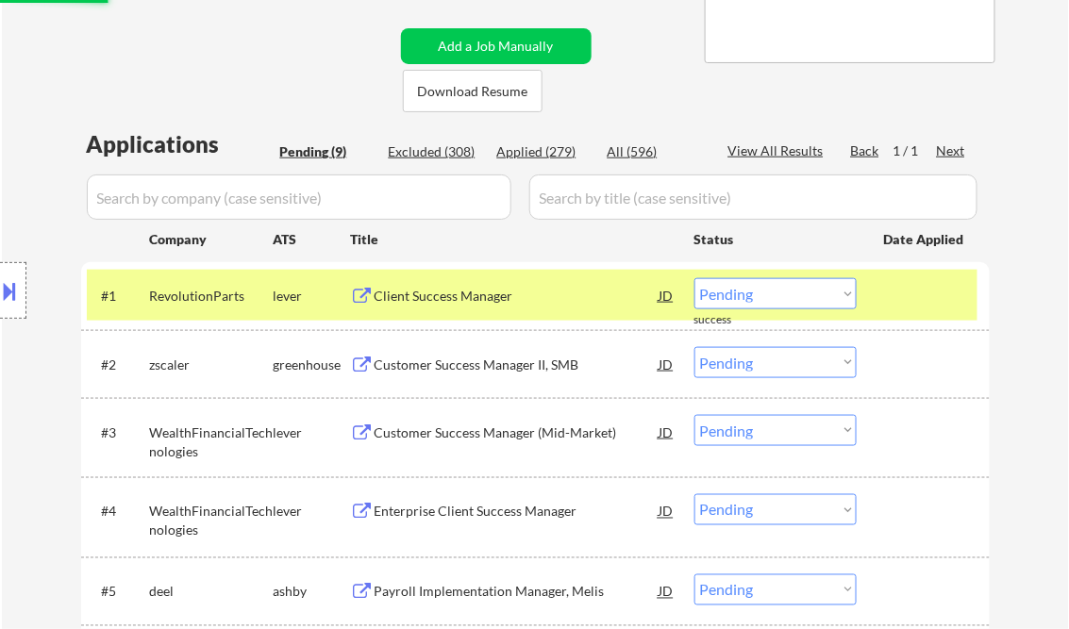
scroll to position [453, 0]
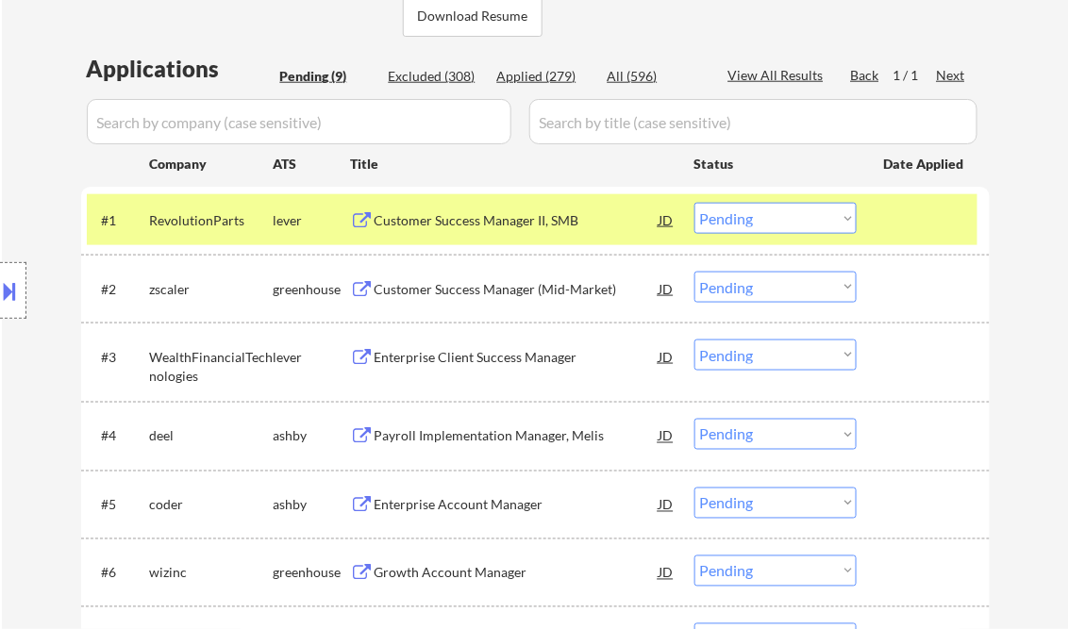
click at [479, 291] on div "Customer Success Manager (Mid-Market)" at bounding box center [516, 289] width 285 height 19
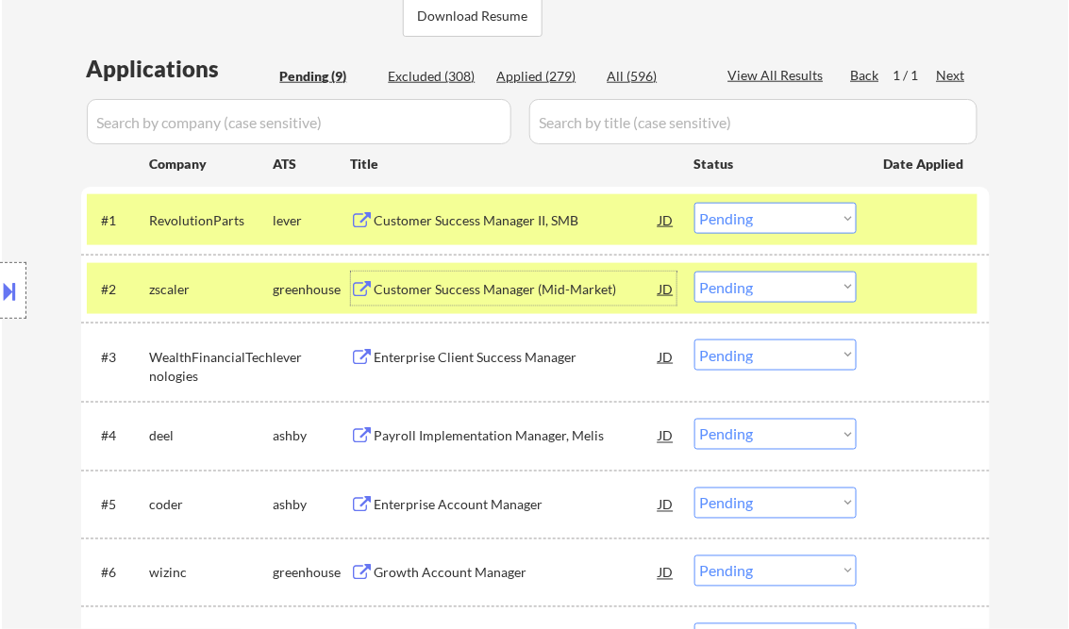
drag, startPoint x: 760, startPoint y: 287, endPoint x: 761, endPoint y: 305, distance: 17.9
click at [760, 287] on select "Choose an option... Pending Applied Excluded (Questions) Excluded (Expired) Exc…" at bounding box center [775, 287] width 162 height 31
click at [694, 272] on select "Choose an option... Pending Applied Excluded (Questions) Excluded (Expired) Exc…" at bounding box center [775, 287] width 162 height 31
select select ""pending""
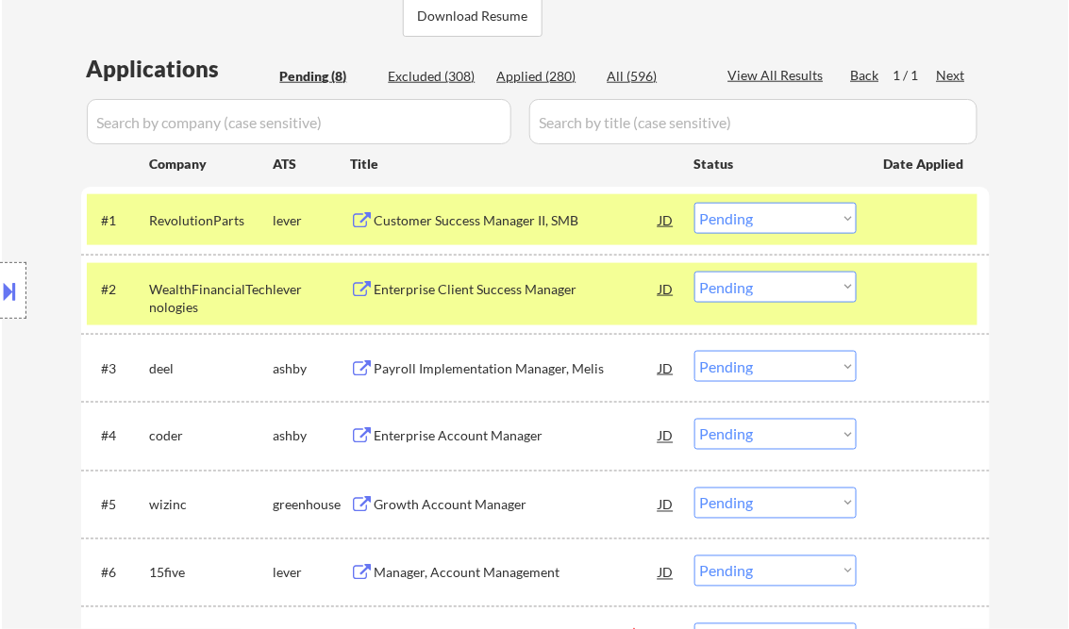
click at [903, 288] on div at bounding box center [925, 289] width 83 height 34
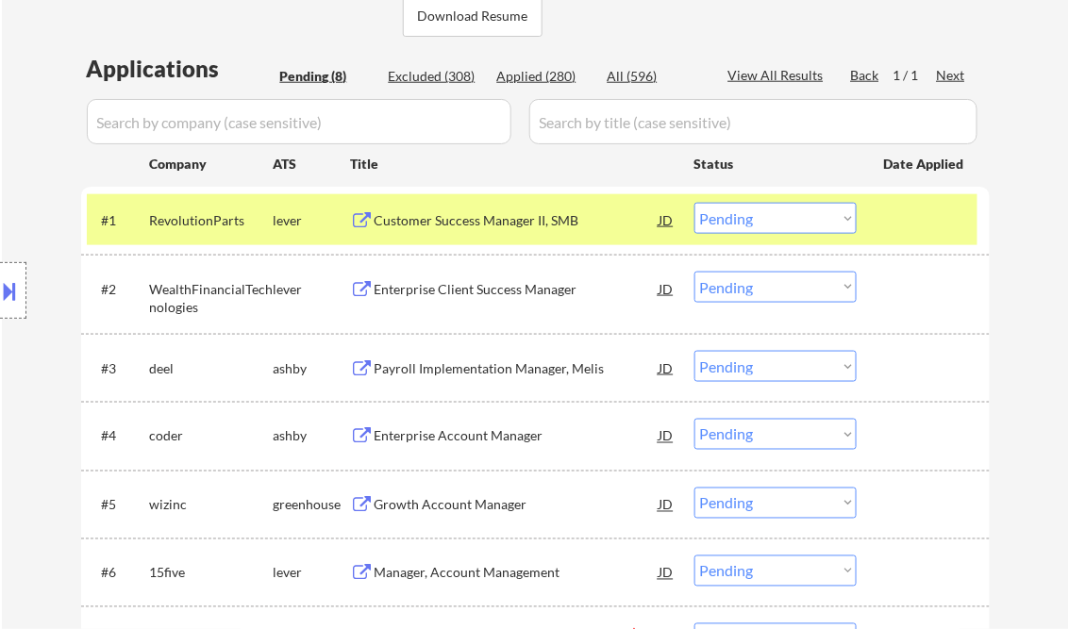
click at [888, 232] on div at bounding box center [925, 220] width 83 height 34
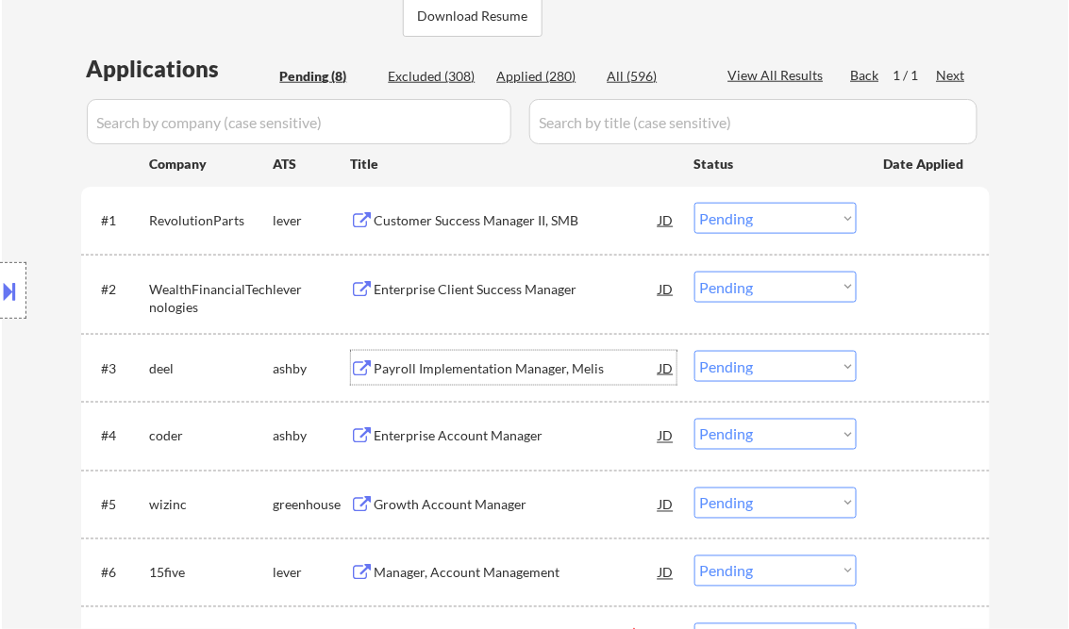
click at [479, 361] on div "Payroll Implementation Manager, Melis" at bounding box center [516, 368] width 285 height 19
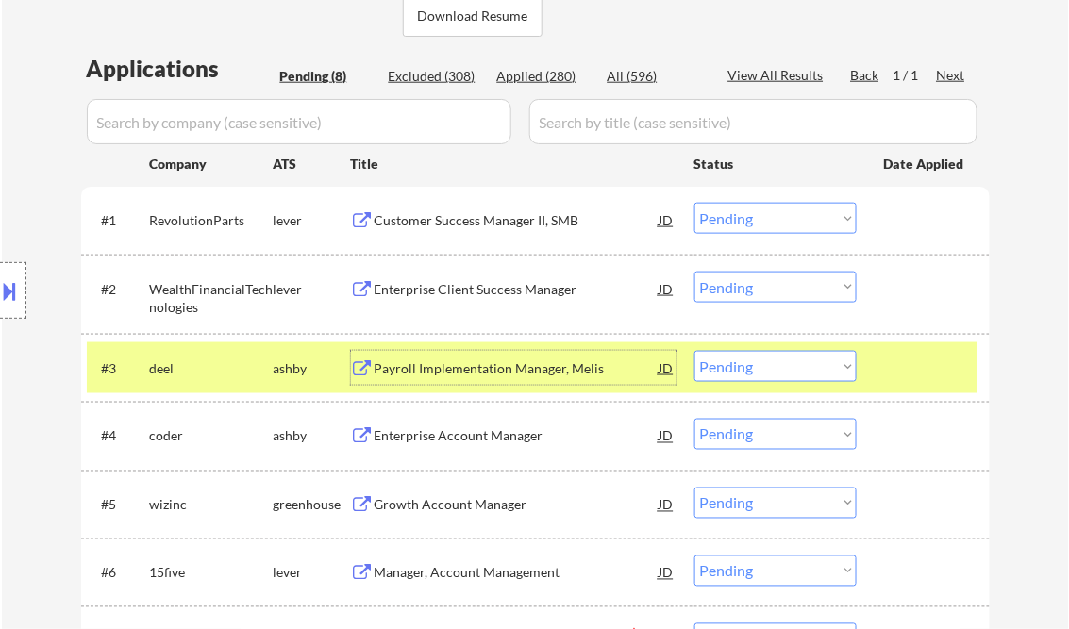
click at [738, 366] on select "Choose an option... Pending Applied Excluded (Questions) Excluded (Expired) Exc…" at bounding box center [775, 366] width 162 height 31
click at [694, 351] on select "Choose an option... Pending Applied Excluded (Questions) Excluded (Expired) Exc…" at bounding box center [775, 366] width 162 height 31
click at [477, 369] on div "Enterprise Account Manager" at bounding box center [516, 368] width 285 height 19
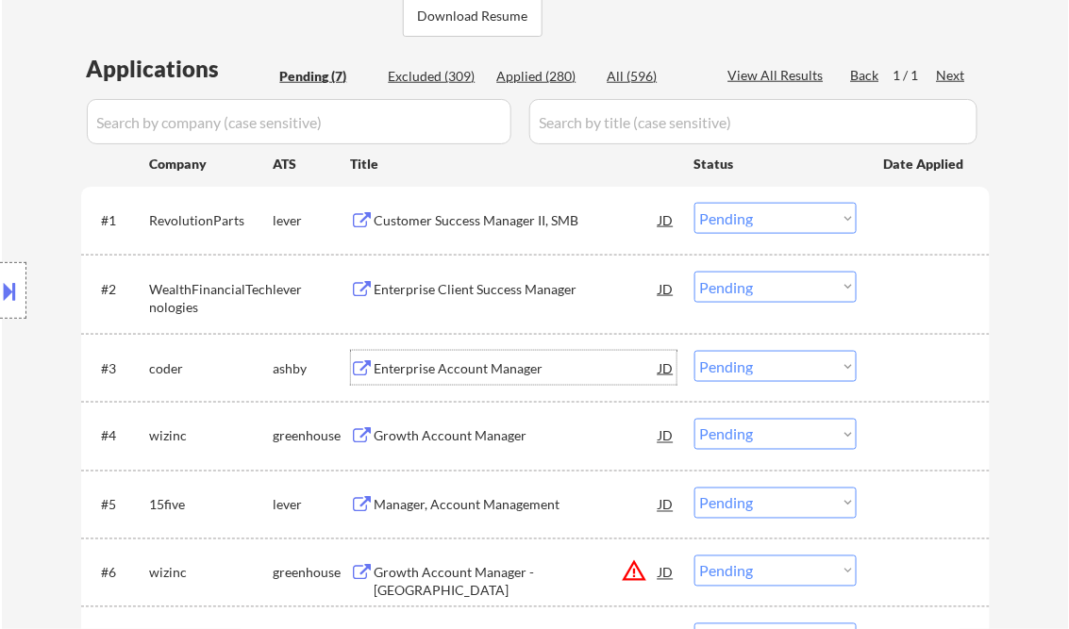
click at [738, 368] on select "Choose an option... Pending Applied Excluded (Questions) Excluded (Expired) Exc…" at bounding box center [775, 366] width 162 height 31
click at [694, 351] on select "Choose an option... Pending Applied Excluded (Questions) Excluded (Expired) Exc…" at bounding box center [775, 366] width 162 height 31
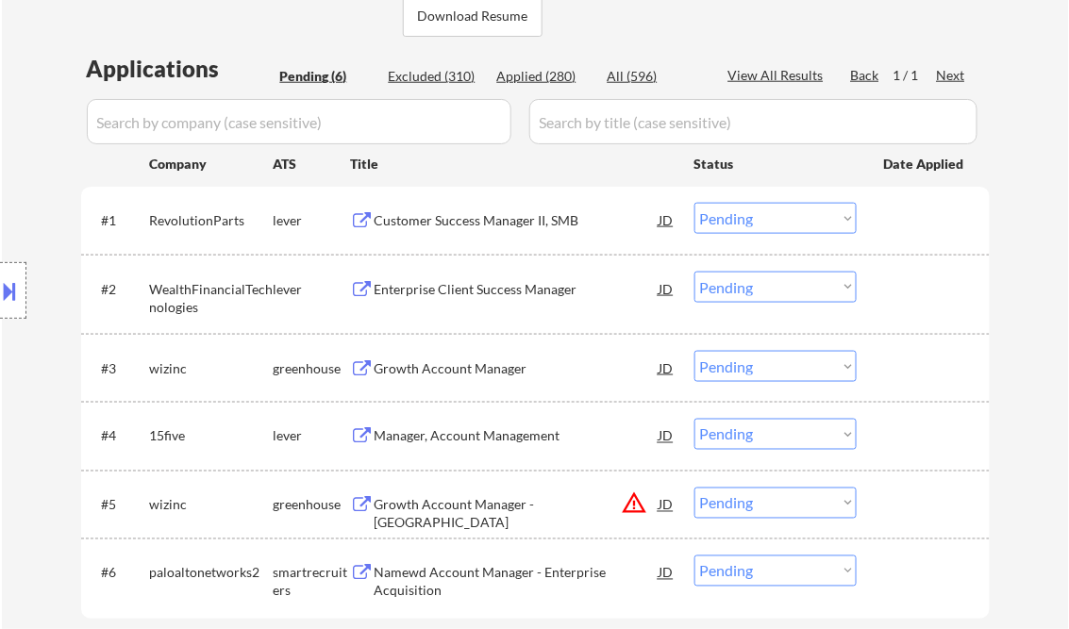
click at [469, 364] on div "Growth Account Manager" at bounding box center [516, 368] width 285 height 19
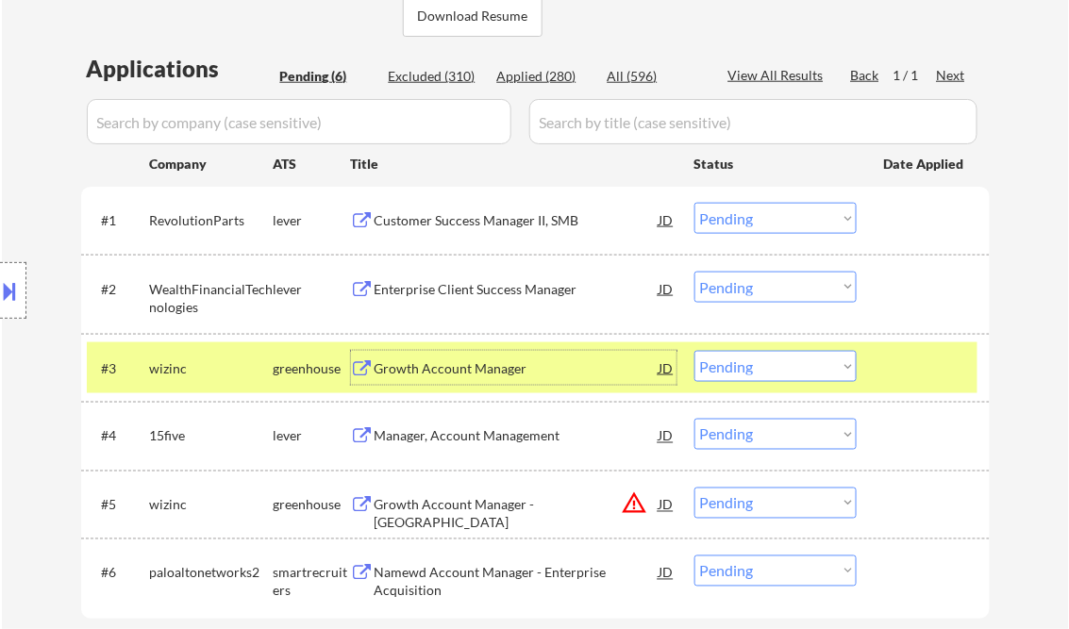
click at [768, 370] on select "Choose an option... Pending Applied Excluded (Questions) Excluded (Expired) Exc…" at bounding box center [775, 366] width 162 height 31
click at [694, 351] on select "Choose an option... Pending Applied Excluded (Questions) Excluded (Expired) Exc…" at bounding box center [775, 366] width 162 height 31
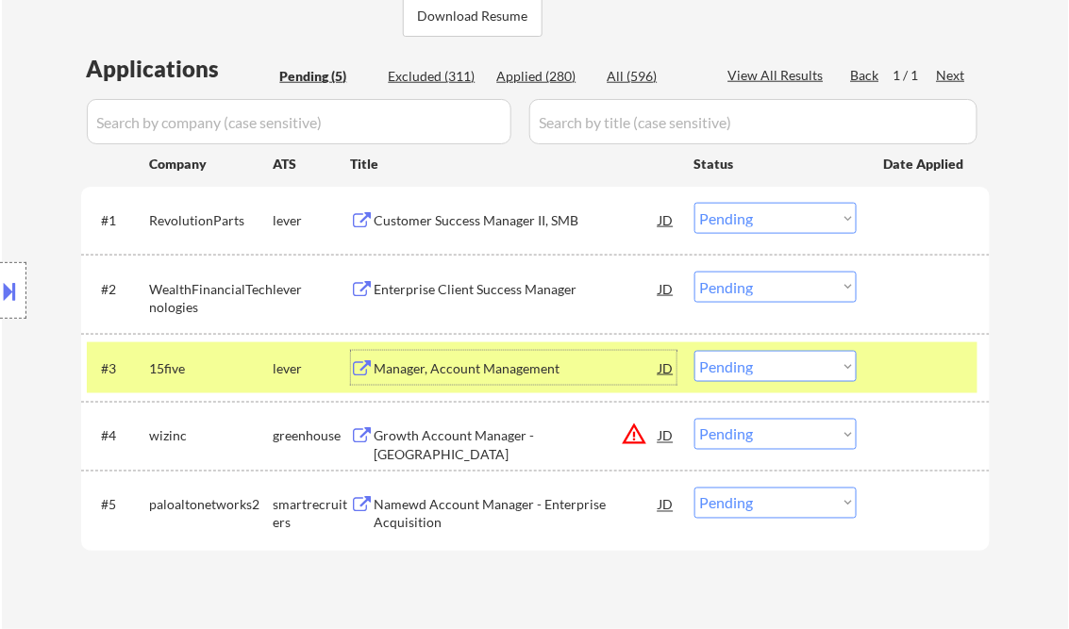
click at [460, 366] on div "Manager, Account Management" at bounding box center [516, 368] width 285 height 19
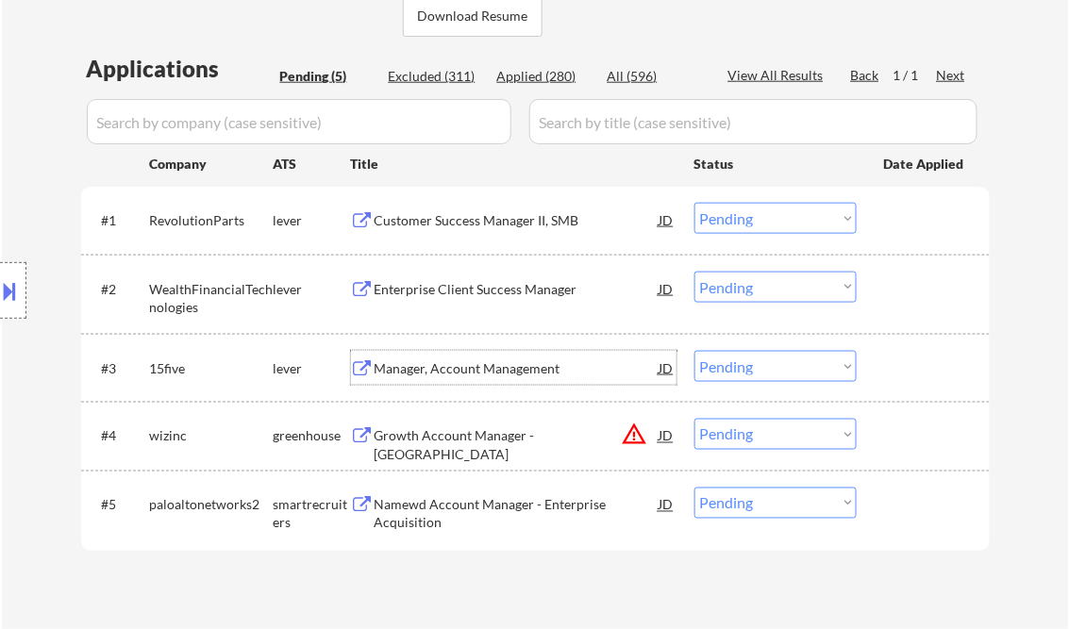
click at [727, 363] on select "Choose an option... Pending Applied Excluded (Questions) Excluded (Expired) Exc…" at bounding box center [775, 366] width 162 height 31
click at [694, 351] on select "Choose an option... Pending Applied Excluded (Questions) Excluded (Expired) Exc…" at bounding box center [775, 366] width 162 height 31
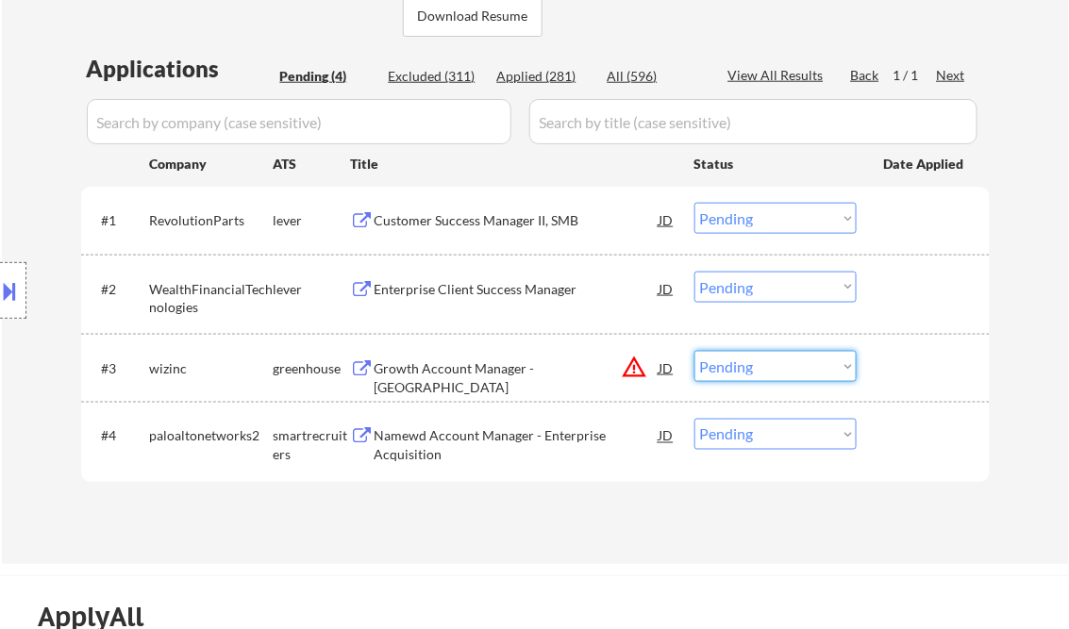
click at [783, 364] on select "Choose an option... Pending Applied Excluded (Questions) Excluded (Expired) Exc…" at bounding box center [775, 366] width 162 height 31
click at [694, 351] on select "Choose an option... Pending Applied Excluded (Questions) Excluded (Expired) Exc…" at bounding box center [775, 366] width 162 height 31
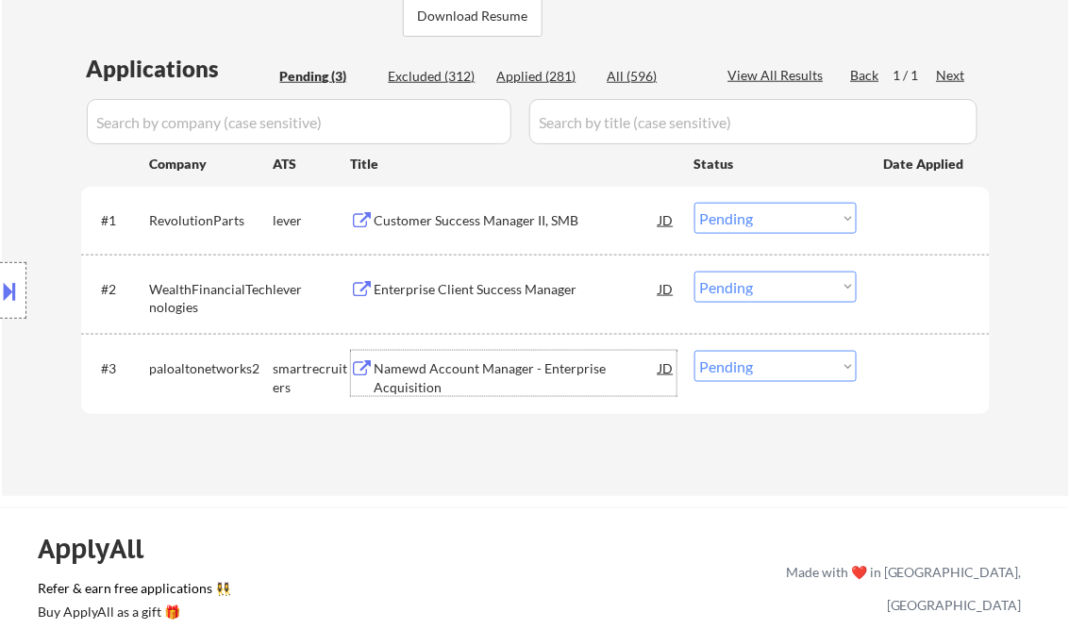
click at [432, 386] on div "Namewd Account Manager - Enterprise Acquisition" at bounding box center [516, 377] width 285 height 37
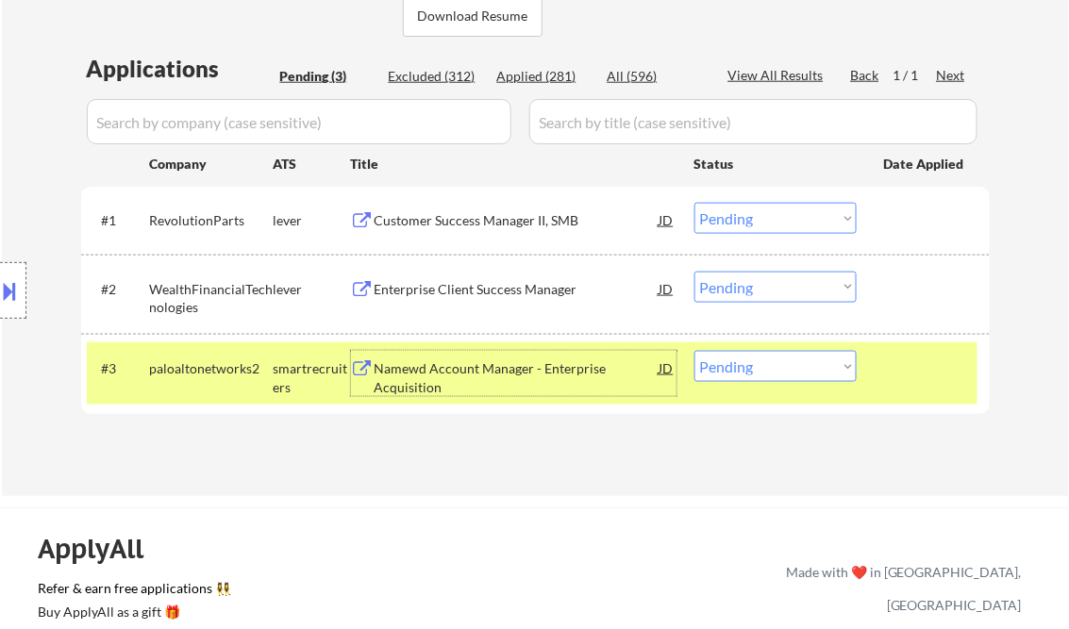
click at [784, 371] on select "Choose an option... Pending Applied Excluded (Questions) Excluded (Expired) Exc…" at bounding box center [775, 366] width 162 height 31
select select ""excluded__bad_match_""
click at [694, 351] on select "Choose an option... Pending Applied Excluded (Questions) Excluded (Expired) Exc…" at bounding box center [775, 366] width 162 height 31
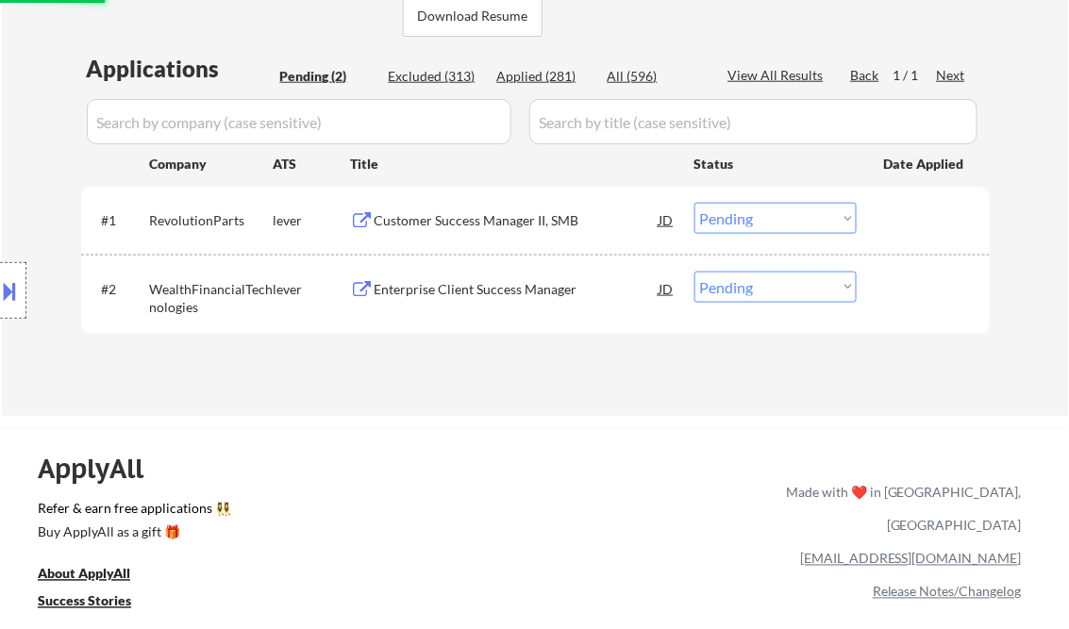
click at [510, 290] on div "Enterprise Client Success Manager" at bounding box center [516, 289] width 285 height 19
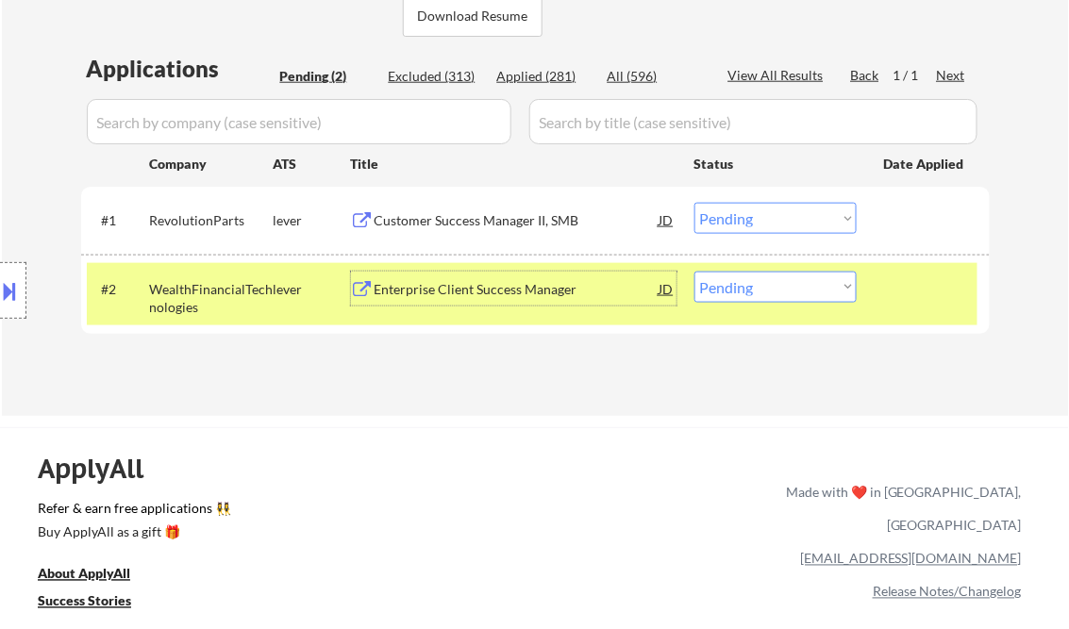
click at [719, 293] on select "Choose an option... Pending Applied Excluded (Questions) Excluded (Expired) Exc…" at bounding box center [775, 287] width 162 height 31
select select ""applied""
click at [694, 272] on select "Choose an option... Pending Applied Excluded (Questions) Excluded (Expired) Exc…" at bounding box center [775, 287] width 162 height 31
drag, startPoint x: 563, startPoint y: 365, endPoint x: 572, endPoint y: 347, distance: 19.8
click at [562, 365] on div "Applications Pending (2) Excluded (313) Applied (281) All (596) View All Result…" at bounding box center [535, 216] width 908 height 327
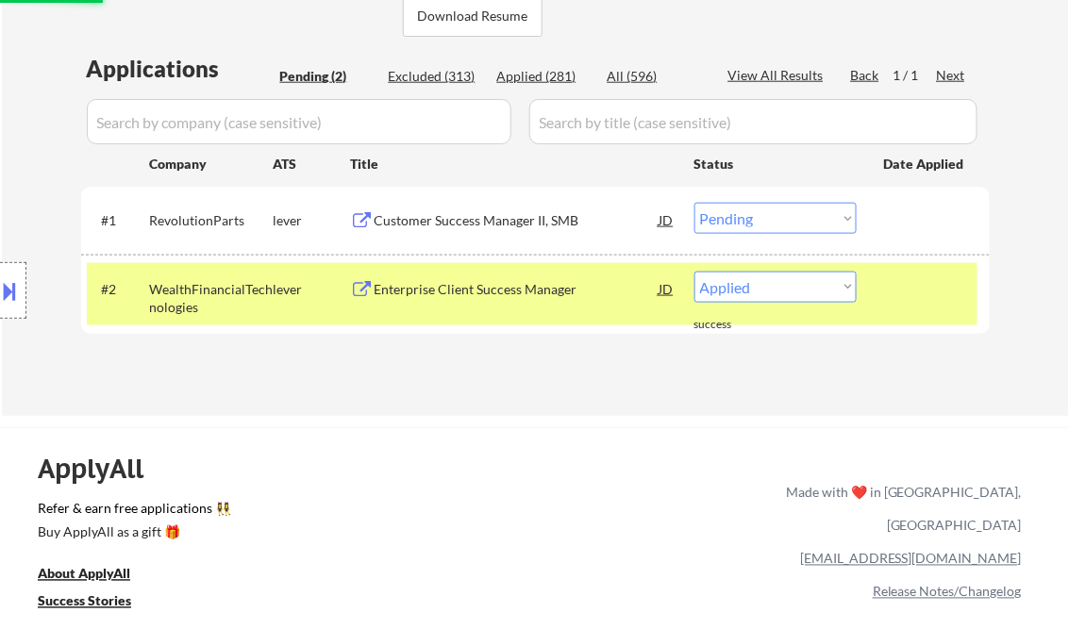
click at [493, 216] on div "Customer Success Manager II, SMB" at bounding box center [516, 220] width 285 height 19
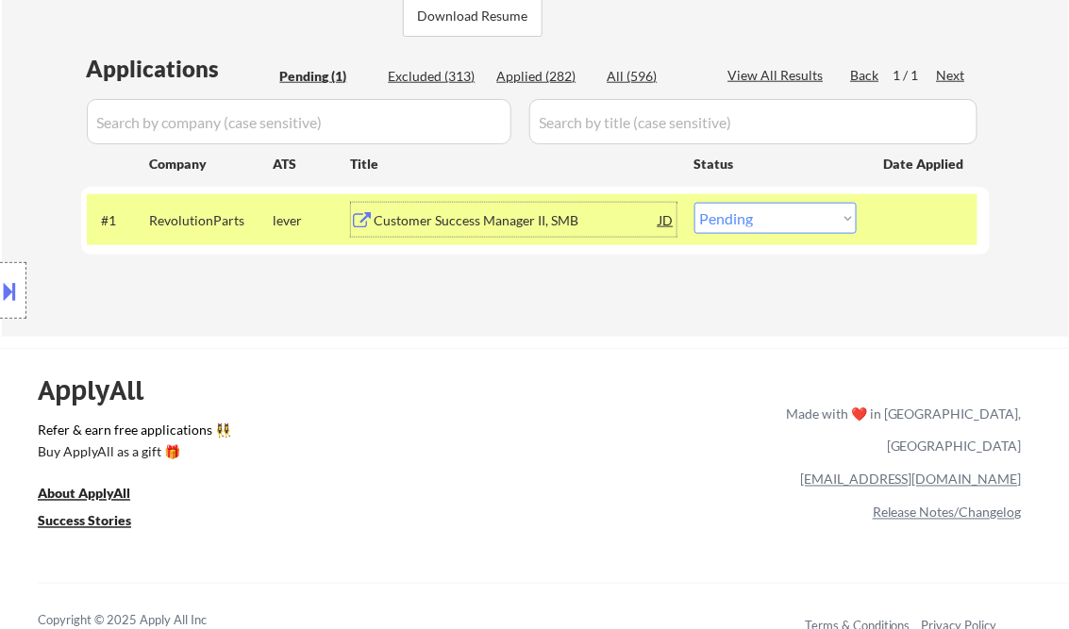
click at [521, 223] on div "Customer Success Manager II, SMB" at bounding box center [516, 220] width 285 height 19
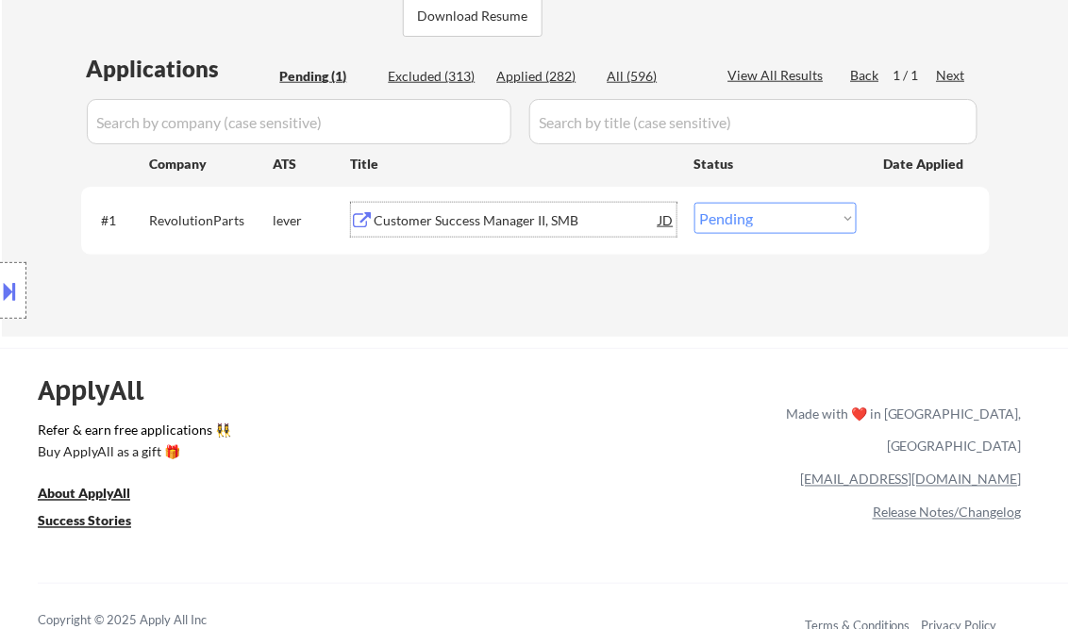
click at [722, 225] on select "Choose an option... Pending Applied Excluded (Questions) Excluded (Expired) Exc…" at bounding box center [775, 218] width 162 height 31
select select ""applied""
click at [694, 203] on select "Choose an option... Pending Applied Excluded (Questions) Excluded (Expired) Exc…" at bounding box center [775, 218] width 162 height 31
click at [590, 287] on div "Applications Pending (1) Excluded (313) Applied (282) All (596) View All Result…" at bounding box center [535, 176] width 908 height 247
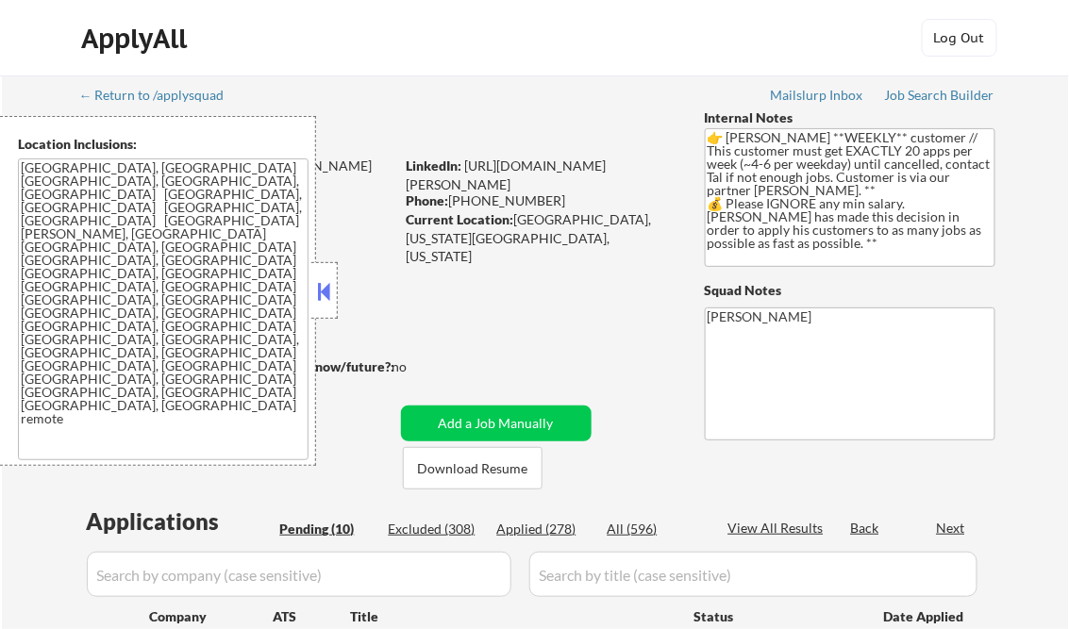
select select ""pending""
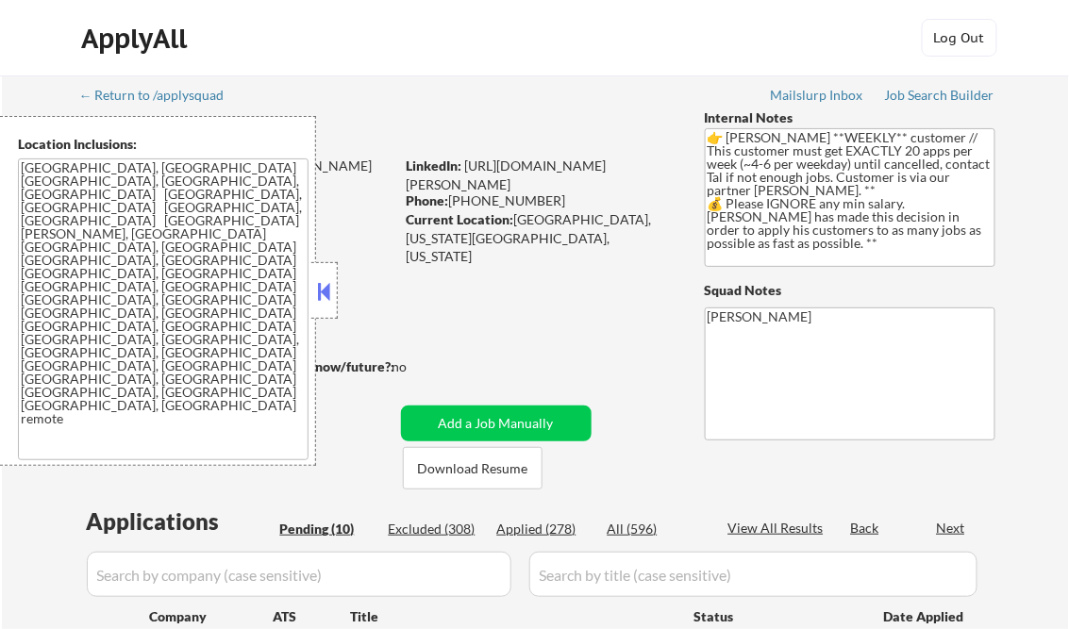
select select ""pending""
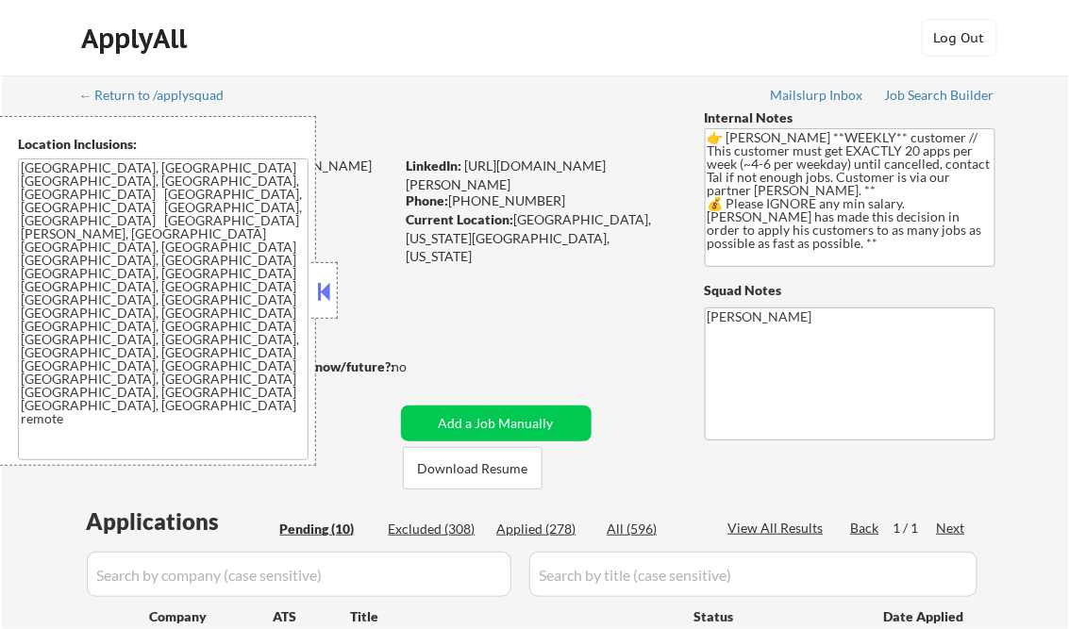
drag, startPoint x: 323, startPoint y: 288, endPoint x: 341, endPoint y: 307, distance: 27.4
click at [323, 288] on button at bounding box center [324, 291] width 21 height 28
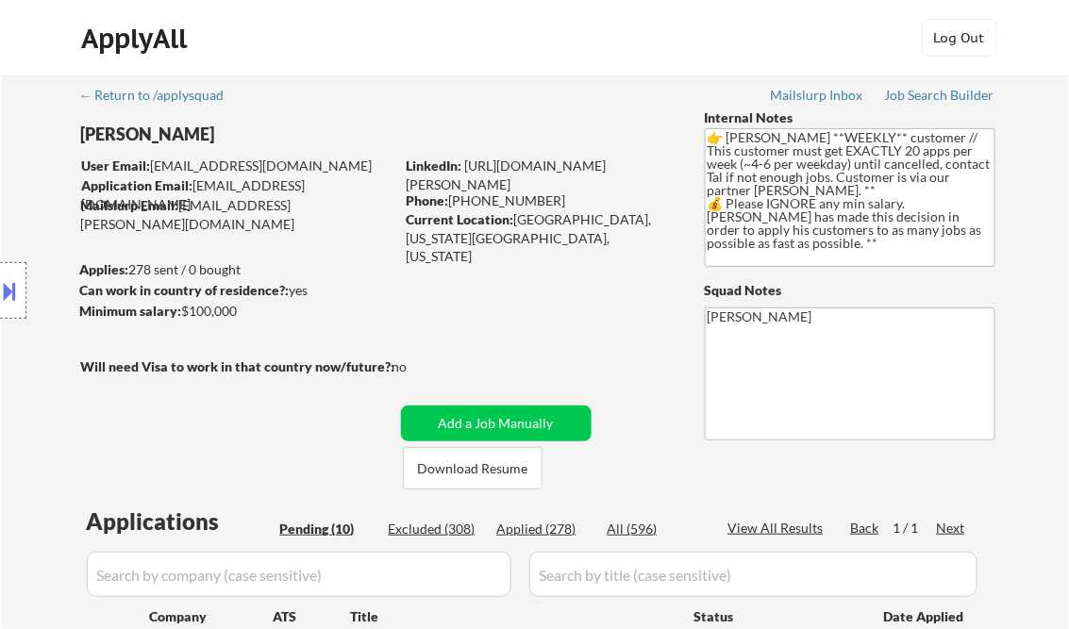
click at [560, 527] on div "Applied (278)" at bounding box center [544, 529] width 94 height 19
select select ""applied""
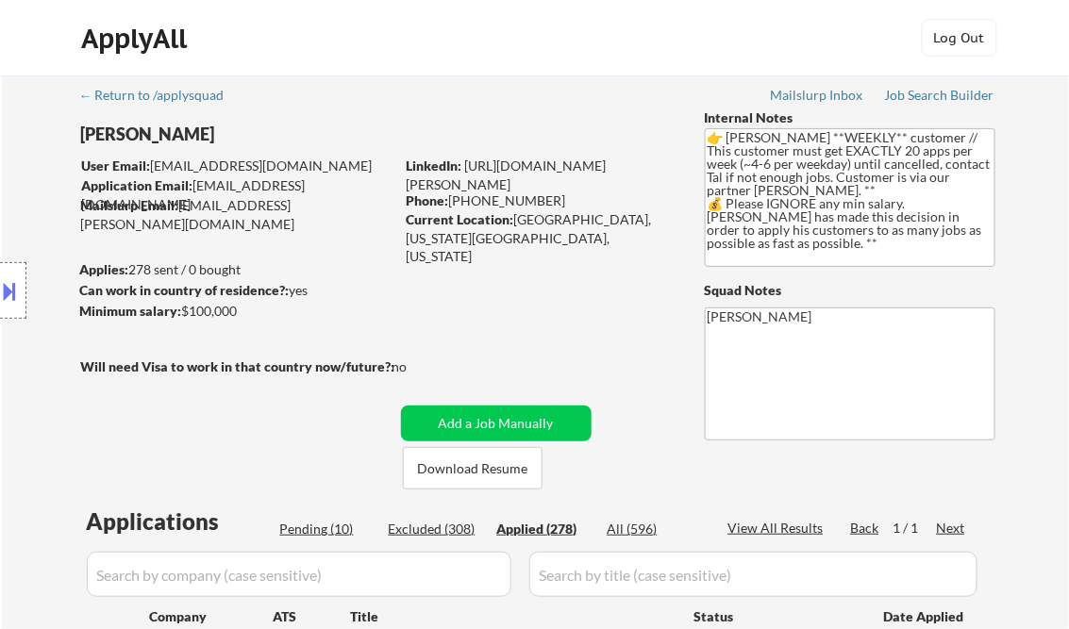
select select ""applied""
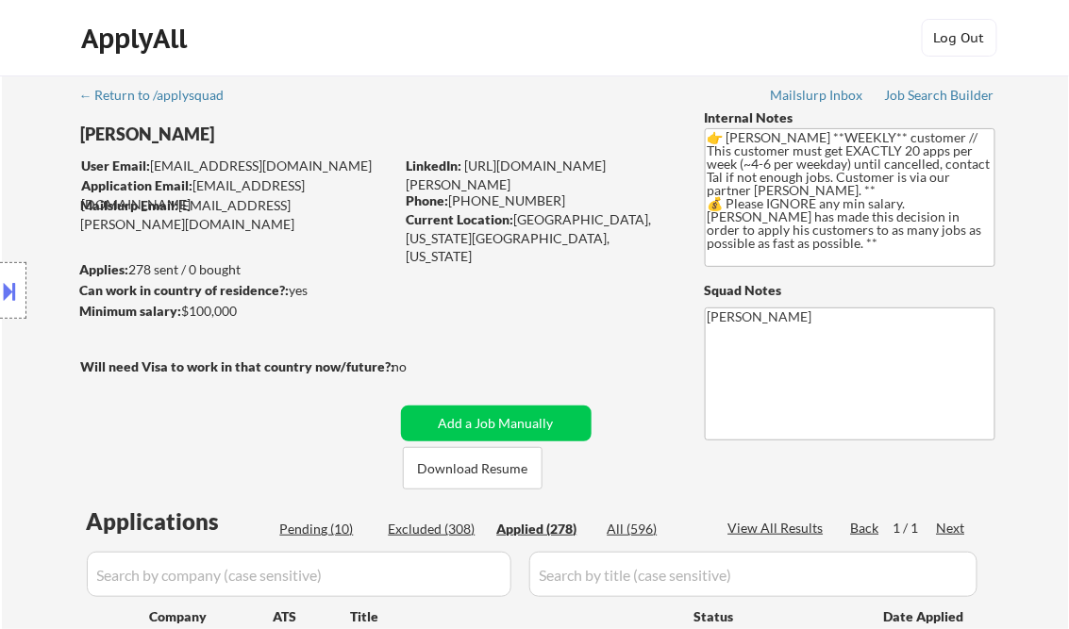
select select ""applied""
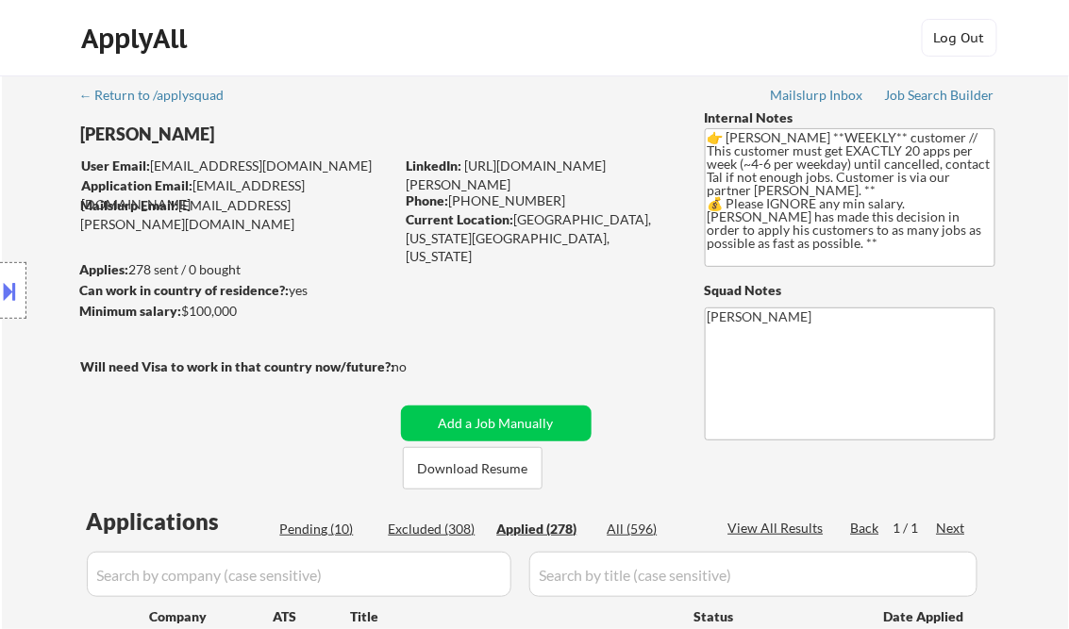
select select ""applied""
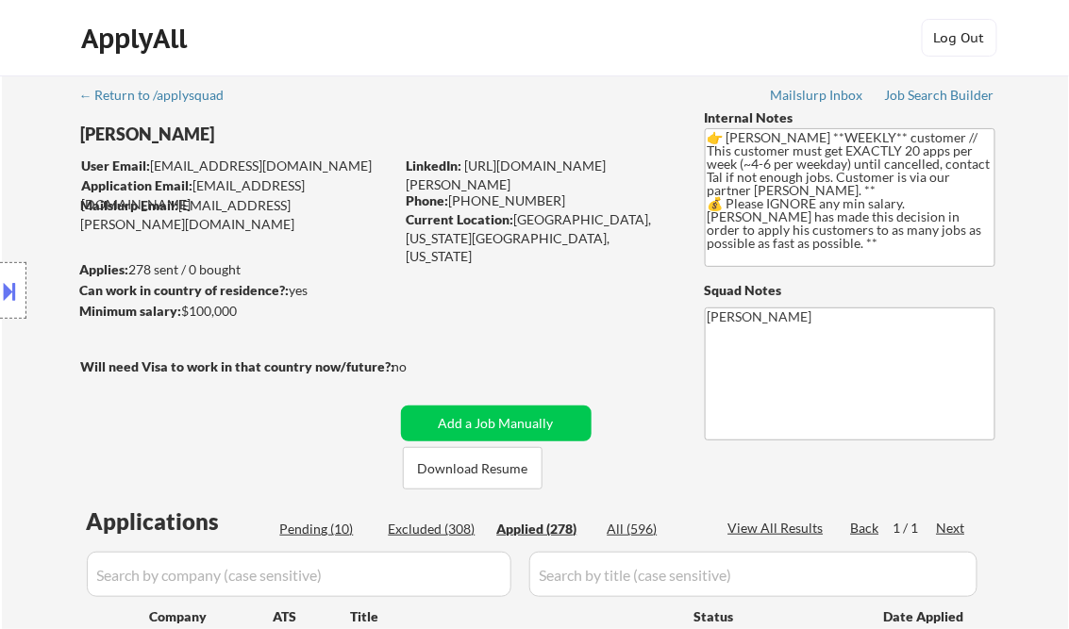
select select ""applied""
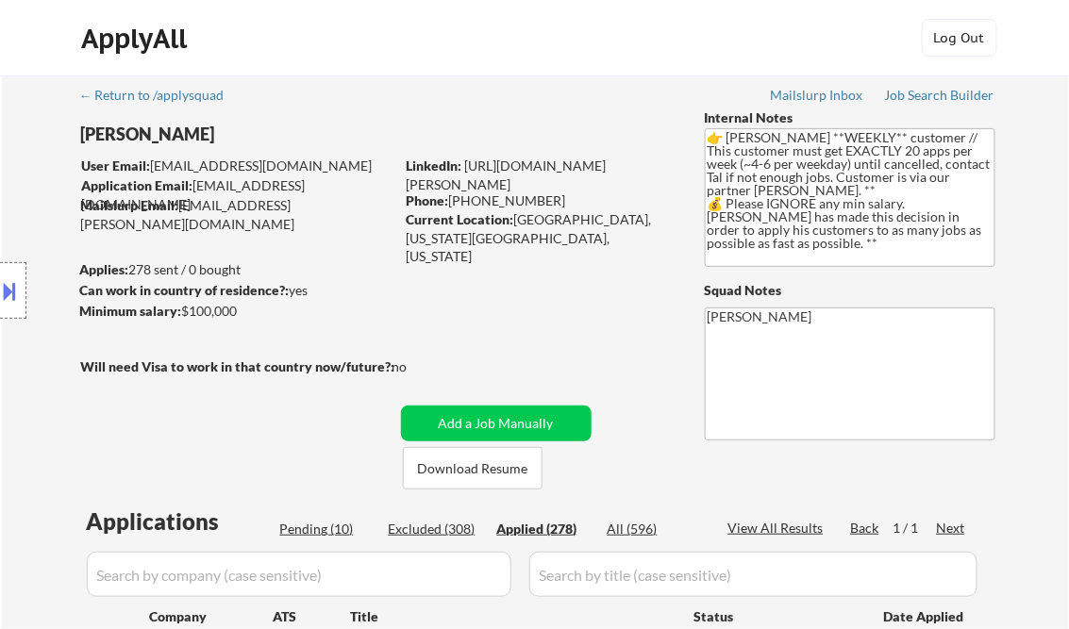
select select ""applied""
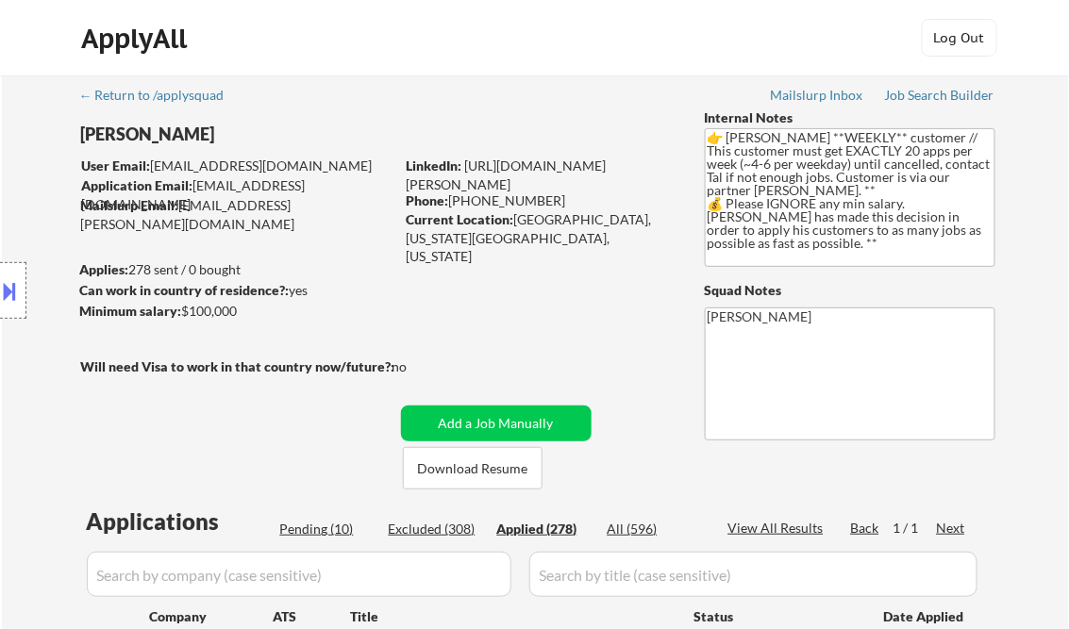
select select ""applied""
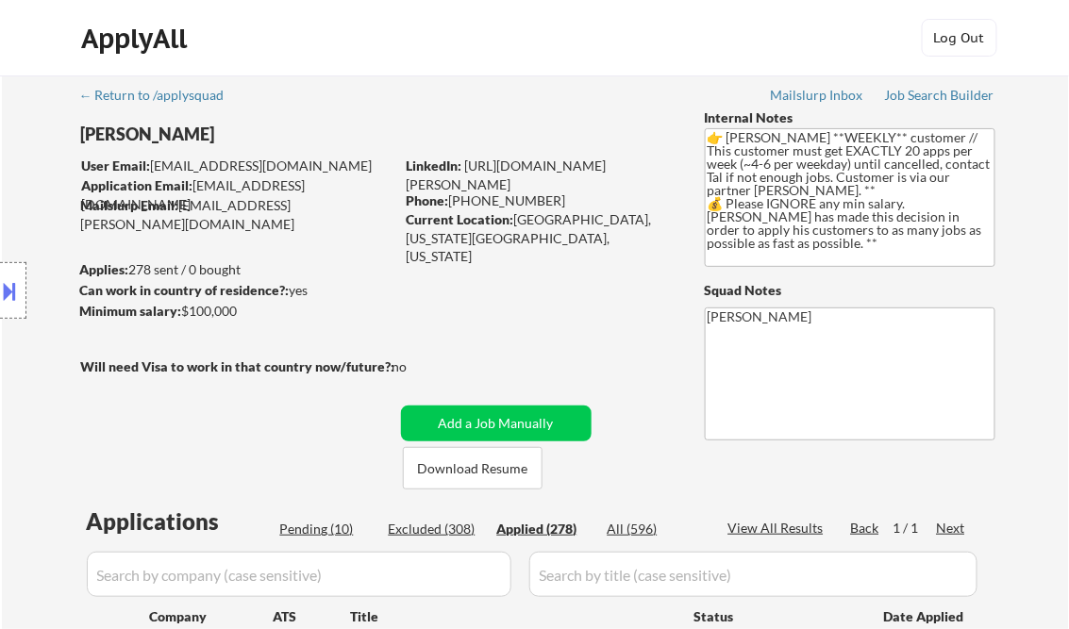
select select ""applied""
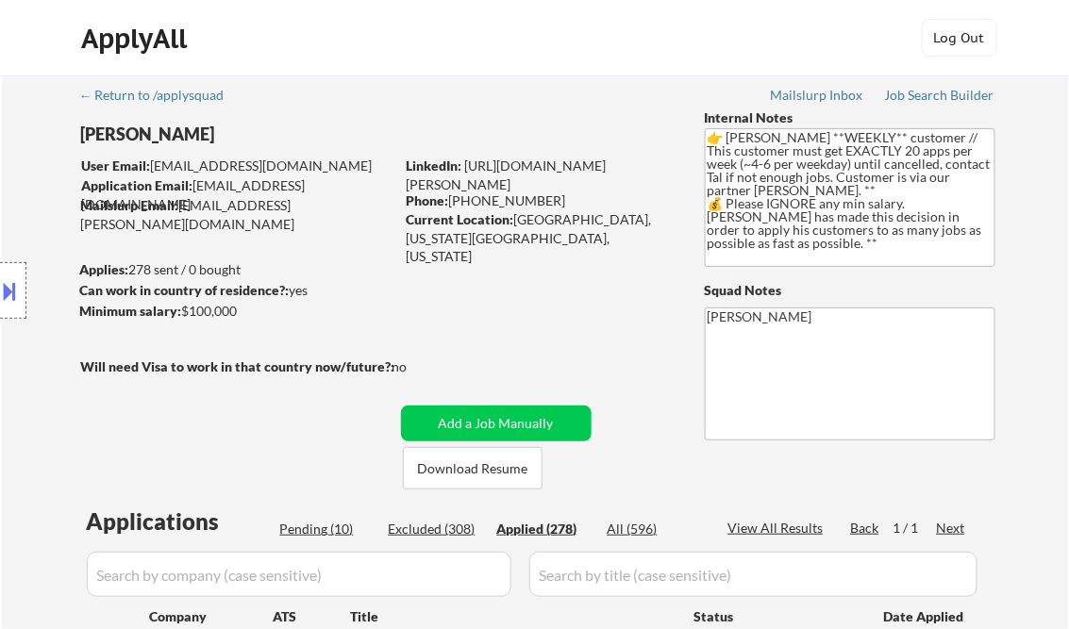
select select ""applied""
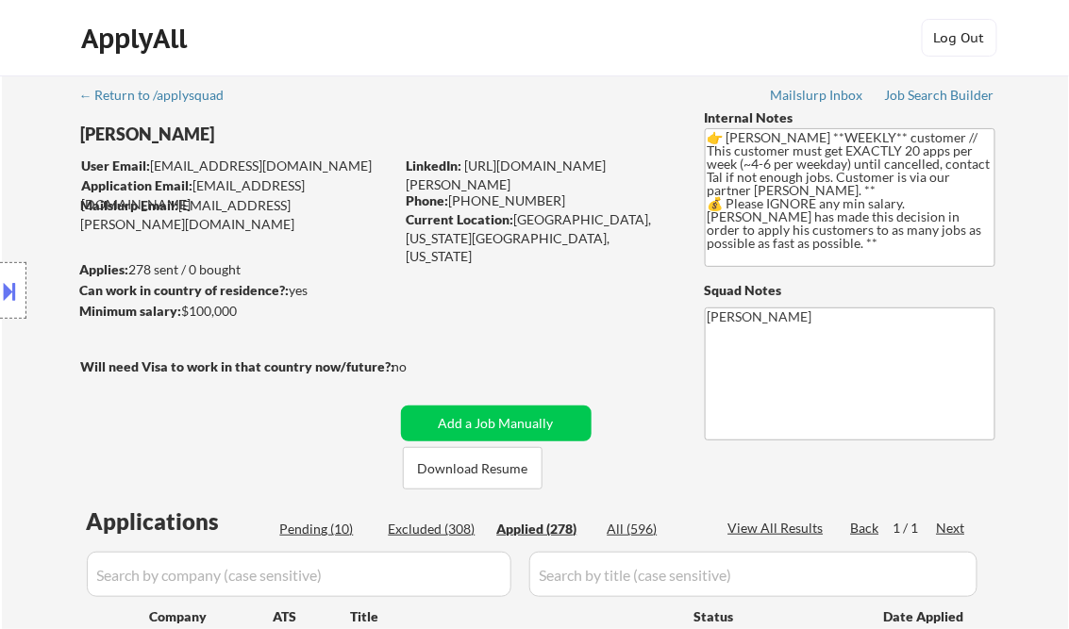
select select ""applied""
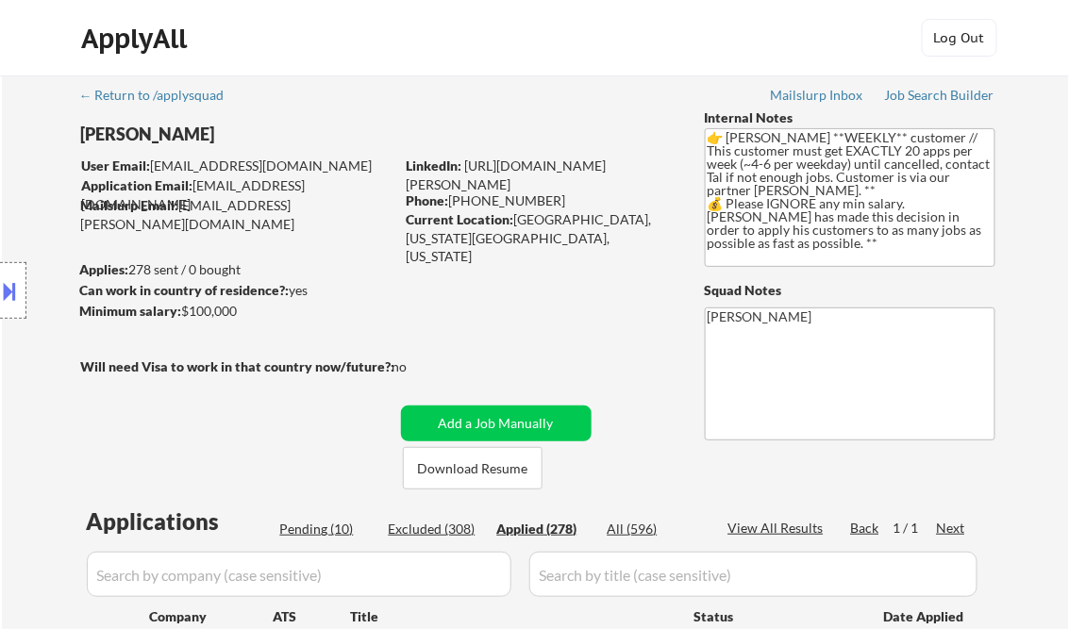
select select ""applied""
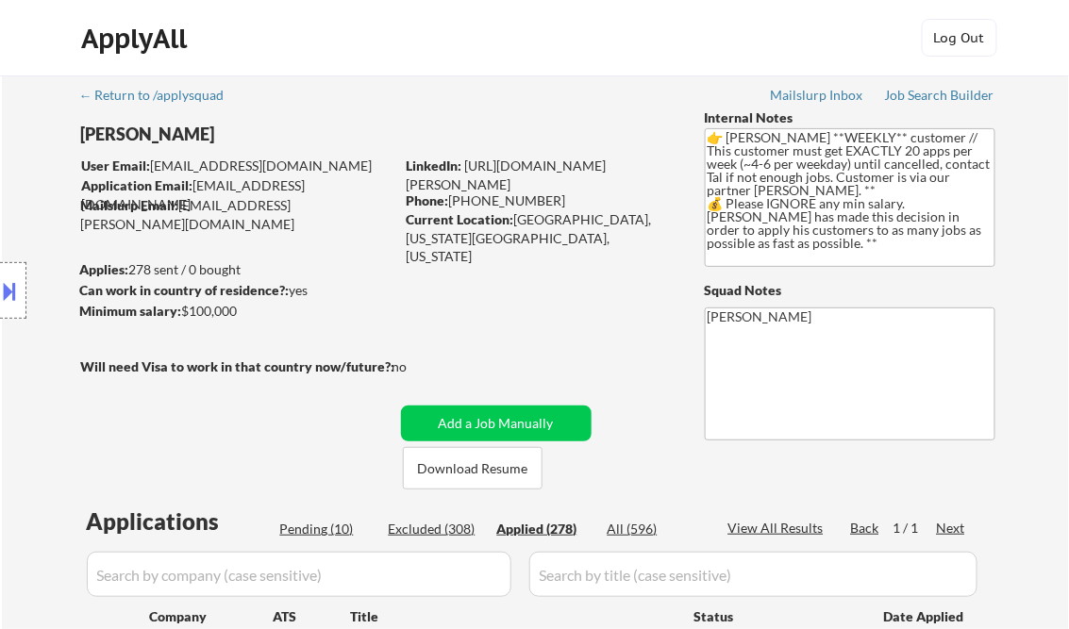
select select ""applied""
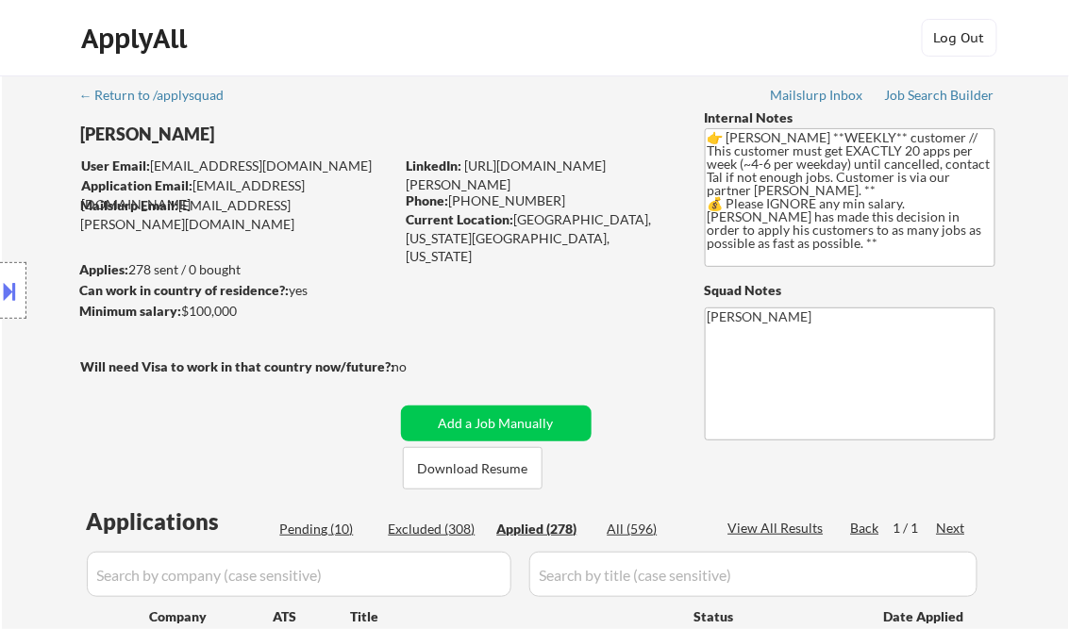
select select ""applied""
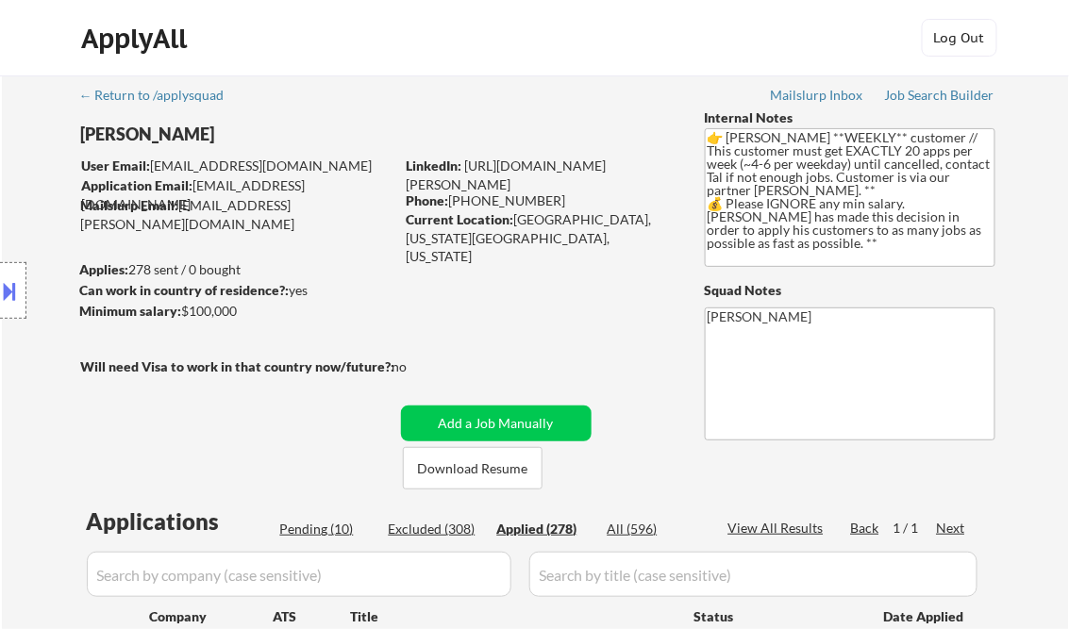
select select ""applied""
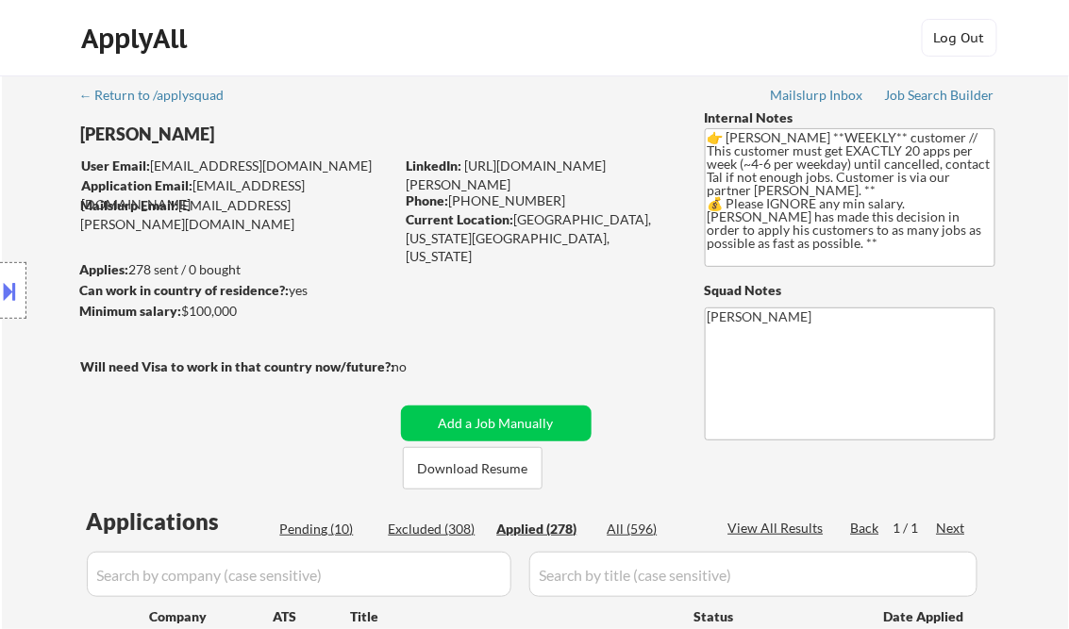
select select ""applied""
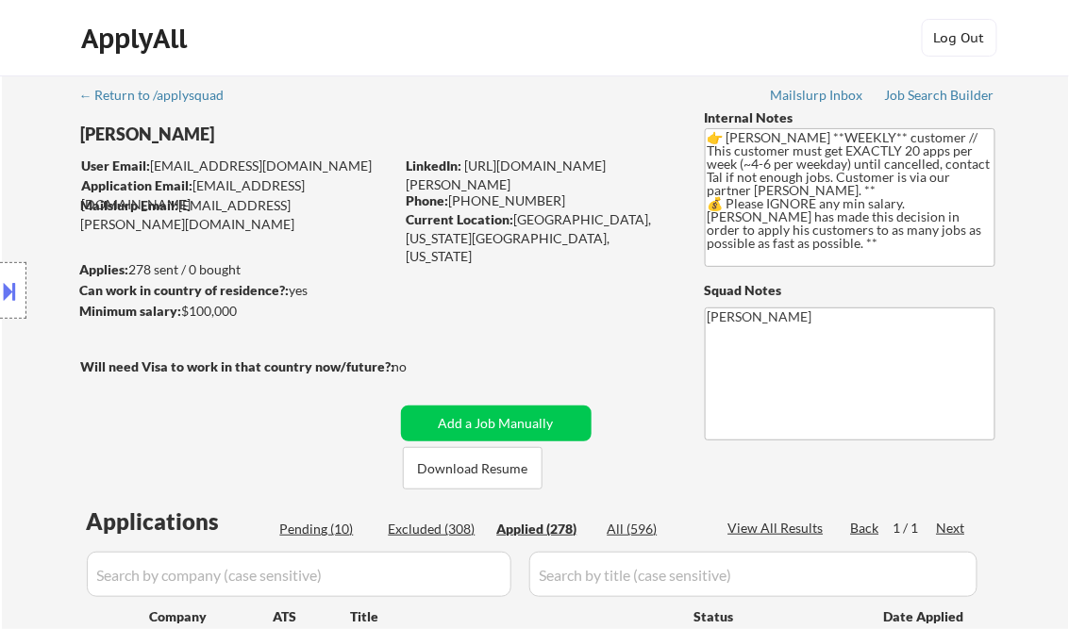
select select ""applied""
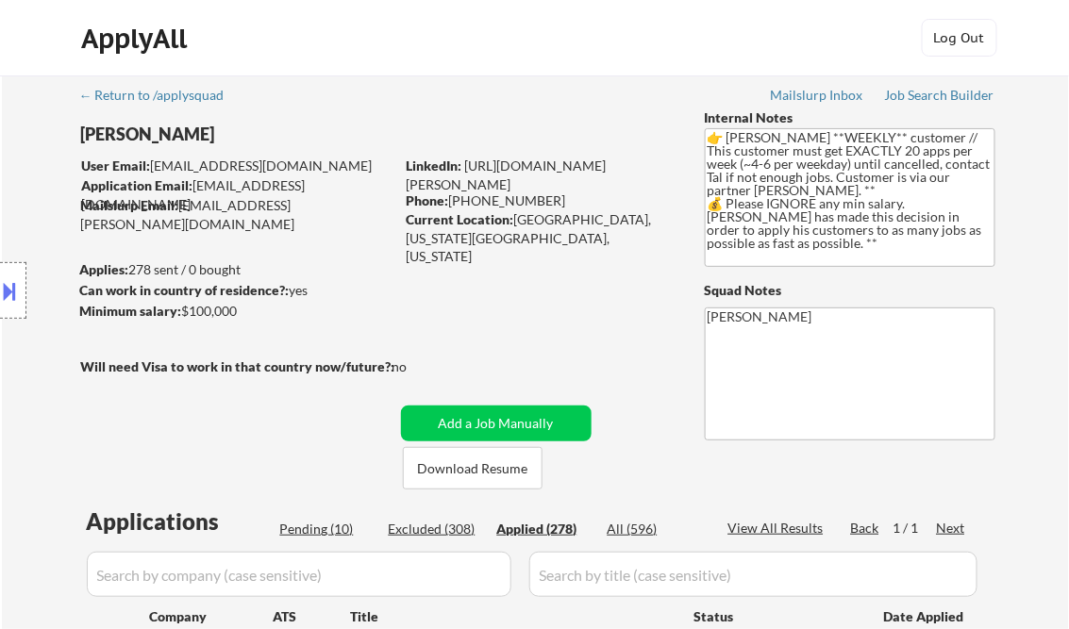
select select ""applied""
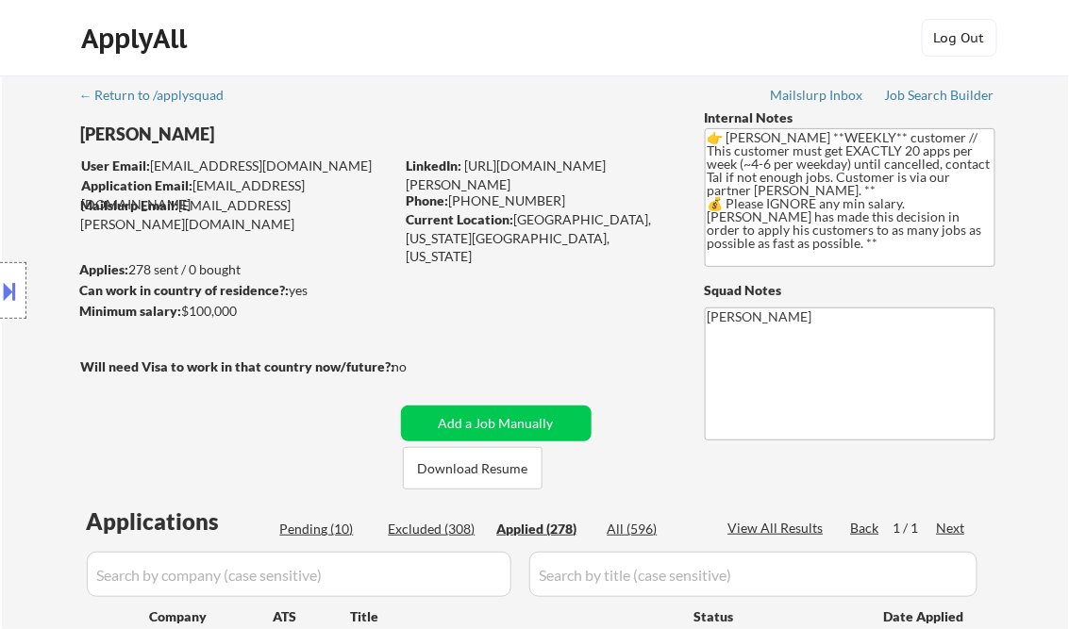
select select ""applied""
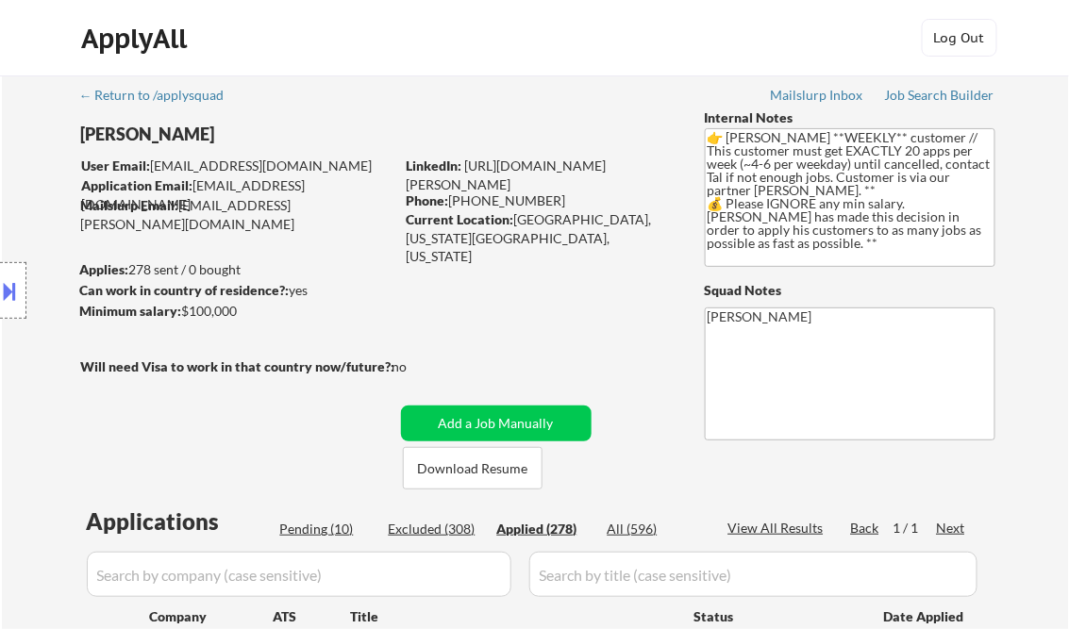
select select ""applied""
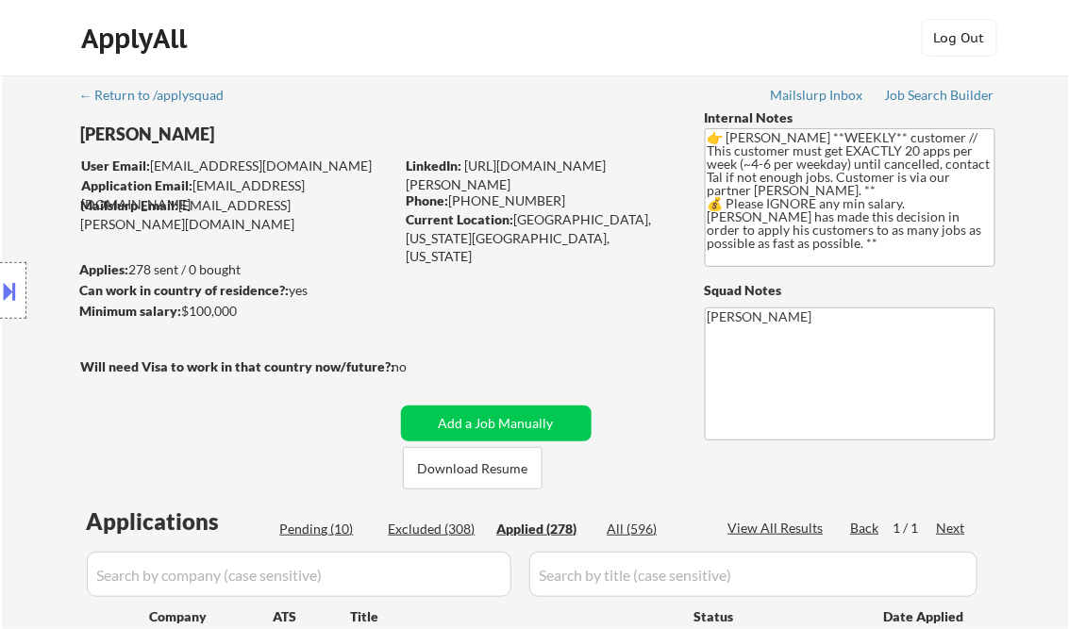
select select ""applied""
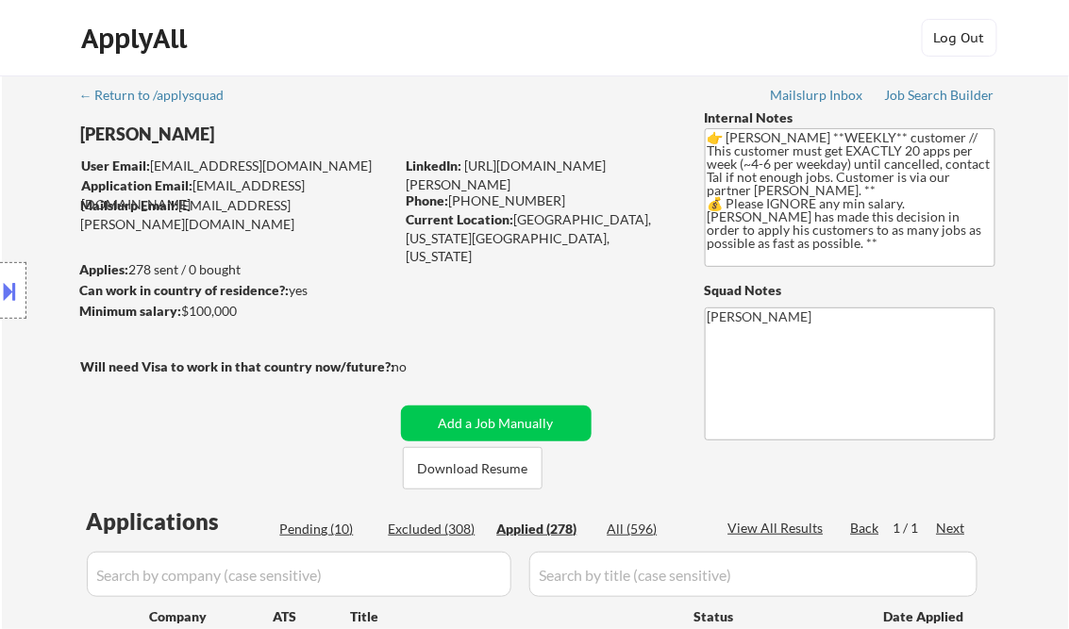
select select ""applied""
click at [738, 529] on div "View All Results" at bounding box center [778, 528] width 101 height 19
select select ""applied""
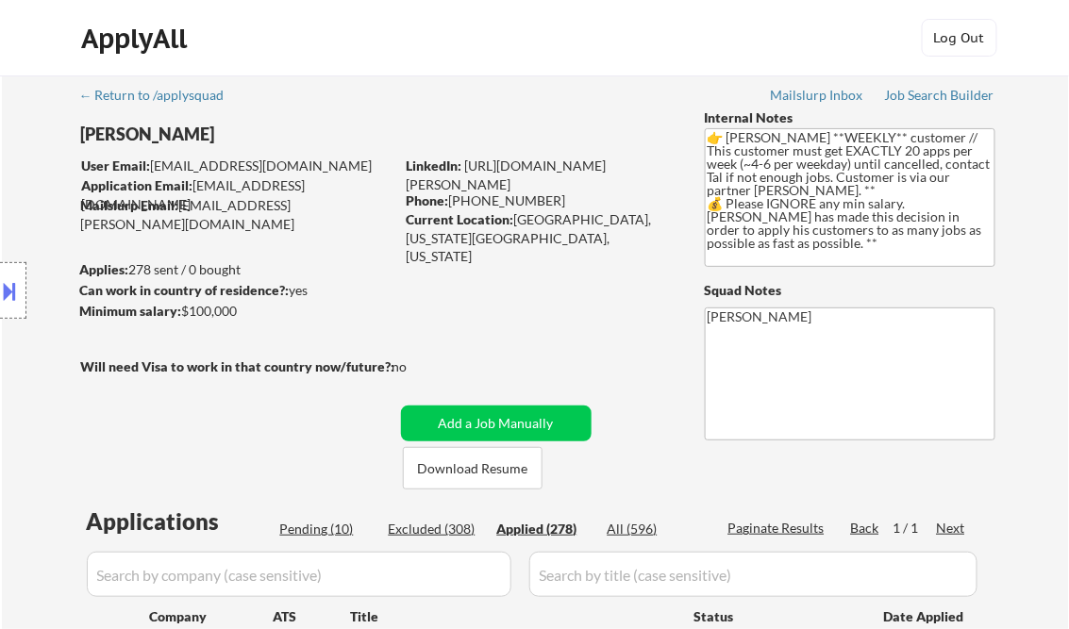
select select ""applied""
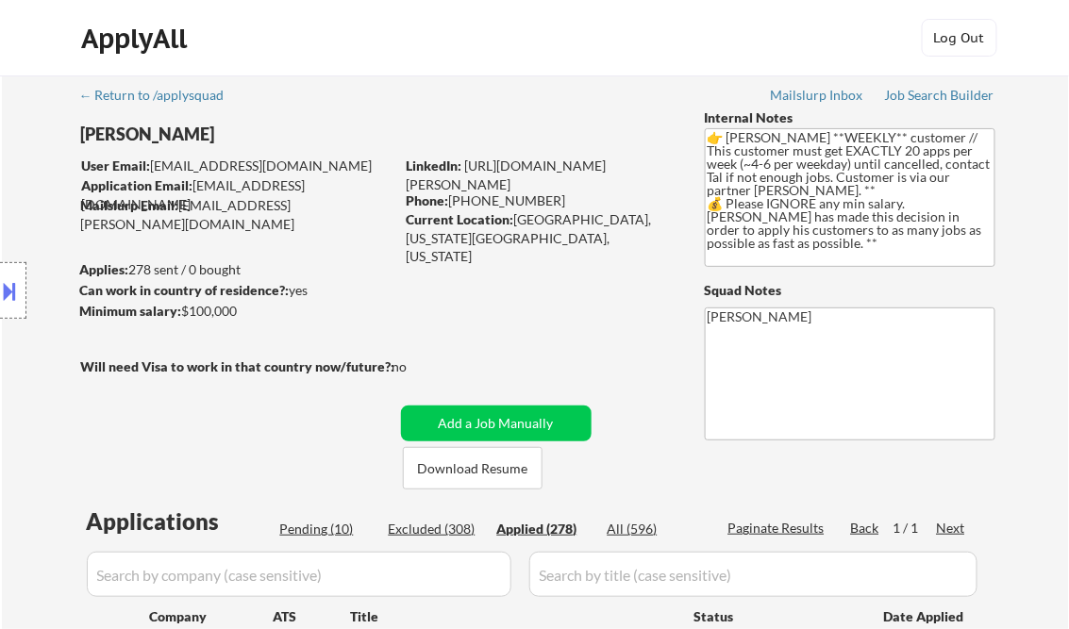
select select ""applied""
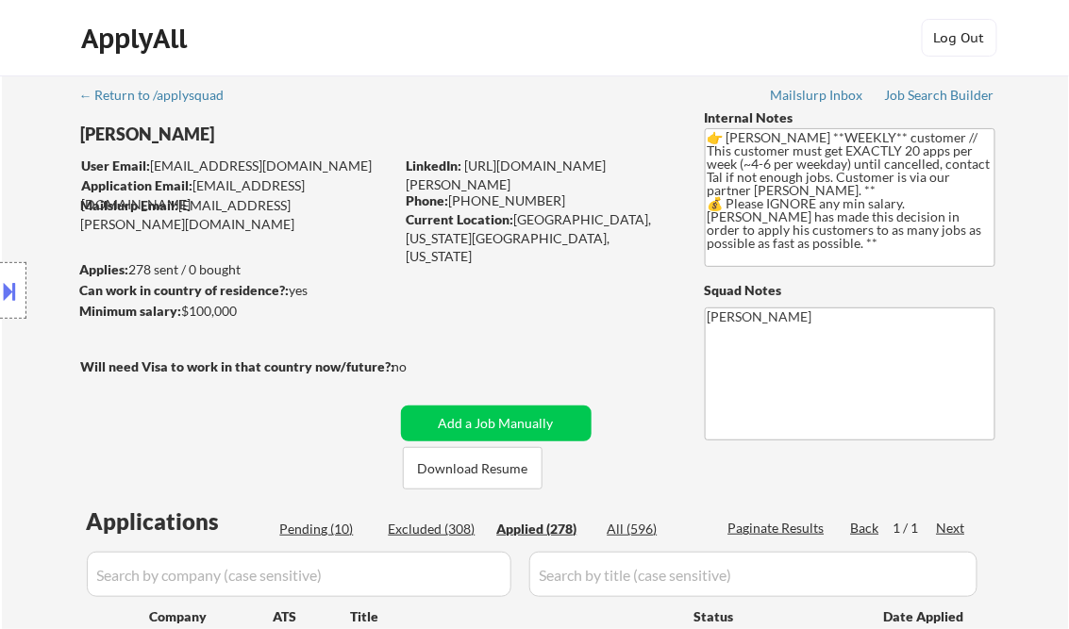
select select ""applied""
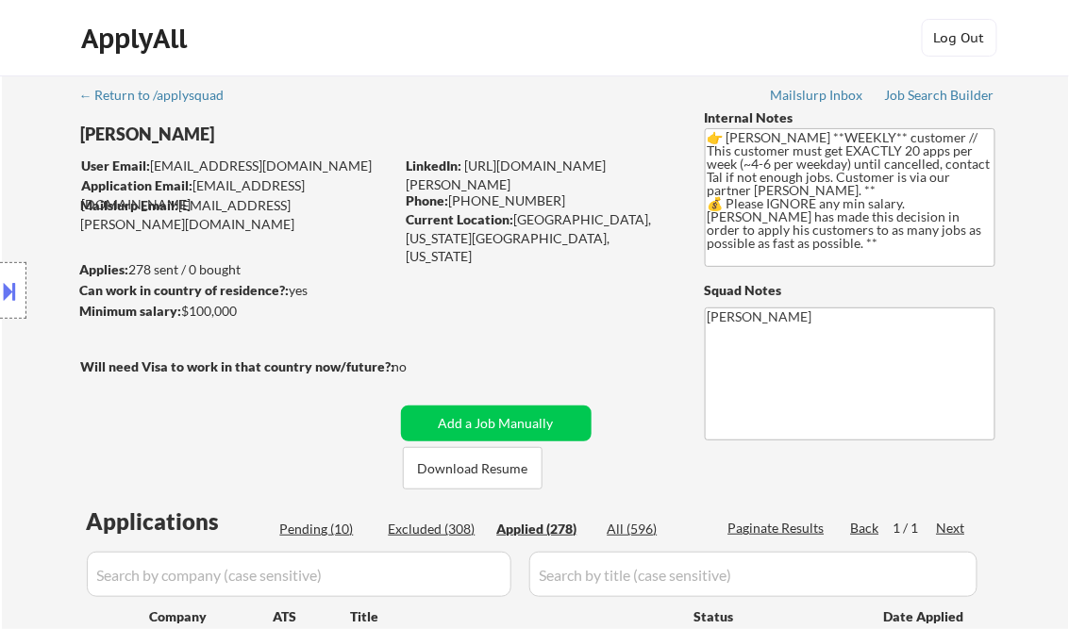
select select ""applied""
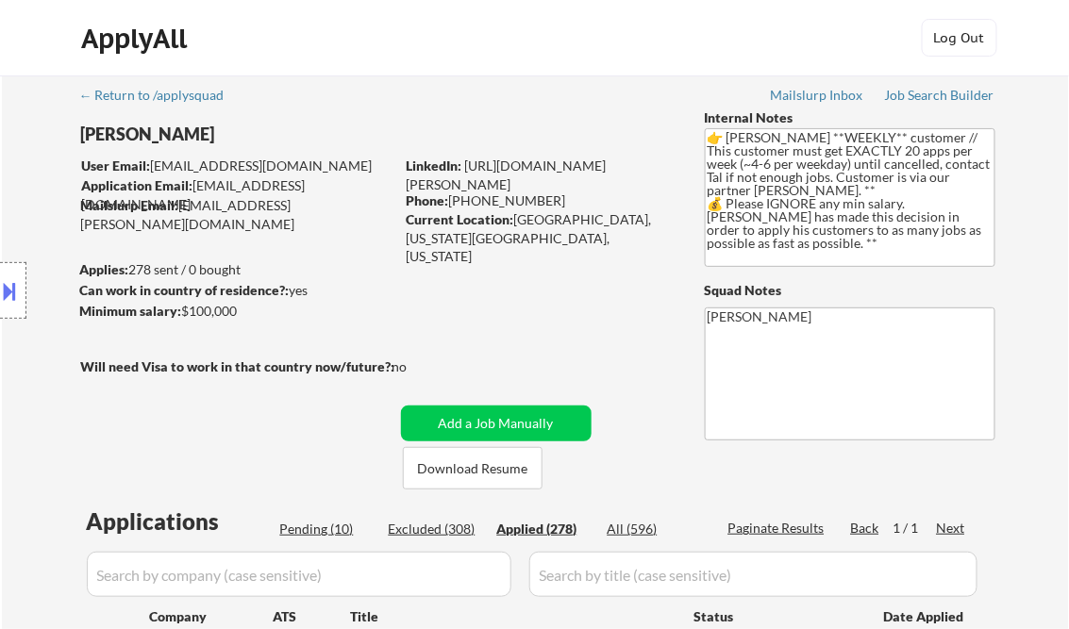
select select ""applied""
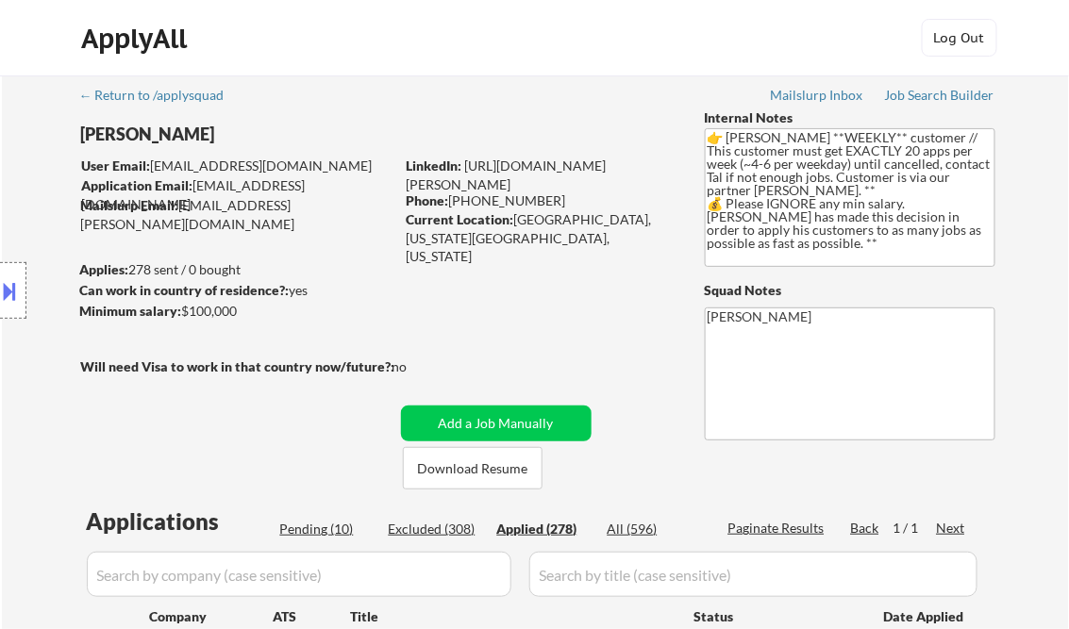
select select ""applied""
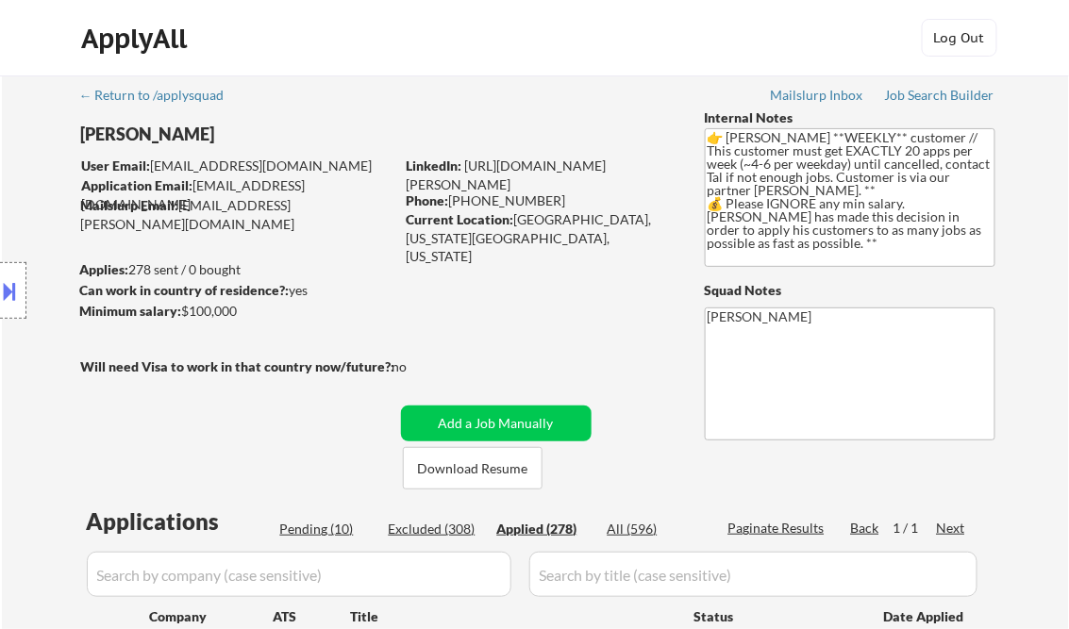
select select ""applied""
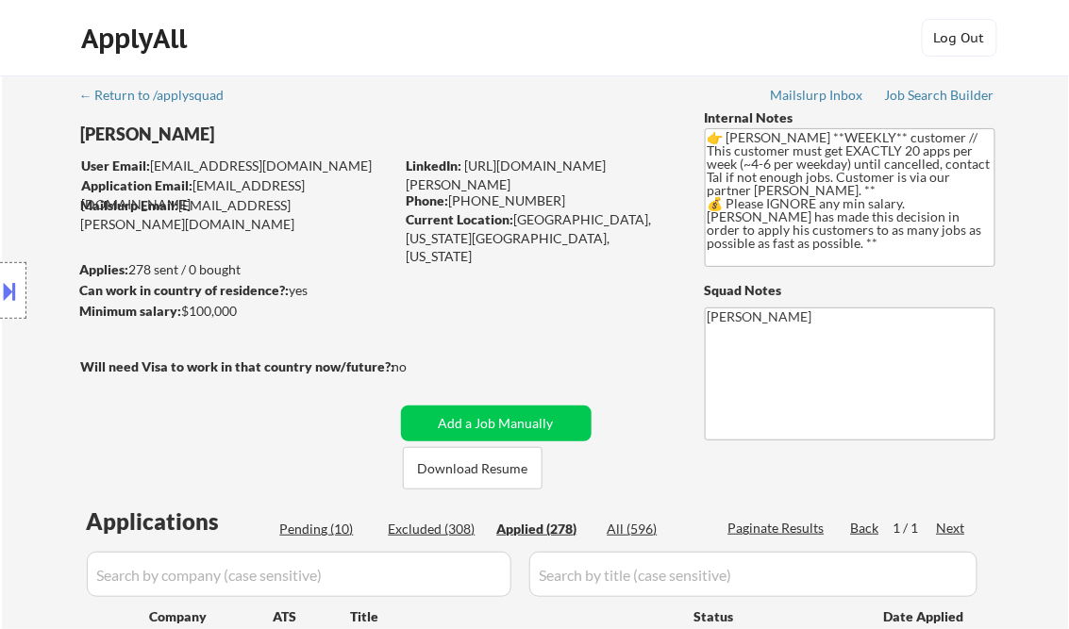
select select ""applied""
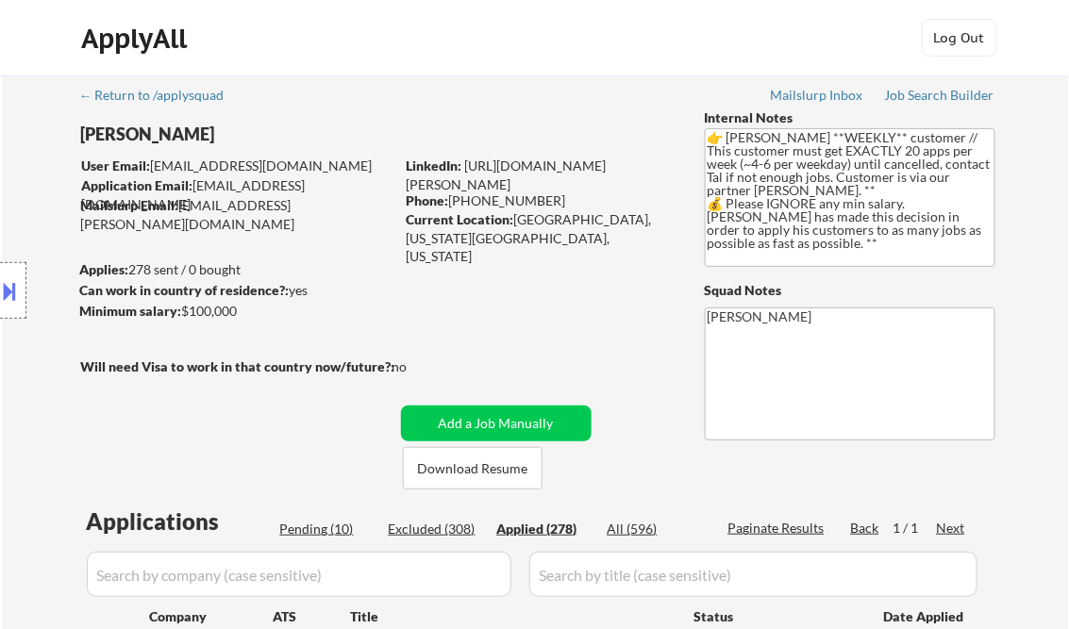
select select ""applied""
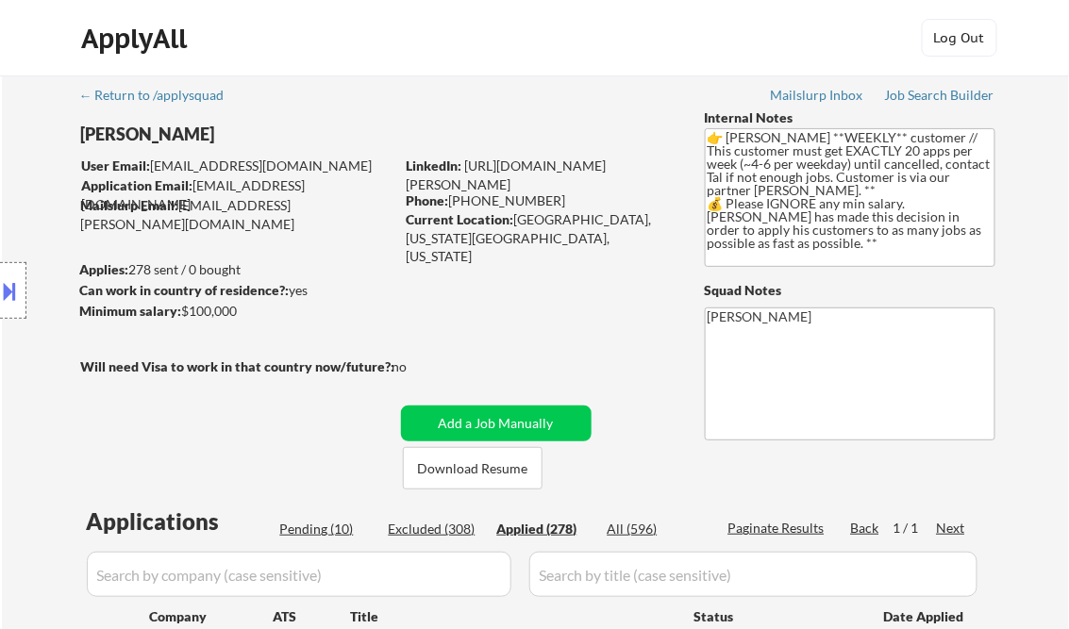
select select ""applied""
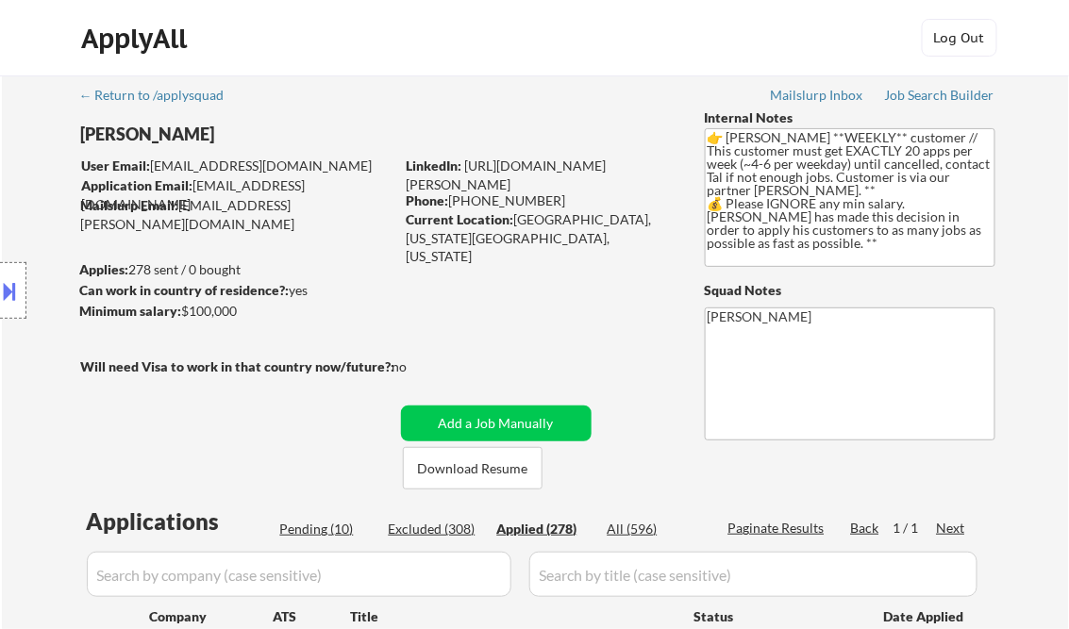
select select ""applied""
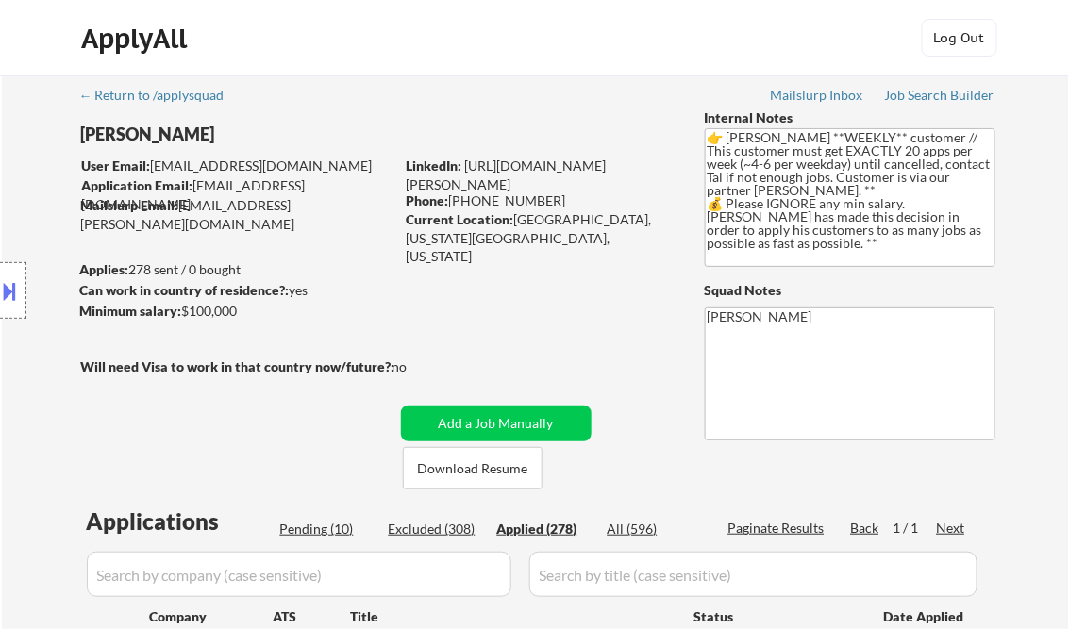
select select ""applied""
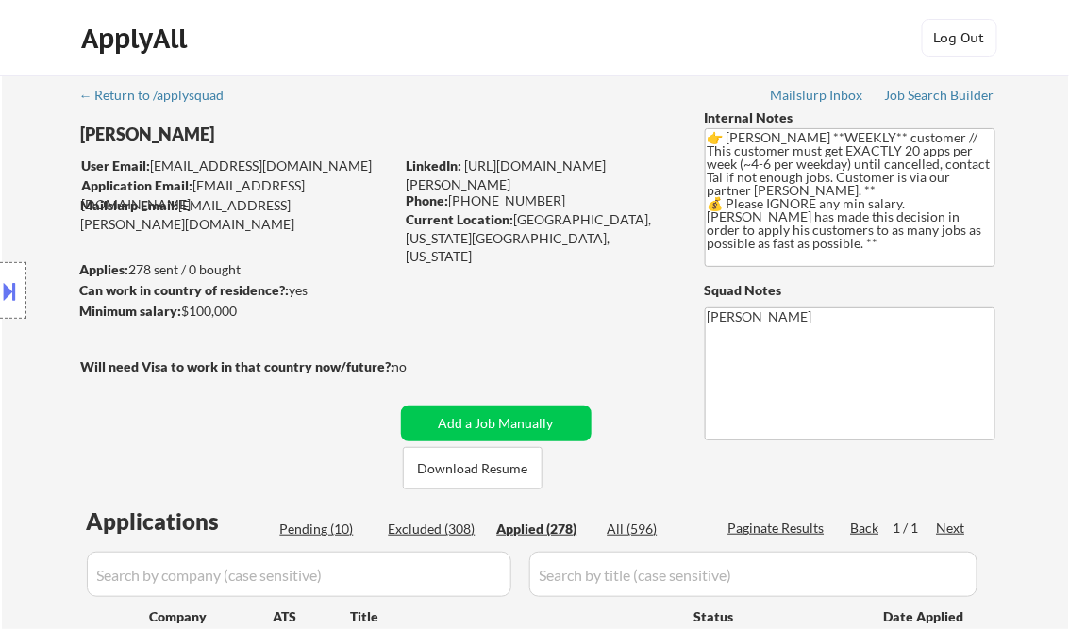
select select ""applied""
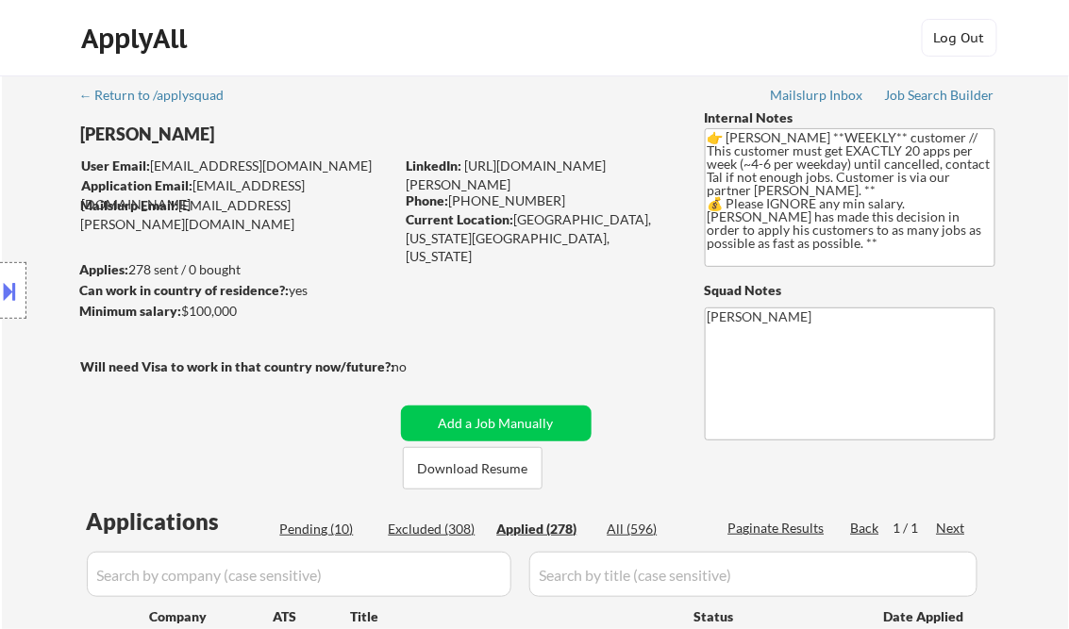
select select ""applied""
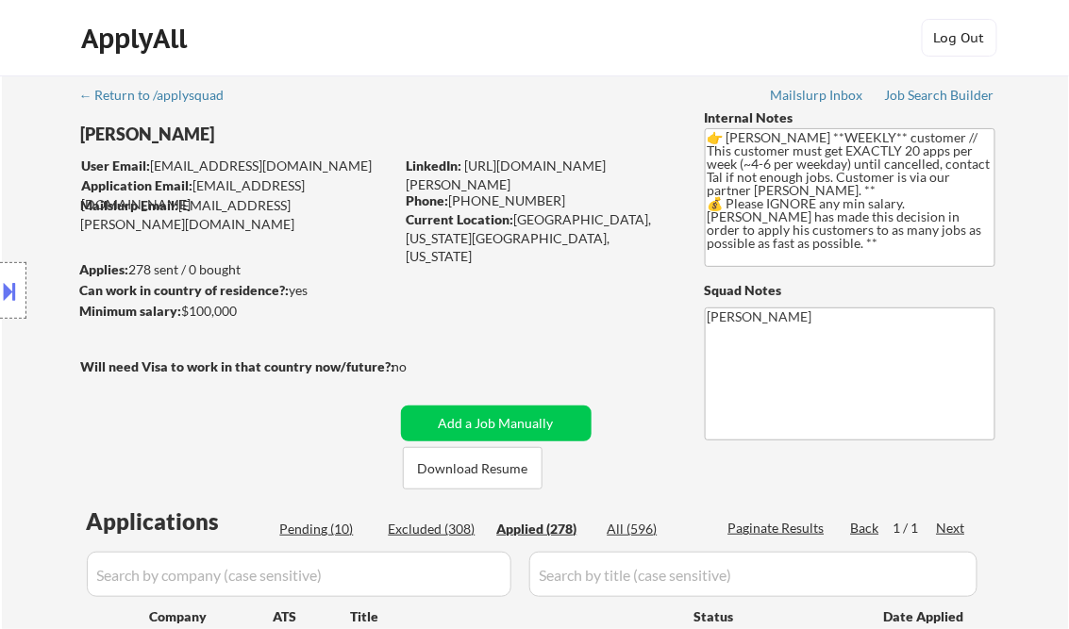
select select ""applied""
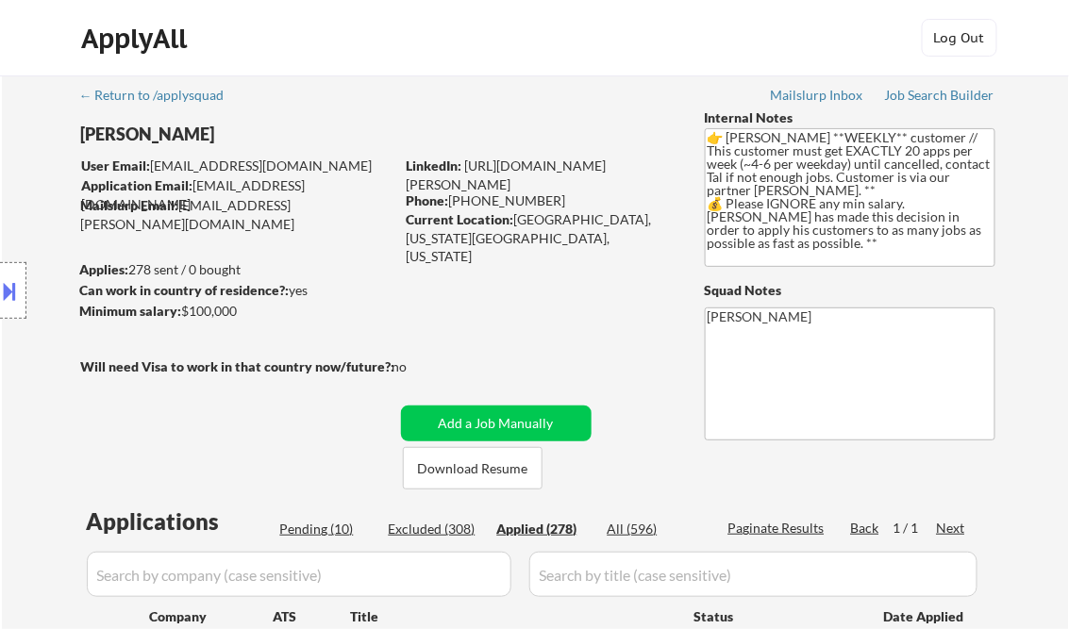
select select ""applied""
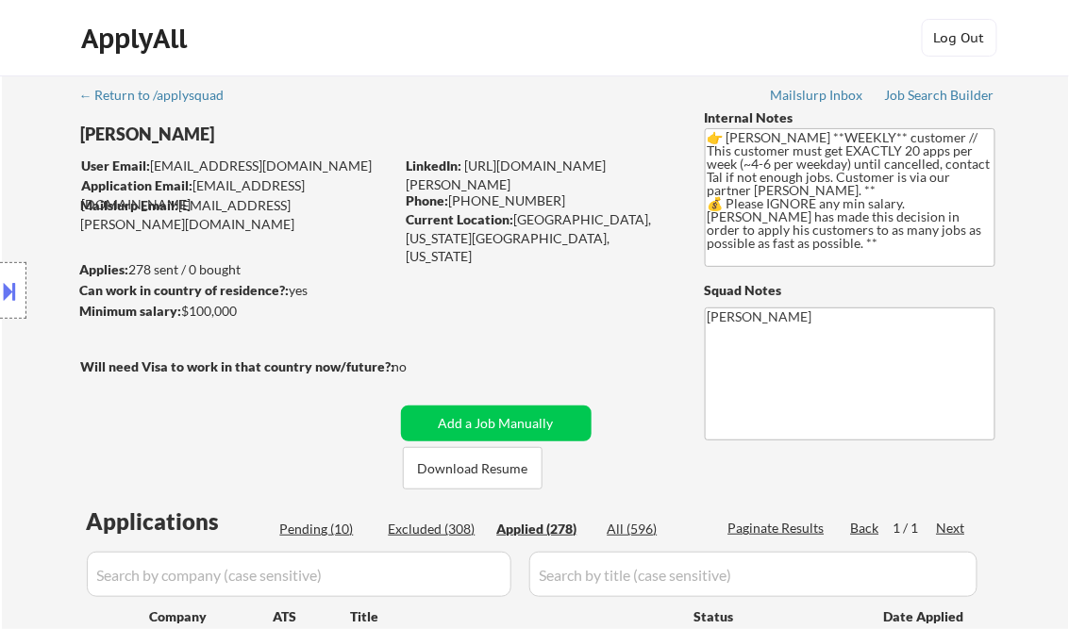
select select ""applied""
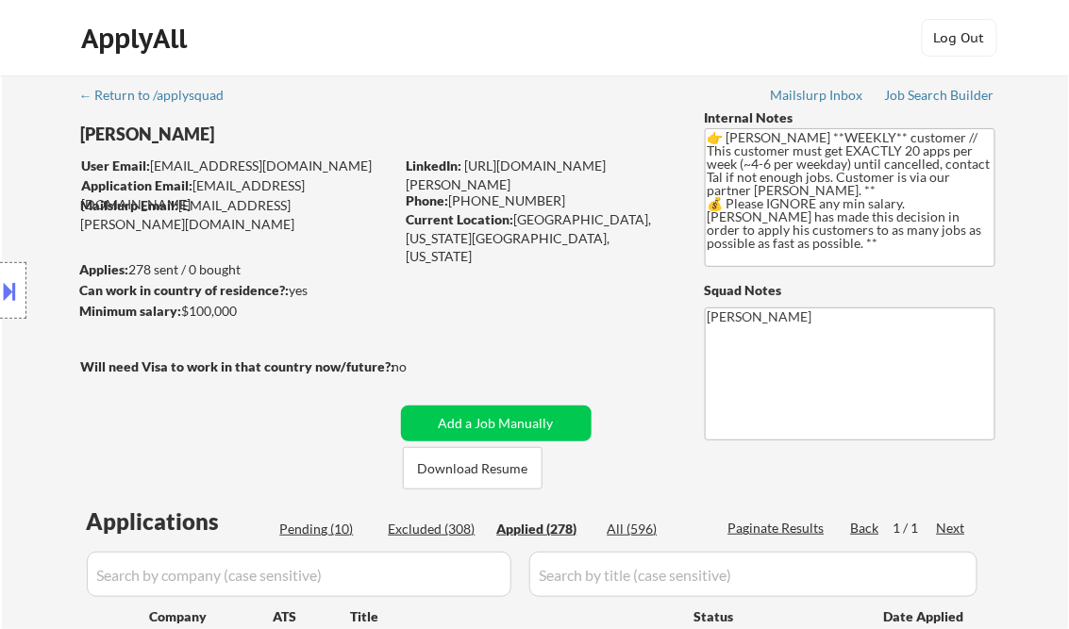
select select ""applied""
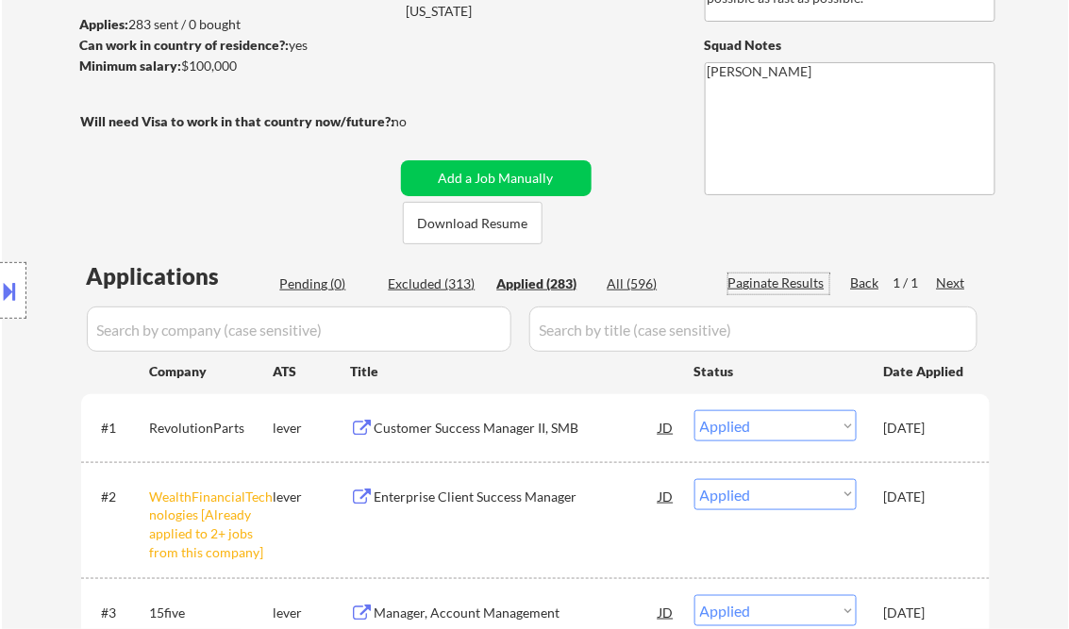
scroll to position [226, 0]
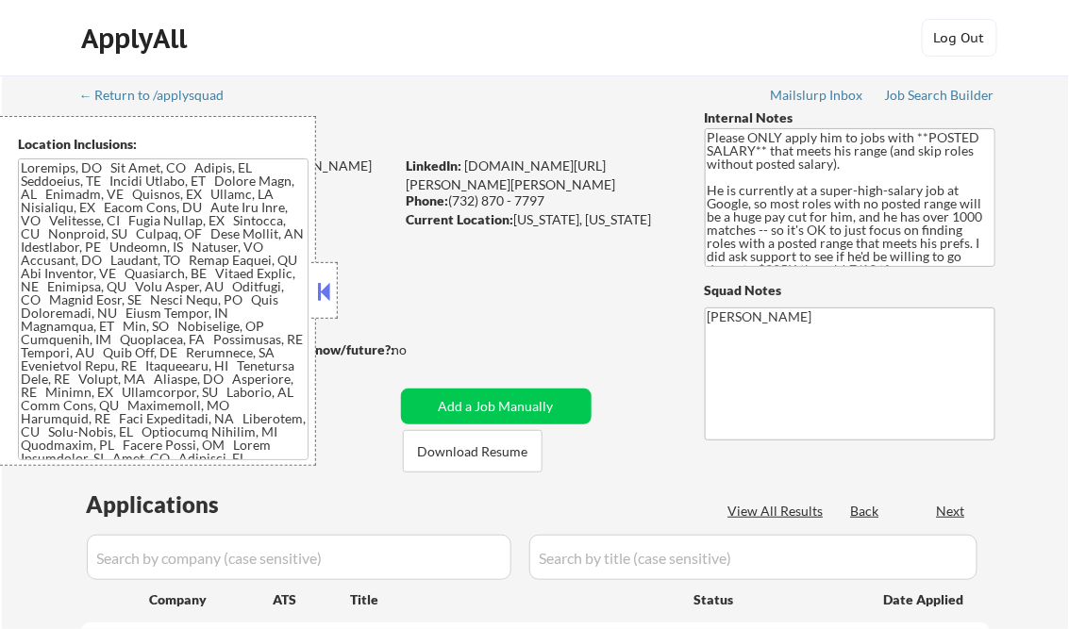
select select ""pending""
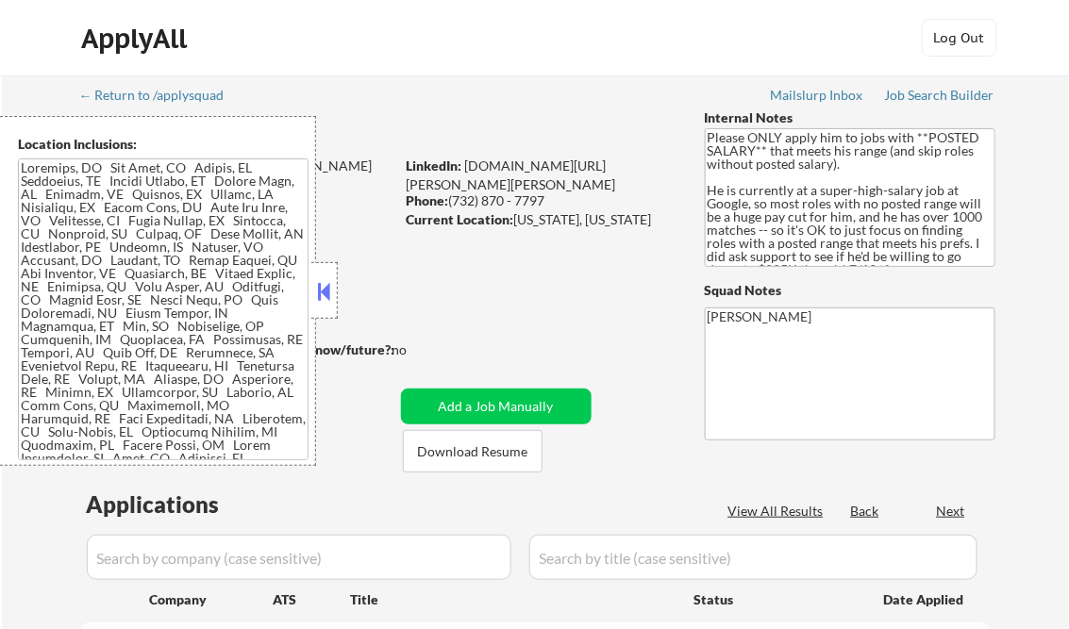
select select ""pending""
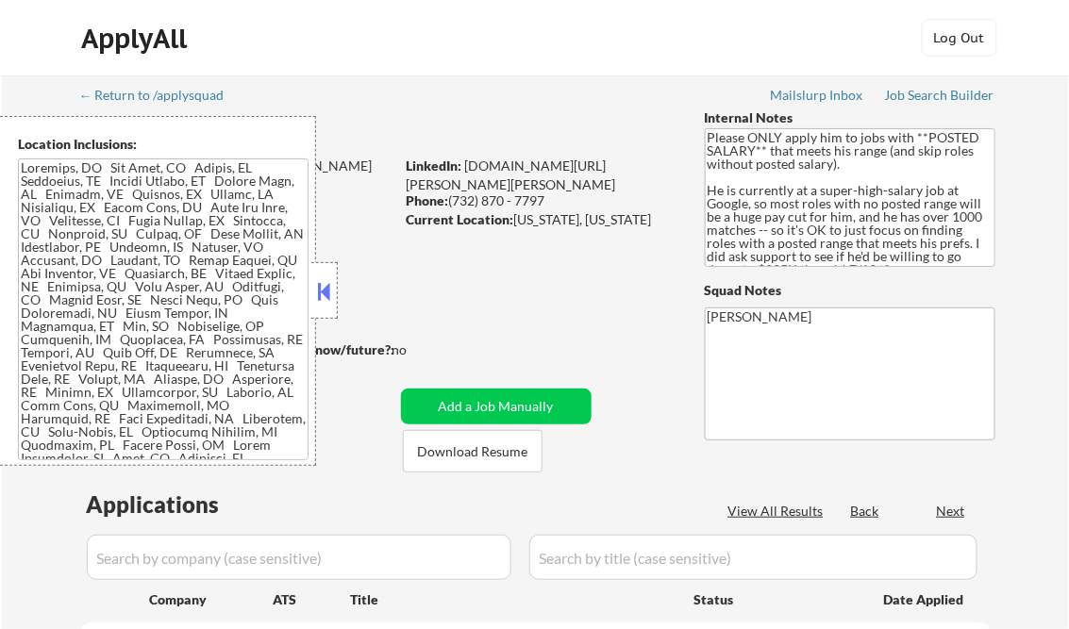
select select ""pending""
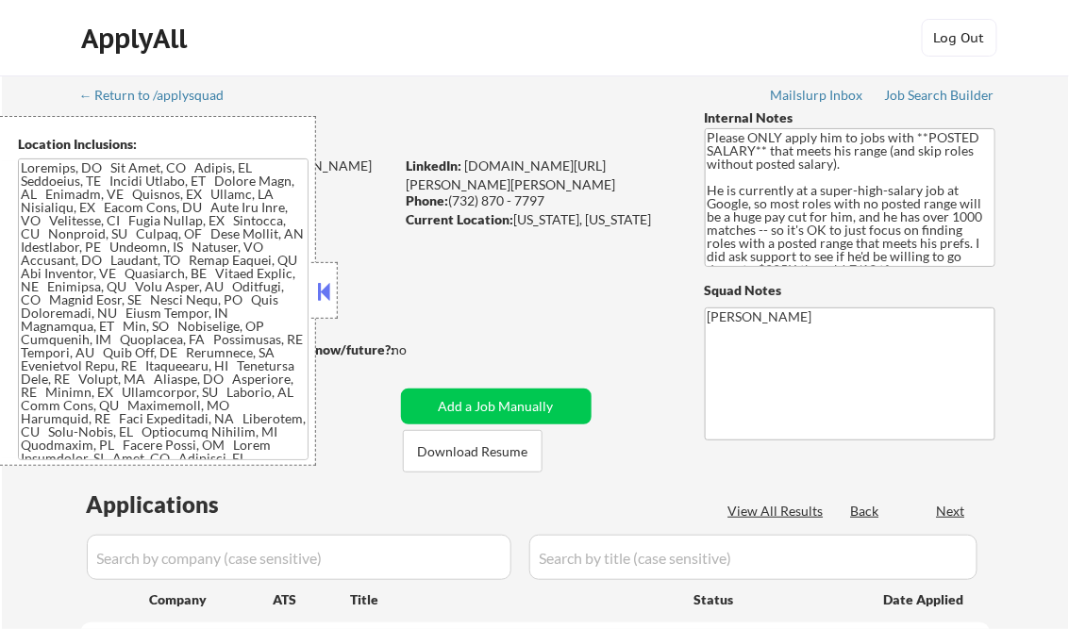
select select ""pending""
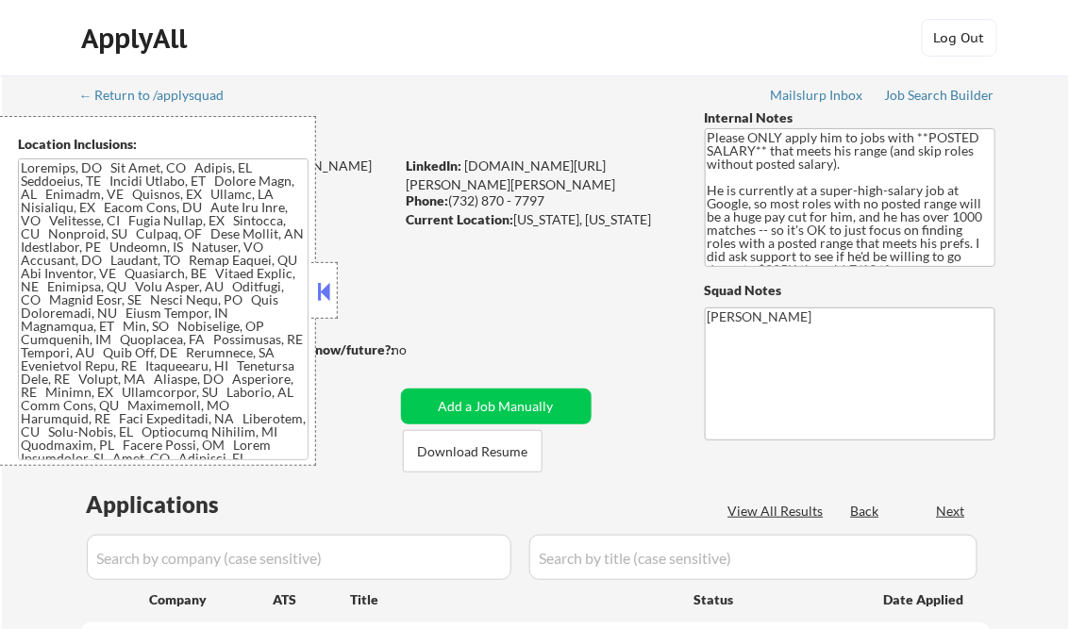
select select ""pending""
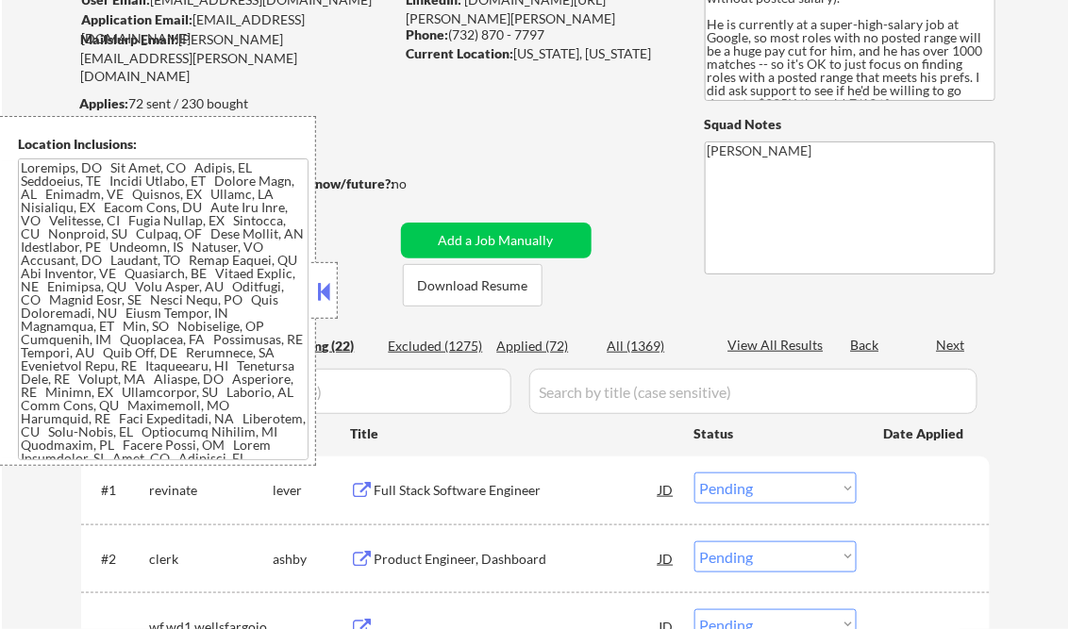
scroll to position [226, 0]
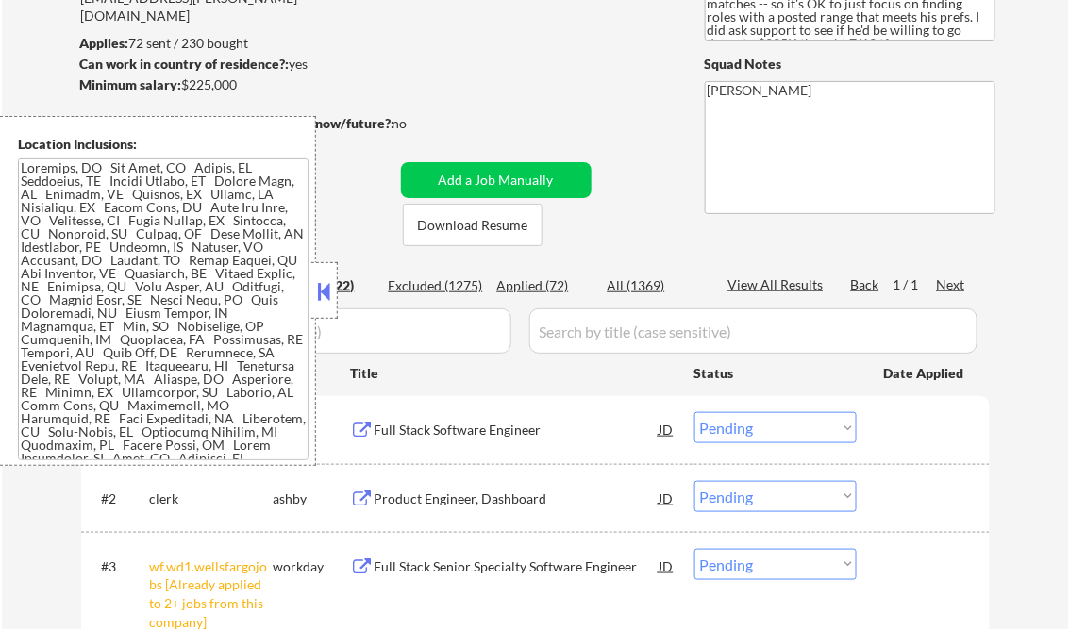
click at [330, 288] on button at bounding box center [324, 291] width 21 height 28
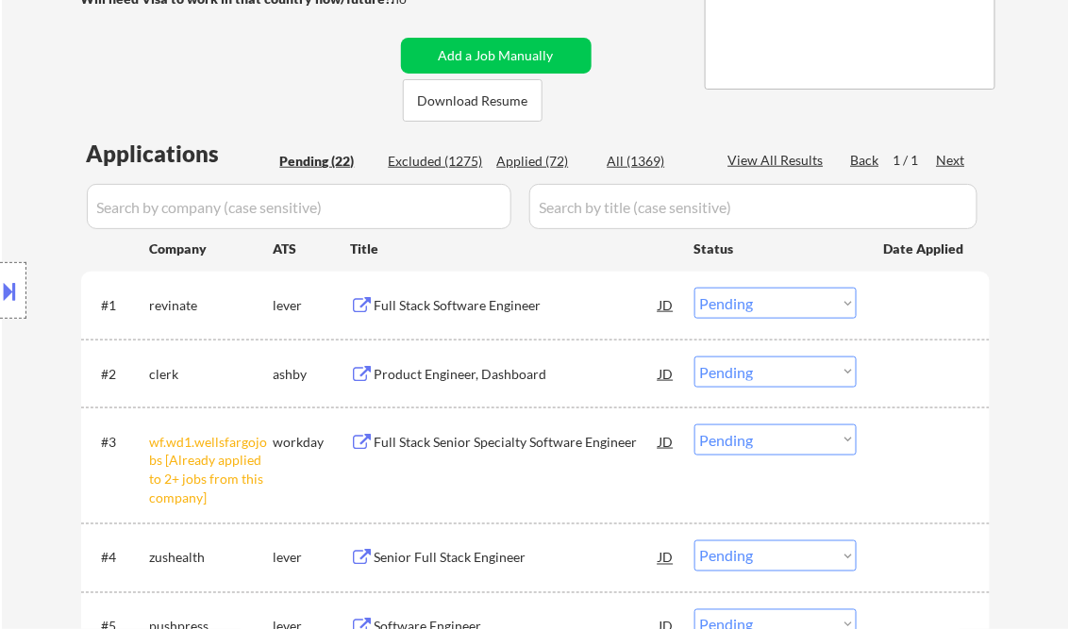
scroll to position [377, 0]
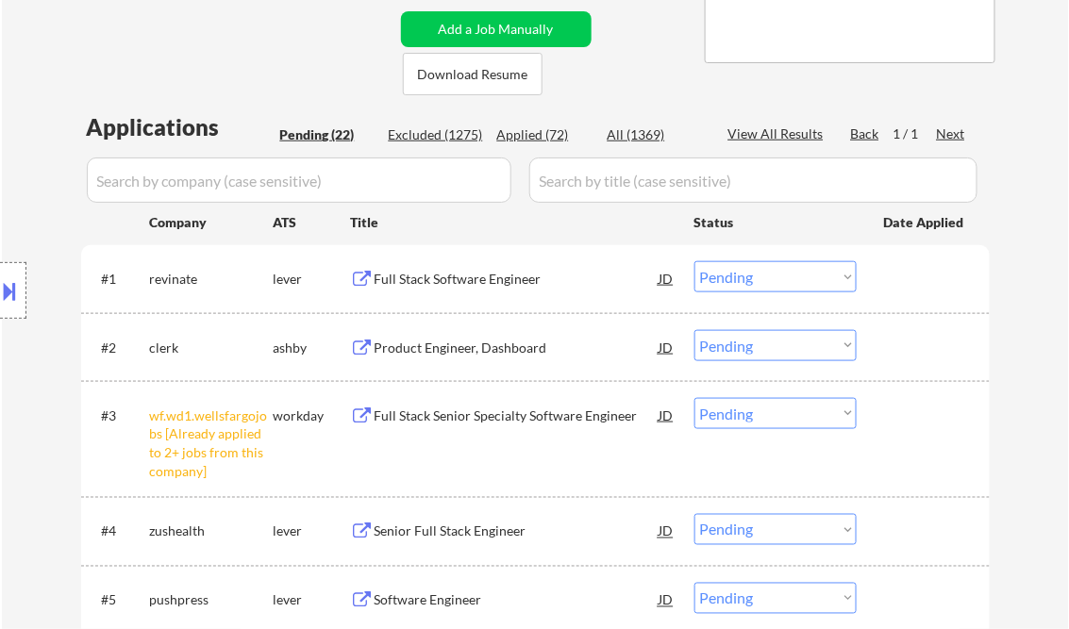
click at [452, 281] on div "Full Stack Software Engineer" at bounding box center [516, 279] width 285 height 19
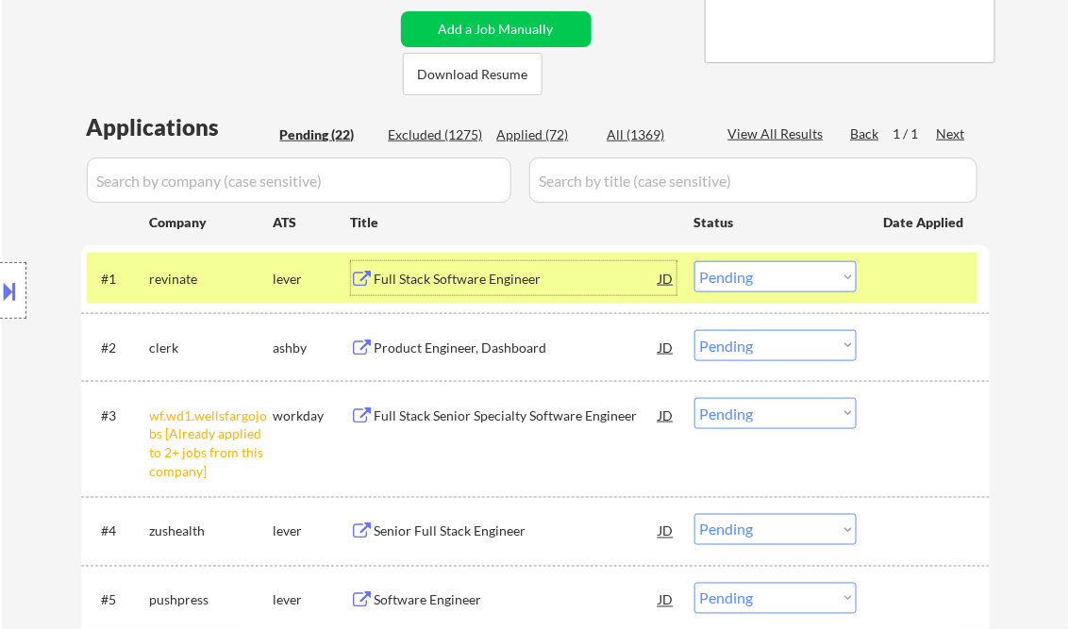
drag, startPoint x: 761, startPoint y: 277, endPoint x: 759, endPoint y: 294, distance: 17.1
click at [761, 276] on select "Choose an option... Pending Applied Excluded (Questions) Excluded (Expired) Exc…" at bounding box center [775, 276] width 162 height 31
click at [694, 261] on select "Choose an option... Pending Applied Excluded (Questions) Excluded (Expired) Exc…" at bounding box center [775, 276] width 162 height 31
select select ""pending""
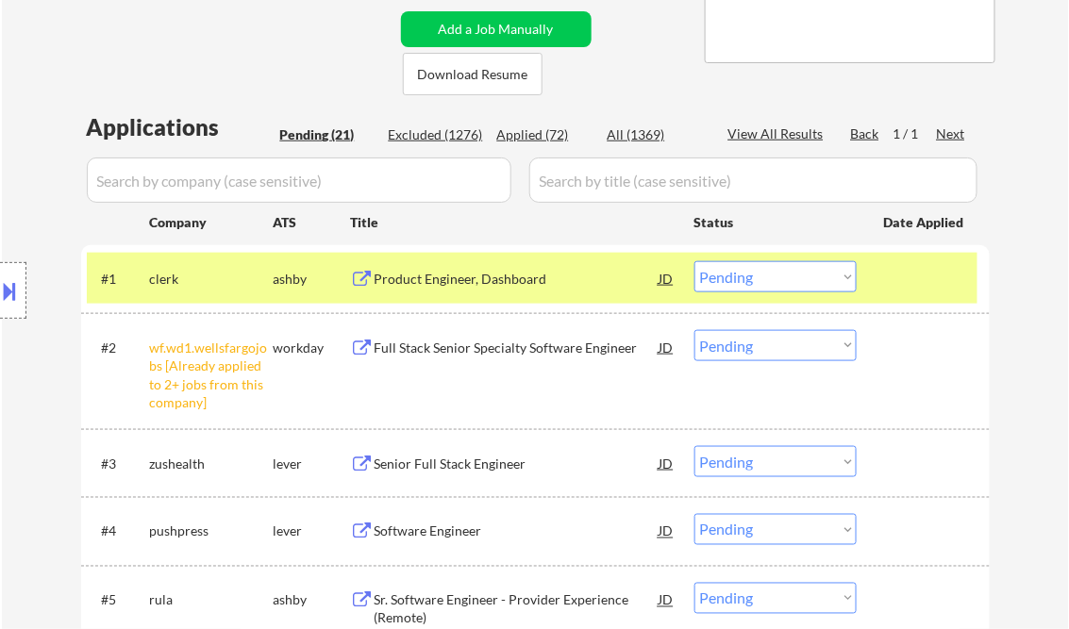
click at [815, 352] on select "Choose an option... Pending Applied Excluded (Questions) Excluded (Expired) Exc…" at bounding box center [775, 345] width 162 height 31
click at [694, 330] on select "Choose an option... Pending Applied Excluded (Questions) Excluded (Expired) Exc…" at bounding box center [775, 345] width 162 height 31
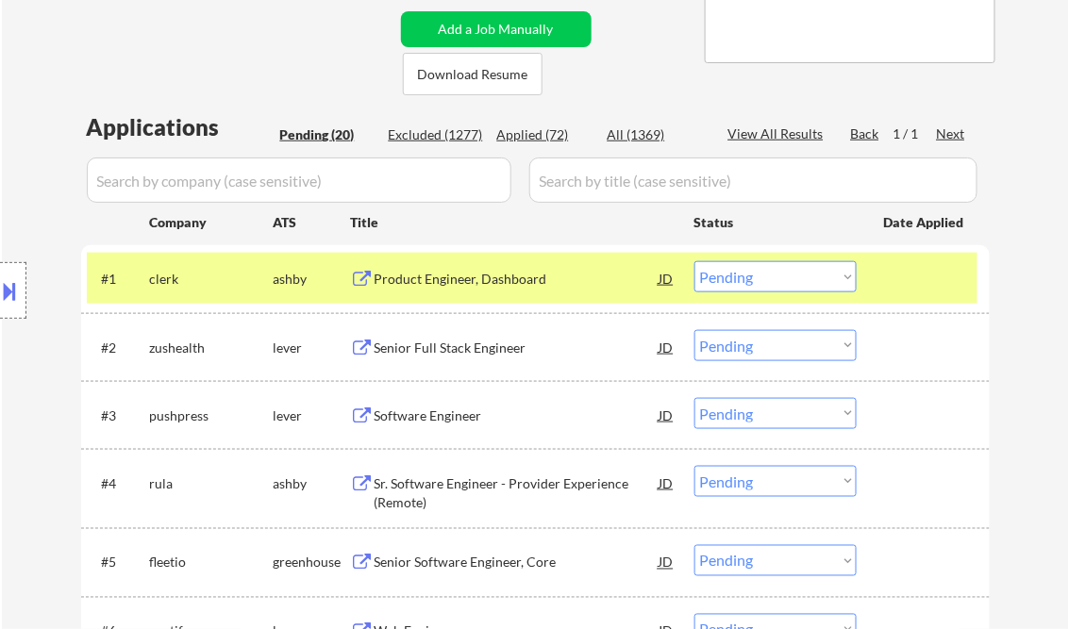
click at [478, 348] on div "Senior Full Stack Engineer" at bounding box center [516, 348] width 285 height 19
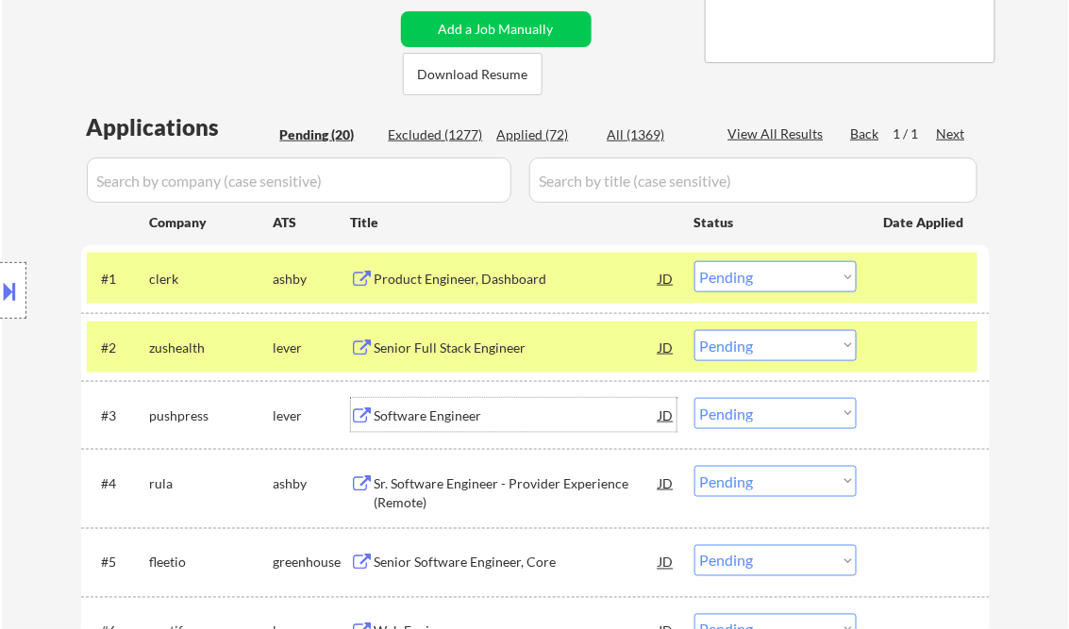
click at [414, 426] on div "Software Engineer" at bounding box center [516, 415] width 285 height 34
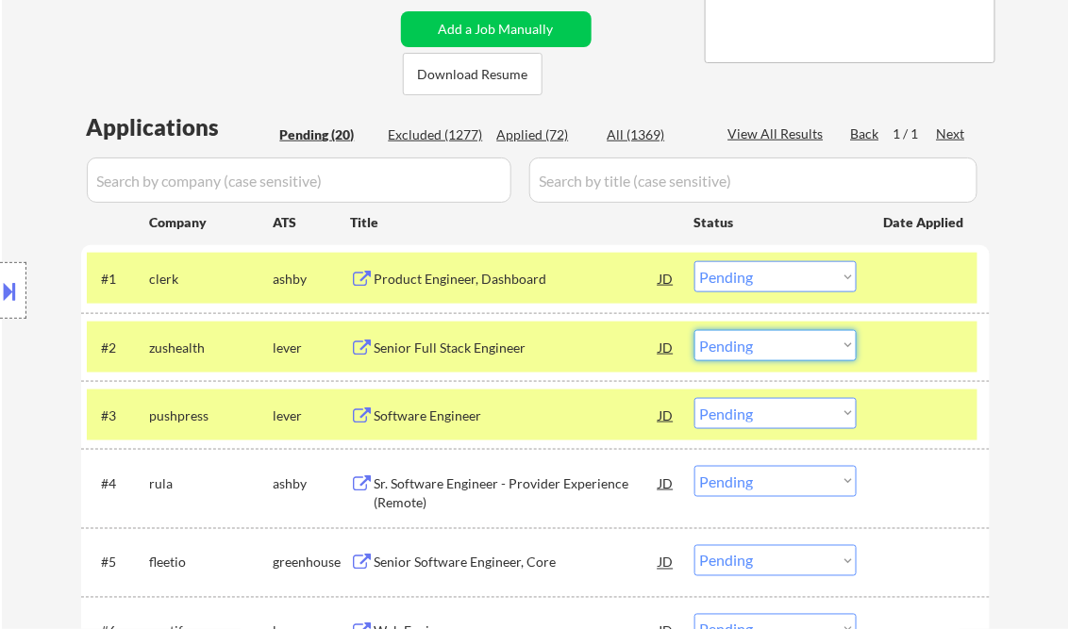
click at [749, 347] on select "Choose an option... Pending Applied Excluded (Questions) Excluded (Expired) Exc…" at bounding box center [775, 345] width 162 height 31
click at [694, 330] on select "Choose an option... Pending Applied Excluded (Questions) Excluded (Expired) Exc…" at bounding box center [775, 345] width 162 height 31
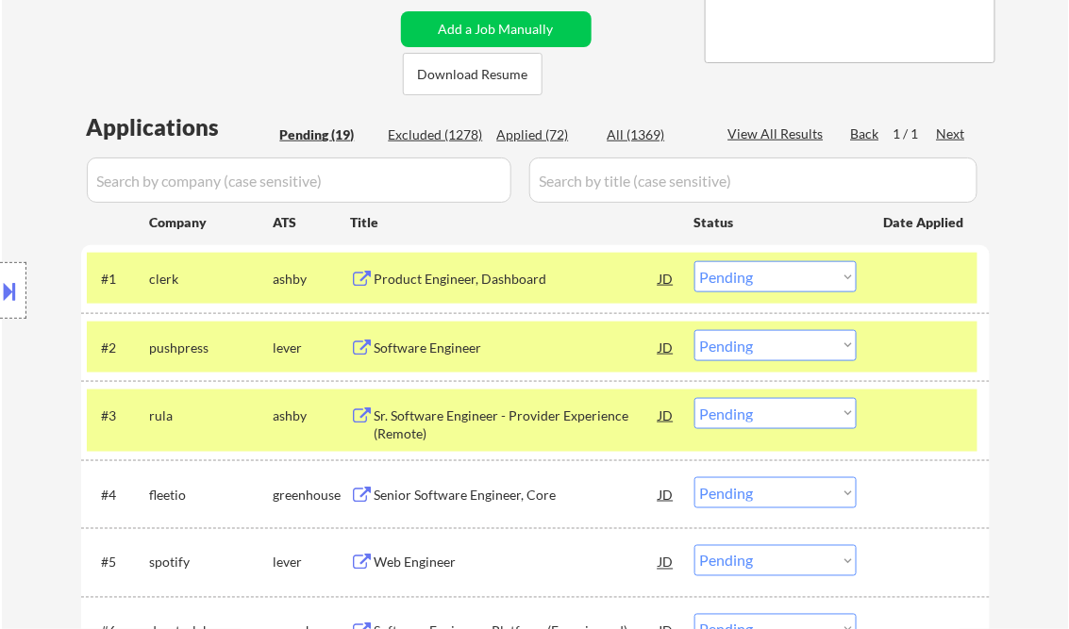
click at [787, 356] on select "Choose an option... Pending Applied Excluded (Questions) Excluded (Expired) Exc…" at bounding box center [775, 345] width 162 height 31
click at [694, 330] on select "Choose an option... Pending Applied Excluded (Questions) Excluded (Expired) Exc…" at bounding box center [775, 345] width 162 height 31
click at [490, 424] on div "Sr. Software Engineer - Provider Experience (Remote)" at bounding box center [516, 424] width 285 height 37
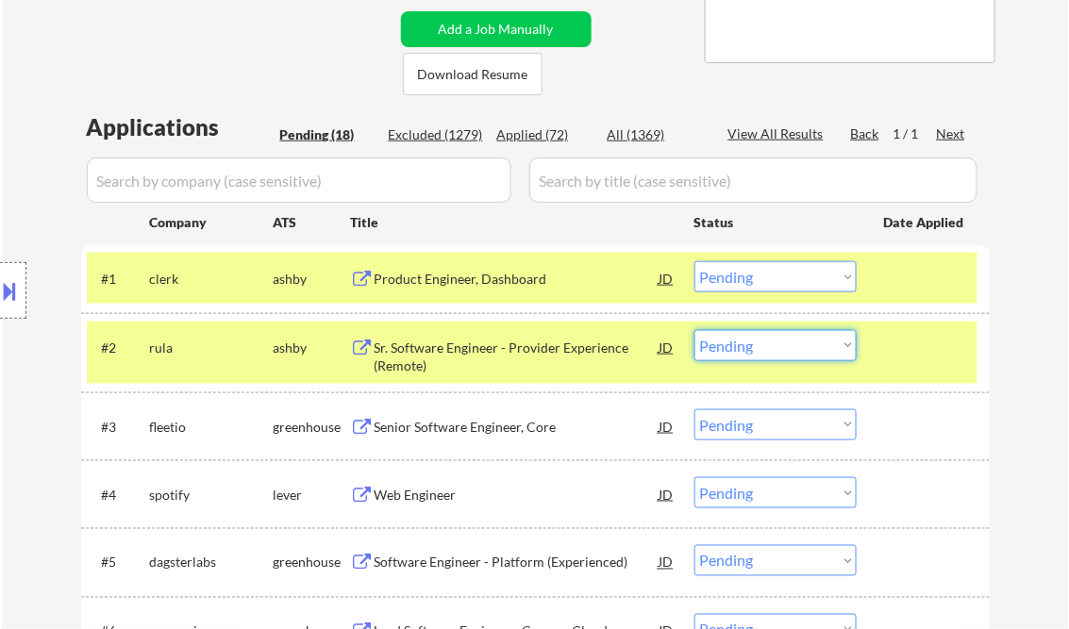
click at [754, 346] on select "Choose an option... Pending Applied Excluded (Questions) Excluded (Expired) Exc…" at bounding box center [775, 345] width 162 height 31
click at [694, 330] on select "Choose an option... Pending Applied Excluded (Questions) Excluded (Expired) Exc…" at bounding box center [775, 345] width 162 height 31
click at [922, 358] on div at bounding box center [925, 347] width 83 height 34
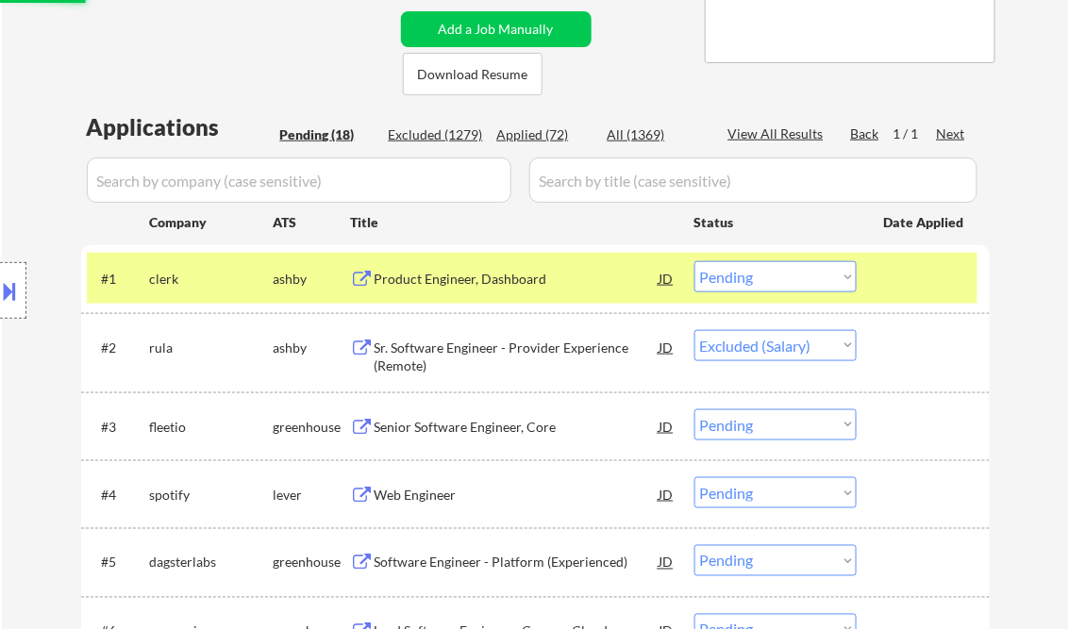
click at [912, 289] on div at bounding box center [925, 278] width 83 height 34
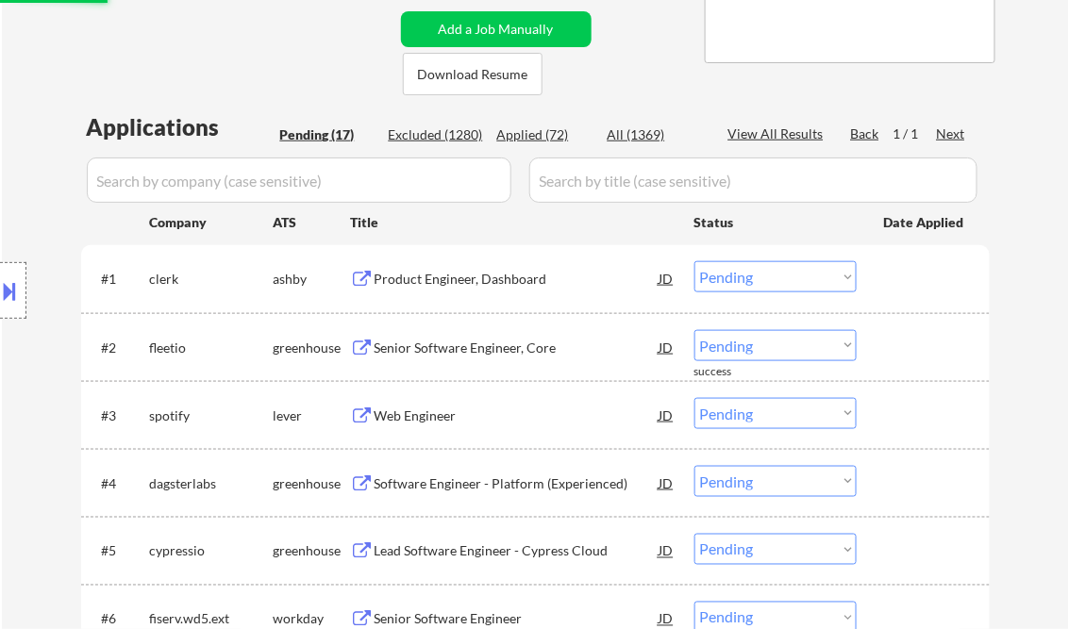
click at [445, 347] on div "Senior Software Engineer, Core" at bounding box center [516, 348] width 285 height 19
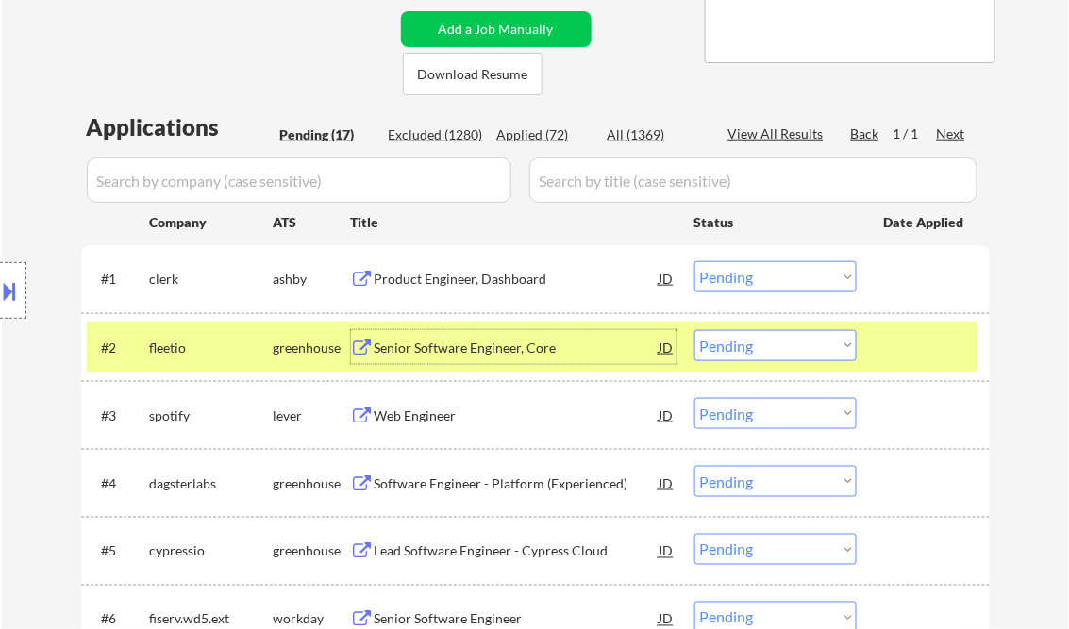
click at [742, 340] on select "Choose an option... Pending Applied Excluded (Questions) Excluded (Expired) Exc…" at bounding box center [775, 345] width 162 height 31
click at [694, 330] on select "Choose an option... Pending Applied Excluded (Questions) Excluded (Expired) Exc…" at bounding box center [775, 345] width 162 height 31
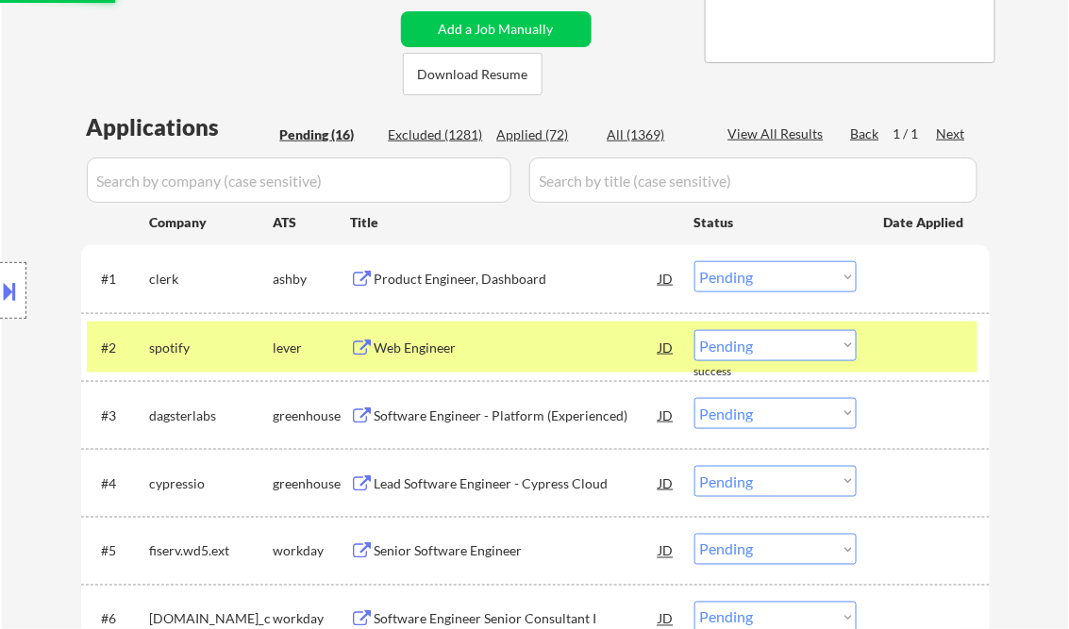
click at [440, 348] on div "Web Engineer" at bounding box center [516, 348] width 285 height 19
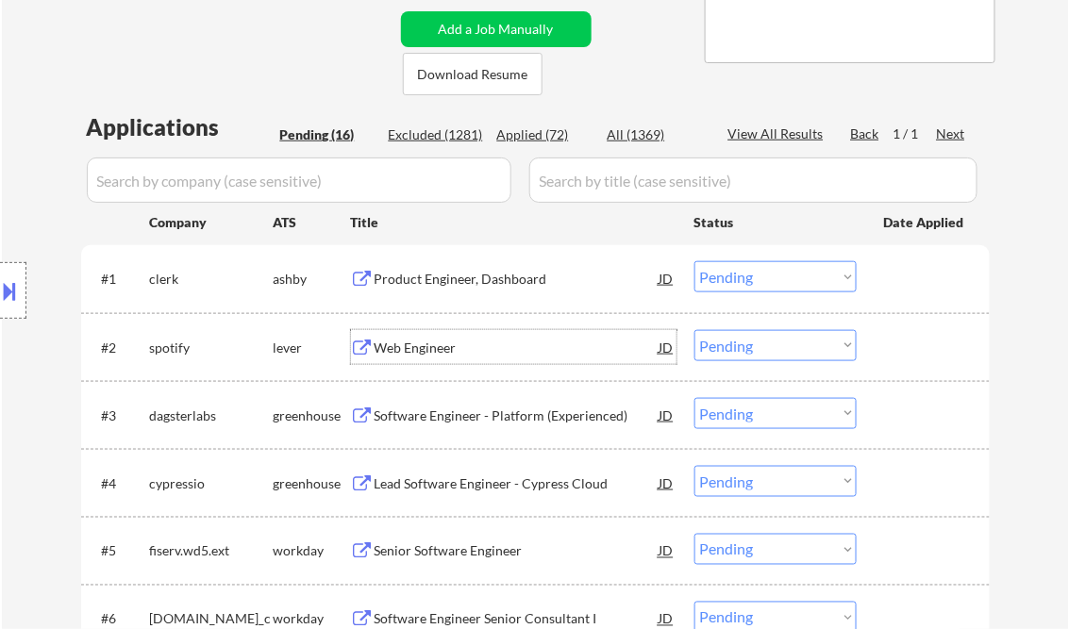
click at [742, 342] on select "Choose an option... Pending Applied Excluded (Questions) Excluded (Expired) Exc…" at bounding box center [775, 345] width 162 height 31
click at [694, 330] on select "Choose an option... Pending Applied Excluded (Questions) Excluded (Expired) Exc…" at bounding box center [775, 345] width 162 height 31
select select ""pending""
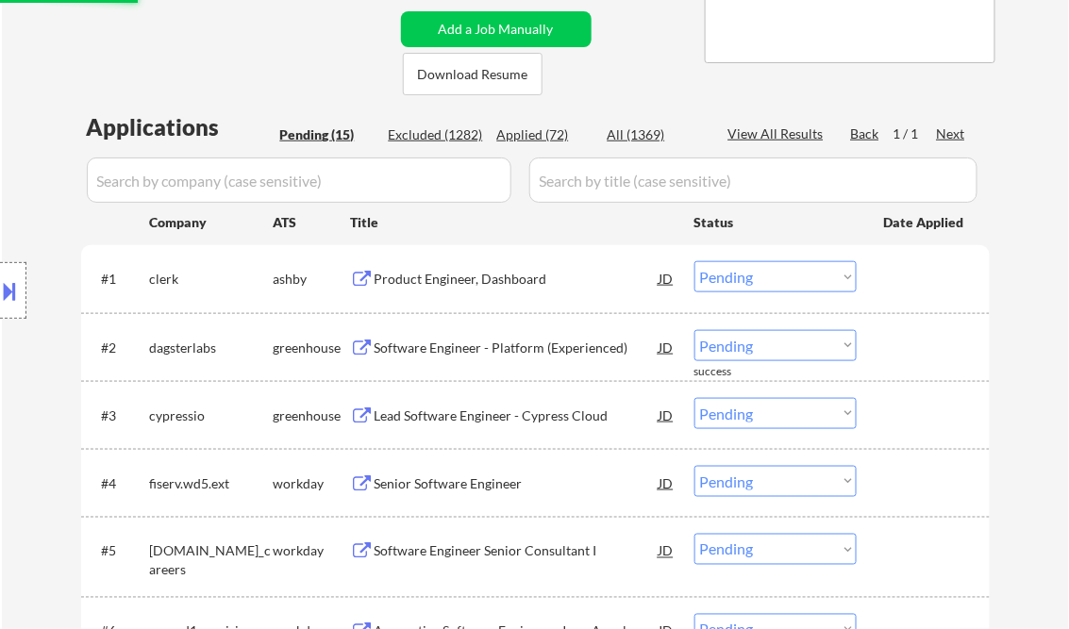
click at [458, 287] on div "Product Engineer, Dashboard" at bounding box center [516, 279] width 285 height 19
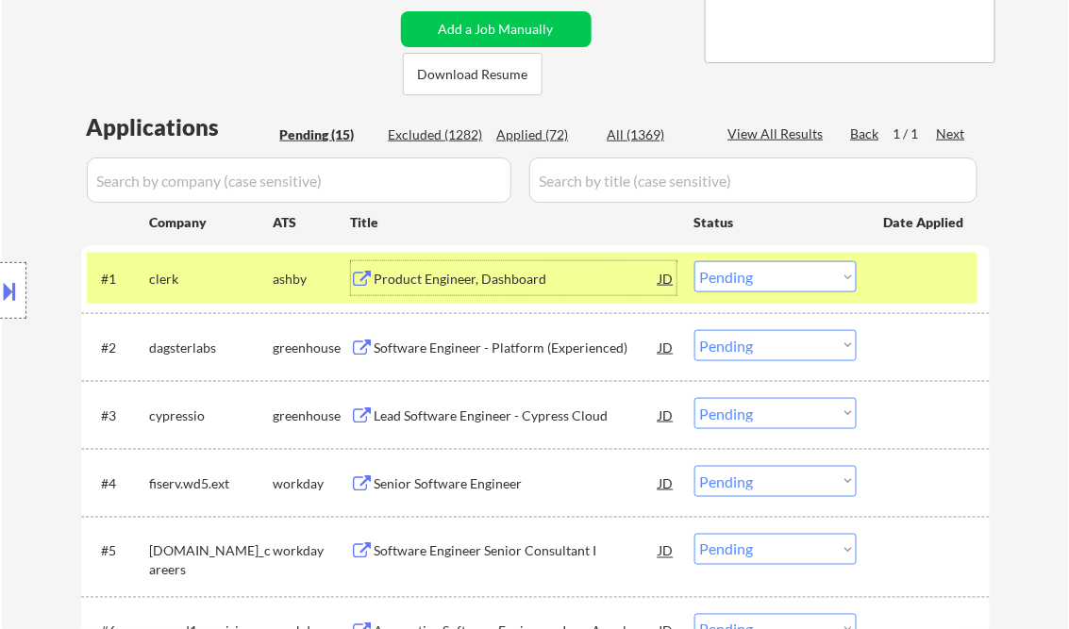
drag, startPoint x: 737, startPoint y: 274, endPoint x: 745, endPoint y: 295, distance: 23.3
click at [737, 274] on select "Choose an option... Pending Applied Excluded (Questions) Excluded (Expired) Exc…" at bounding box center [775, 276] width 162 height 31
click at [694, 261] on select "Choose an option... Pending Applied Excluded (Questions) Excluded (Expired) Exc…" at bounding box center [775, 276] width 162 height 31
click at [473, 340] on div "Software Engineer - Platform (Experienced)" at bounding box center [516, 348] width 285 height 19
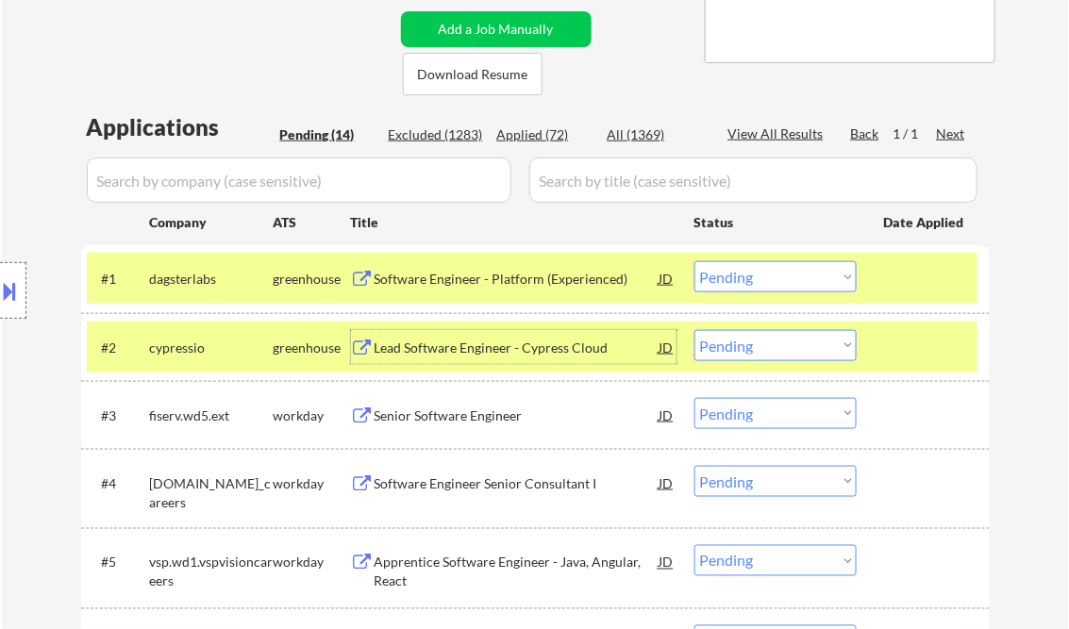
drag, startPoint x: 775, startPoint y: 278, endPoint x: 768, endPoint y: 293, distance: 16.9
click at [775, 278] on select "Choose an option... Pending Applied Excluded (Questions) Excluded (Expired) Exc…" at bounding box center [775, 276] width 162 height 31
click at [694, 261] on select "Choose an option... Pending Applied Excluded (Questions) Excluded (Expired) Exc…" at bounding box center [775, 276] width 162 height 31
click at [509, 345] on div "Lead Software Engineer - Cypress Cloud" at bounding box center [516, 348] width 285 height 19
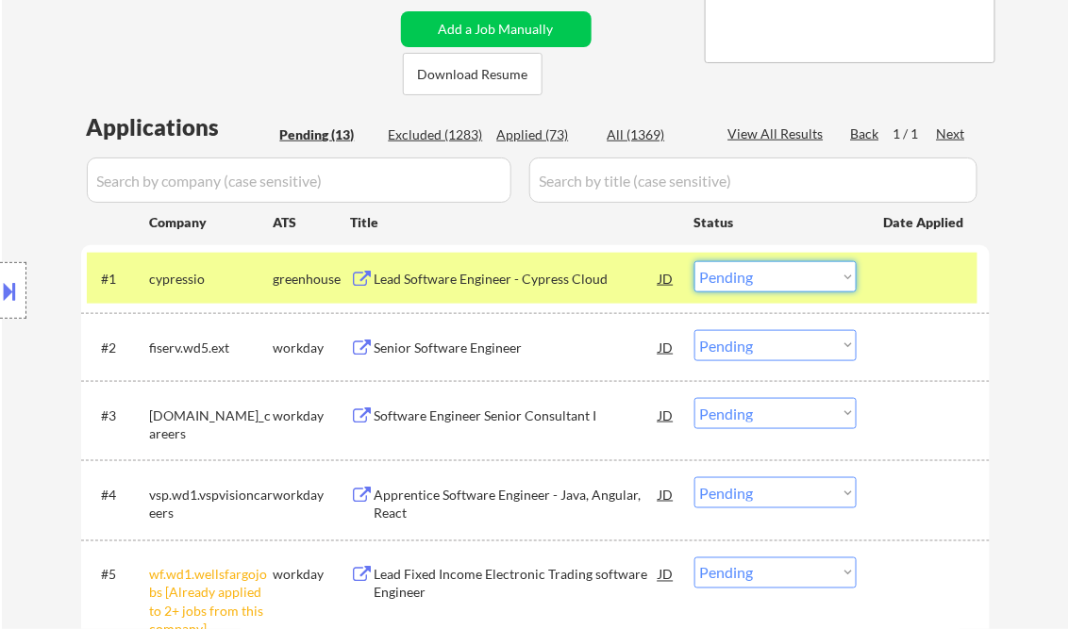
click at [787, 285] on select "Choose an option... Pending Applied Excluded (Questions) Excluded (Expired) Exc…" at bounding box center [775, 276] width 162 height 31
click at [694, 261] on select "Choose an option... Pending Applied Excluded (Questions) Excluded (Expired) Exc…" at bounding box center [775, 276] width 162 height 31
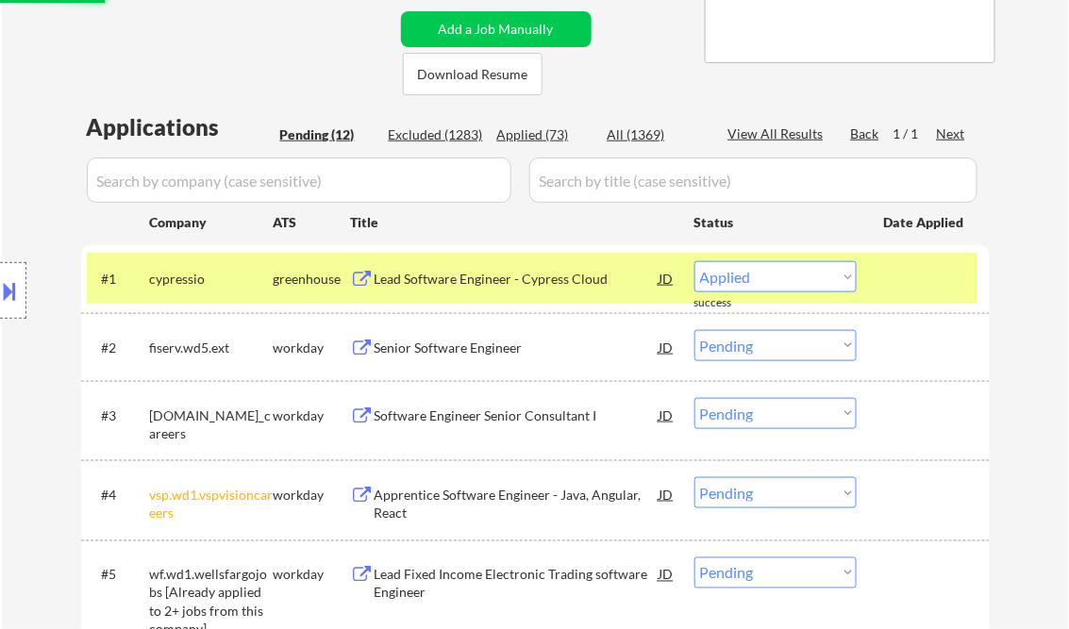
select select ""pending""
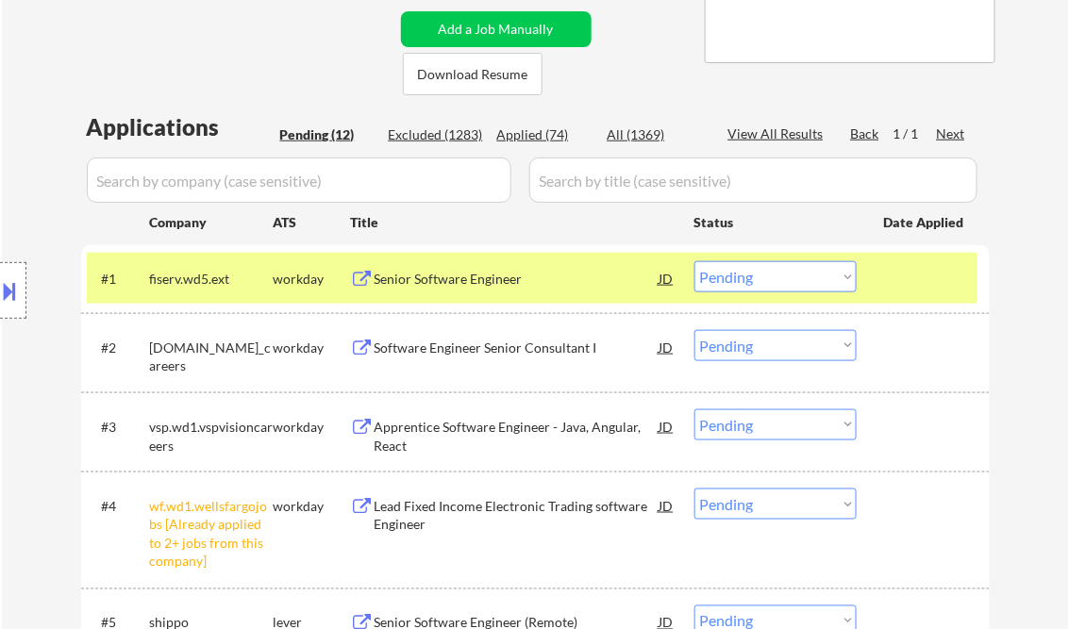
click at [486, 291] on div "Senior Software Engineer" at bounding box center [516, 278] width 285 height 34
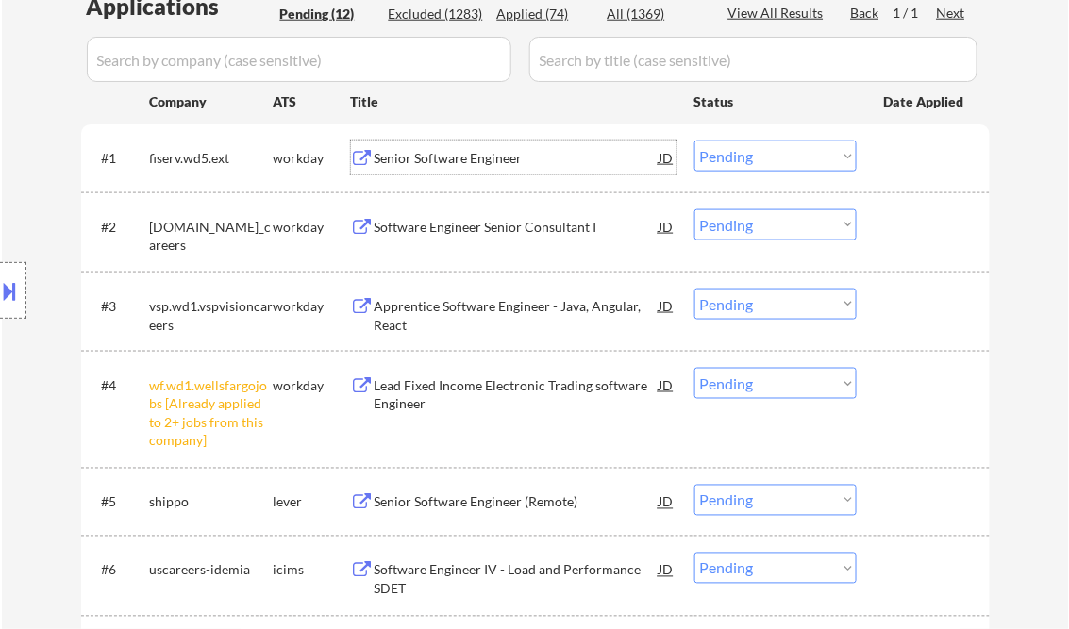
scroll to position [528, 0]
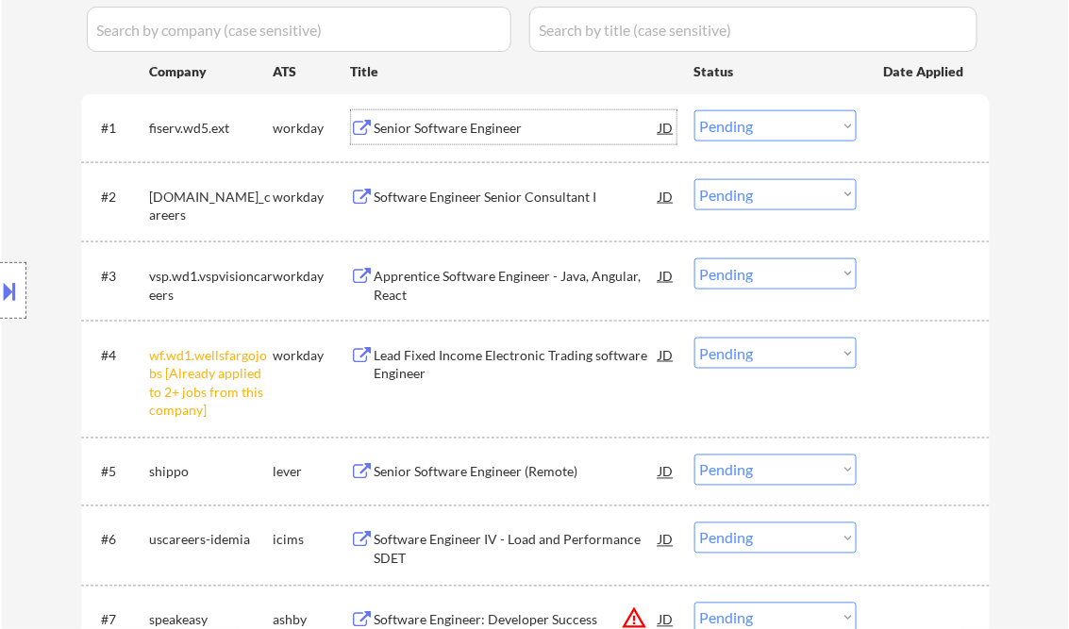
click at [780, 361] on select "Choose an option... Pending Applied Excluded (Questions) Excluded (Expired) Exc…" at bounding box center [775, 353] width 162 height 31
click at [694, 338] on select "Choose an option... Pending Applied Excluded (Questions) Excluded (Expired) Exc…" at bounding box center [775, 353] width 162 height 31
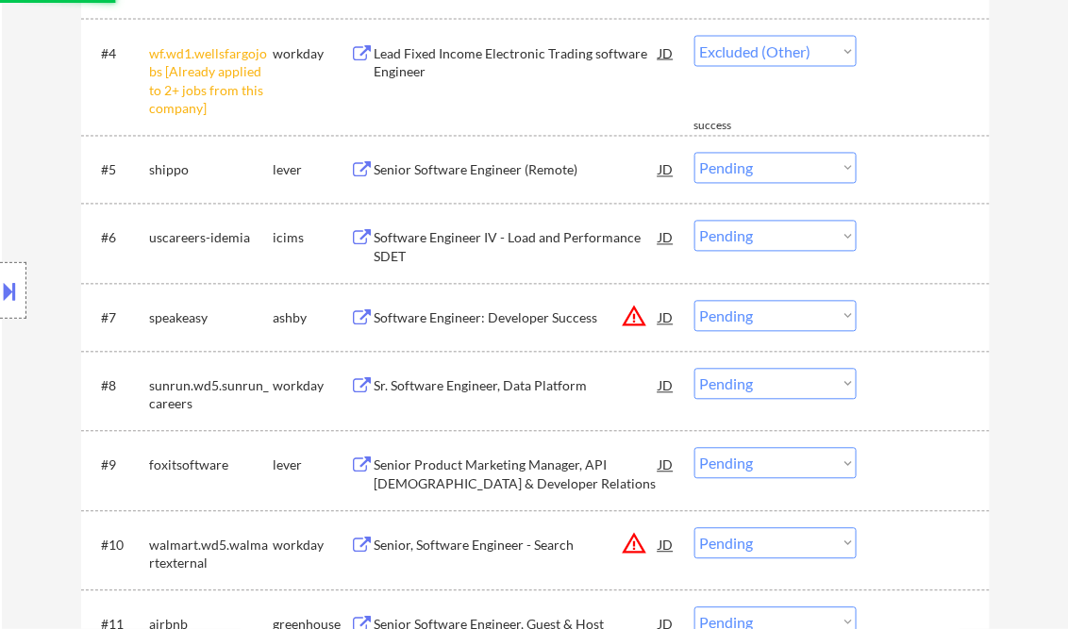
select select ""pending""
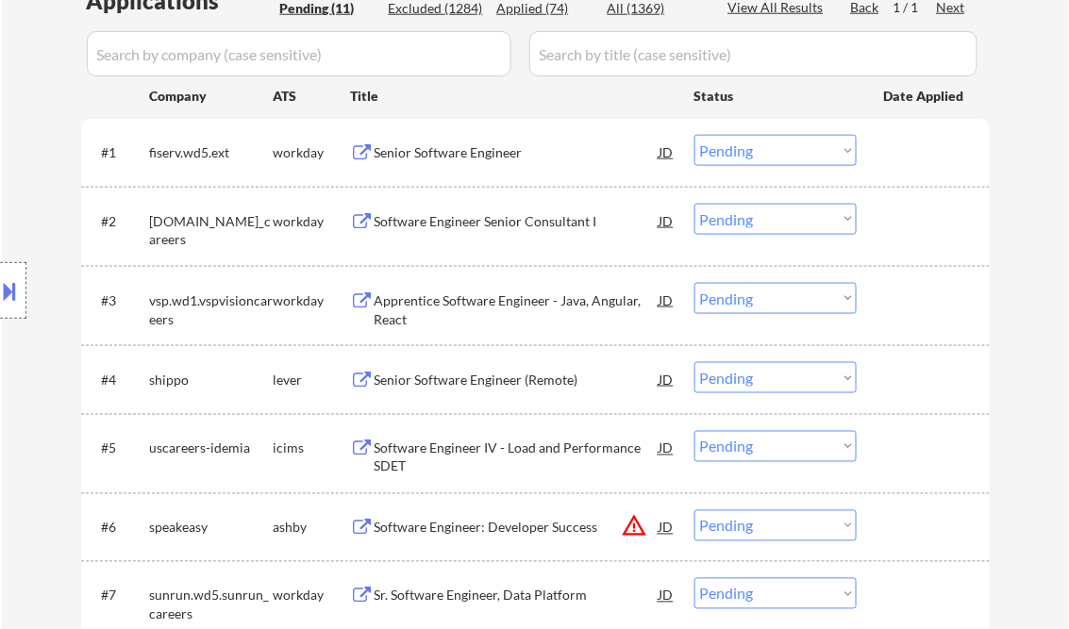
scroll to position [453, 0]
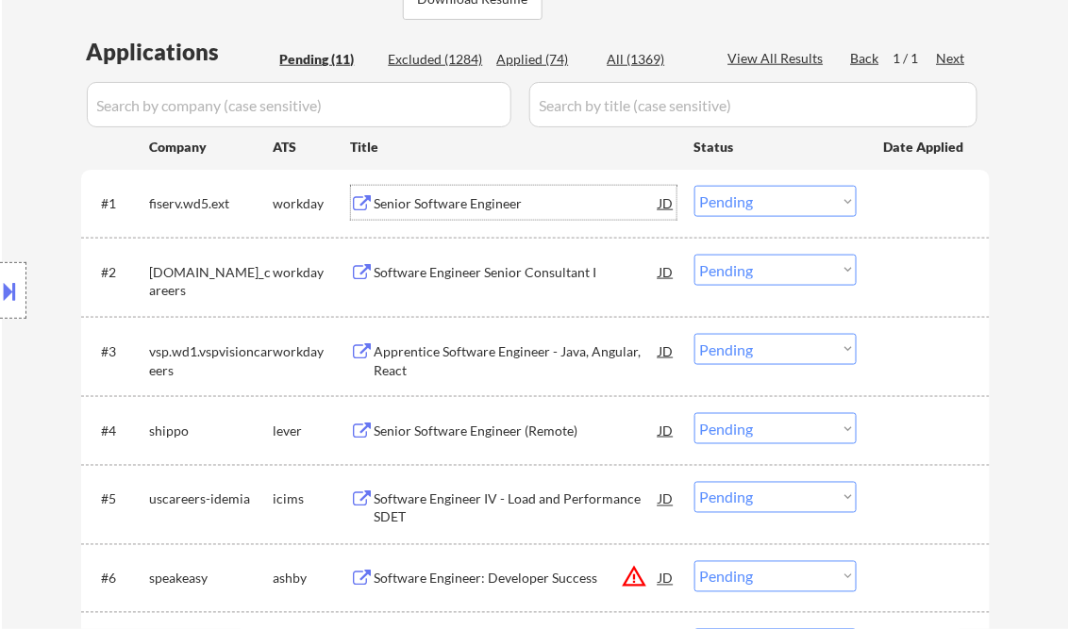
click at [436, 194] on div "Senior Software Engineer" at bounding box center [516, 203] width 285 height 19
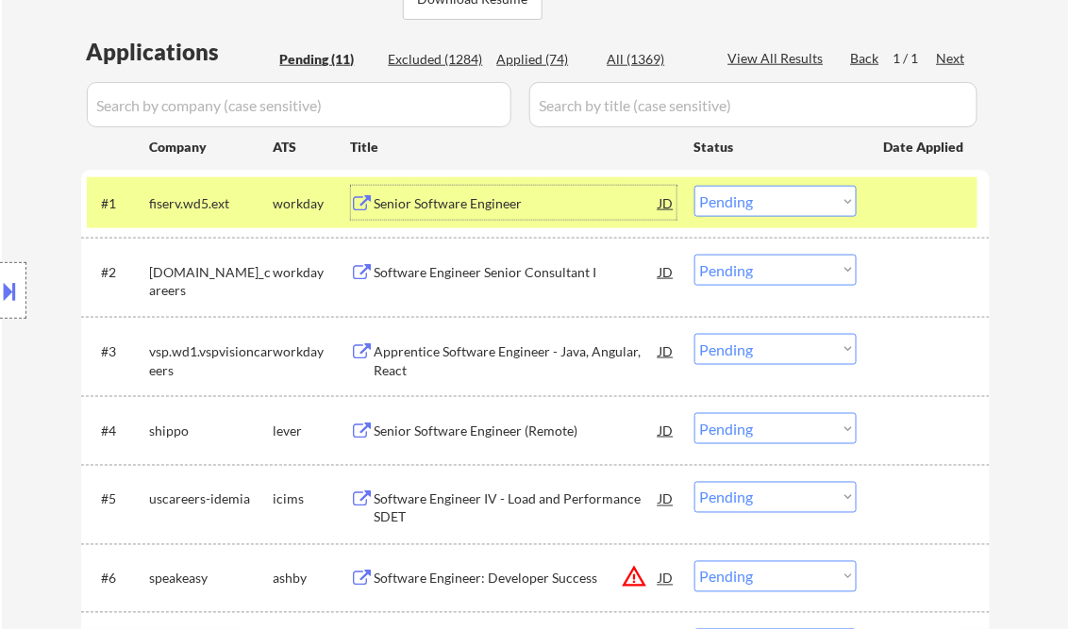
drag, startPoint x: 739, startPoint y: 194, endPoint x: 751, endPoint y: 214, distance: 22.8
click at [739, 194] on select "Choose an option... Pending Applied Excluded (Questions) Excluded (Expired) Exc…" at bounding box center [775, 201] width 162 height 31
click at [694, 186] on select "Choose an option... Pending Applied Excluded (Questions) Excluded (Expired) Exc…" at bounding box center [775, 201] width 162 height 31
click at [470, 277] on div "Software Engineer Senior Consultant I" at bounding box center [516, 272] width 285 height 19
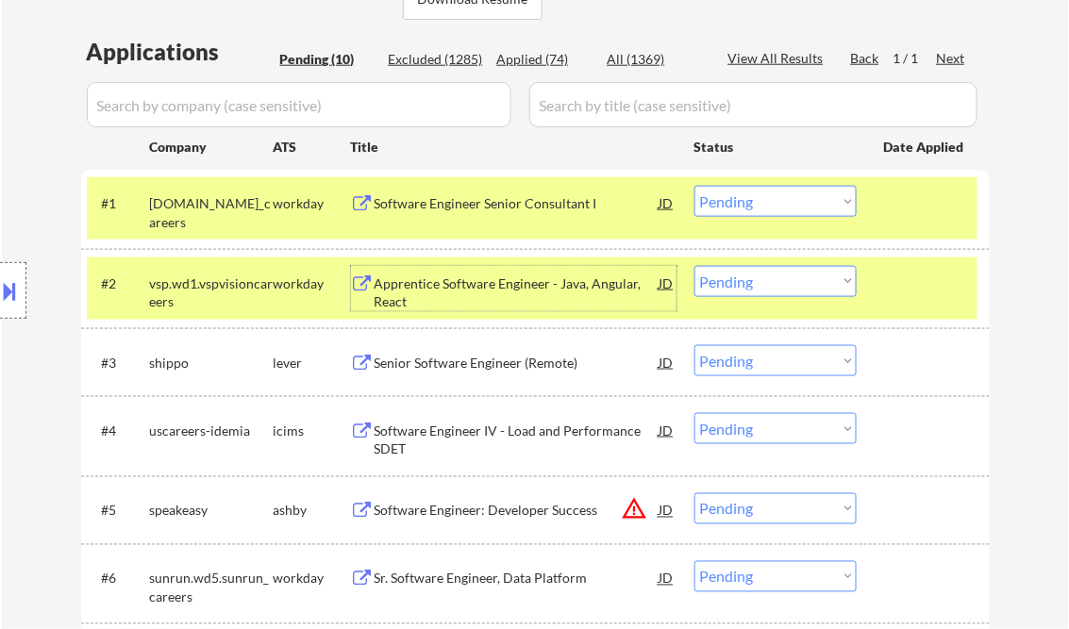
drag, startPoint x: 741, startPoint y: 193, endPoint x: 754, endPoint y: 218, distance: 27.4
click at [741, 194] on select "Choose an option... Pending Applied Excluded (Questions) Excluded (Expired) Exc…" at bounding box center [775, 201] width 162 height 31
click at [694, 186] on select "Choose an option... Pending Applied Excluded (Questions) Excluded (Expired) Exc…" at bounding box center [775, 201] width 162 height 31
click at [468, 279] on div "Apprentice Software Engineer - Java, Angular, React" at bounding box center [516, 292] width 285 height 37
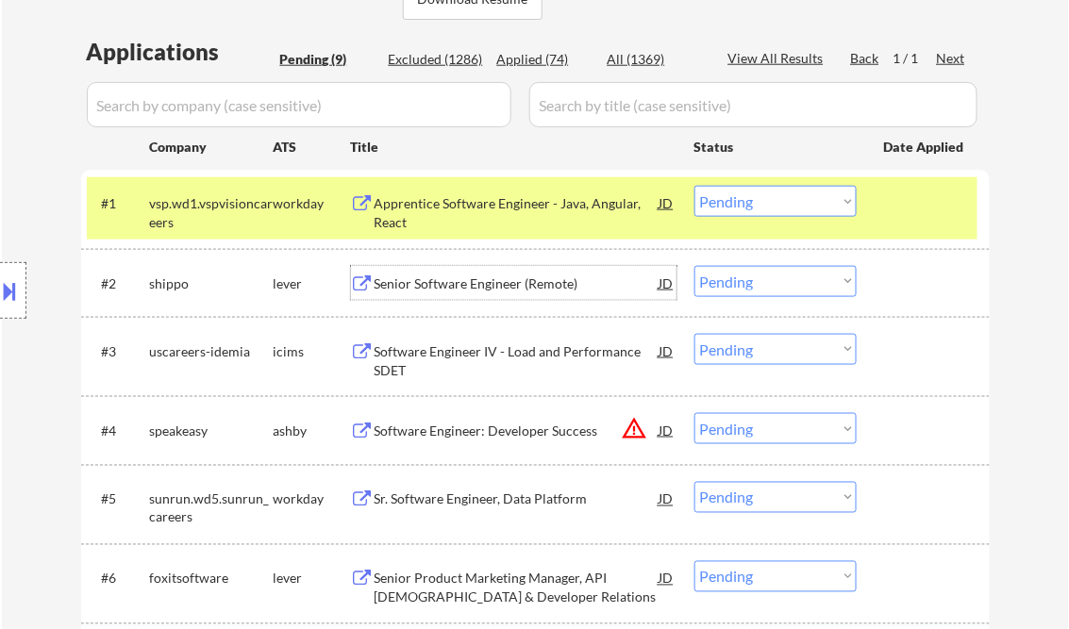
click at [751, 189] on select "Choose an option... Pending Applied Excluded (Questions) Excluded (Expired) Exc…" at bounding box center [775, 201] width 162 height 31
click at [694, 186] on select "Choose an option... Pending Applied Excluded (Questions) Excluded (Expired) Exc…" at bounding box center [775, 201] width 162 height 31
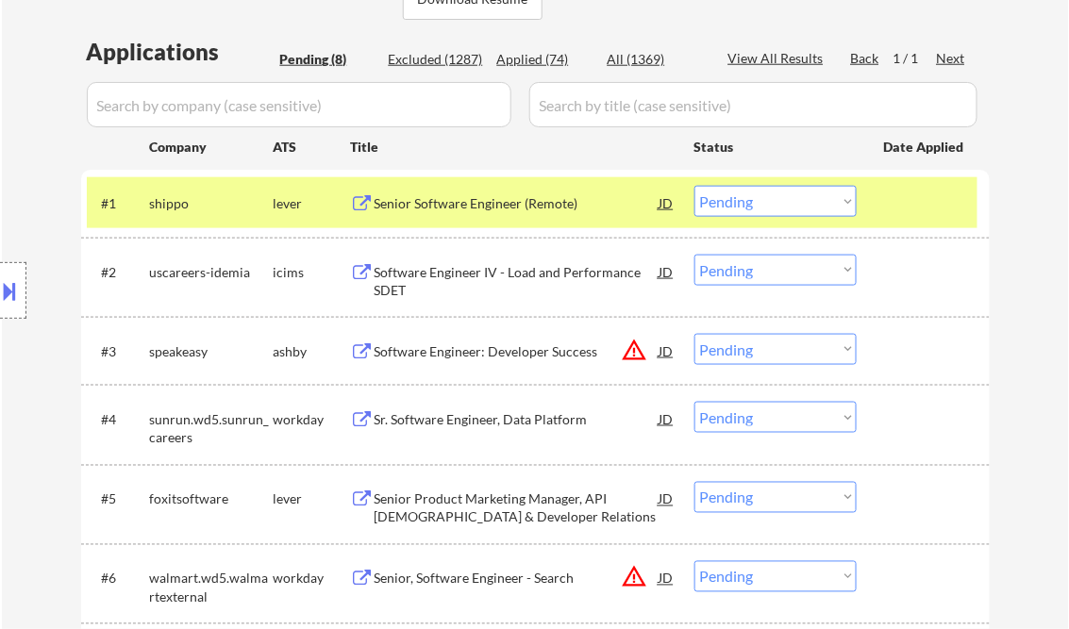
click at [547, 209] on div "Senior Software Engineer (Remote)" at bounding box center [516, 203] width 285 height 19
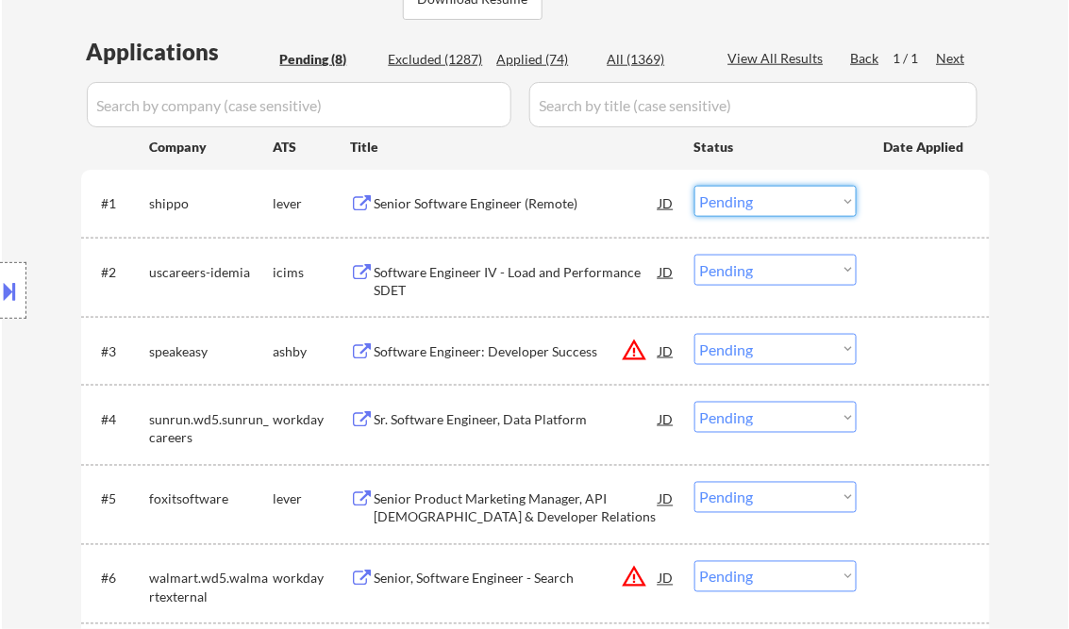
click at [770, 200] on select "Choose an option... Pending Applied Excluded (Questions) Excluded (Expired) Exc…" at bounding box center [775, 201] width 162 height 31
click at [694, 186] on select "Choose an option... Pending Applied Excluded (Questions) Excluded (Expired) Exc…" at bounding box center [775, 201] width 162 height 31
click at [482, 266] on div "Software Engineer IV - Load and Performance SDET" at bounding box center [516, 281] width 285 height 37
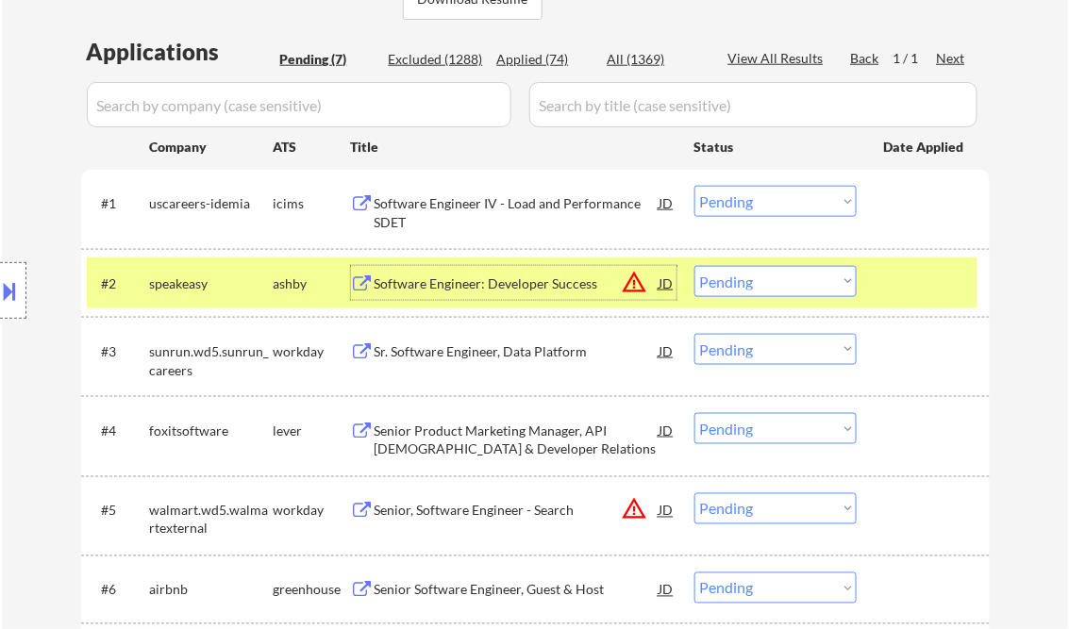
drag, startPoint x: 782, startPoint y: 208, endPoint x: 785, endPoint y: 218, distance: 9.8
click at [782, 208] on select "Choose an option... Pending Applied Excluded (Questions) Excluded (Expired) Exc…" at bounding box center [775, 201] width 162 height 31
click at [694, 186] on select "Choose an option... Pending Applied Excluded (Questions) Excluded (Expired) Exc…" at bounding box center [775, 201] width 162 height 31
click at [479, 276] on div "Software Engineer: Developer Success" at bounding box center [516, 283] width 285 height 19
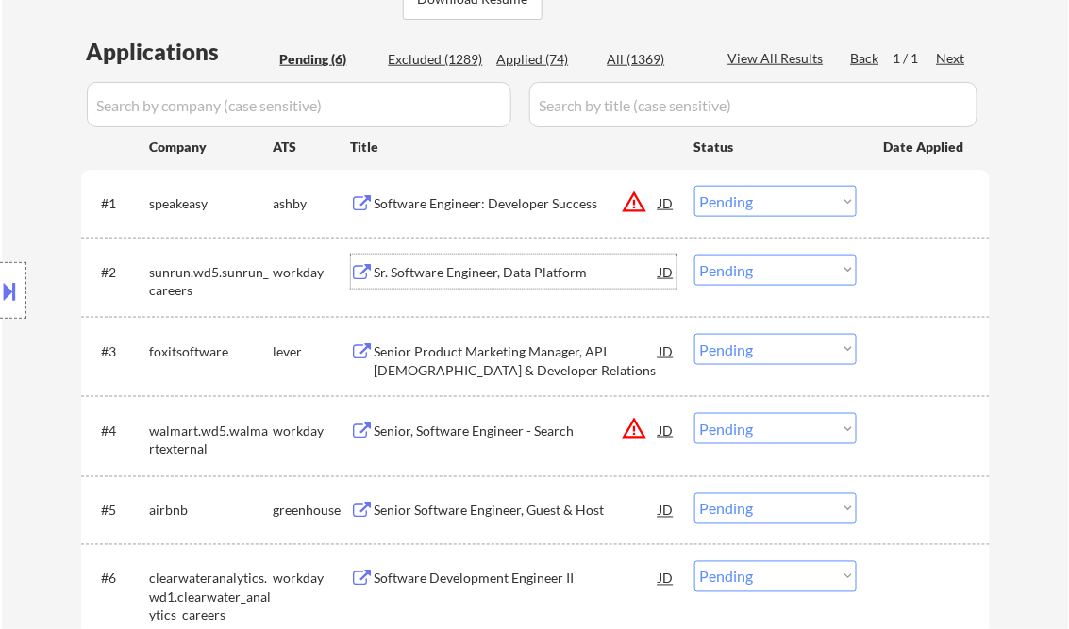
click at [728, 204] on select "Choose an option... Pending Applied Excluded (Questions) Excluded (Expired) Exc…" at bounding box center [775, 201] width 162 height 31
click at [694, 186] on select "Choose an option... Pending Applied Excluded (Questions) Excluded (Expired) Exc…" at bounding box center [775, 201] width 162 height 31
click at [483, 270] on div "Sr. Software Engineer, Data Platform" at bounding box center [516, 272] width 285 height 19
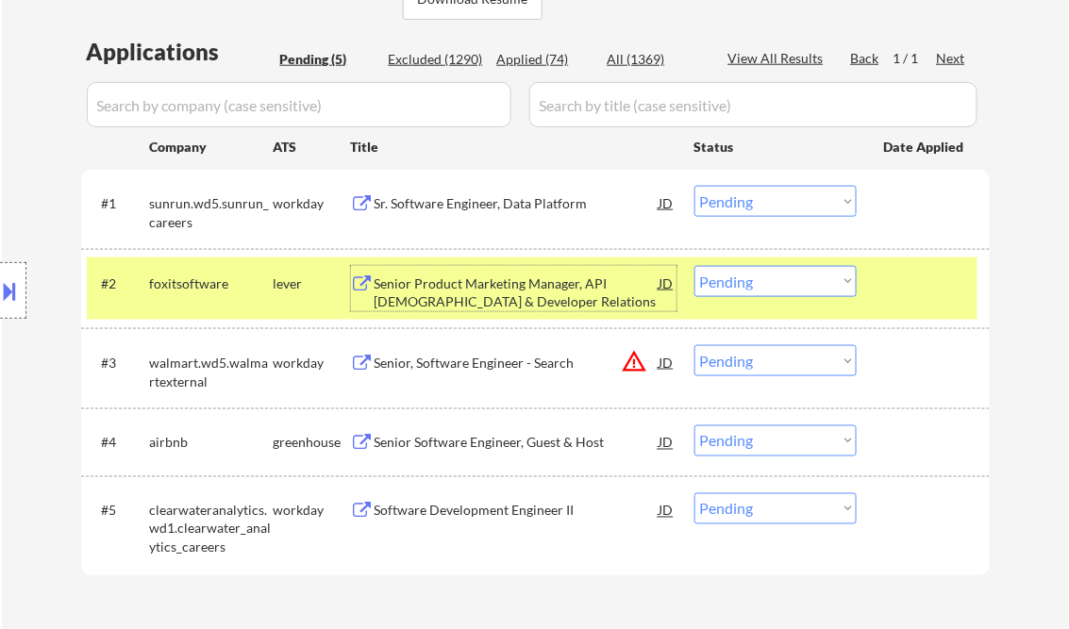
drag, startPoint x: 738, startPoint y: 200, endPoint x: 748, endPoint y: 219, distance: 21.5
click at [738, 200] on select "Choose an option... Pending Applied Excluded (Questions) Excluded (Expired) Exc…" at bounding box center [775, 201] width 162 height 31
click at [694, 186] on select "Choose an option... Pending Applied Excluded (Questions) Excluded (Expired) Exc…" at bounding box center [775, 201] width 162 height 31
click at [465, 292] on div "Senior Product Marketing Manager, API [DEMOGRAPHIC_DATA] & Developer Relations" at bounding box center [516, 292] width 285 height 37
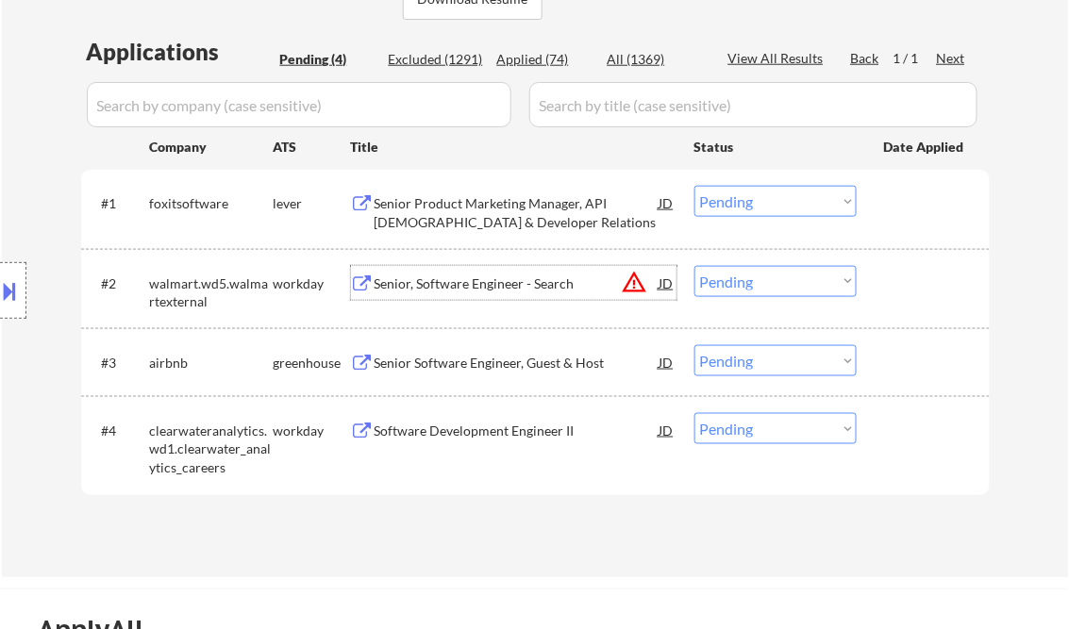
click at [775, 200] on select "Choose an option... Pending Applied Excluded (Questions) Excluded (Expired) Exc…" at bounding box center [775, 201] width 162 height 31
click at [694, 186] on select "Choose an option... Pending Applied Excluded (Questions) Excluded (Expired) Exc…" at bounding box center [775, 201] width 162 height 31
click at [495, 289] on div "Senior, Software Engineer - Search" at bounding box center [516, 283] width 285 height 19
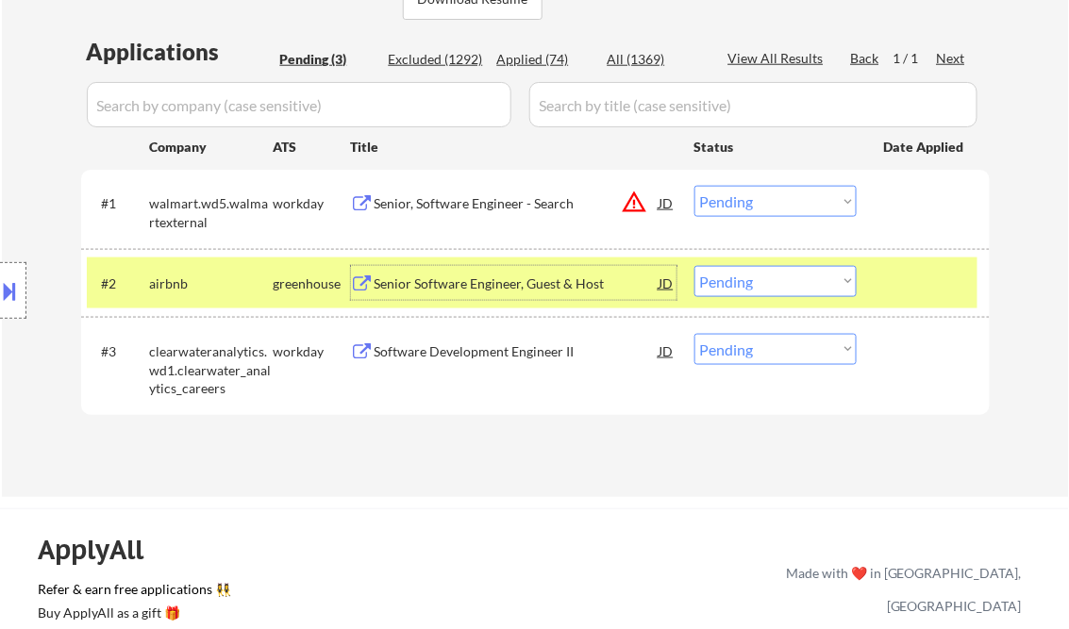
click at [739, 203] on select "Choose an option... Pending Applied Excluded (Questions) Excluded (Expired) Exc…" at bounding box center [775, 201] width 162 height 31
click at [694, 186] on select "Choose an option... Pending Applied Excluded (Questions) Excluded (Expired) Exc…" at bounding box center [775, 201] width 162 height 31
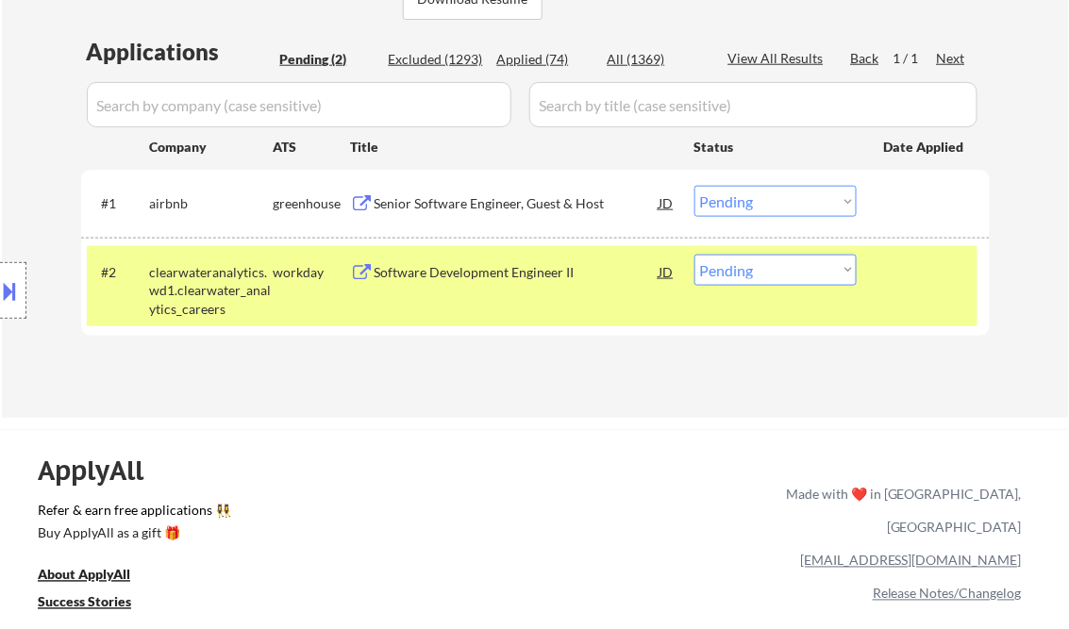
click at [532, 203] on div "Senior Software Engineer, Guest & Host" at bounding box center [516, 203] width 285 height 19
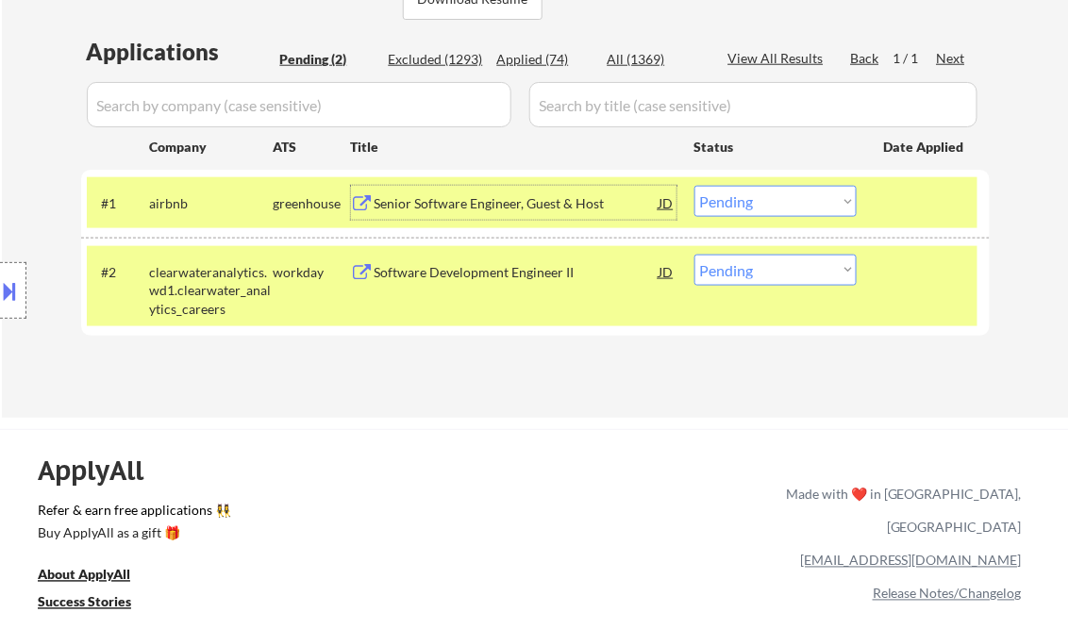
click at [741, 216] on select "Choose an option... Pending Applied Excluded (Questions) Excluded (Expired) Exc…" at bounding box center [775, 201] width 162 height 31
click at [694, 186] on select "Choose an option... Pending Applied Excluded (Questions) Excluded (Expired) Exc…" at bounding box center [775, 201] width 162 height 31
click at [433, 283] on div "Software Development Engineer II" at bounding box center [516, 272] width 285 height 34
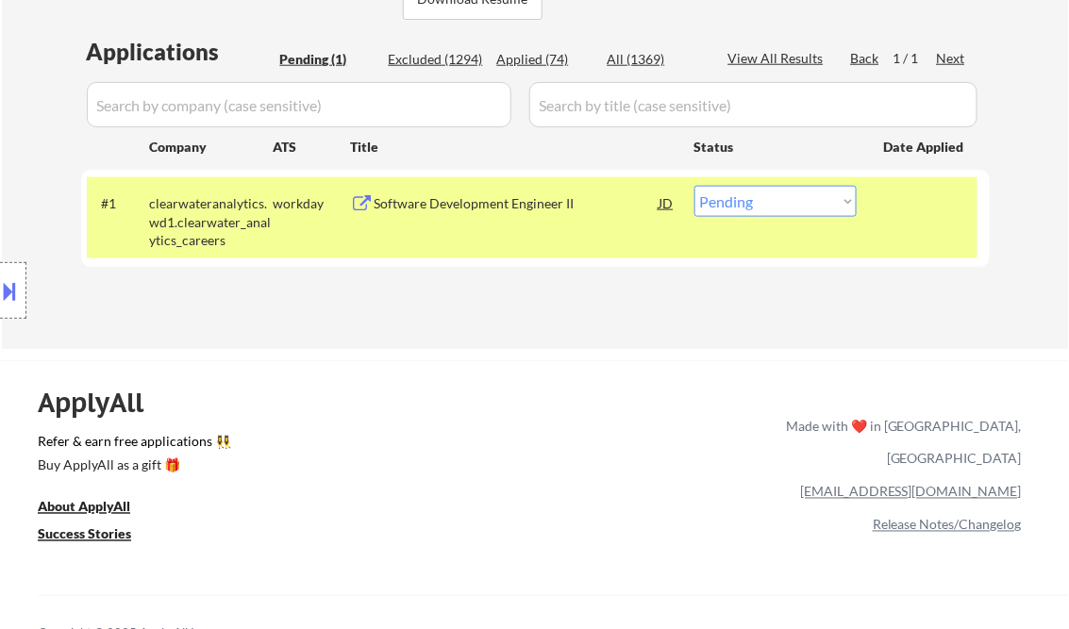
click at [804, 198] on select "Choose an option... Pending Applied Excluded (Questions) Excluded (Expired) Exc…" at bounding box center [775, 201] width 162 height 31
select select ""excluded__expired_""
click at [694, 186] on select "Choose an option... Pending Applied Excluded (Questions) Excluded (Expired) Exc…" at bounding box center [775, 201] width 162 height 31
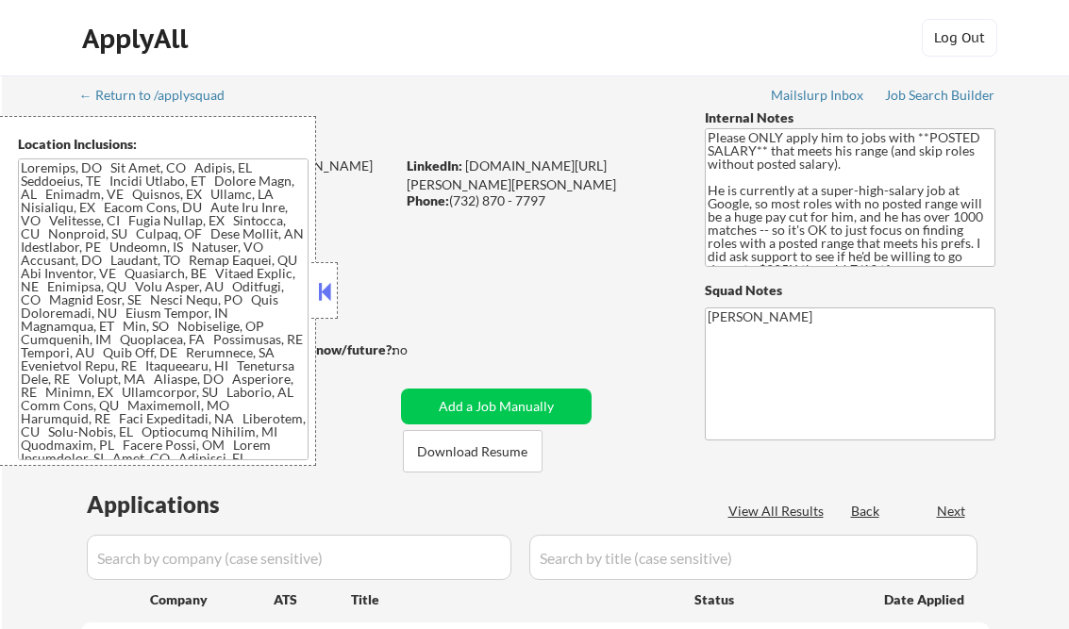
scroll to position [377, 0]
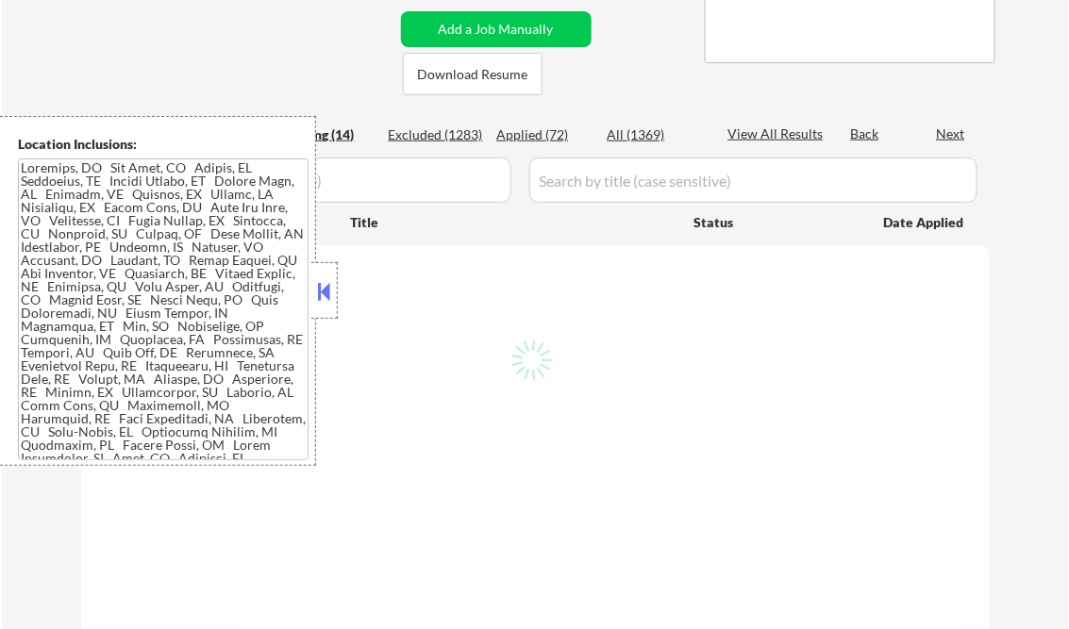
select select ""pending""
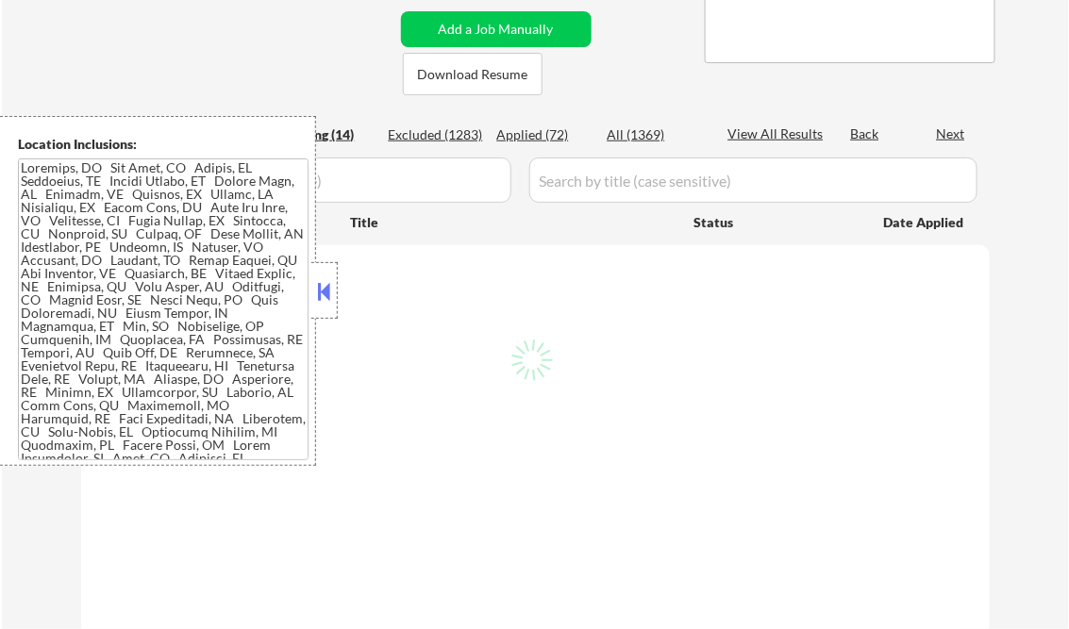
select select ""pending""
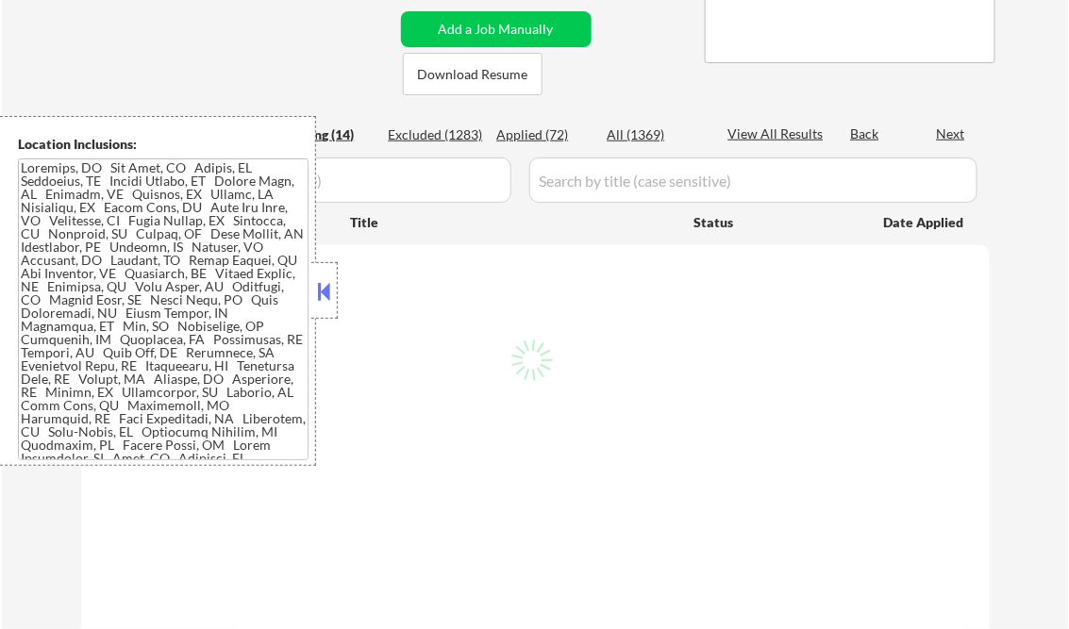
select select ""pending""
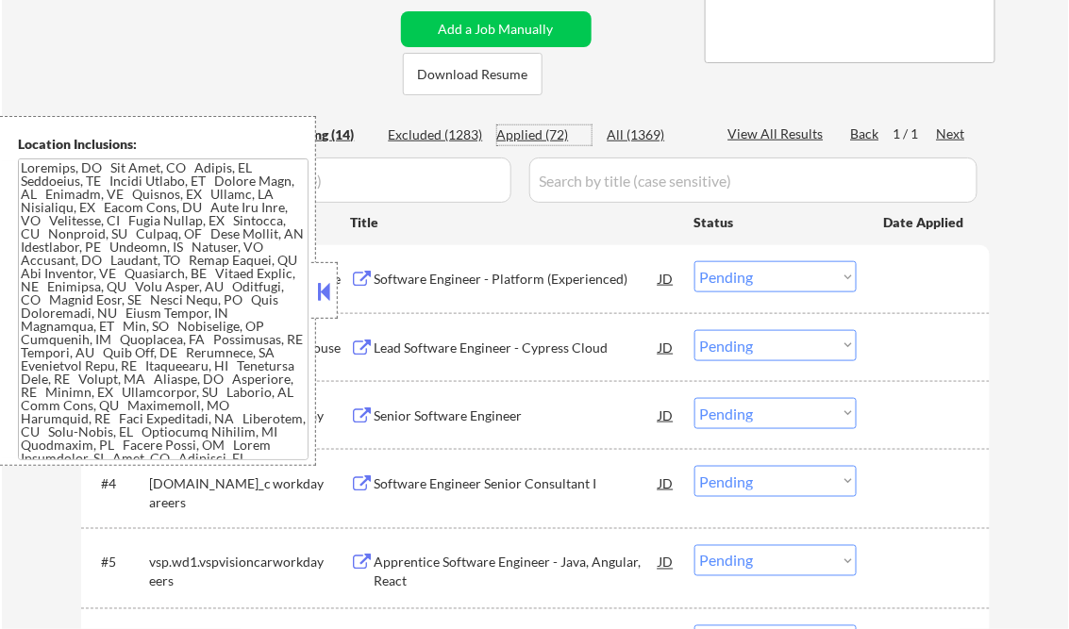
click at [541, 126] on div "Applied (72)" at bounding box center [544, 134] width 94 height 19
click at [761, 138] on div "View All Results" at bounding box center [778, 133] width 101 height 19
select select ""applied""
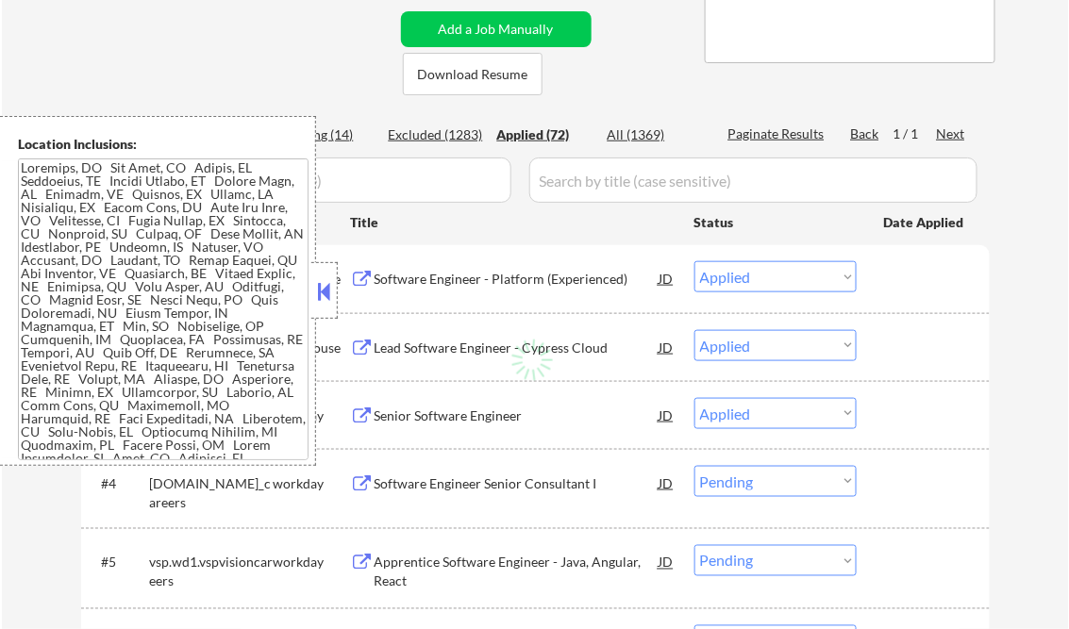
select select ""applied""
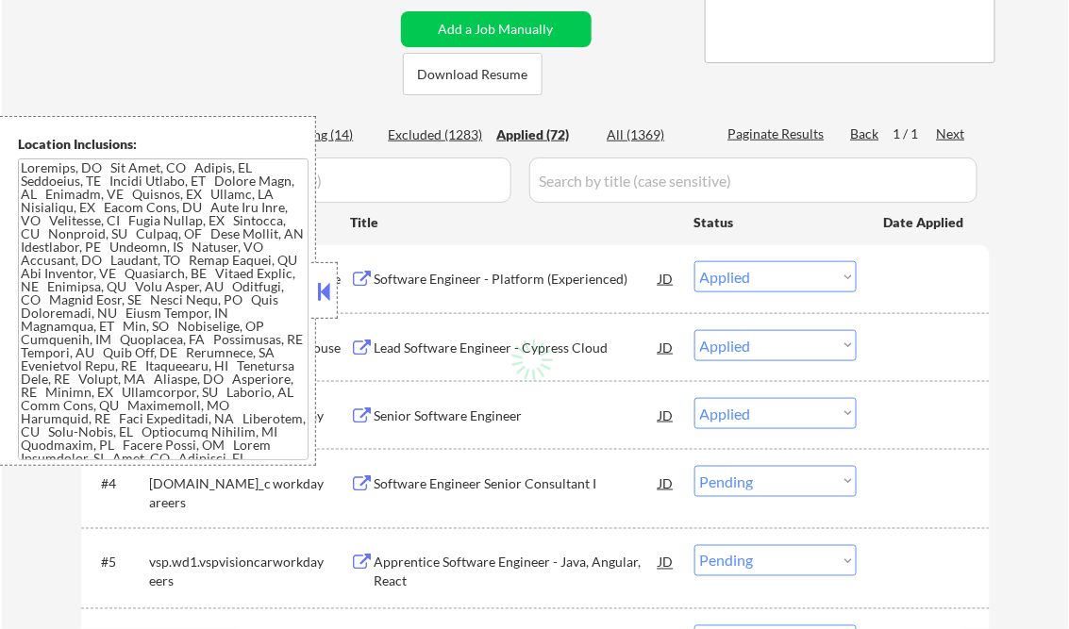
select select ""applied""
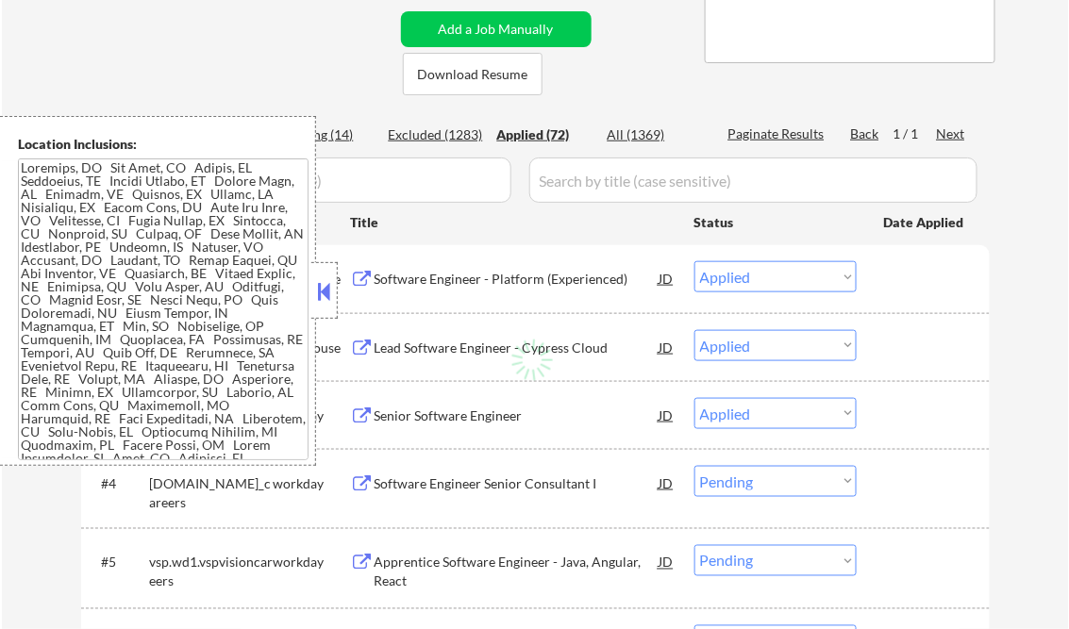
select select ""applied""
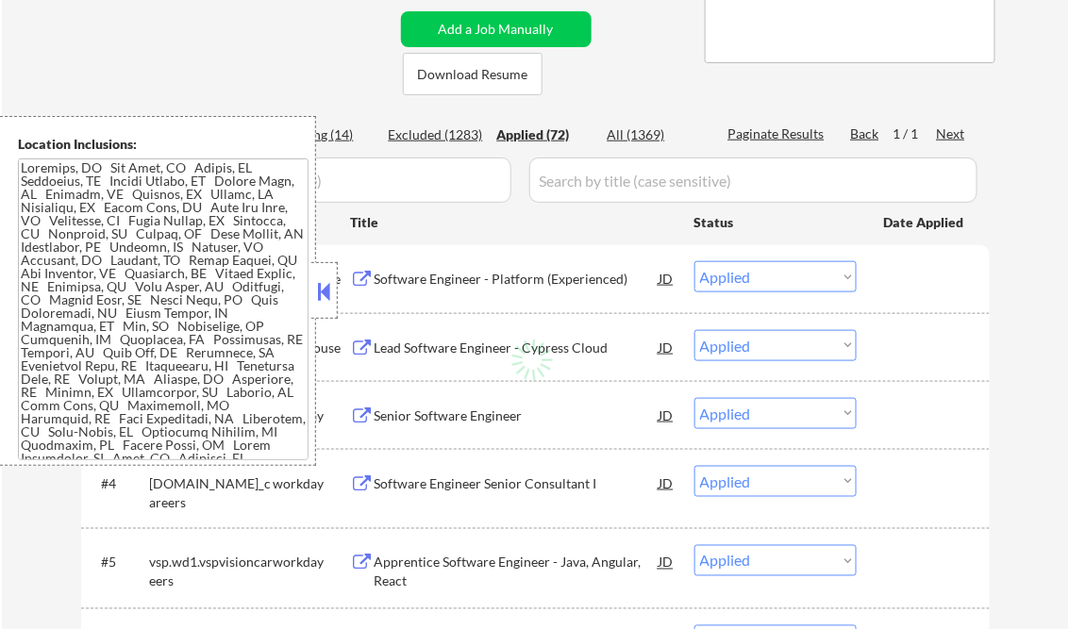
select select ""applied""
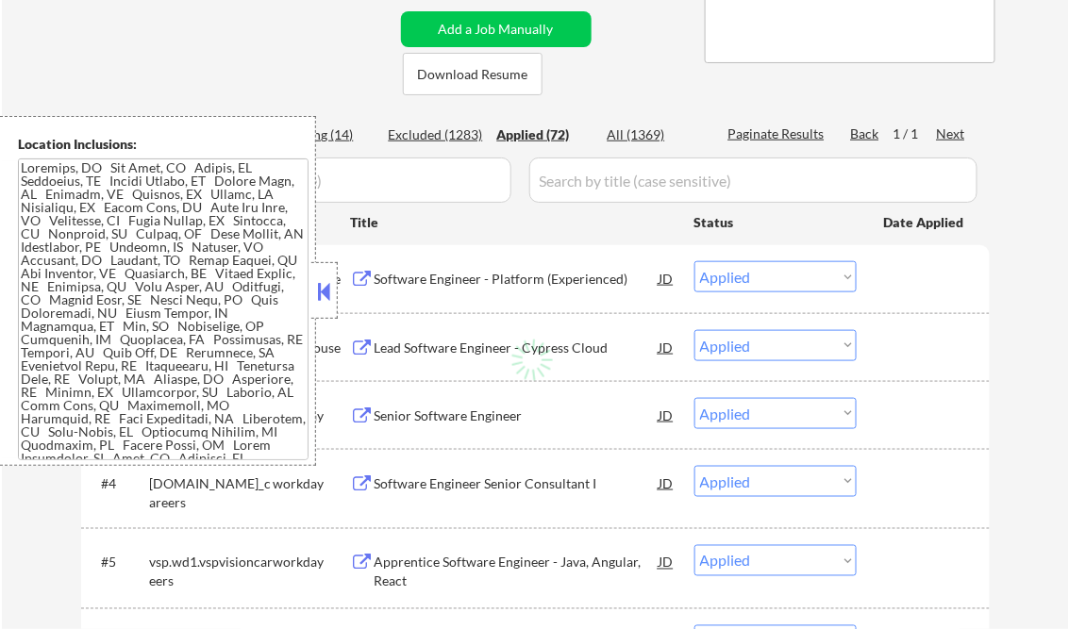
select select ""applied""
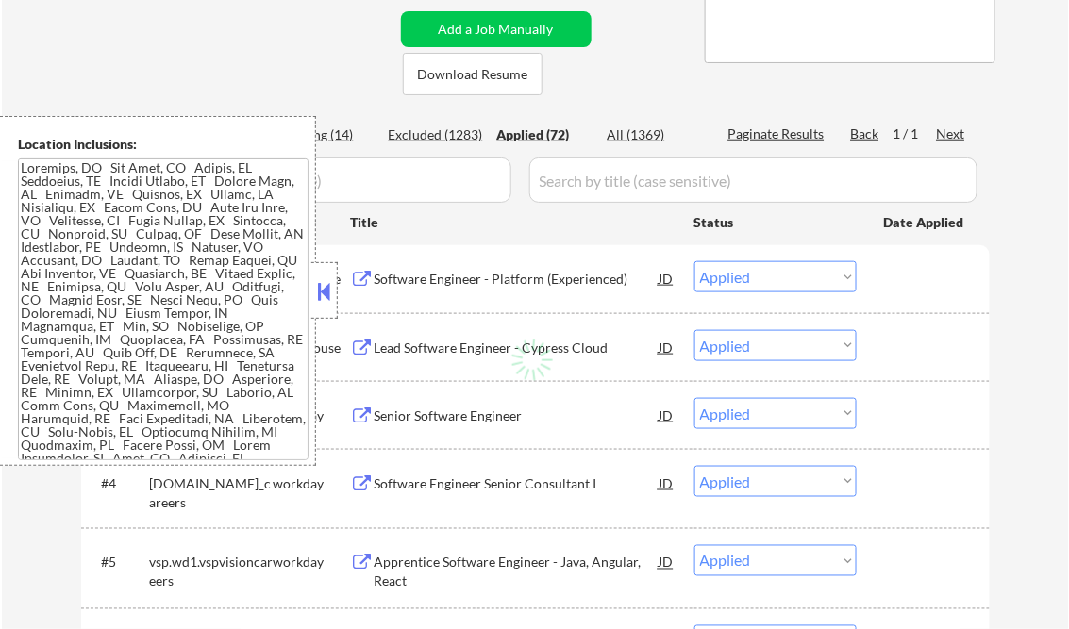
select select ""applied""
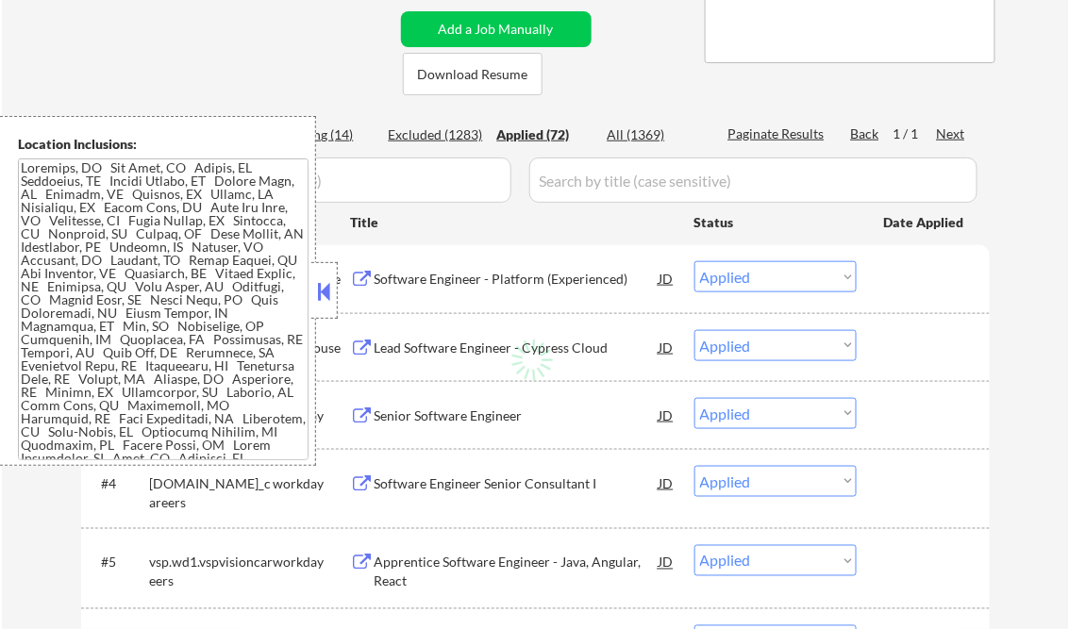
select select ""applied""
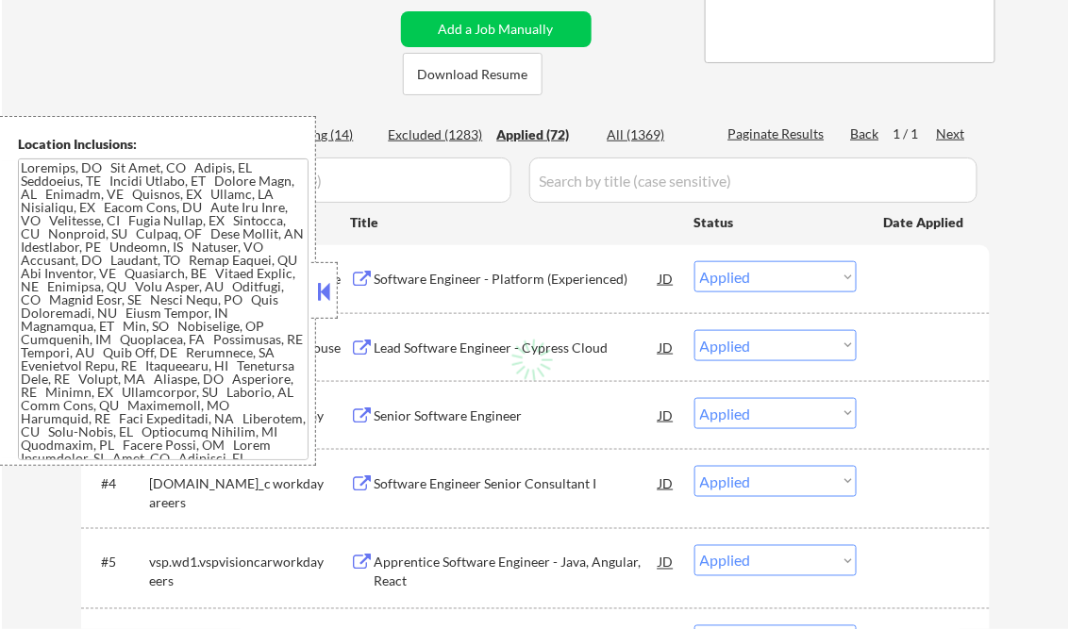
select select ""applied""
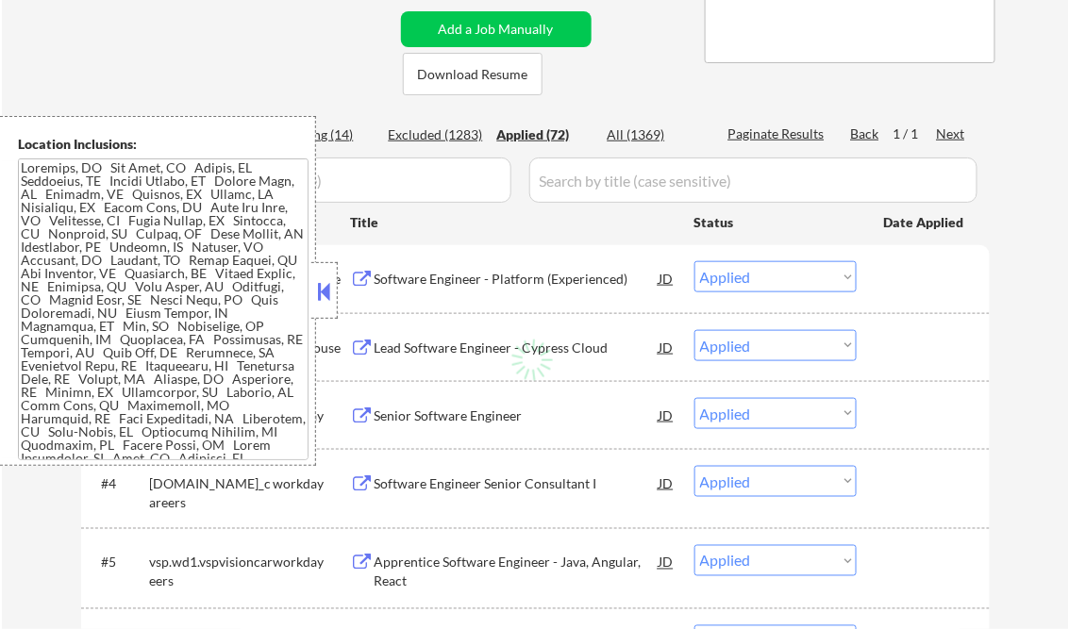
select select ""applied""
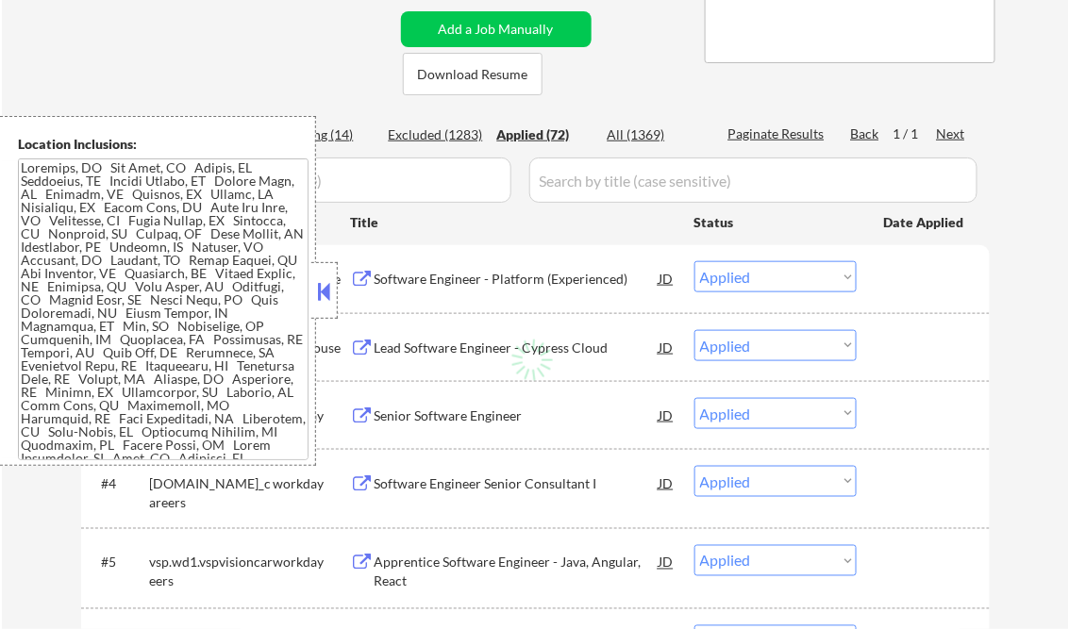
select select ""applied""
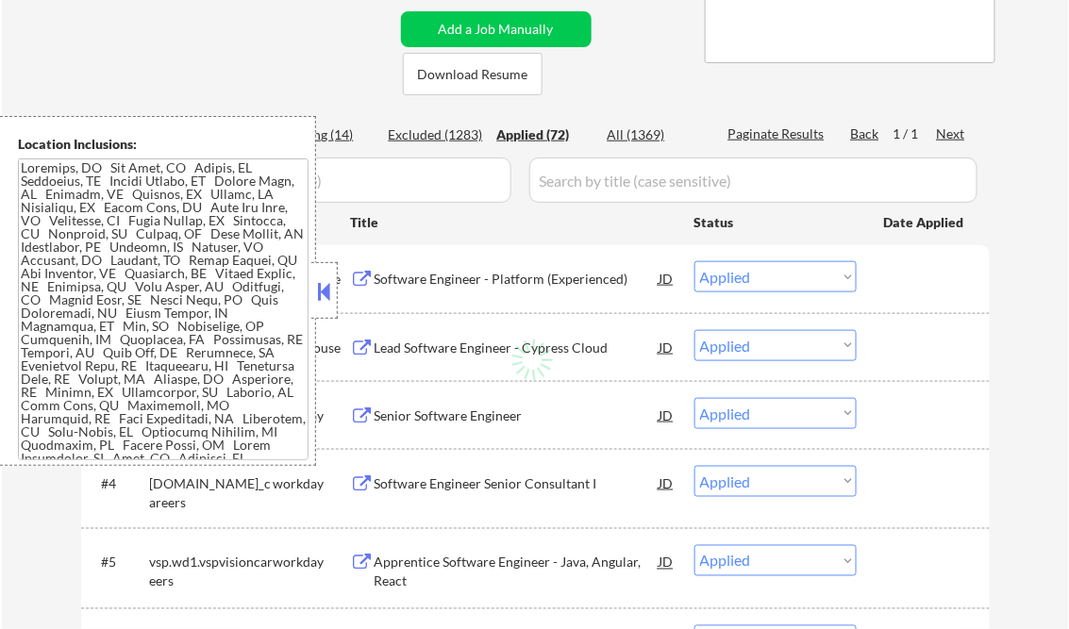
select select ""applied""
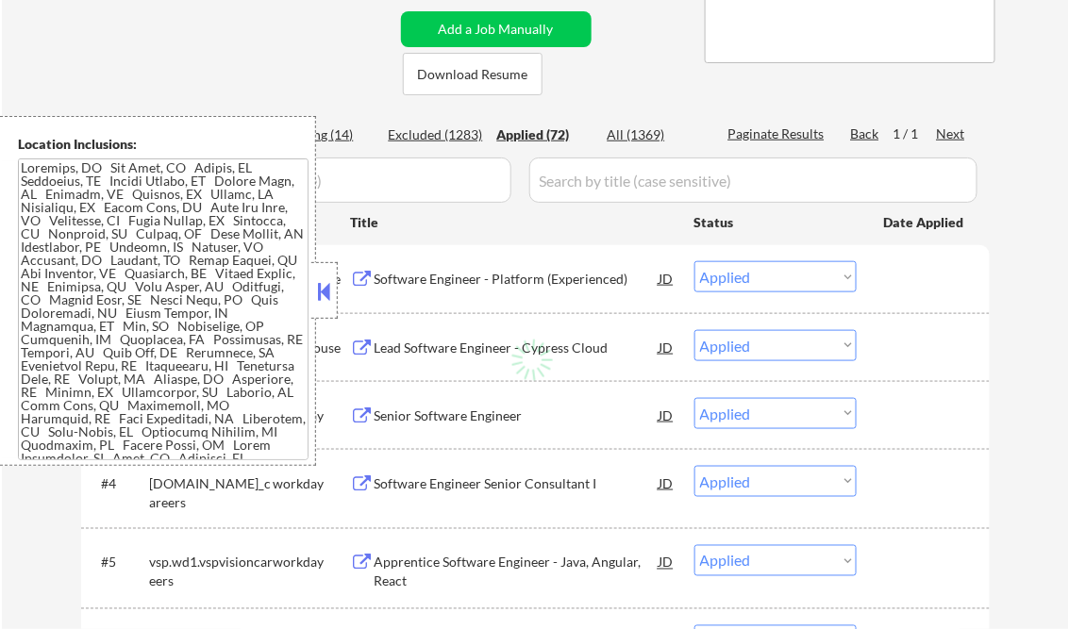
select select ""applied""
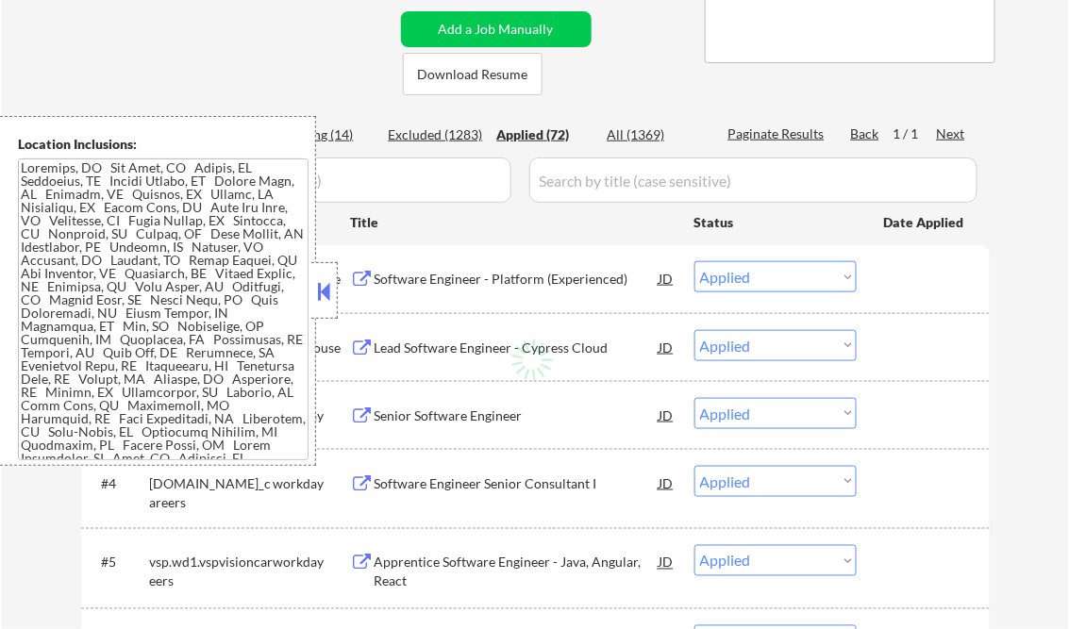
select select ""applied""
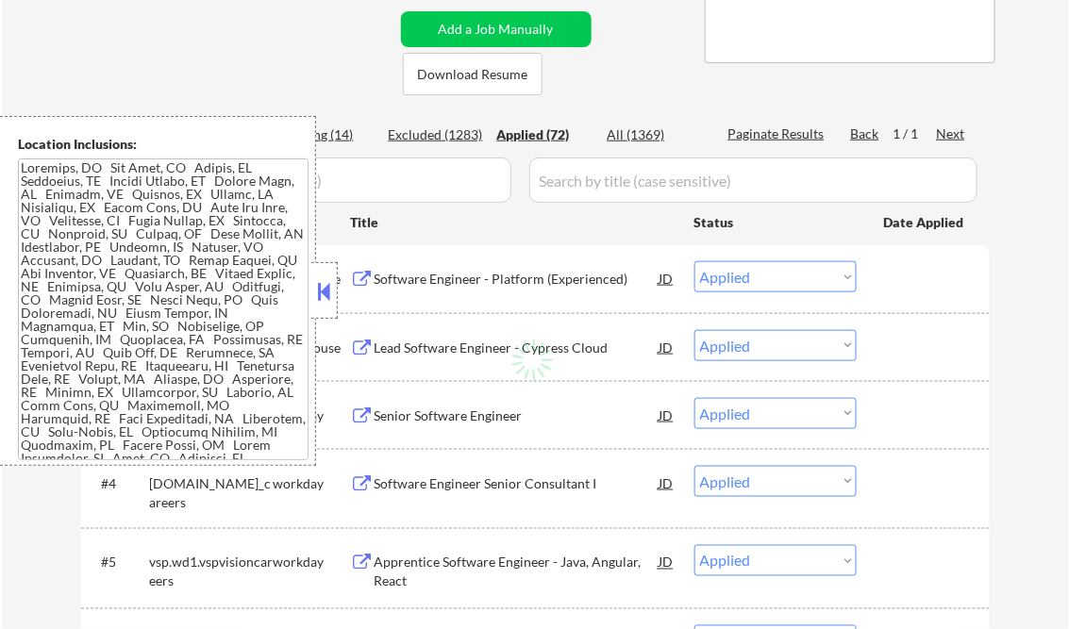
select select ""applied""
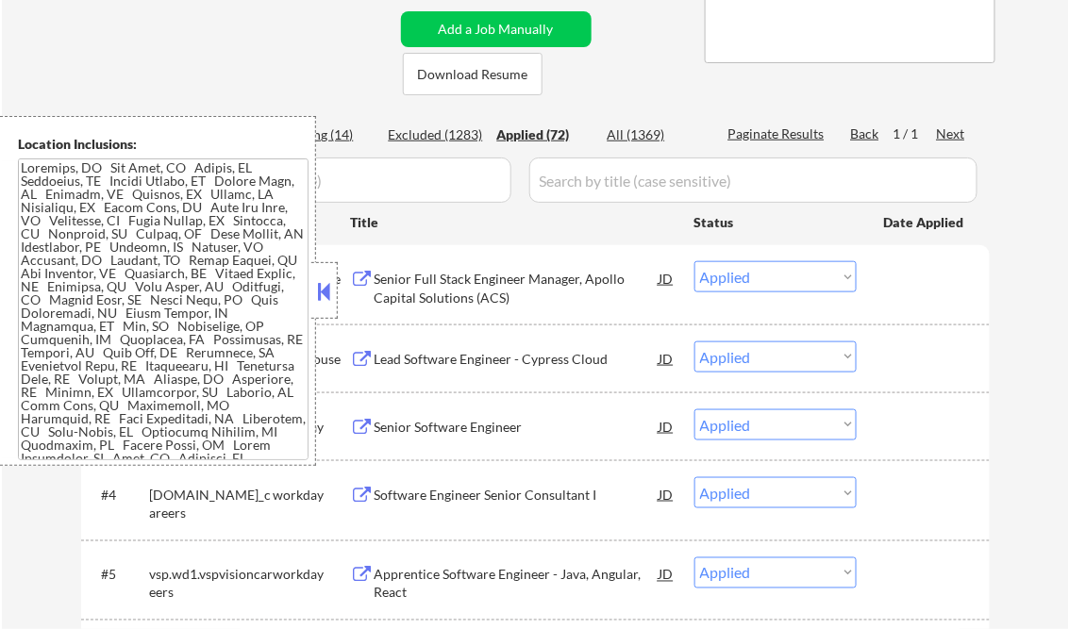
click at [324, 290] on button at bounding box center [324, 291] width 21 height 28
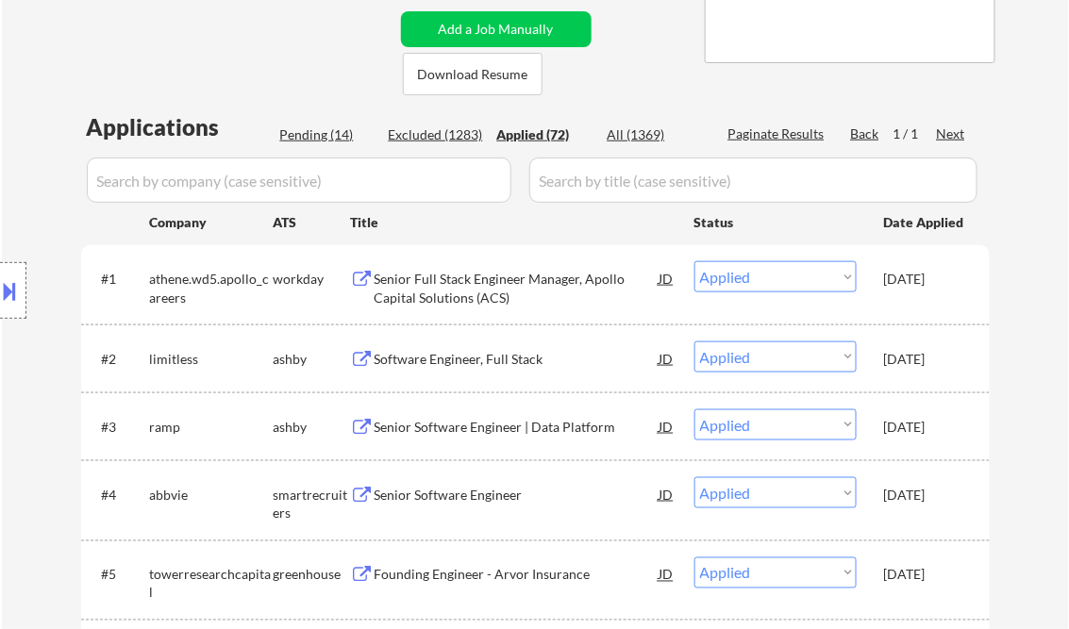
select select ""applied""
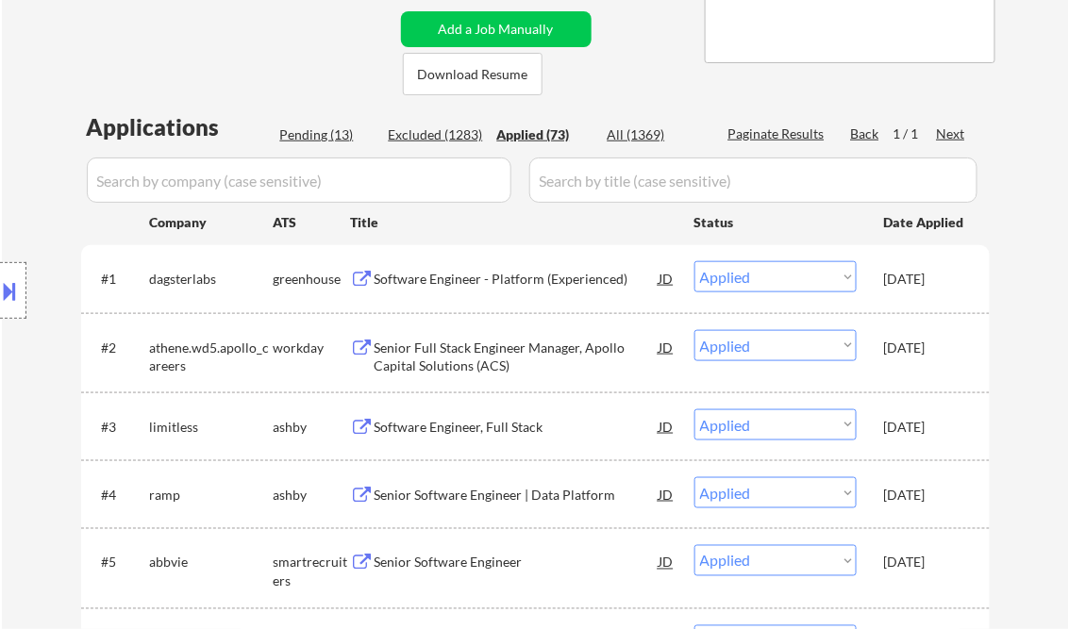
select select ""applied""
